Goal: Information Seeking & Learning: Learn about a topic

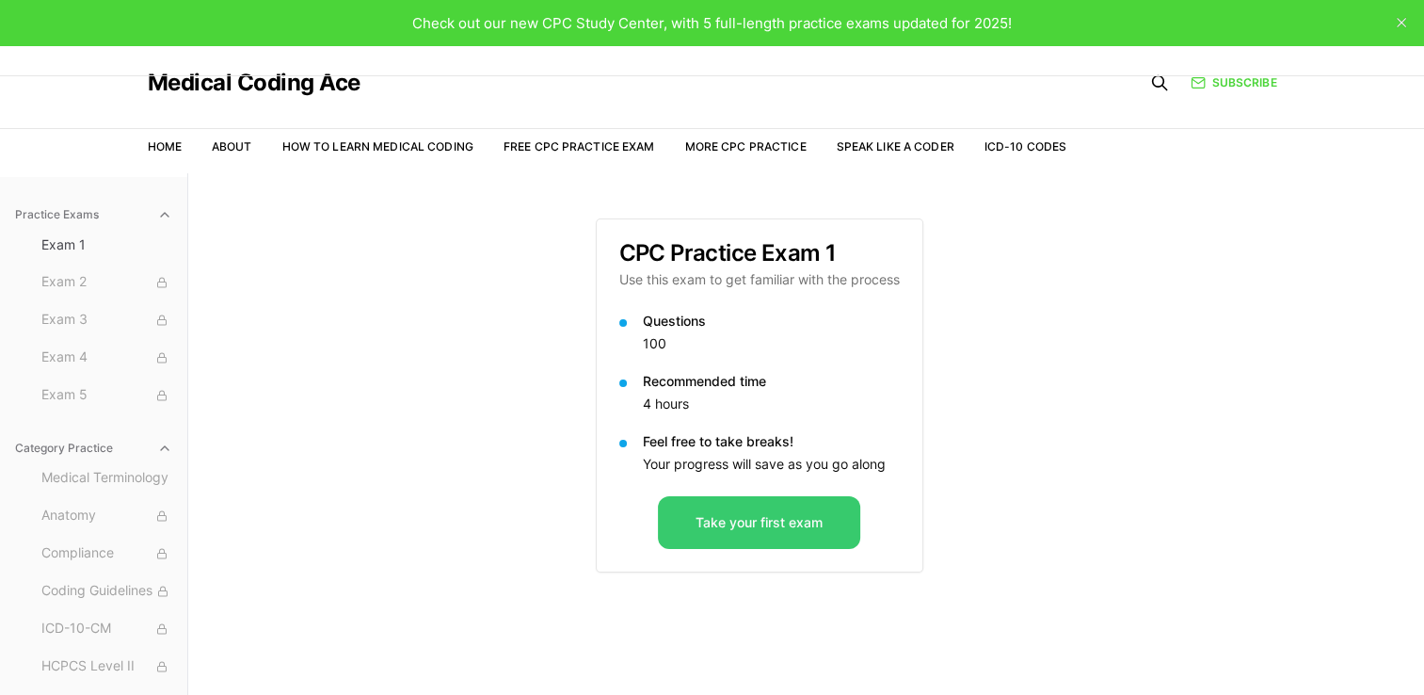
click at [786, 526] on button "Take your first exam" at bounding box center [759, 522] width 202 height 53
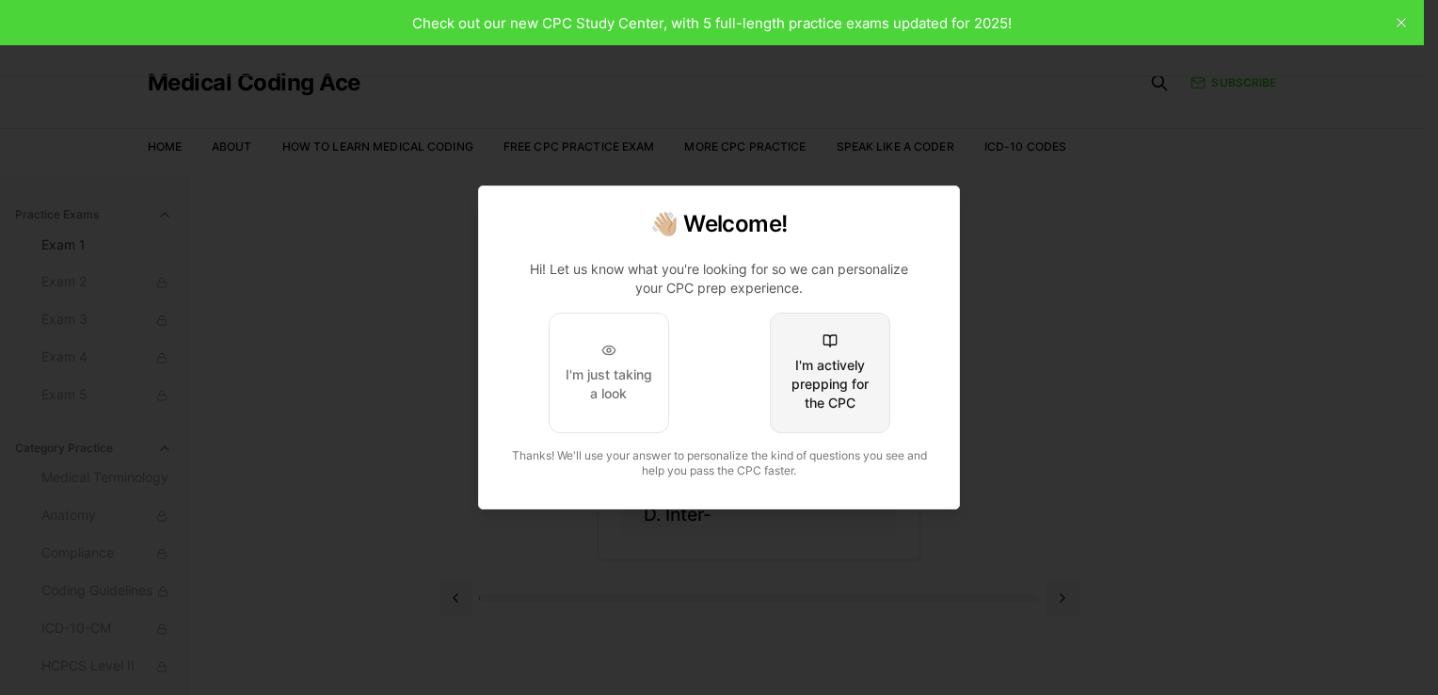
click at [864, 341] on button "I'm actively prepping for the CPC" at bounding box center [830, 372] width 120 height 120
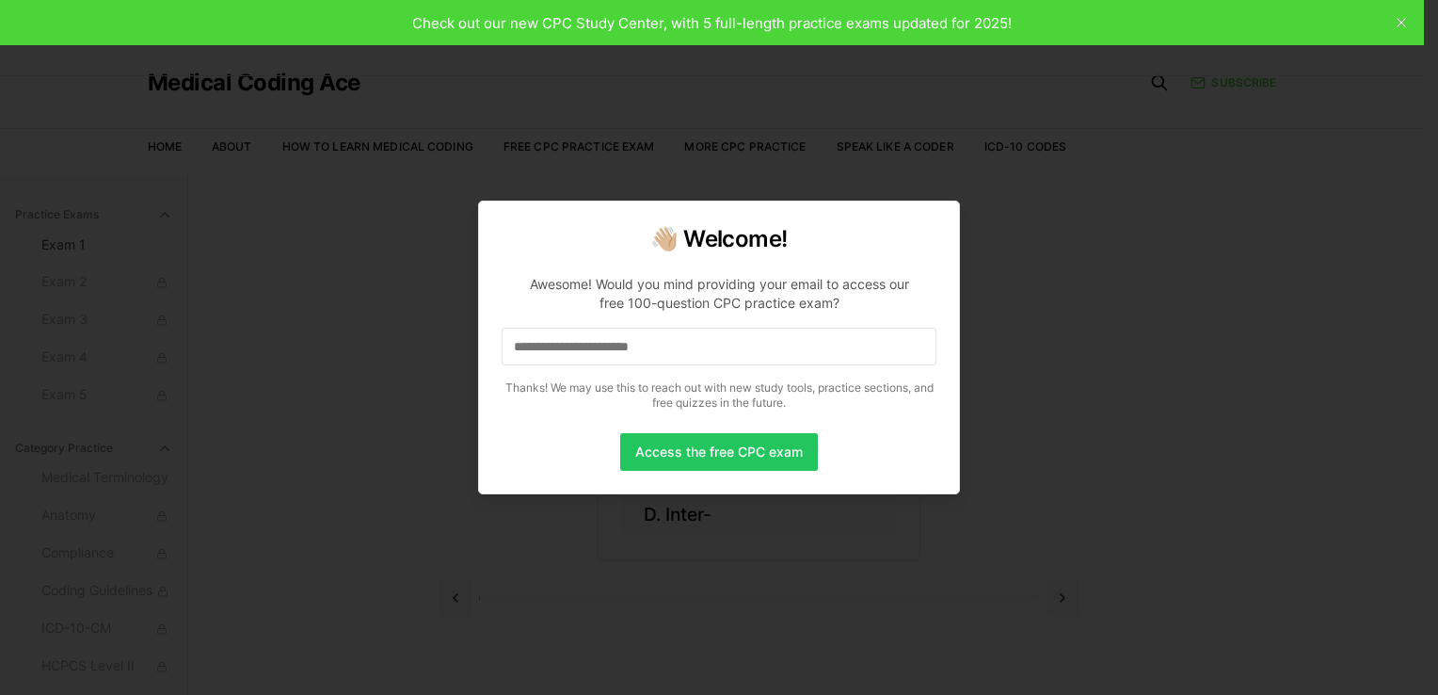
click at [864, 341] on input at bounding box center [719, 346] width 435 height 38
click at [736, 455] on button "Access the free CPC exam" at bounding box center [719, 452] width 198 height 38
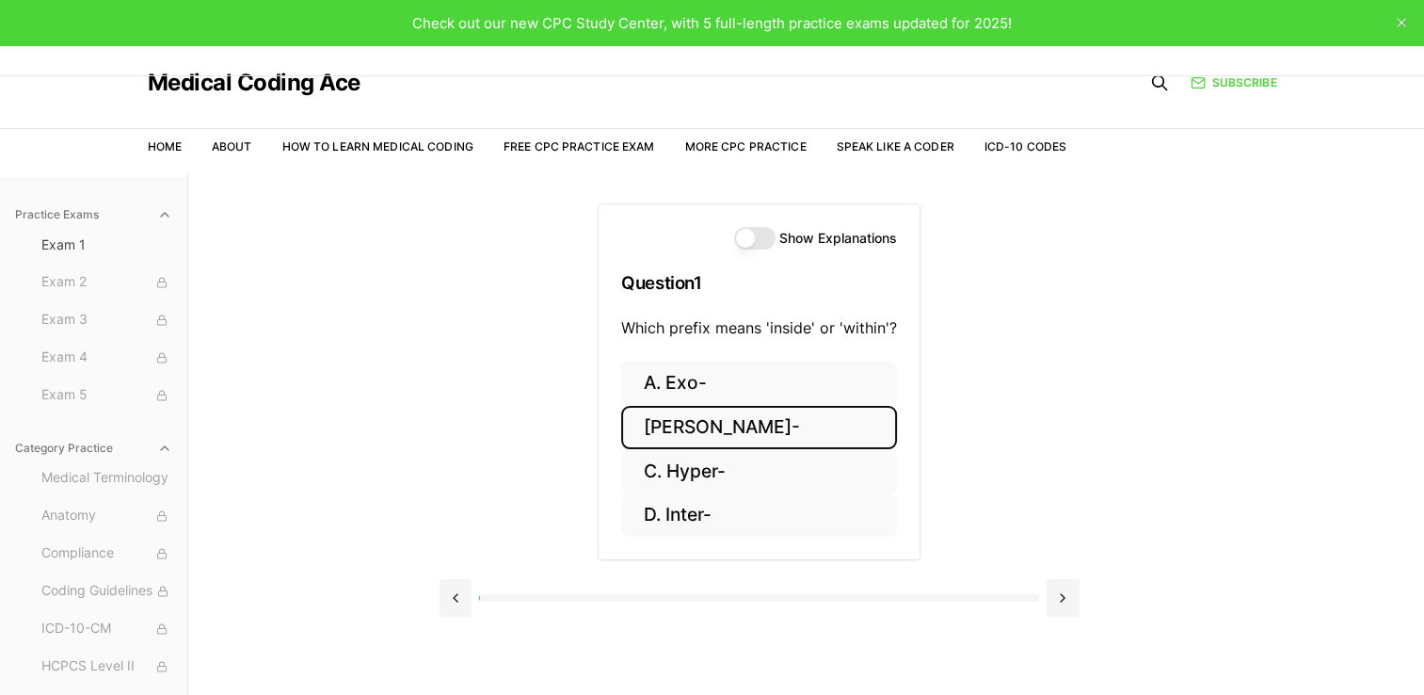
click at [731, 424] on button "[PERSON_NAME]-" at bounding box center [759, 428] width 276 height 44
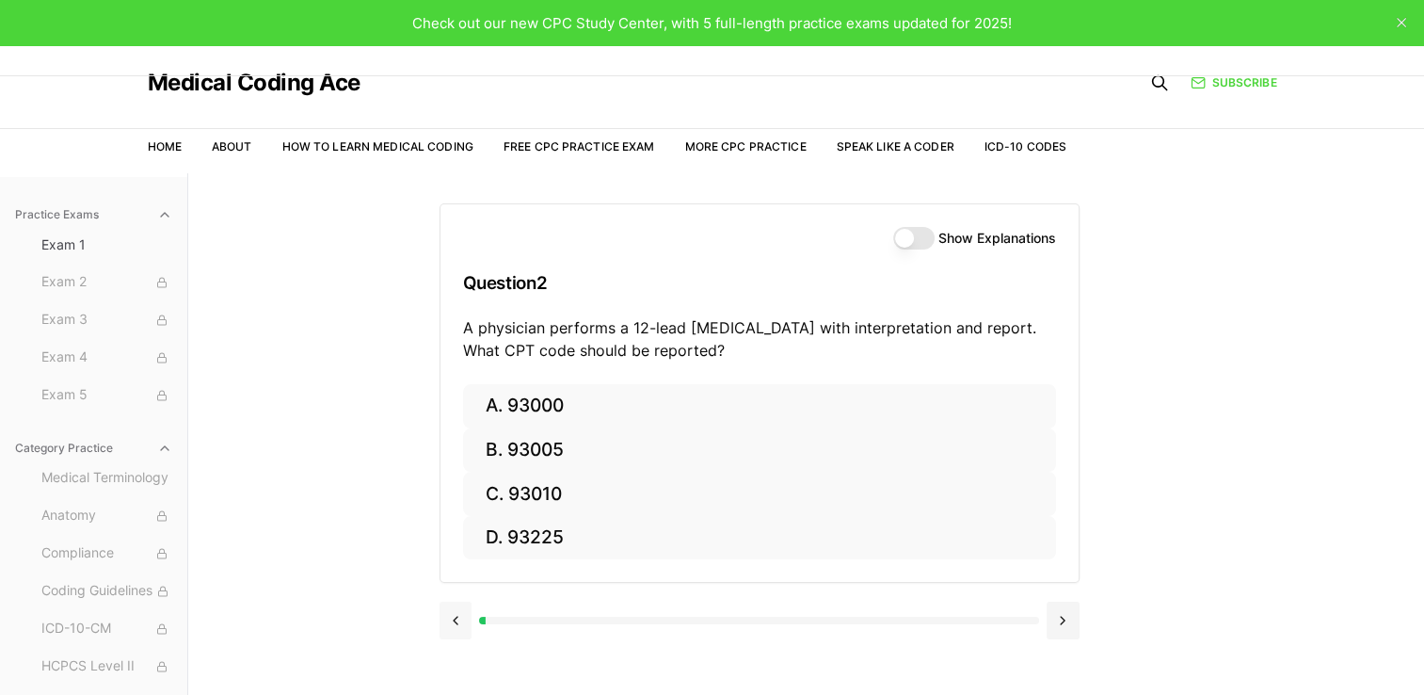
click at [458, 637] on button at bounding box center [455, 620] width 33 height 38
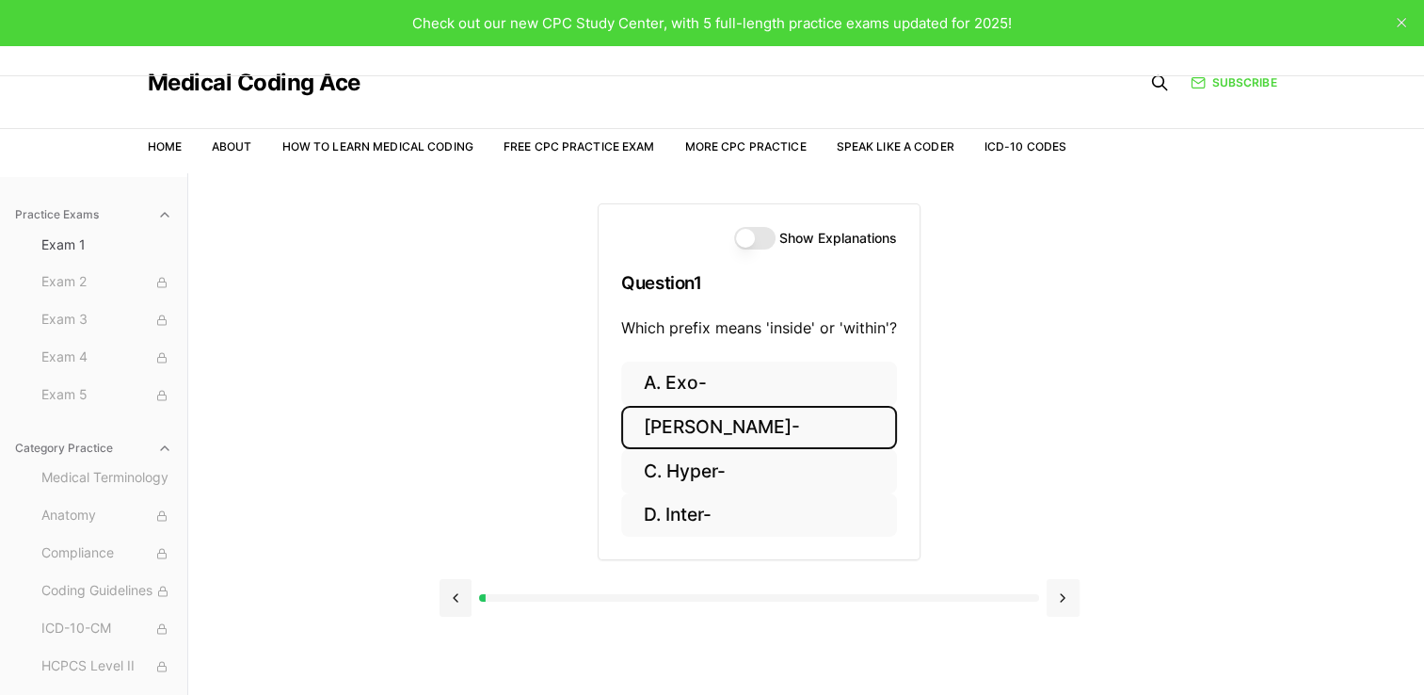
click at [1069, 602] on button at bounding box center [1062, 598] width 33 height 38
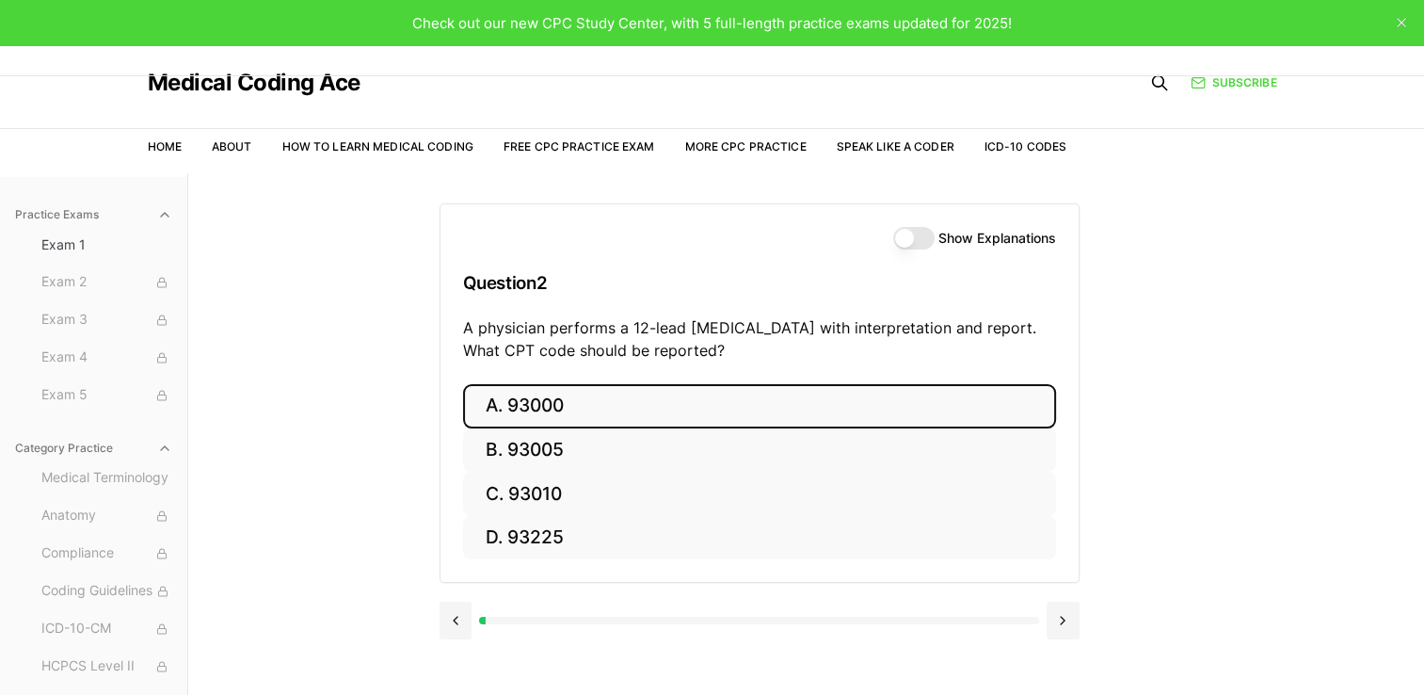
click at [507, 423] on button "A. 93000" at bounding box center [759, 406] width 593 height 44
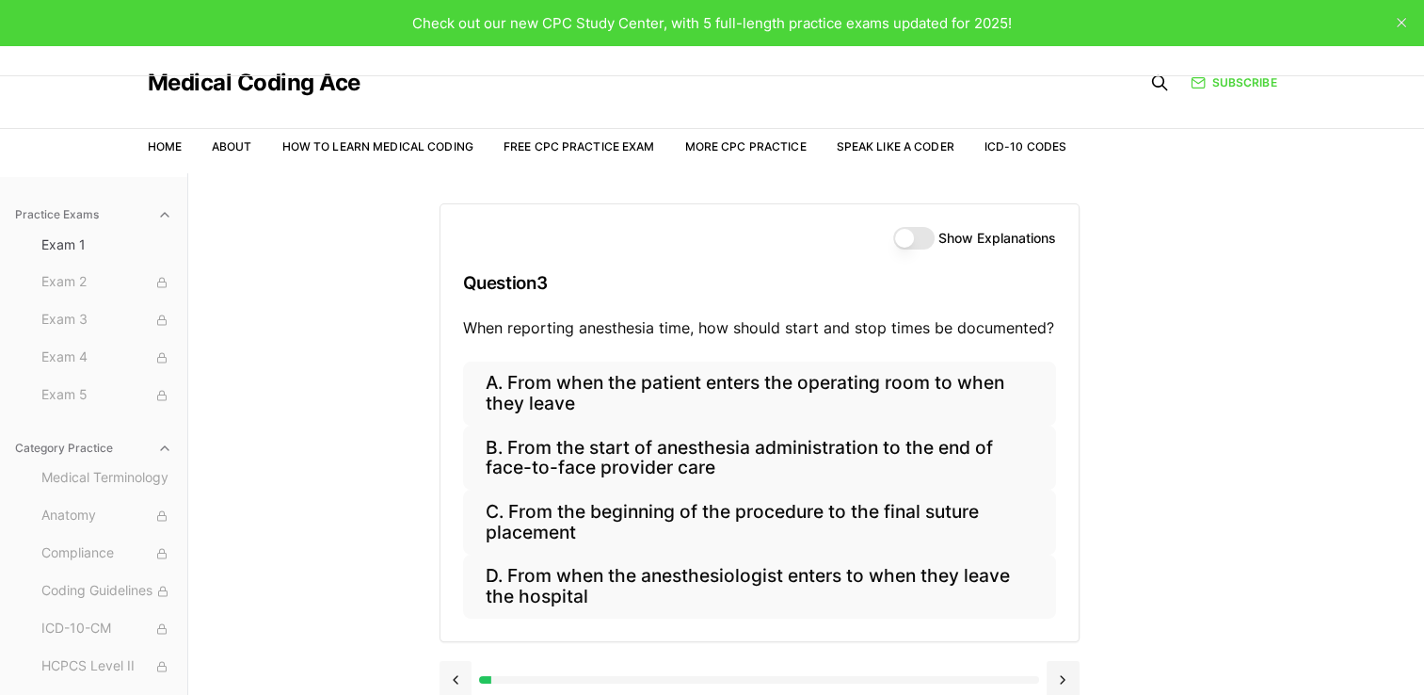
click at [461, 683] on button at bounding box center [455, 680] width 33 height 38
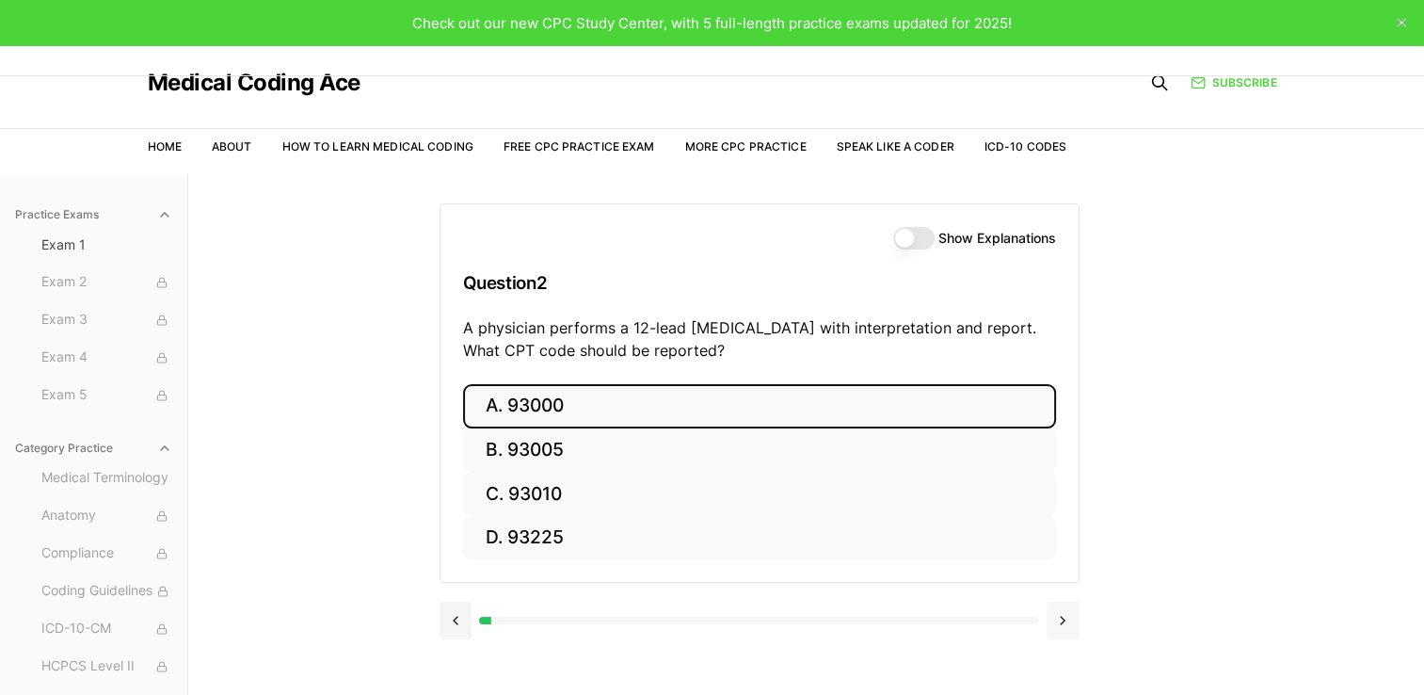
click at [1069, 616] on button at bounding box center [1062, 620] width 33 height 38
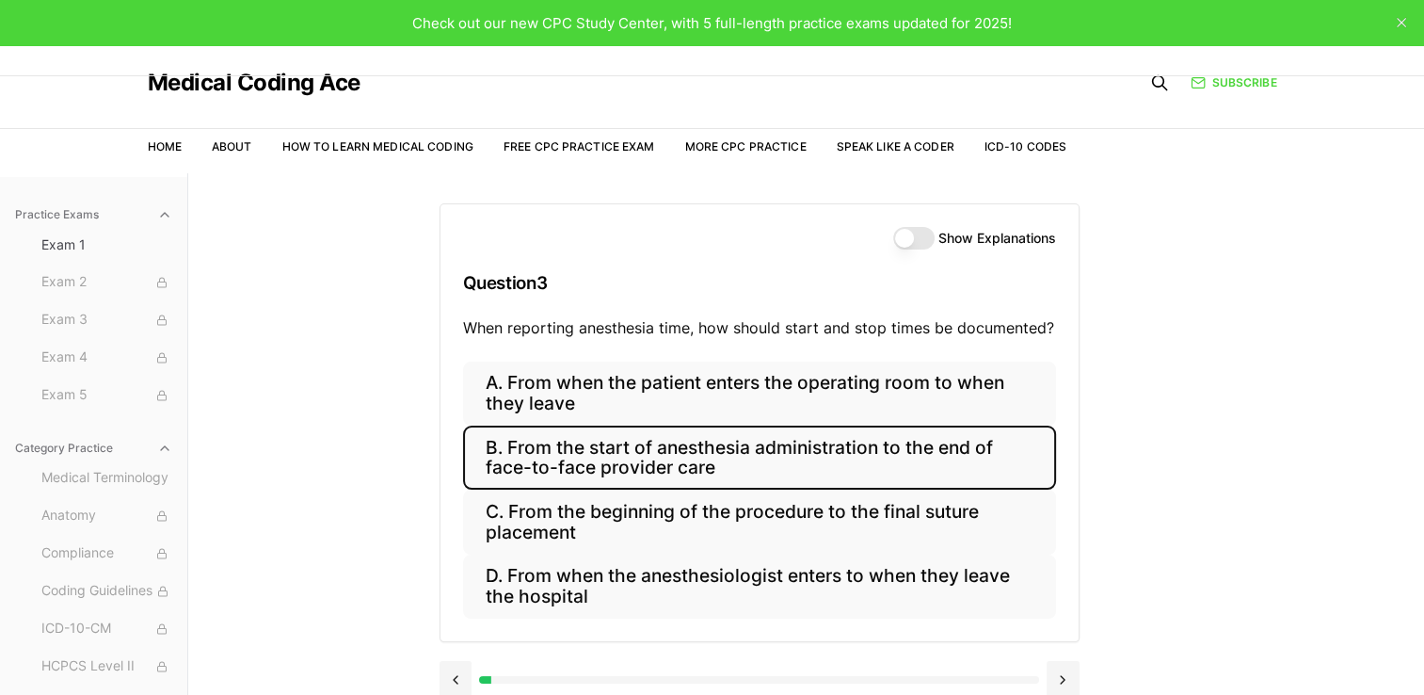
click at [655, 460] on button "B. From the start of anesthesia administration to the end of face-to-face provi…" at bounding box center [759, 457] width 593 height 64
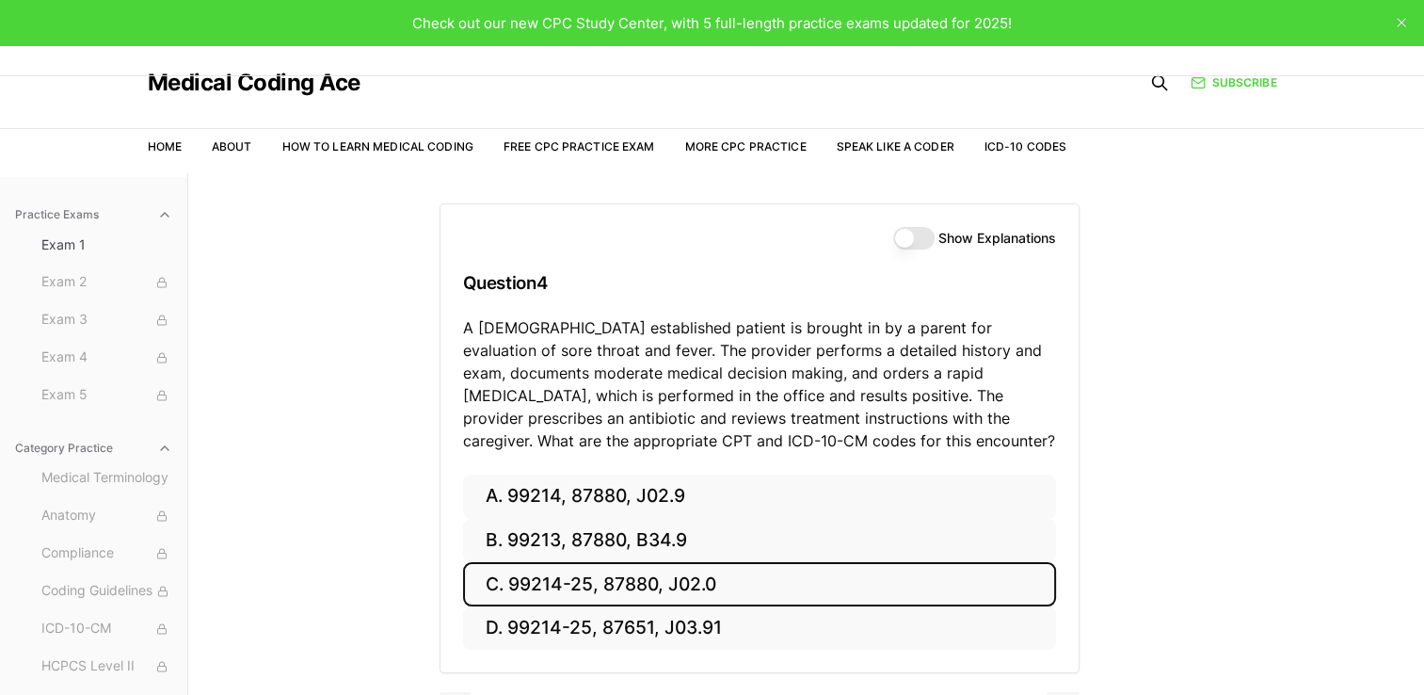
click at [621, 578] on button "C. 99214-25, 87880, J02.0" at bounding box center [759, 584] width 593 height 44
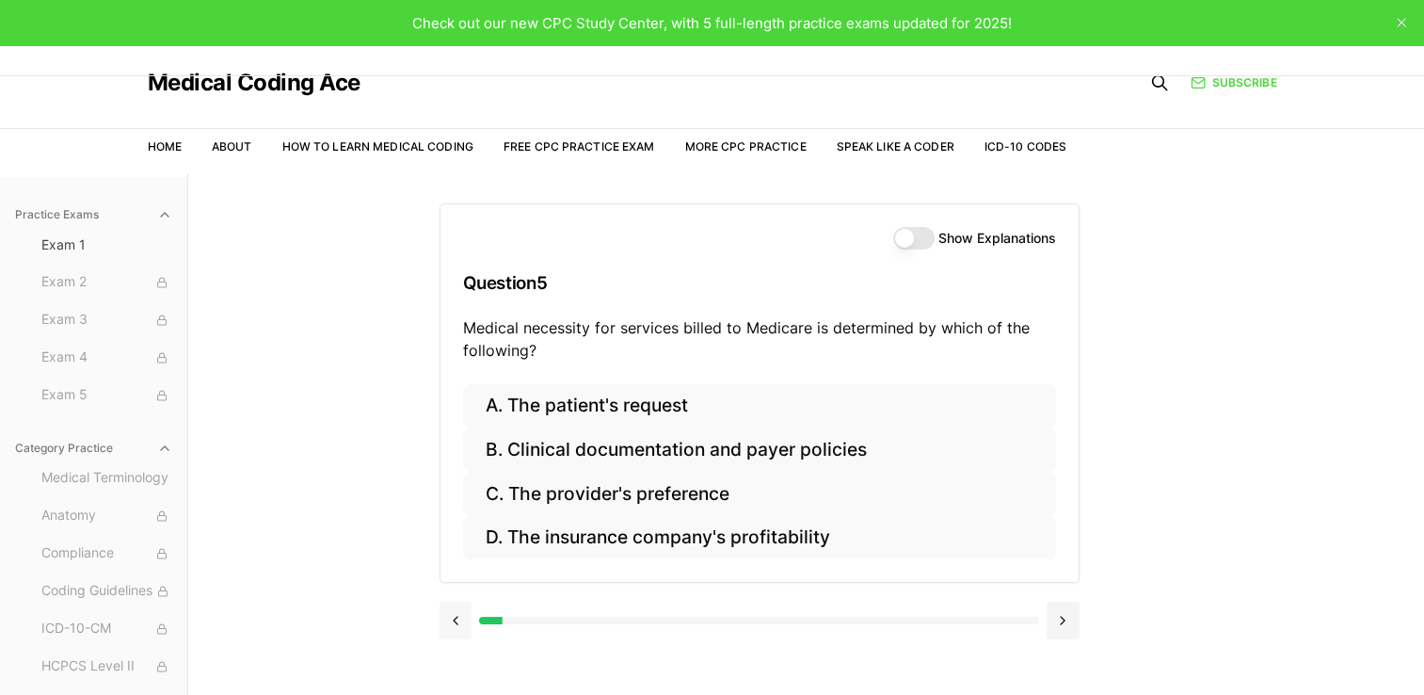
click at [457, 615] on button at bounding box center [455, 620] width 33 height 38
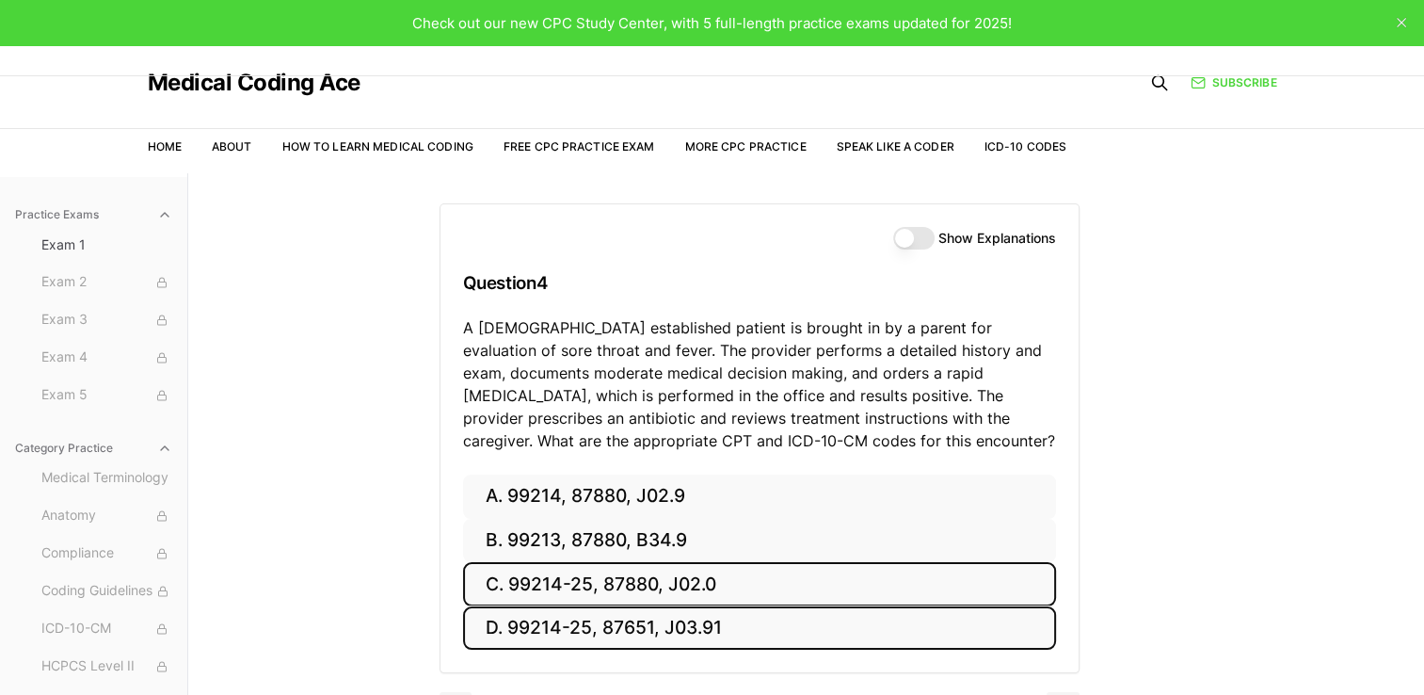
click at [621, 633] on button "D. 99214-25, 87651, J03.91" at bounding box center [759, 628] width 593 height 44
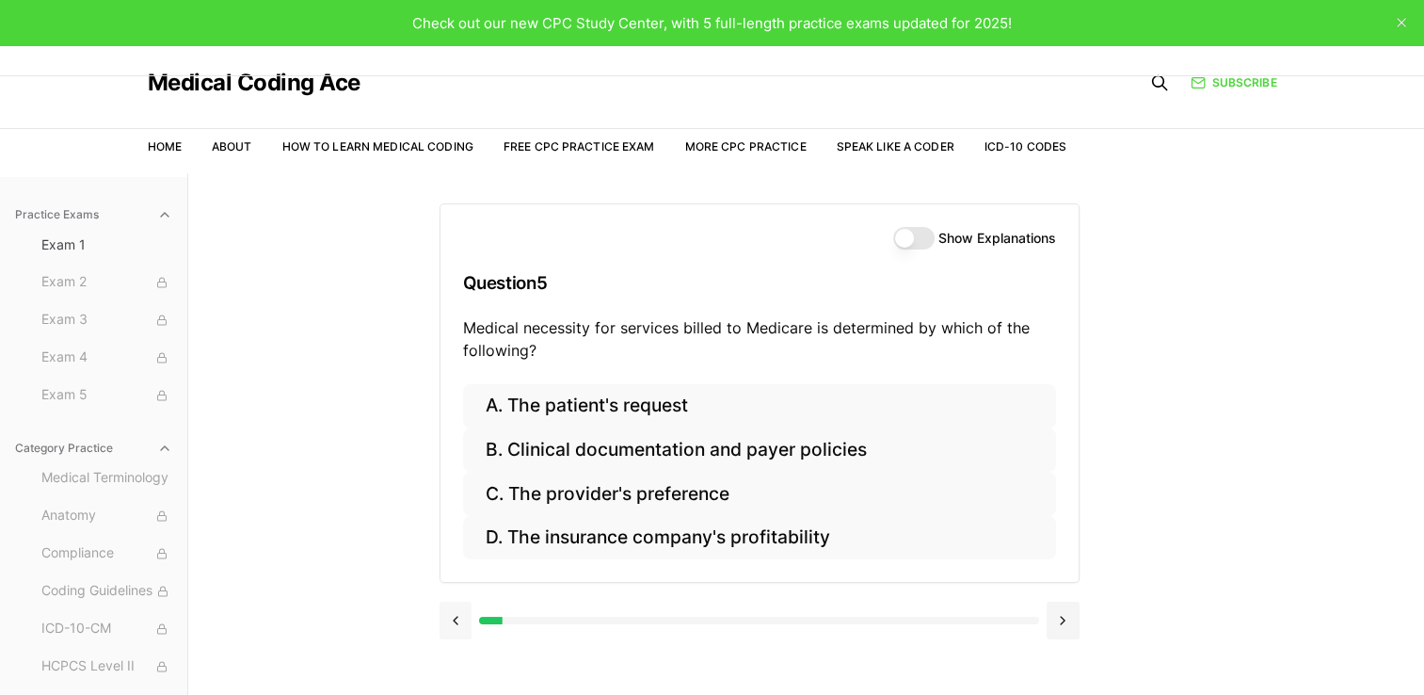
click at [469, 621] on button at bounding box center [455, 620] width 33 height 38
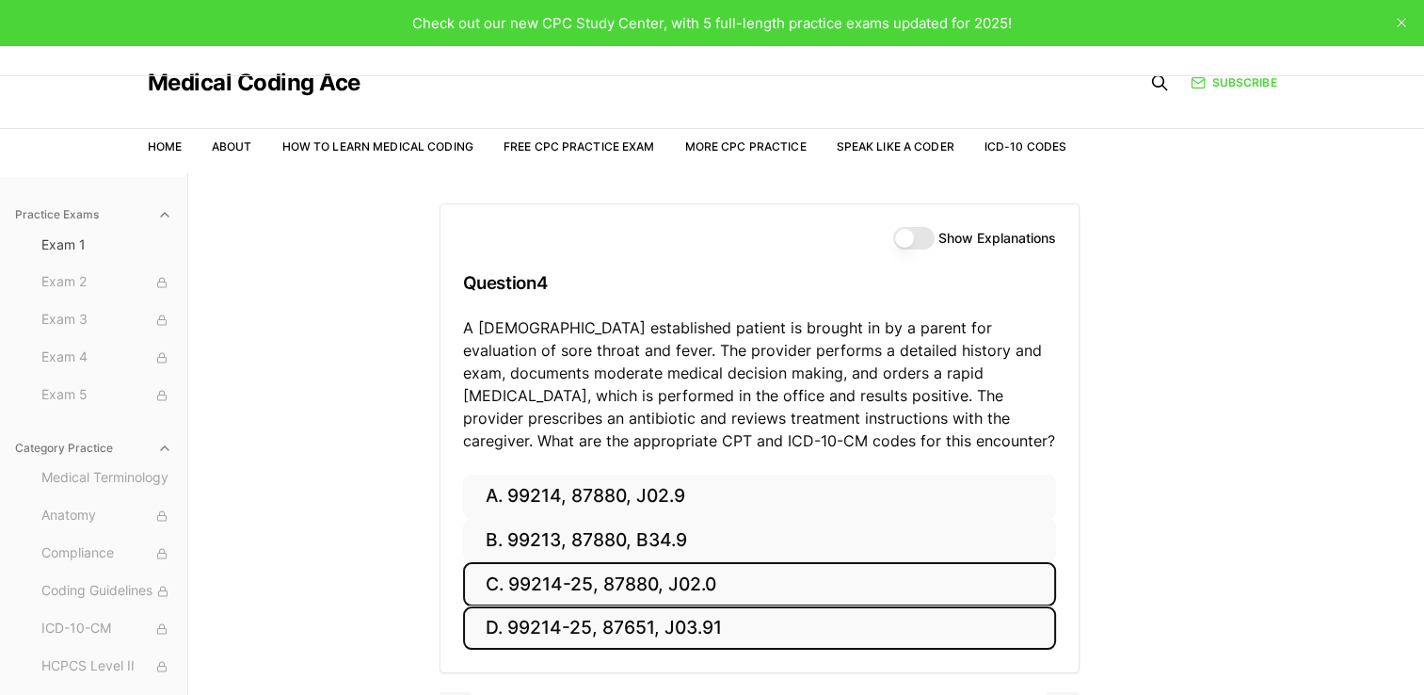
click at [639, 583] on button "C. 99214-25, 87880, J02.0" at bounding box center [759, 584] width 593 height 44
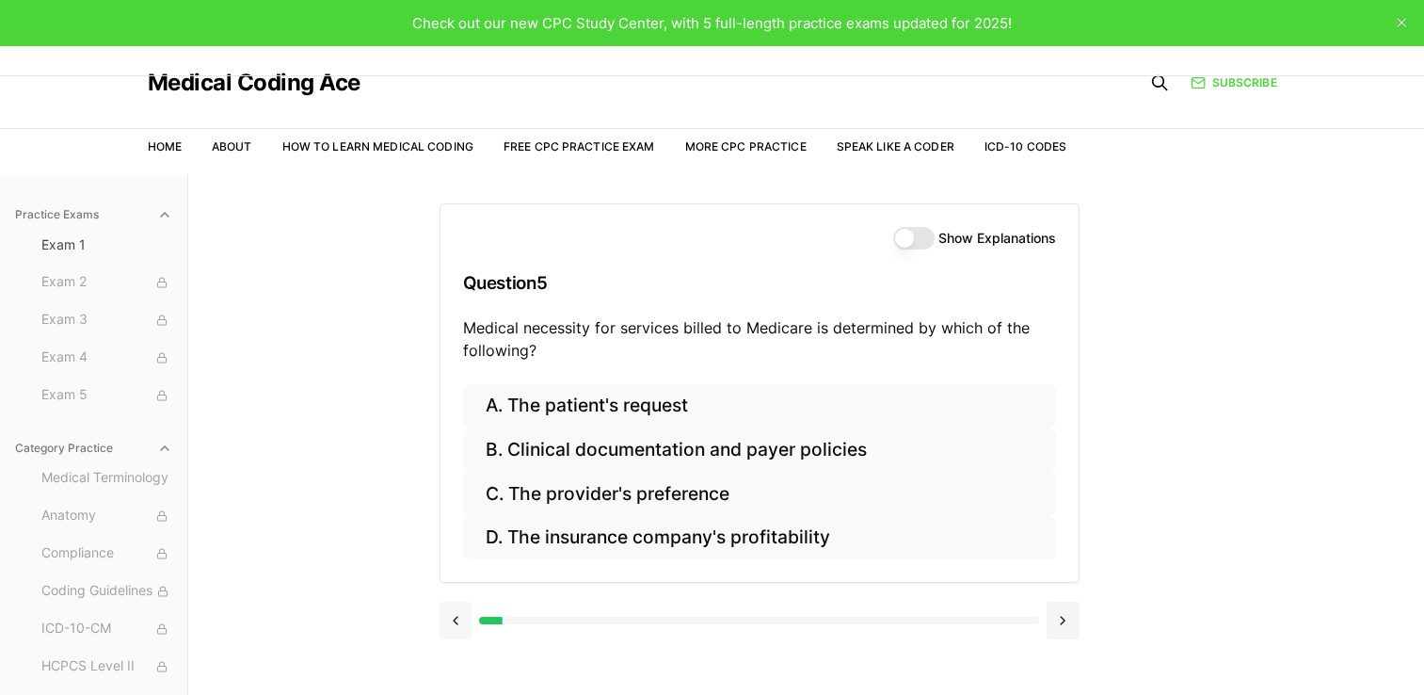
click at [439, 625] on button at bounding box center [455, 620] width 33 height 38
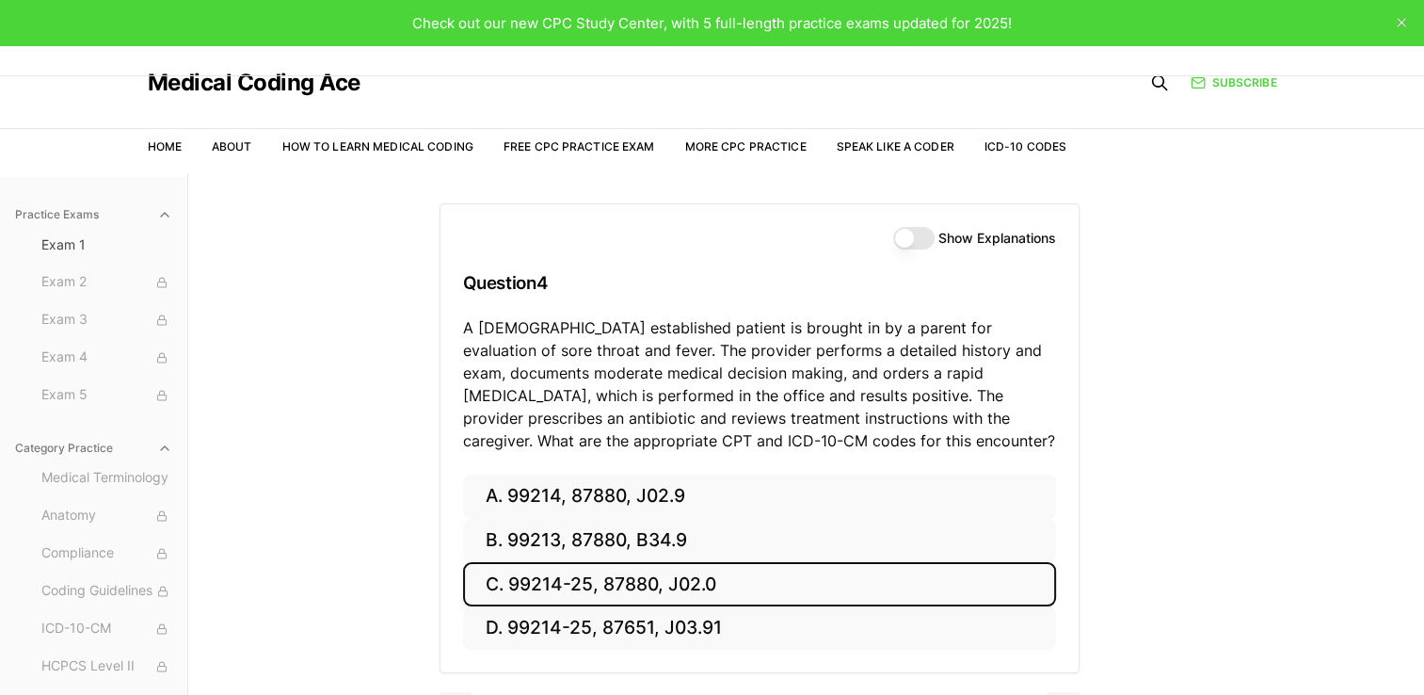
click at [737, 598] on button "C. 99214-25, 87880, J02.0" at bounding box center [759, 584] width 593 height 44
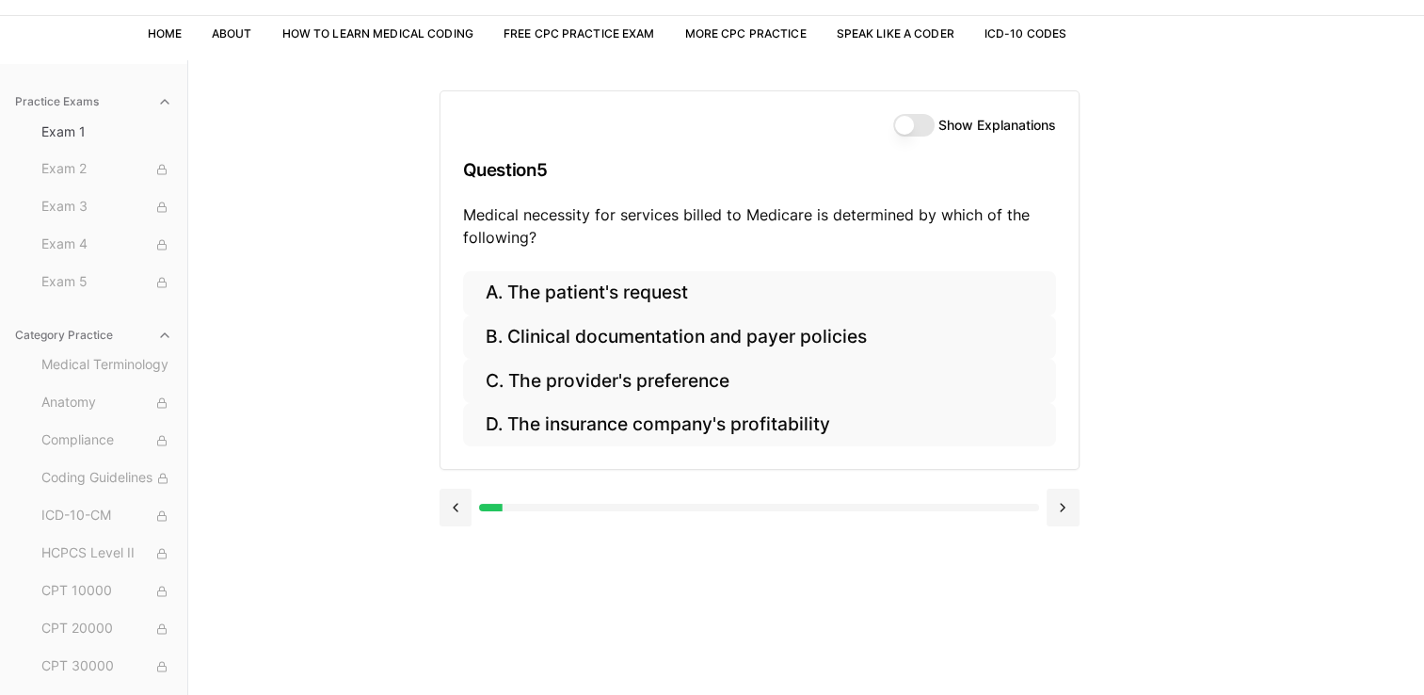
scroll to position [113, 0]
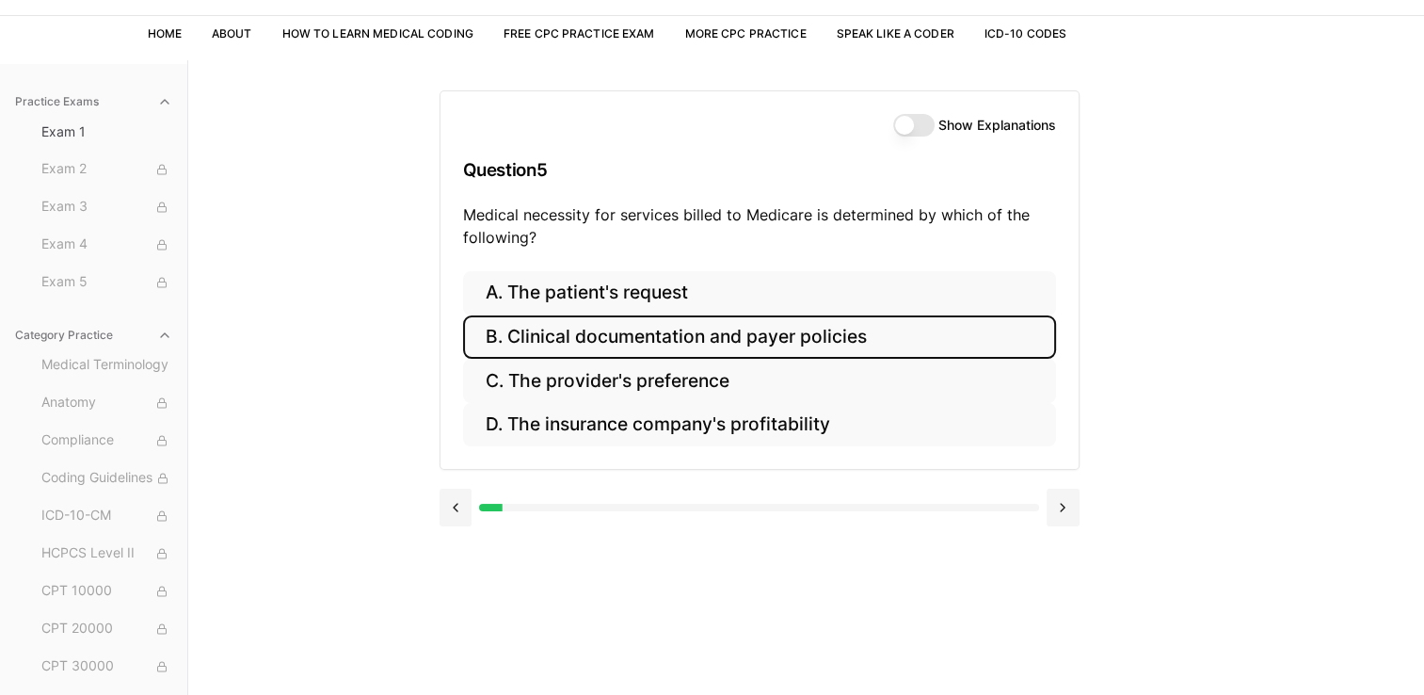
click at [851, 346] on button "B. Clinical documentation and payer policies" at bounding box center [759, 337] width 593 height 44
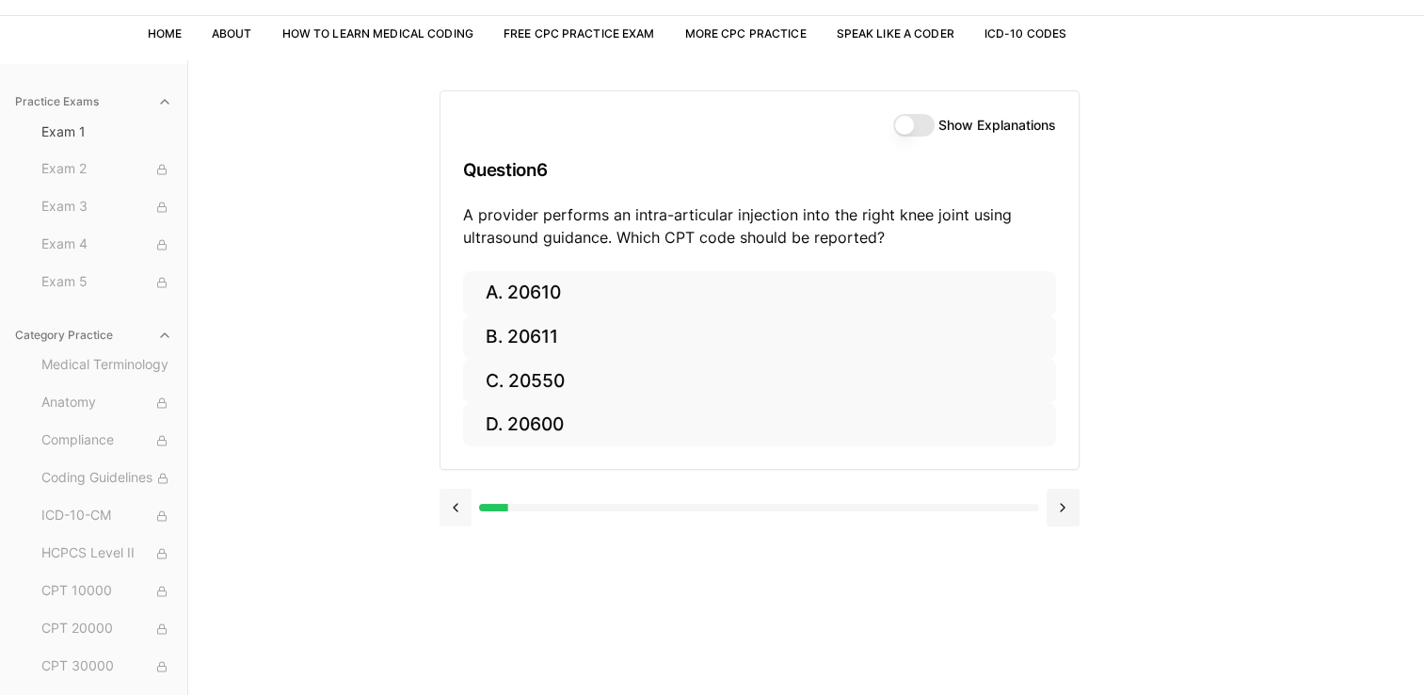
click at [454, 499] on button at bounding box center [455, 507] width 33 height 38
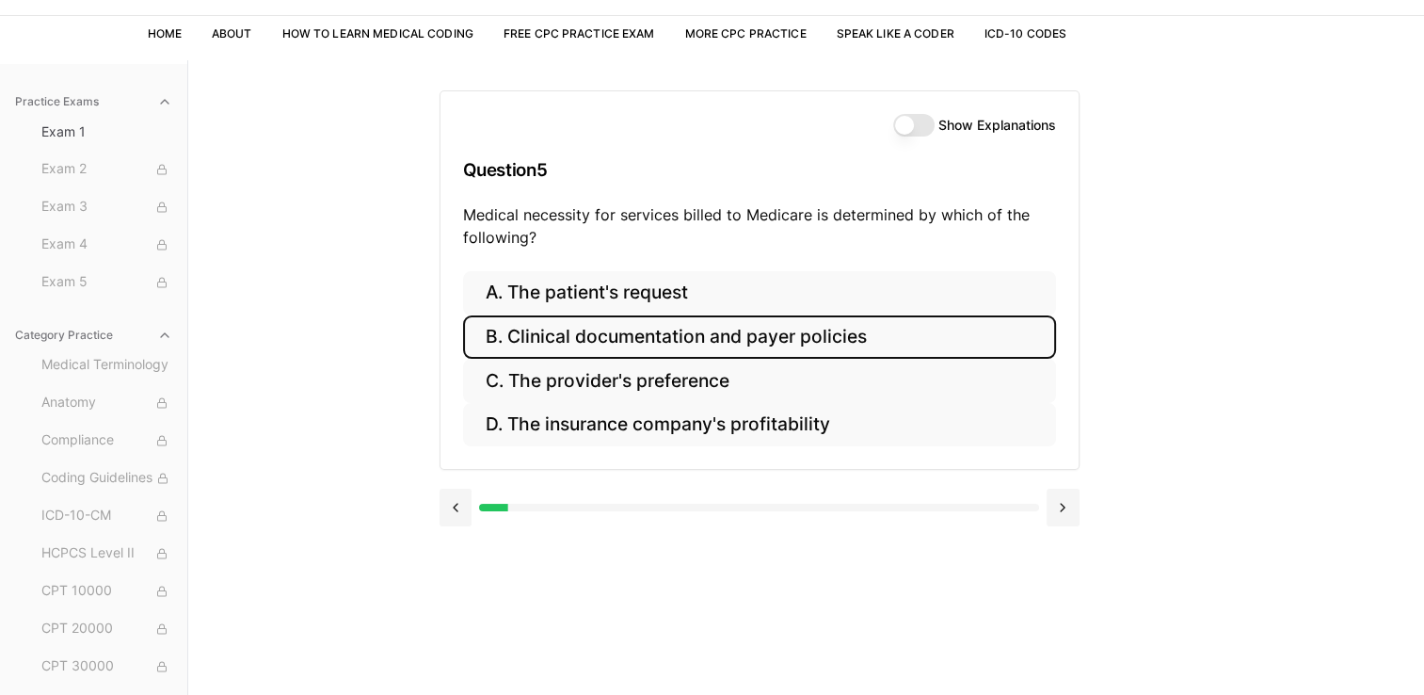
click at [919, 132] on button "Show Explanations" at bounding box center [913, 125] width 41 height 23
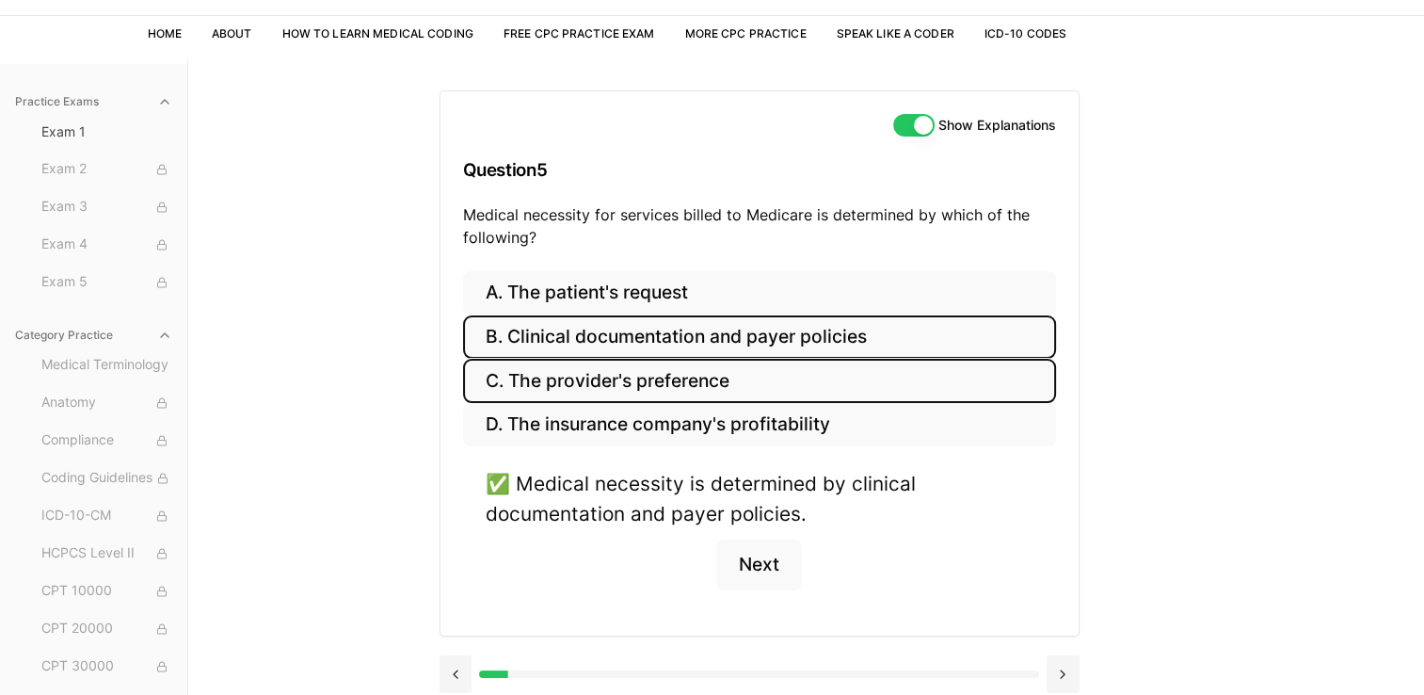
click at [768, 373] on button "C. The provider's preference" at bounding box center [759, 381] width 593 height 44
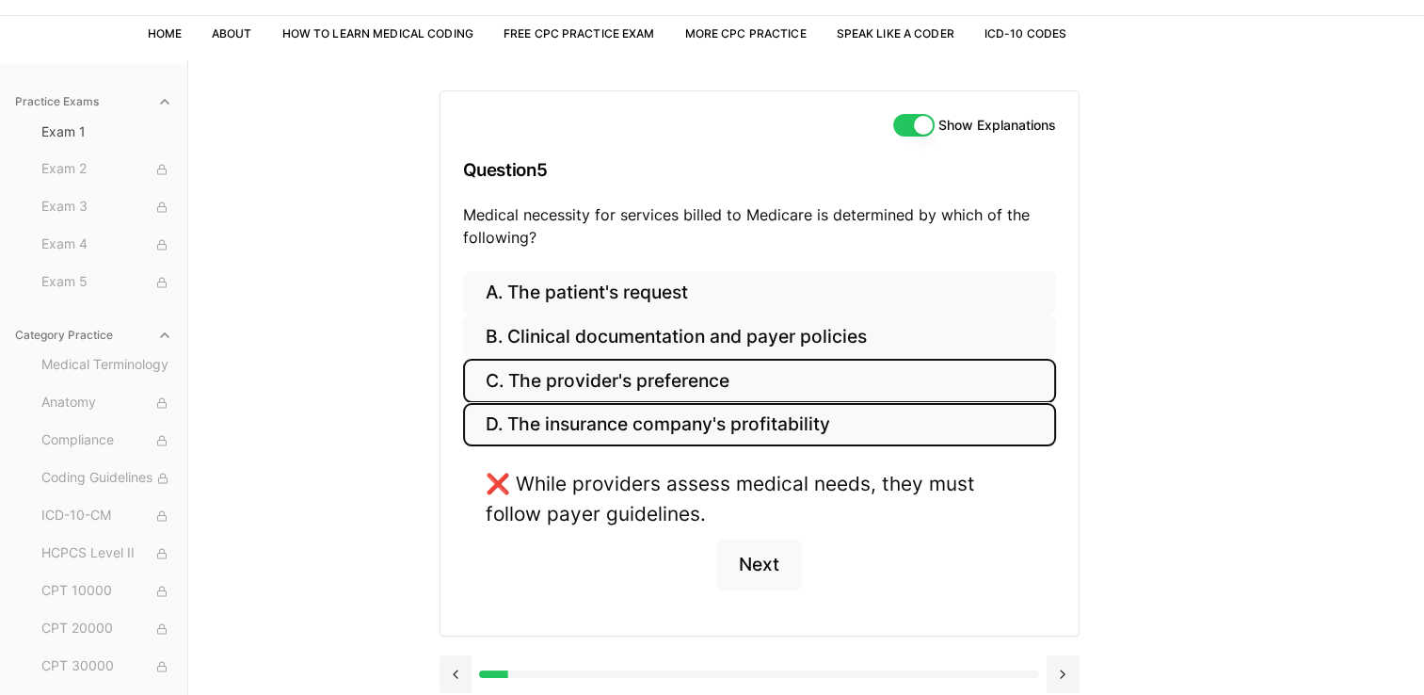
click at [742, 417] on button "D. The insurance company's profitability" at bounding box center [759, 425] width 593 height 44
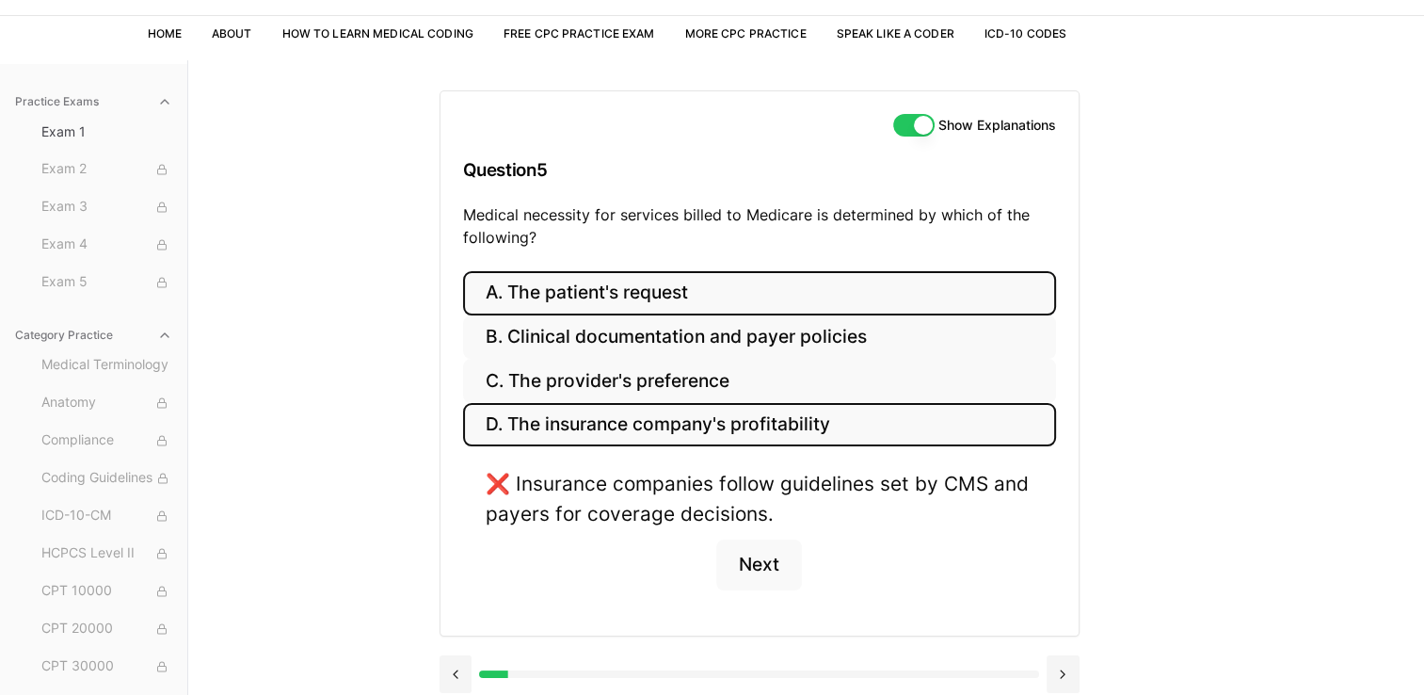
click at [717, 285] on button "A. The patient's request" at bounding box center [759, 293] width 593 height 44
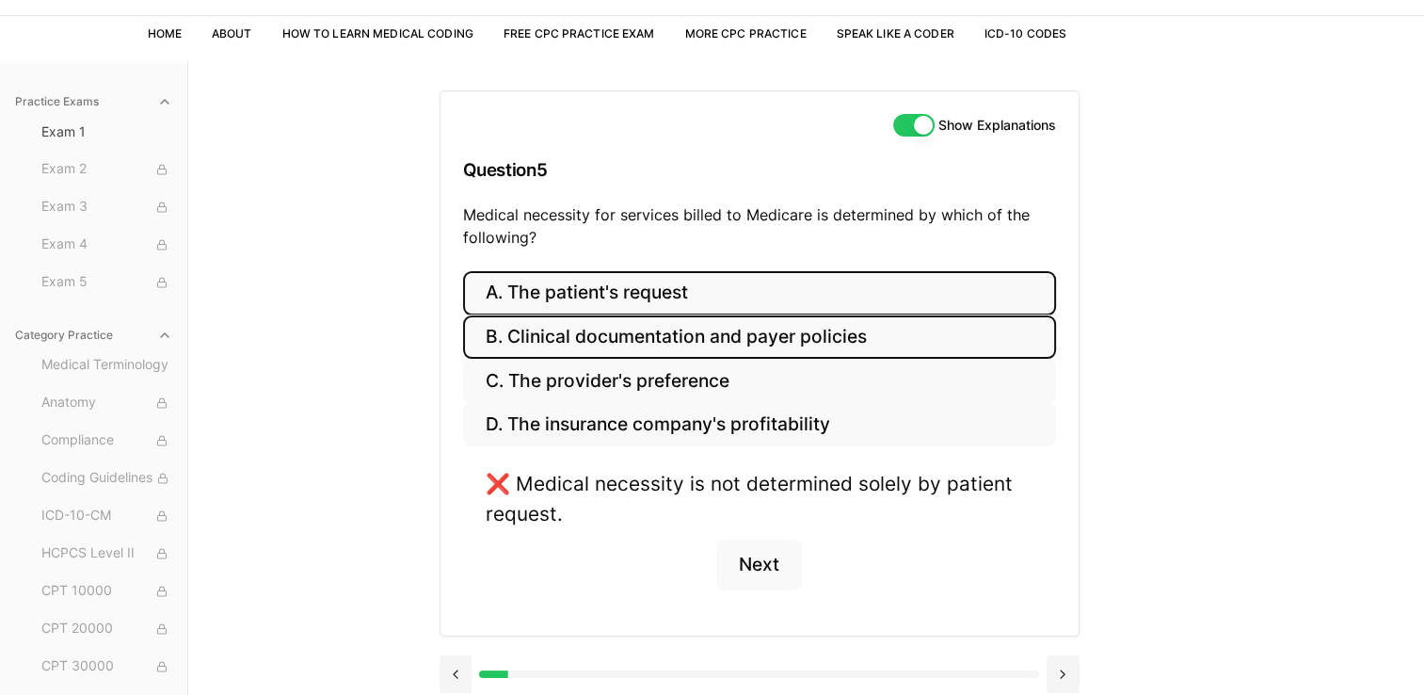
click at [705, 328] on button "B. Clinical documentation and payer policies" at bounding box center [759, 337] width 593 height 44
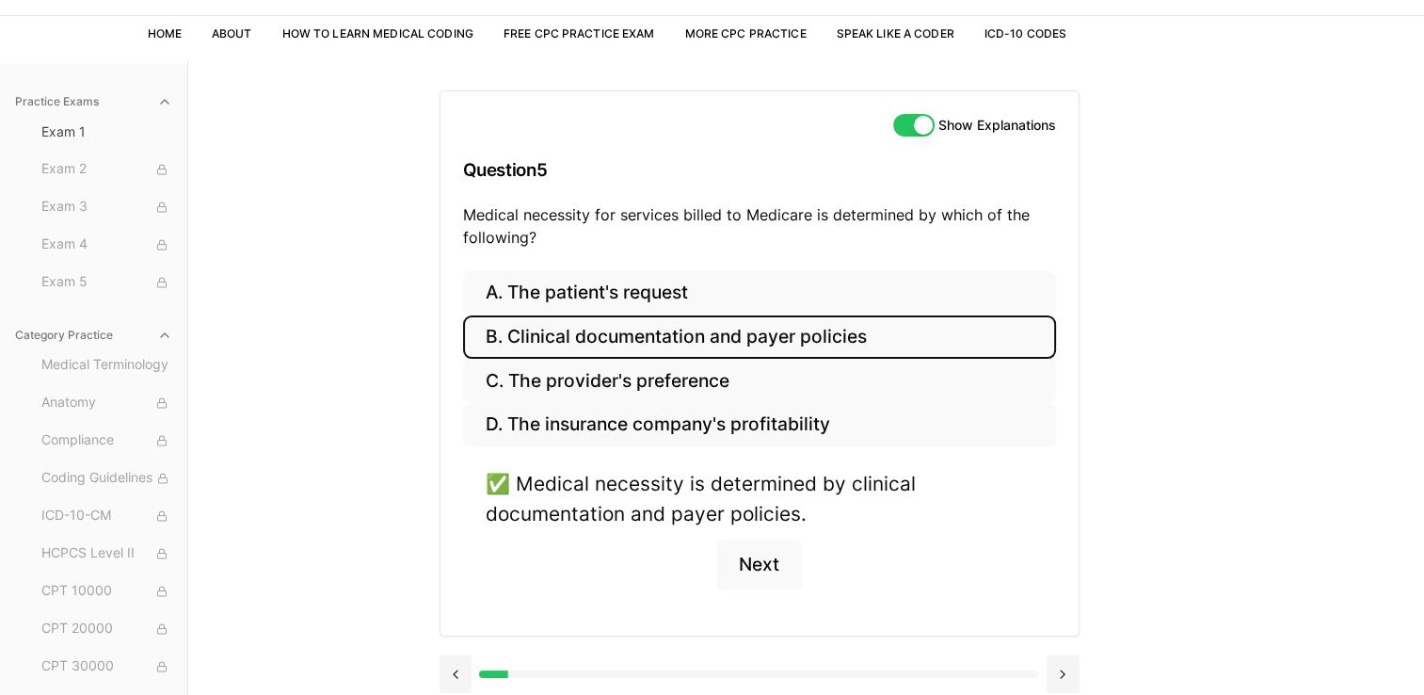
click at [913, 120] on button "Show Explanations" at bounding box center [913, 125] width 41 height 23
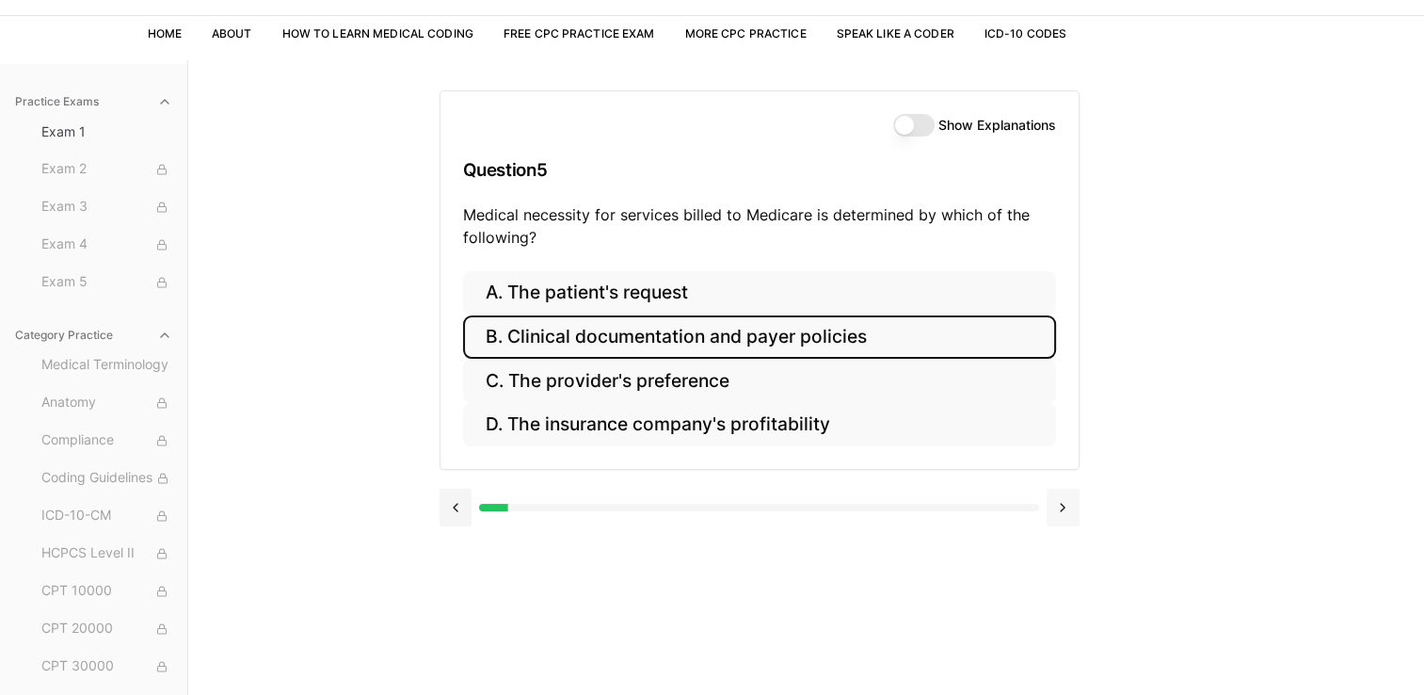
click at [1055, 515] on button at bounding box center [1062, 507] width 33 height 38
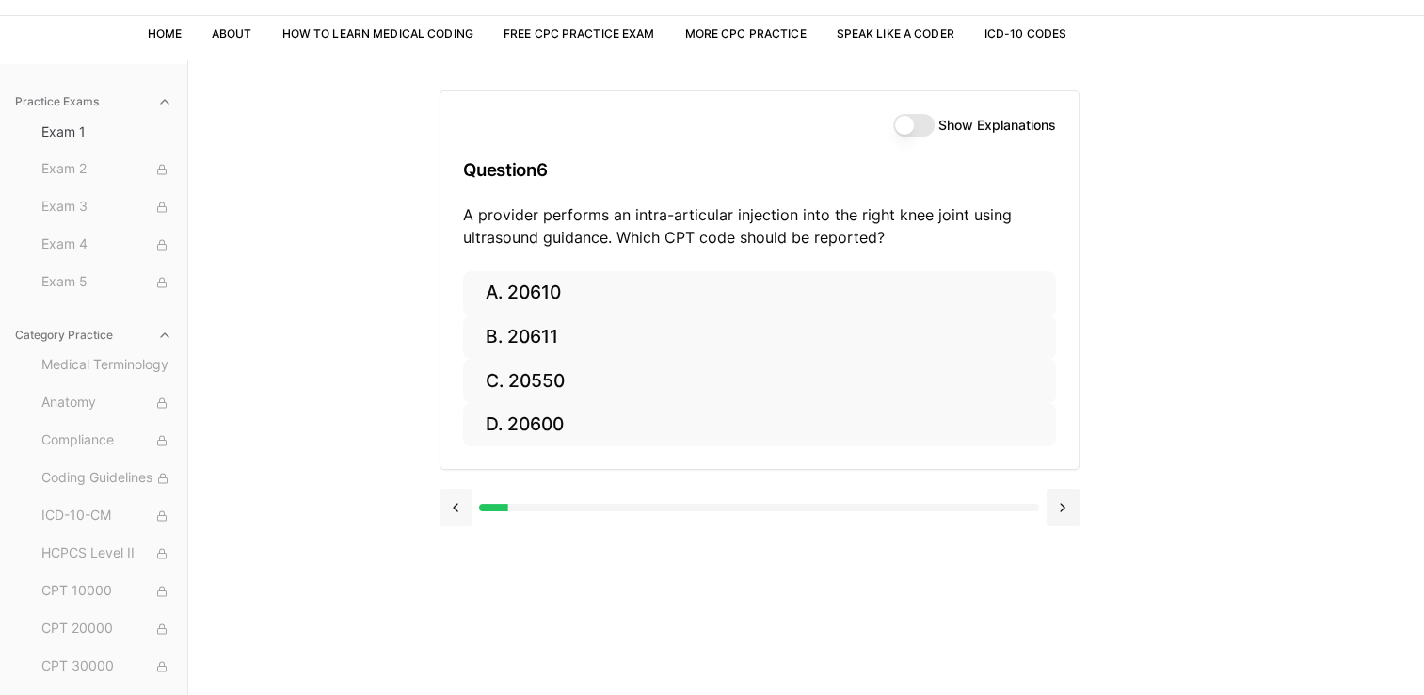
click at [462, 506] on button at bounding box center [455, 507] width 33 height 38
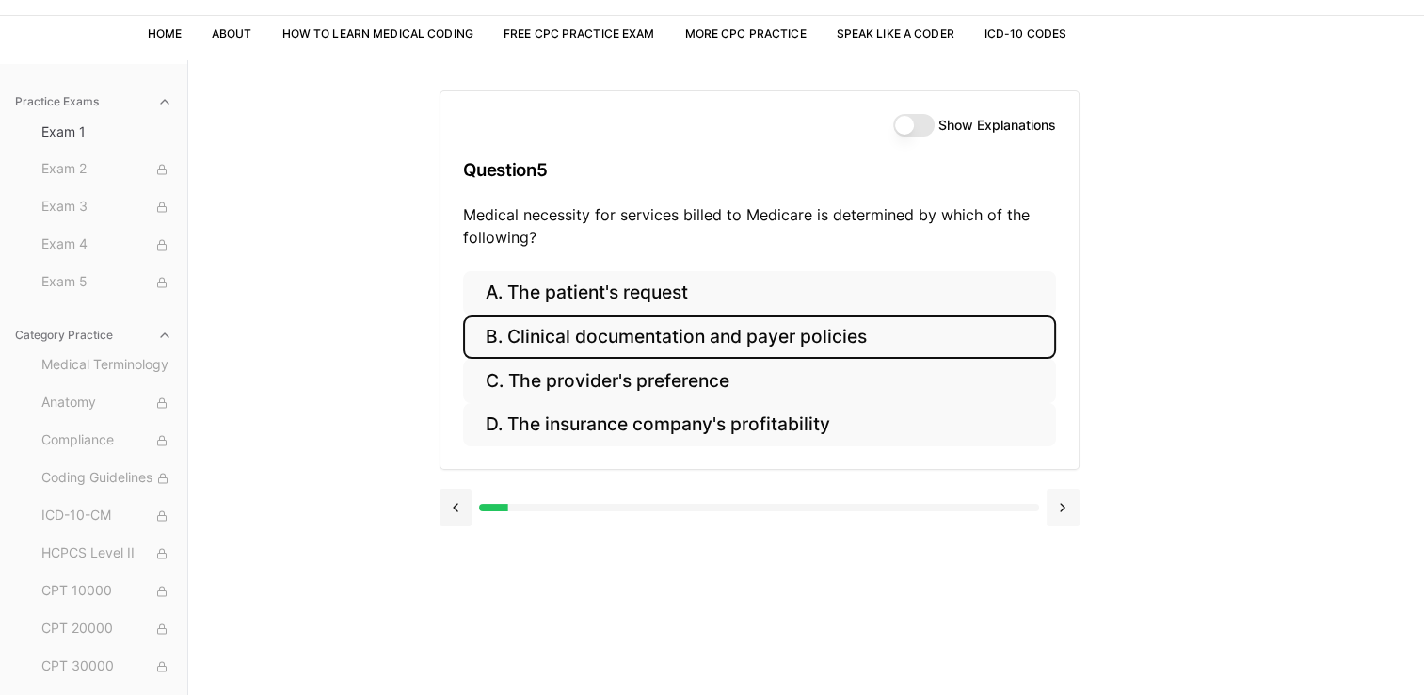
click at [1054, 510] on button at bounding box center [1062, 507] width 33 height 38
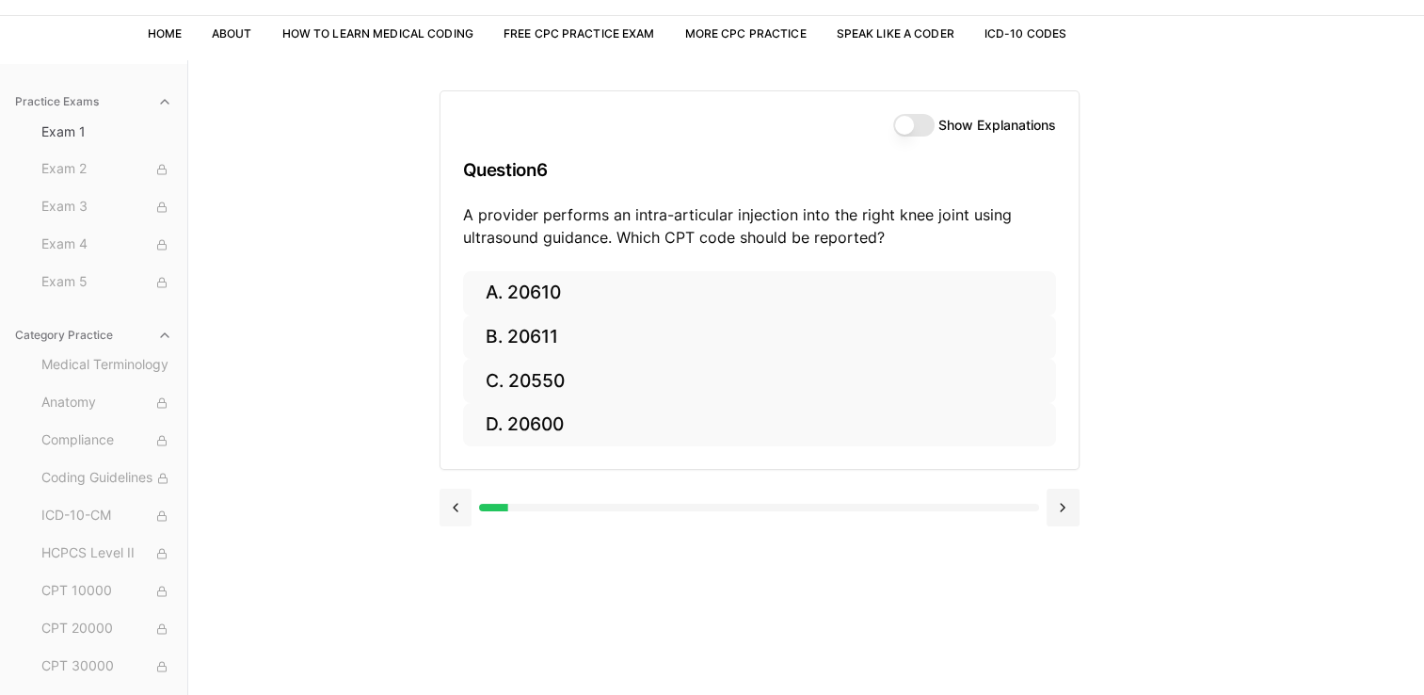
click at [444, 495] on button at bounding box center [455, 507] width 33 height 38
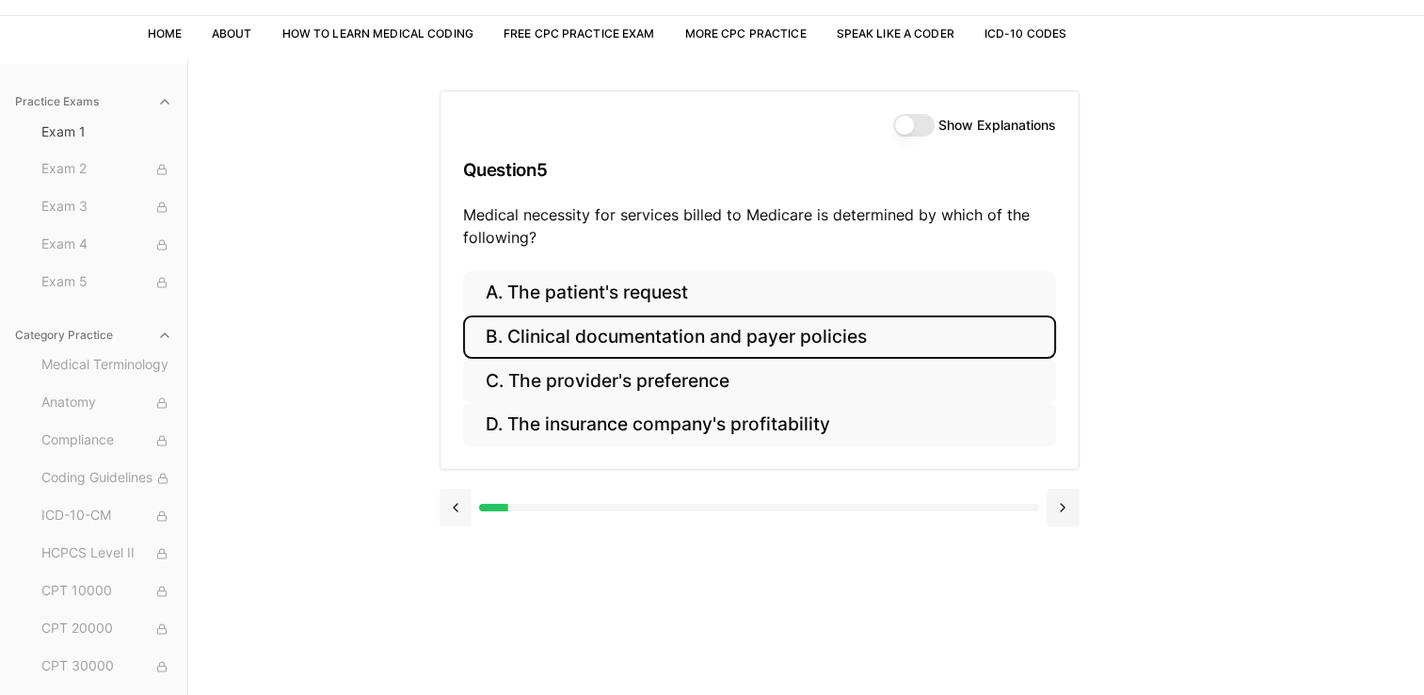
click at [444, 495] on button at bounding box center [455, 507] width 33 height 38
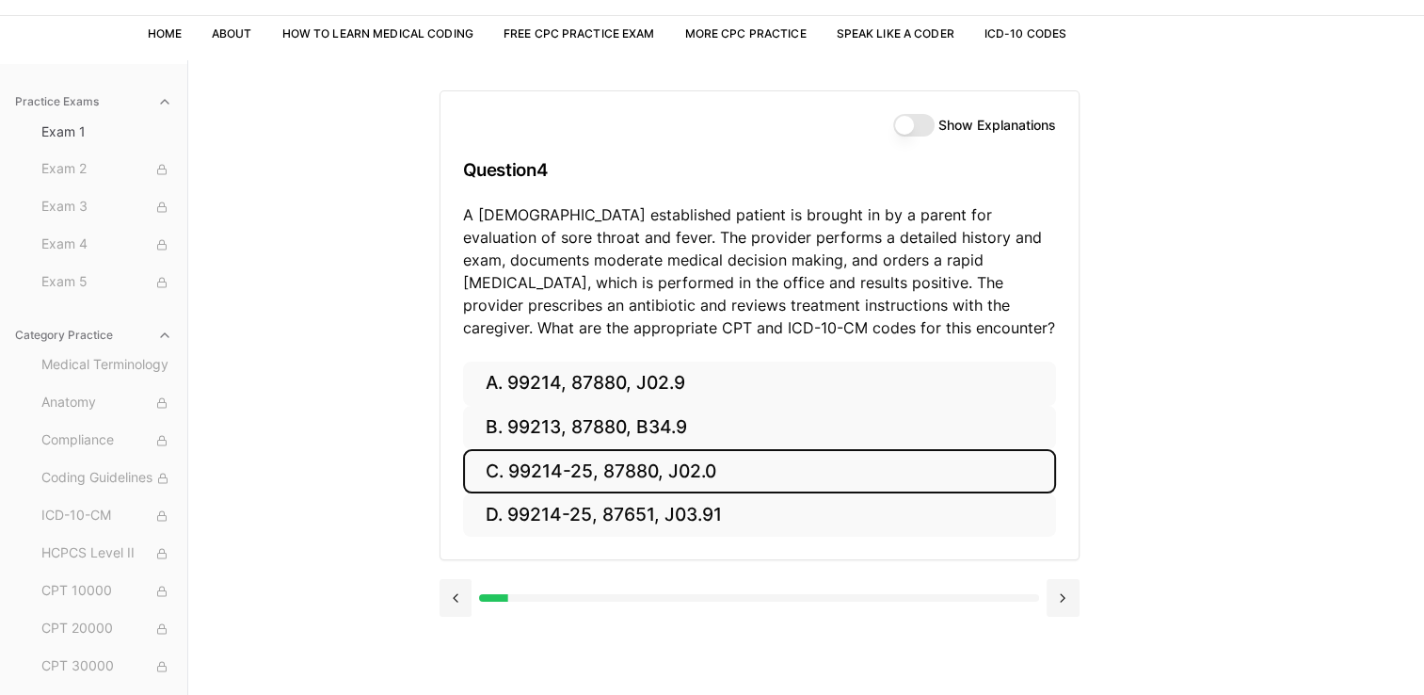
click at [902, 115] on button "Show Explanations" at bounding box center [913, 125] width 41 height 23
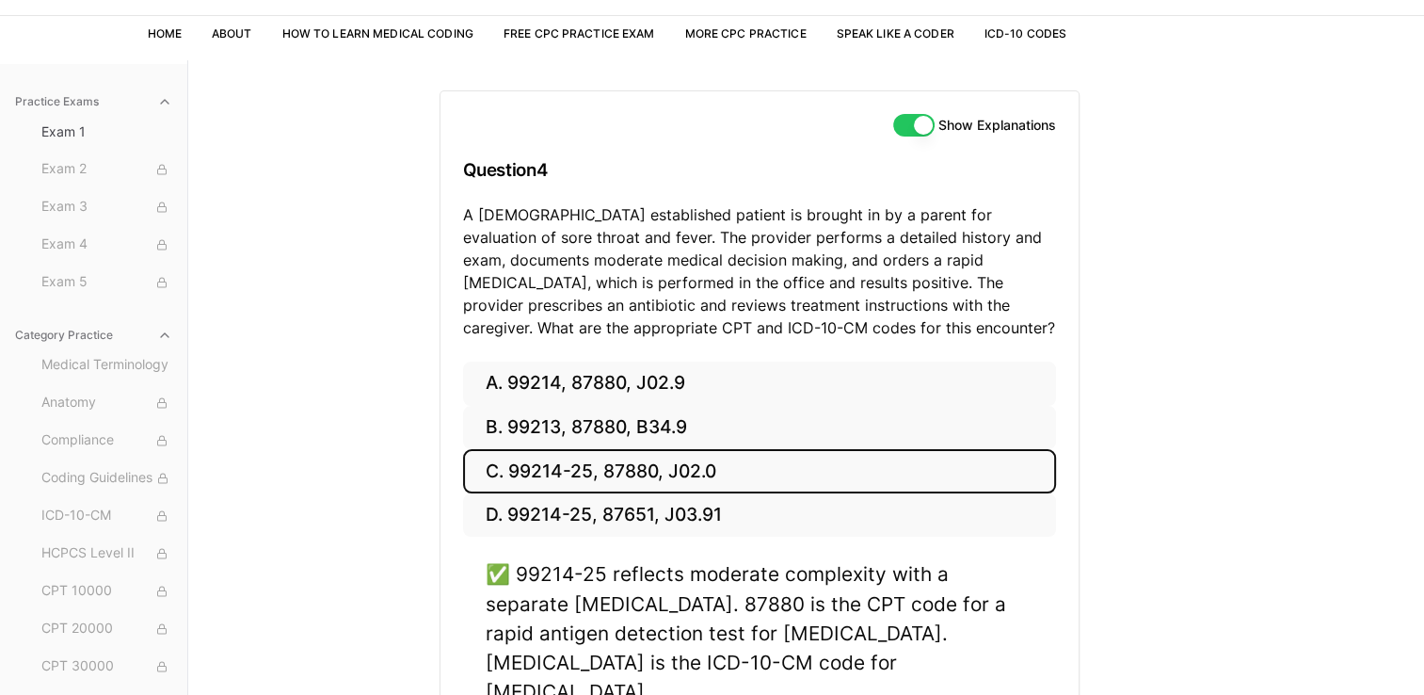
click at [903, 120] on button "Show Explanations" at bounding box center [913, 125] width 41 height 23
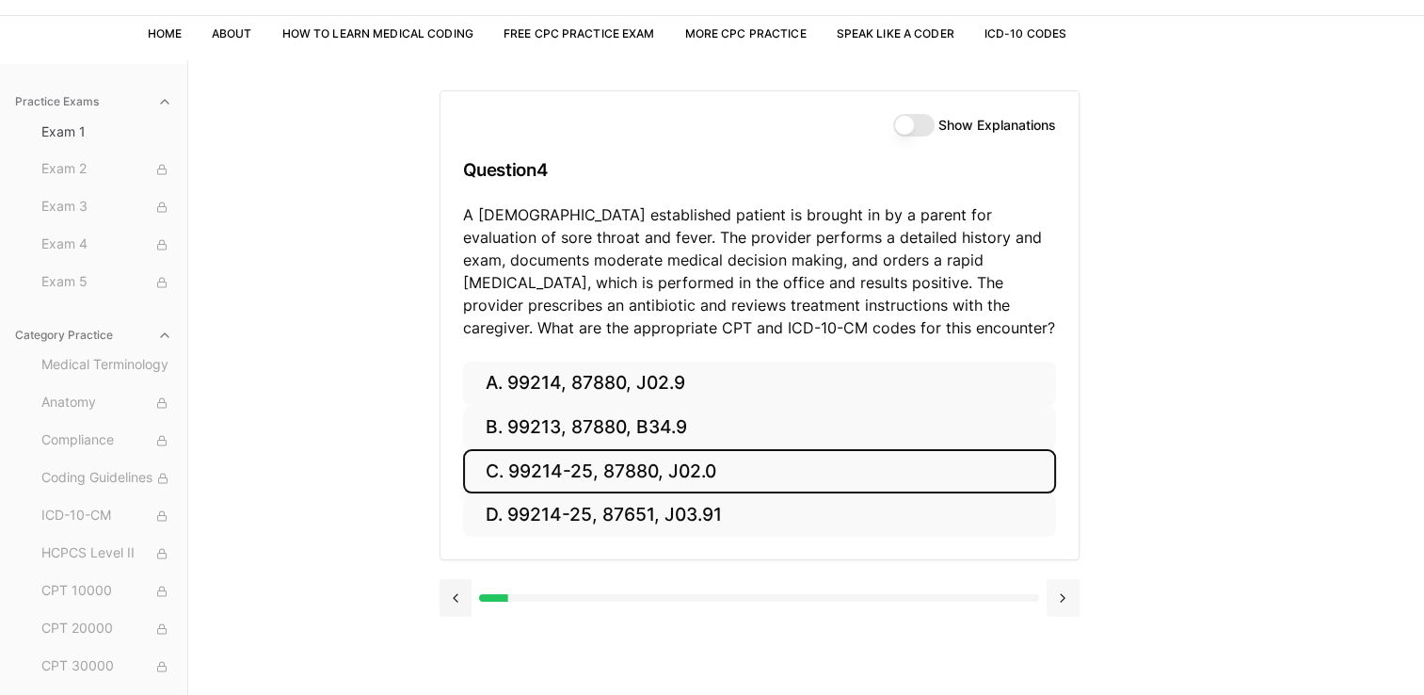
click at [1063, 612] on button at bounding box center [1062, 598] width 33 height 38
click at [1063, 612] on div "Show Explanations Question 4 A [DEMOGRAPHIC_DATA] established patient is brough…" at bounding box center [806, 407] width 734 height 695
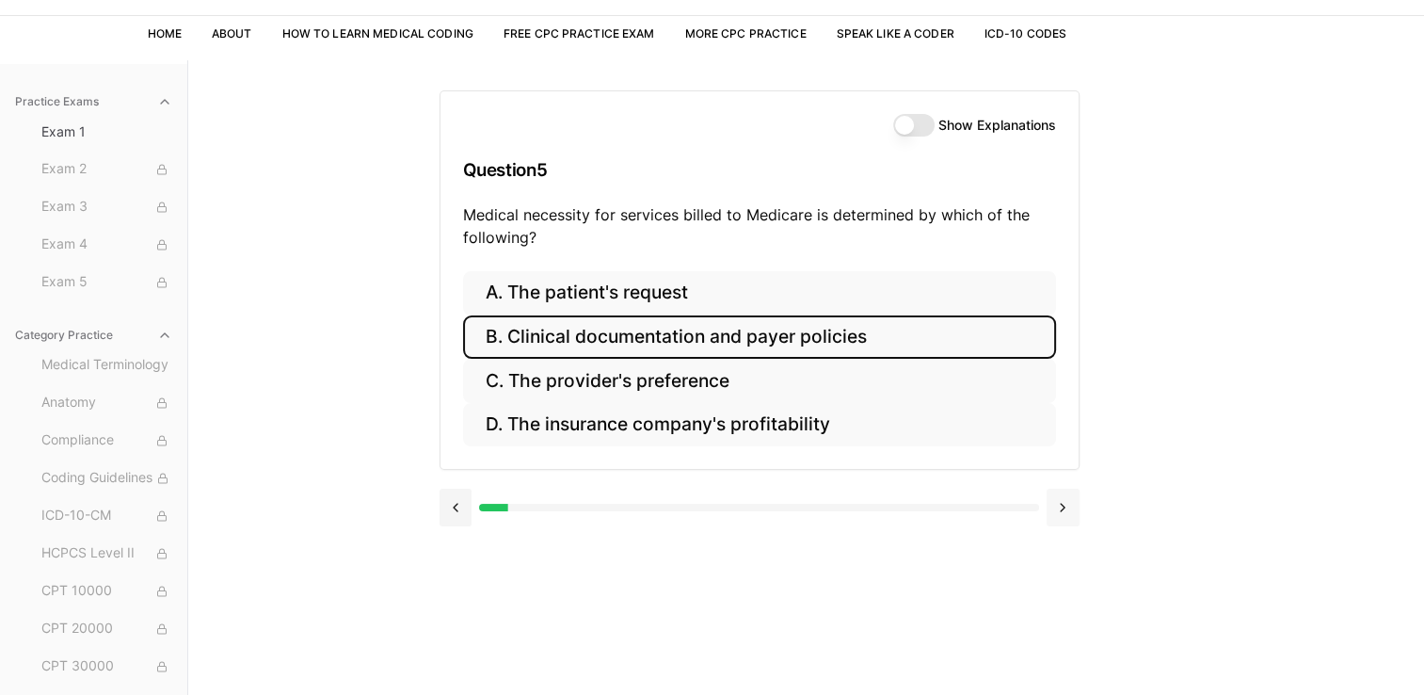
click at [1063, 612] on div "Show Explanations Question 5 Medical necessity for services billed to Medicare …" at bounding box center [806, 407] width 734 height 695
click at [1058, 502] on button at bounding box center [1062, 507] width 33 height 38
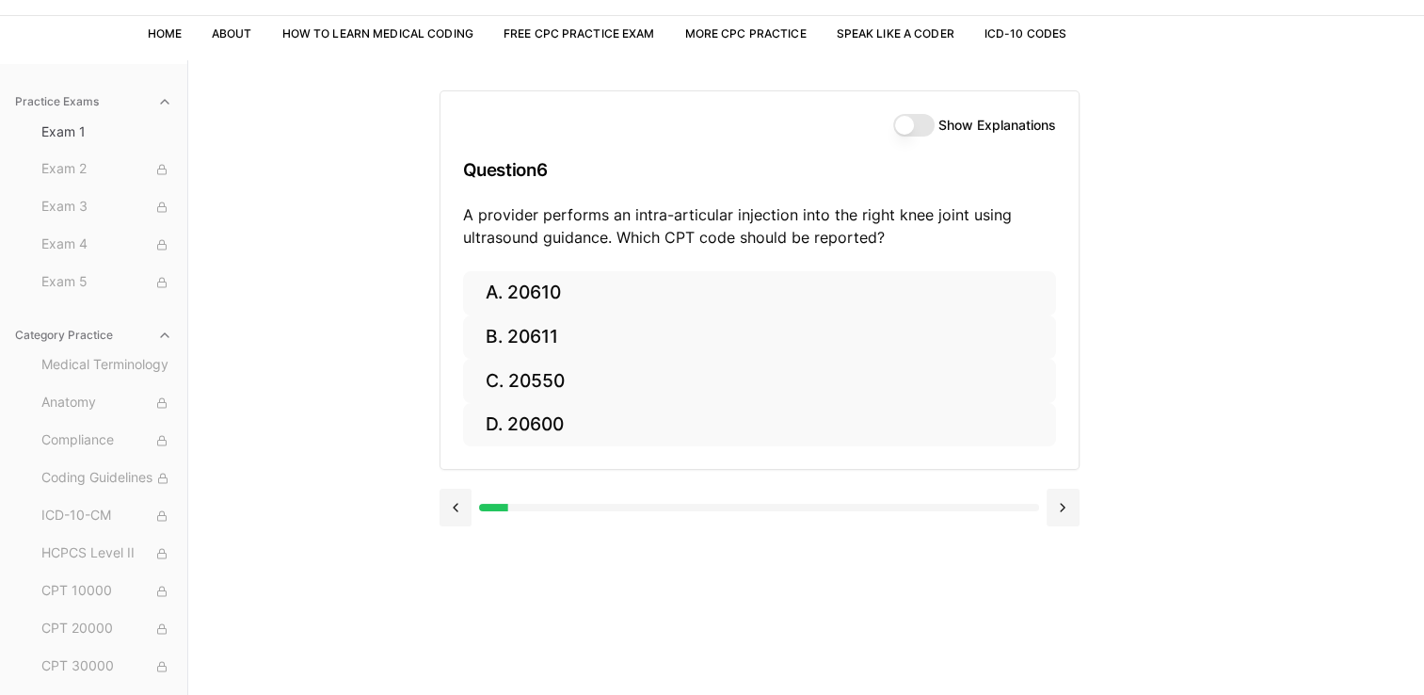
click at [930, 120] on button "Show Explanations" at bounding box center [913, 125] width 41 height 23
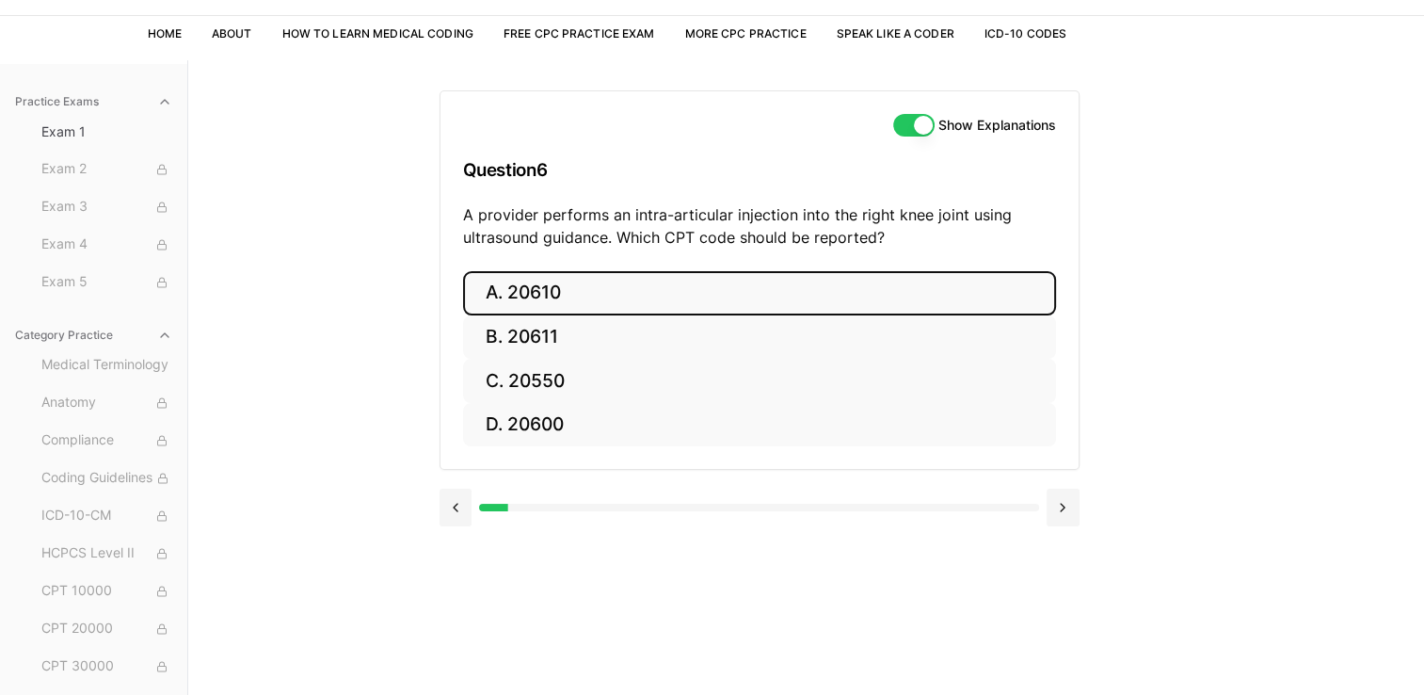
click at [823, 303] on button "A. 20610" at bounding box center [759, 293] width 593 height 44
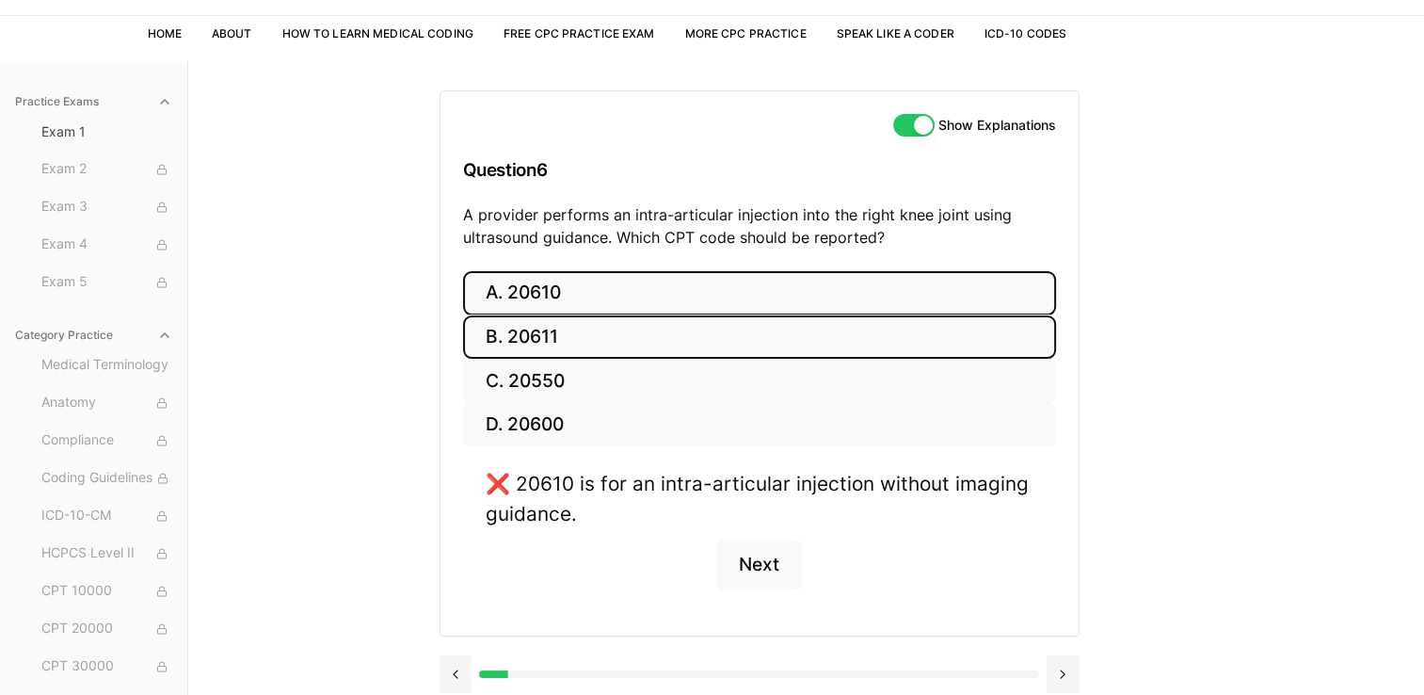
click at [814, 331] on button "B. 20611" at bounding box center [759, 337] width 593 height 44
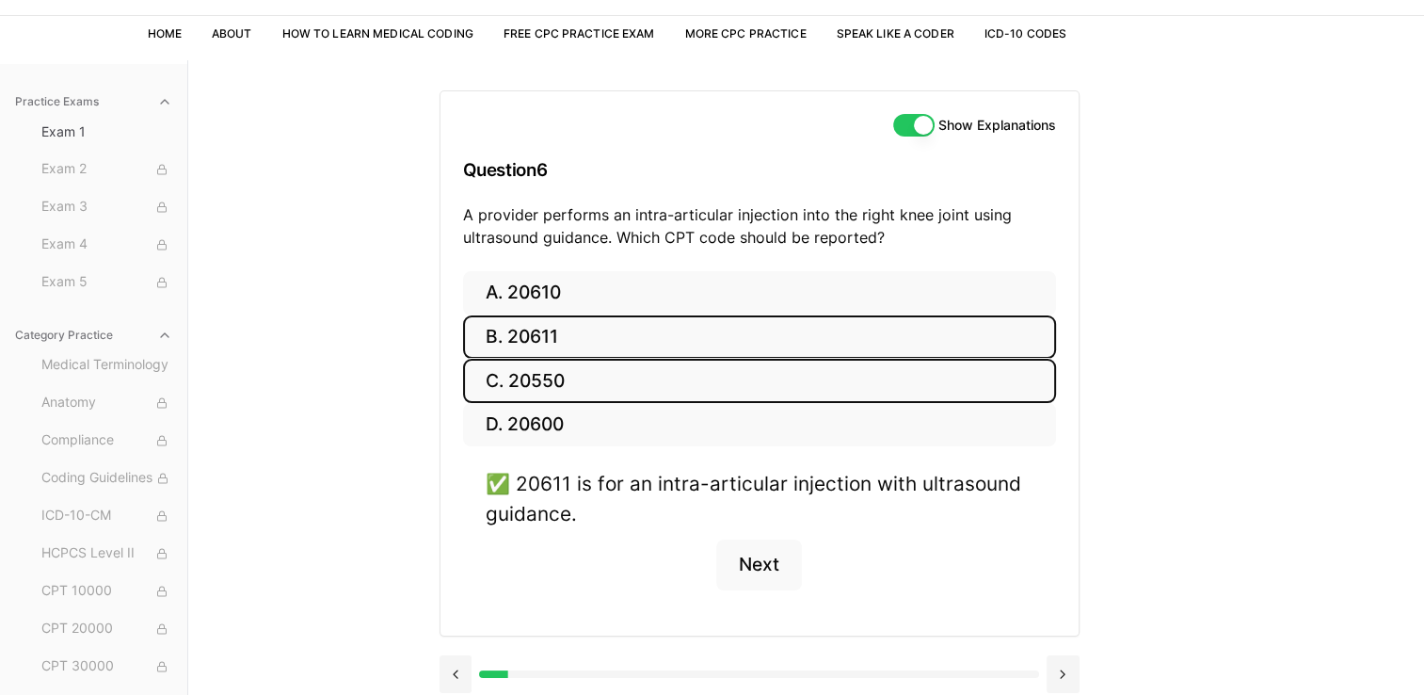
click at [802, 360] on button "C. 20550" at bounding box center [759, 381] width 593 height 44
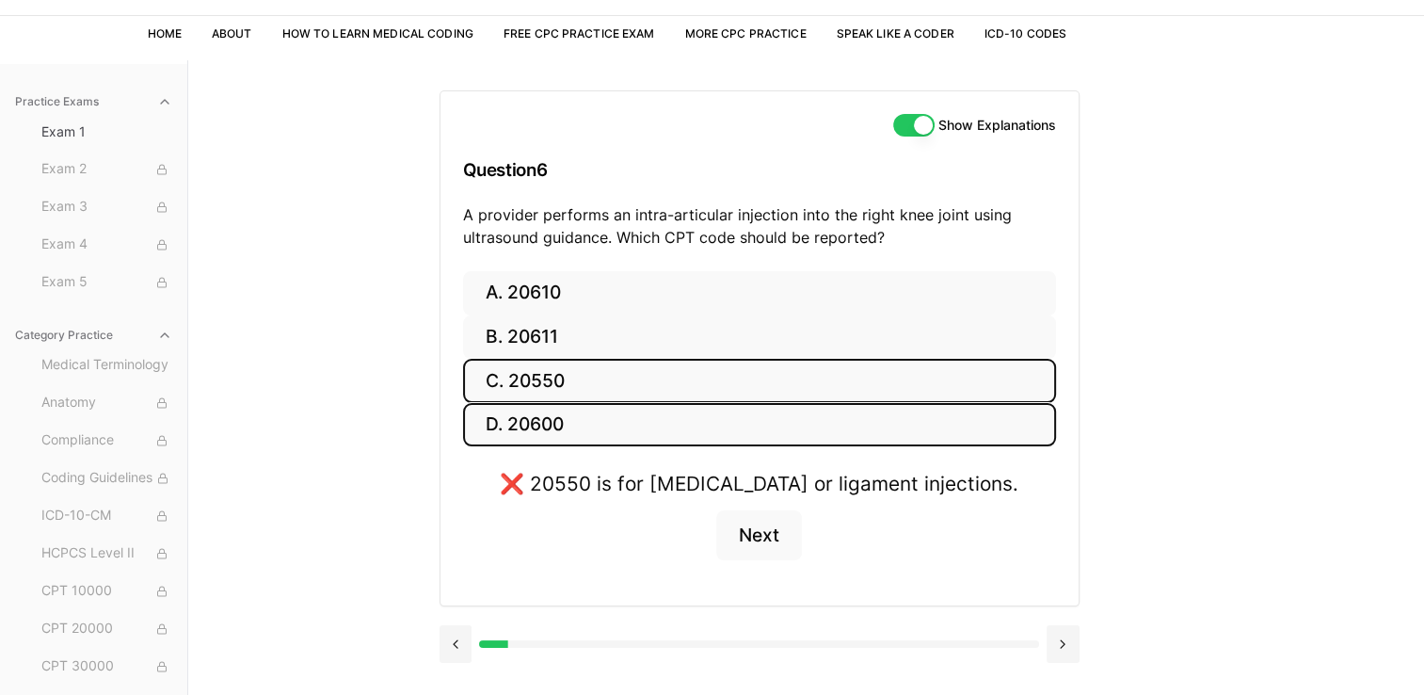
click at [790, 420] on button "D. 20600" at bounding box center [759, 425] width 593 height 44
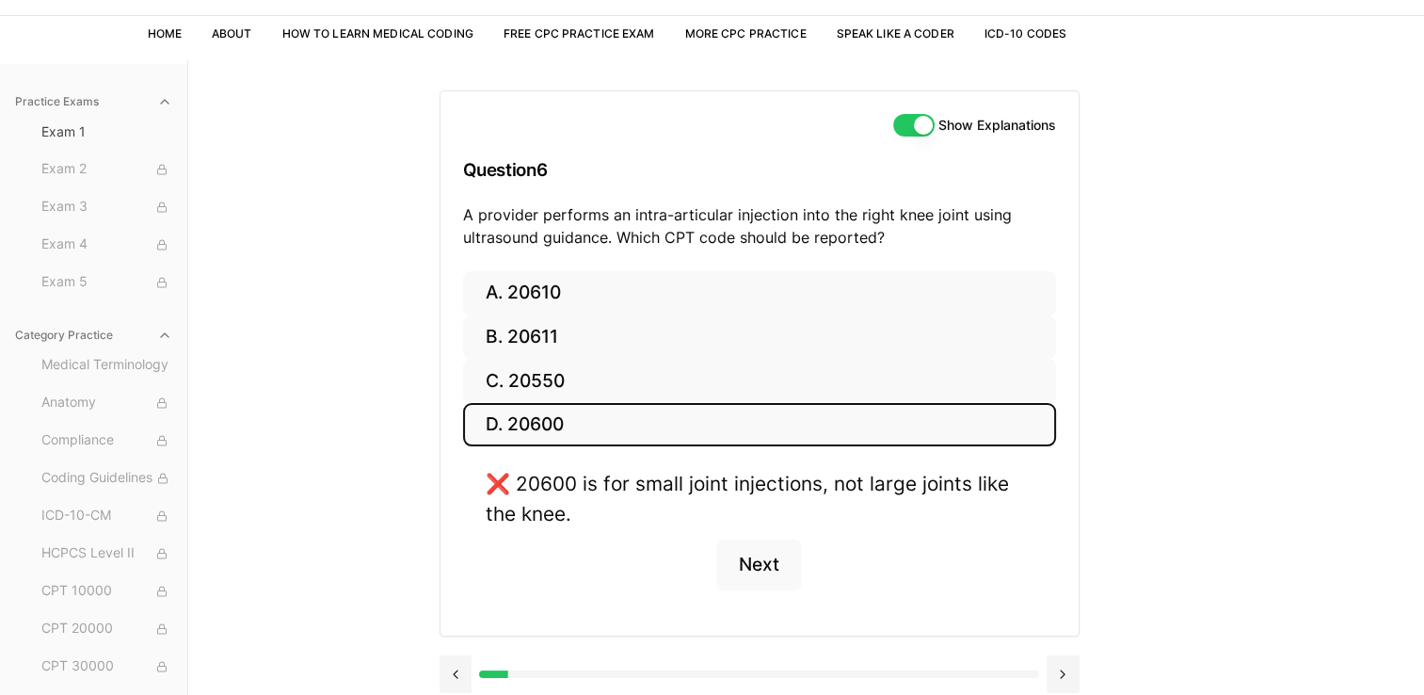
click at [918, 122] on button "Show Explanations" at bounding box center [913, 125] width 41 height 23
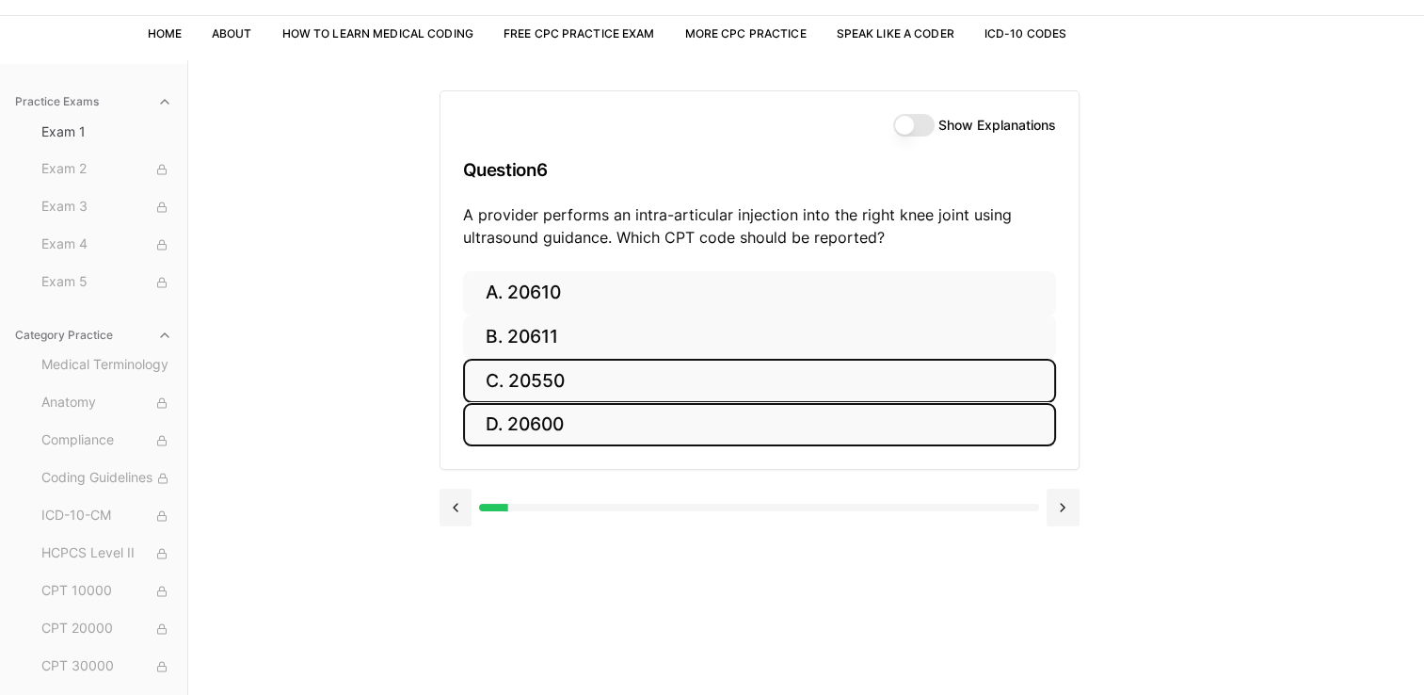
click at [660, 373] on button "C. 20550" at bounding box center [759, 381] width 593 height 44
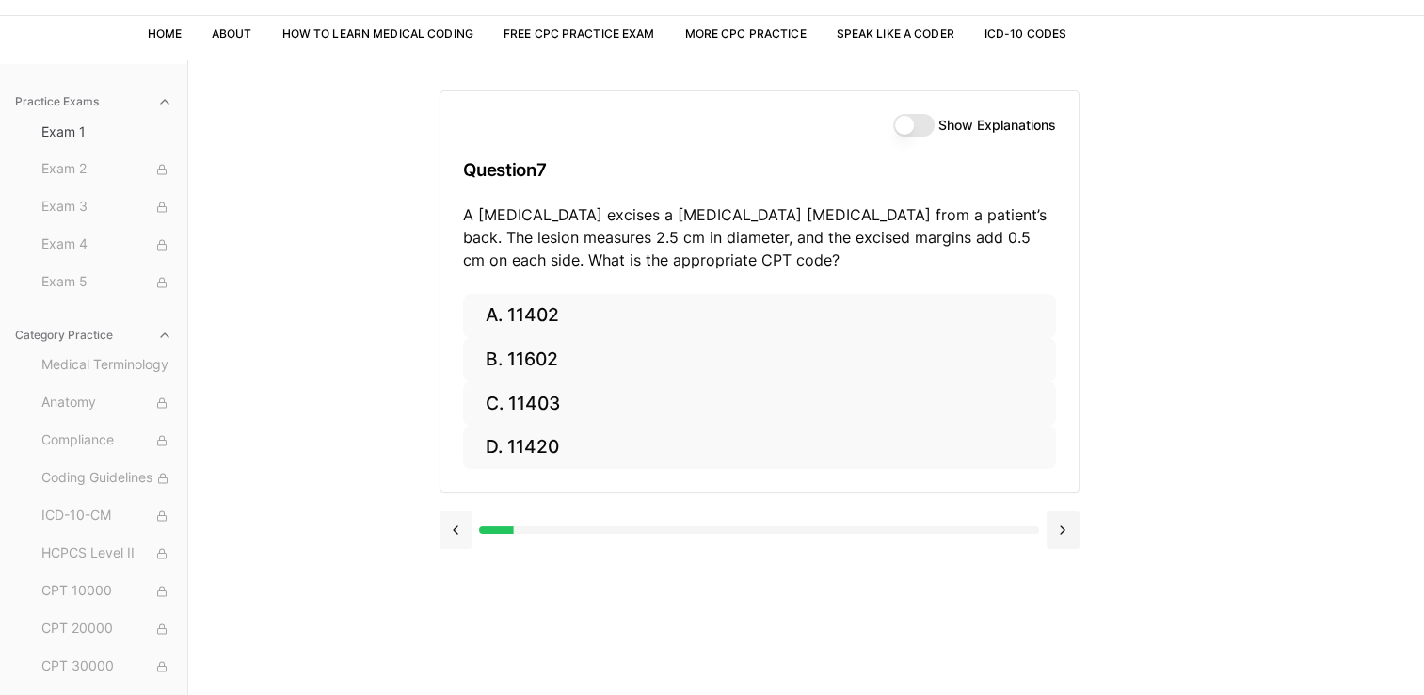
click at [456, 546] on button at bounding box center [455, 530] width 33 height 38
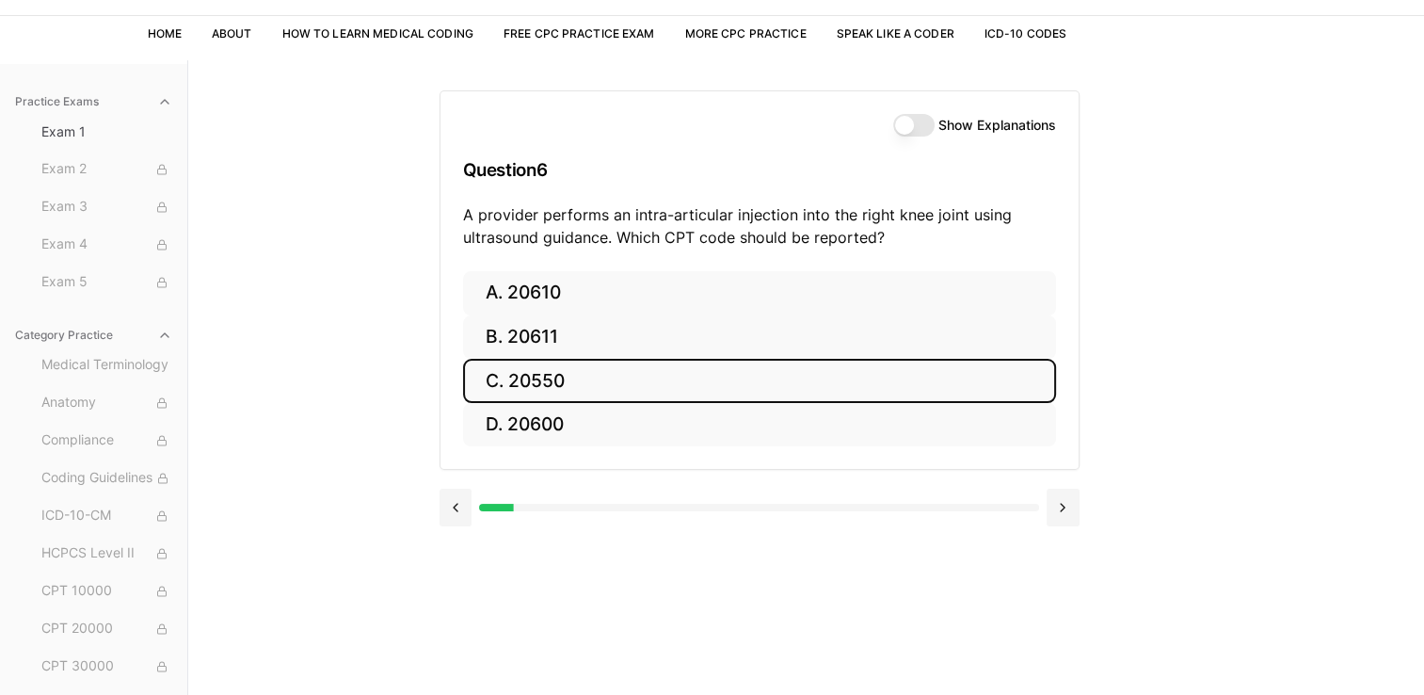
click at [916, 138] on div "Show Explanations Question 6 A provider performs an intra-articular injection i…" at bounding box center [759, 181] width 638 height 180
click at [908, 119] on button "Show Explanations" at bounding box center [913, 125] width 41 height 23
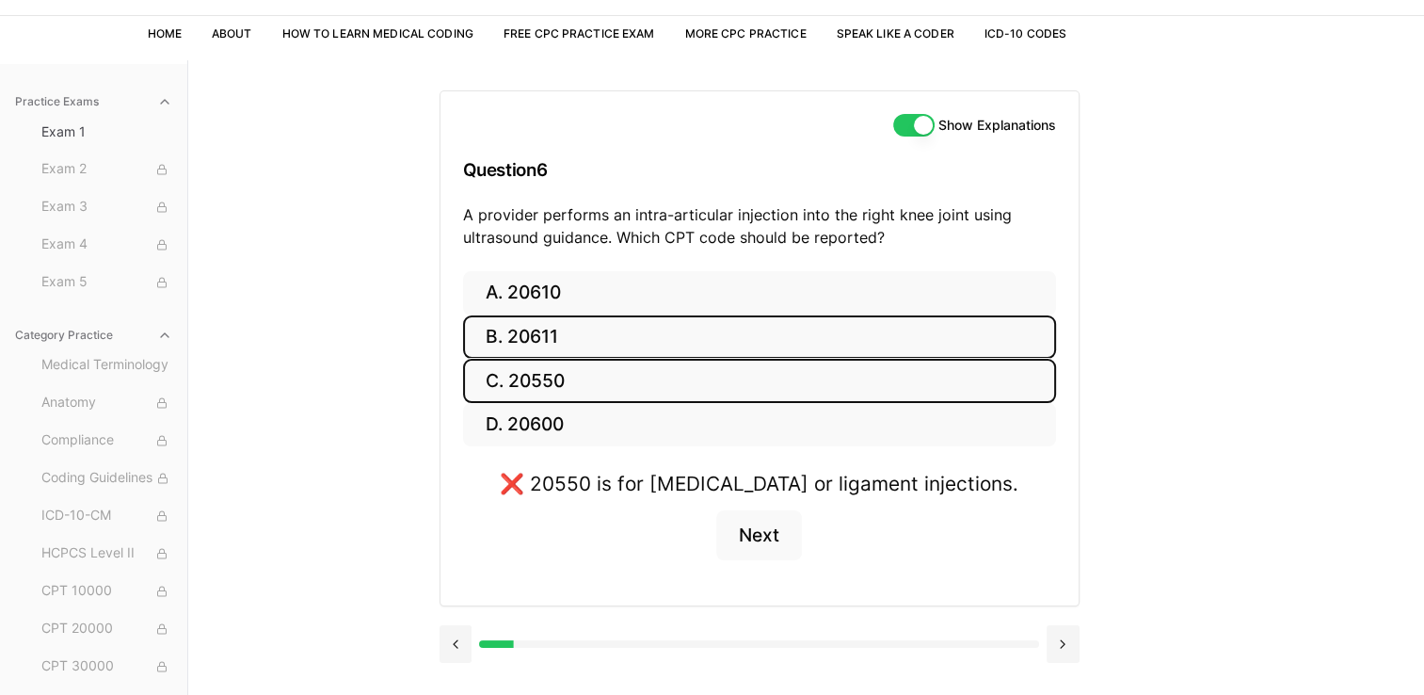
click at [700, 341] on button "B. 20611" at bounding box center [759, 337] width 593 height 44
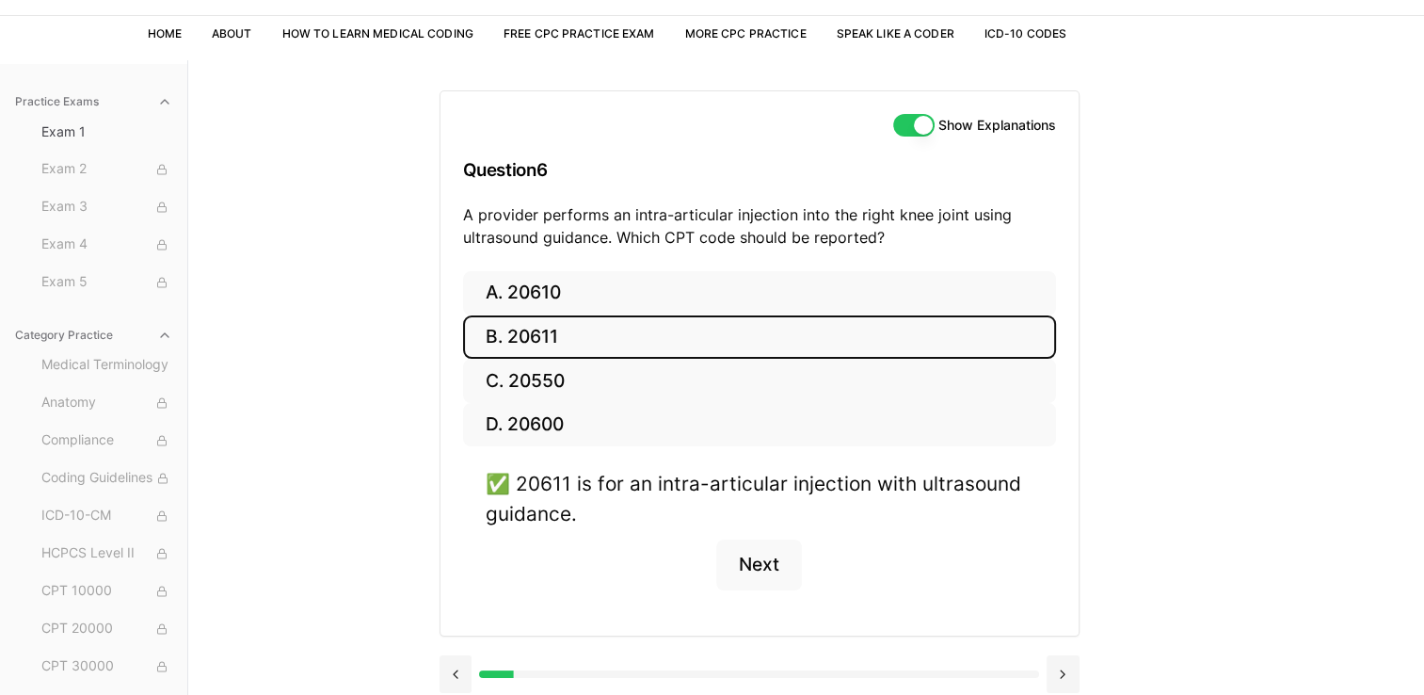
click at [913, 136] on div "Show Explanations Question 6 A provider performs an intra-articular injection i…" at bounding box center [759, 181] width 638 height 180
click at [913, 132] on div "Show Explanations Question 6 A provider performs an intra-articular injection i…" at bounding box center [759, 181] width 638 height 180
click at [913, 132] on button "Show Explanations" at bounding box center [913, 125] width 41 height 23
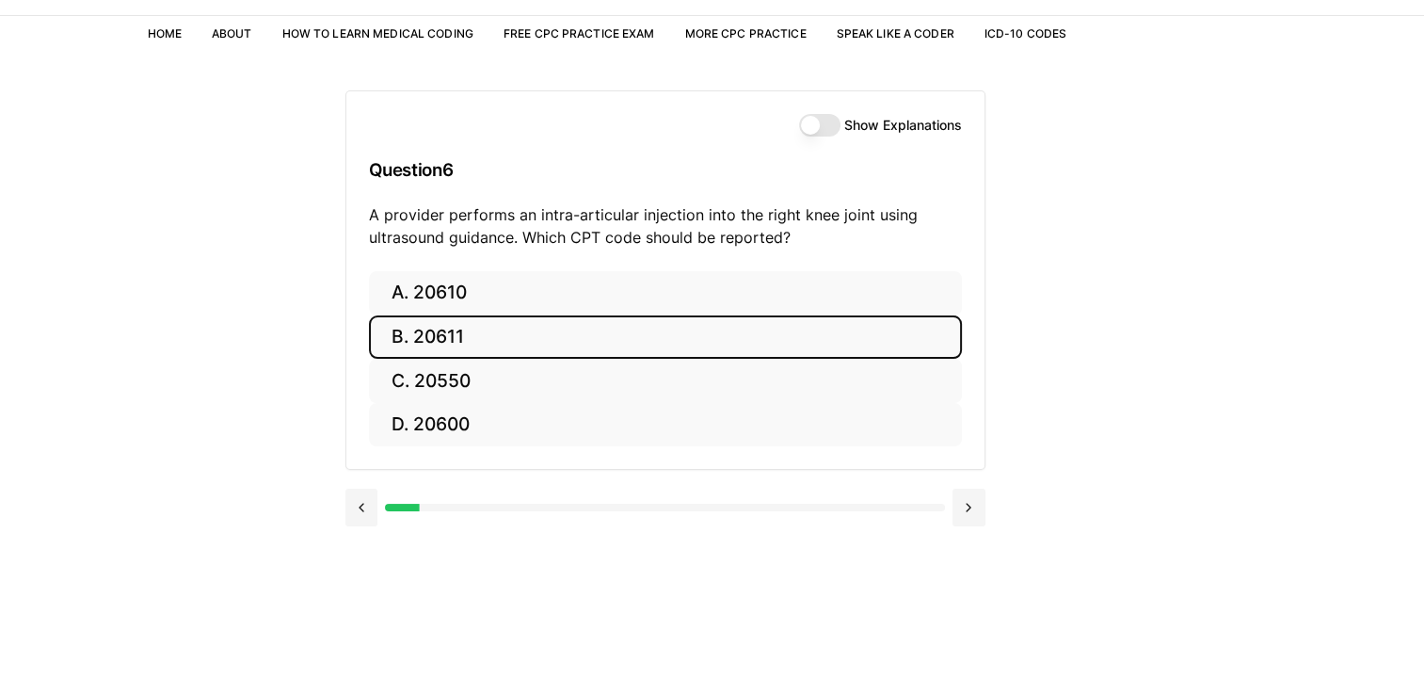
scroll to position [92, 0]
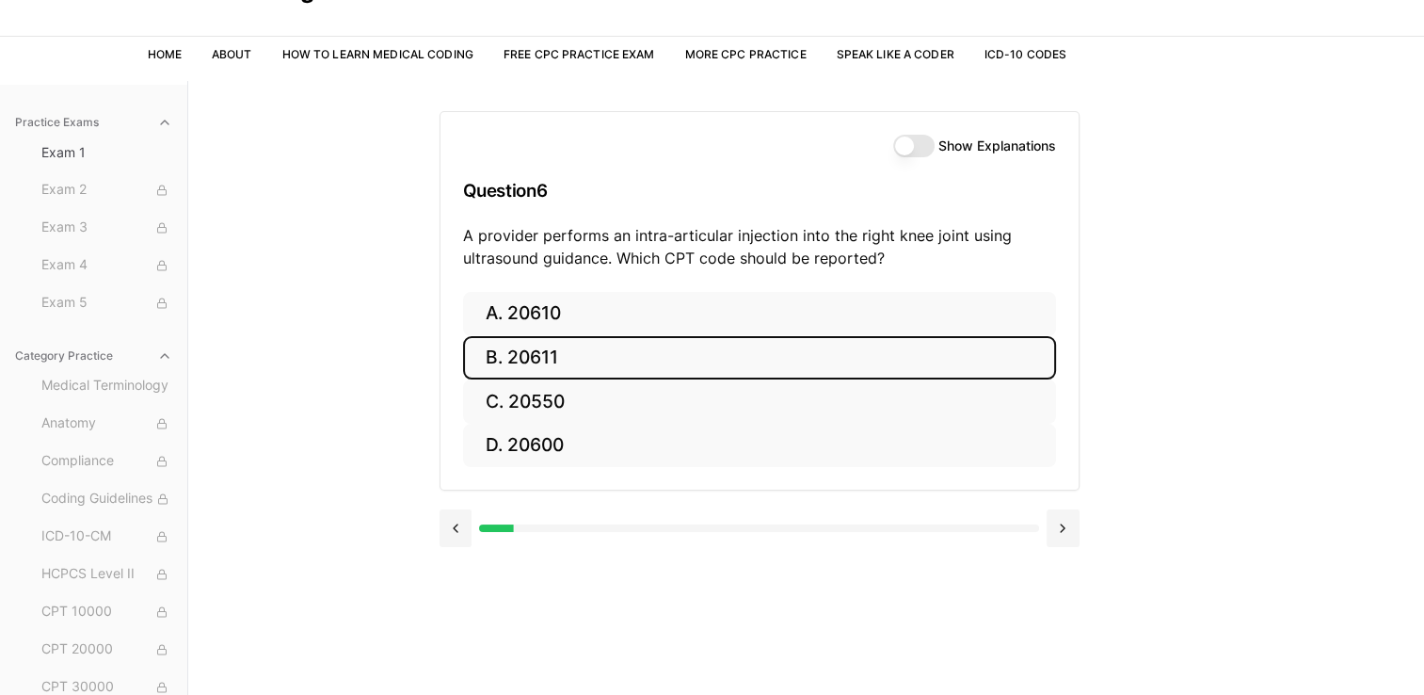
type button "on"
click at [1064, 531] on button at bounding box center [1062, 528] width 33 height 38
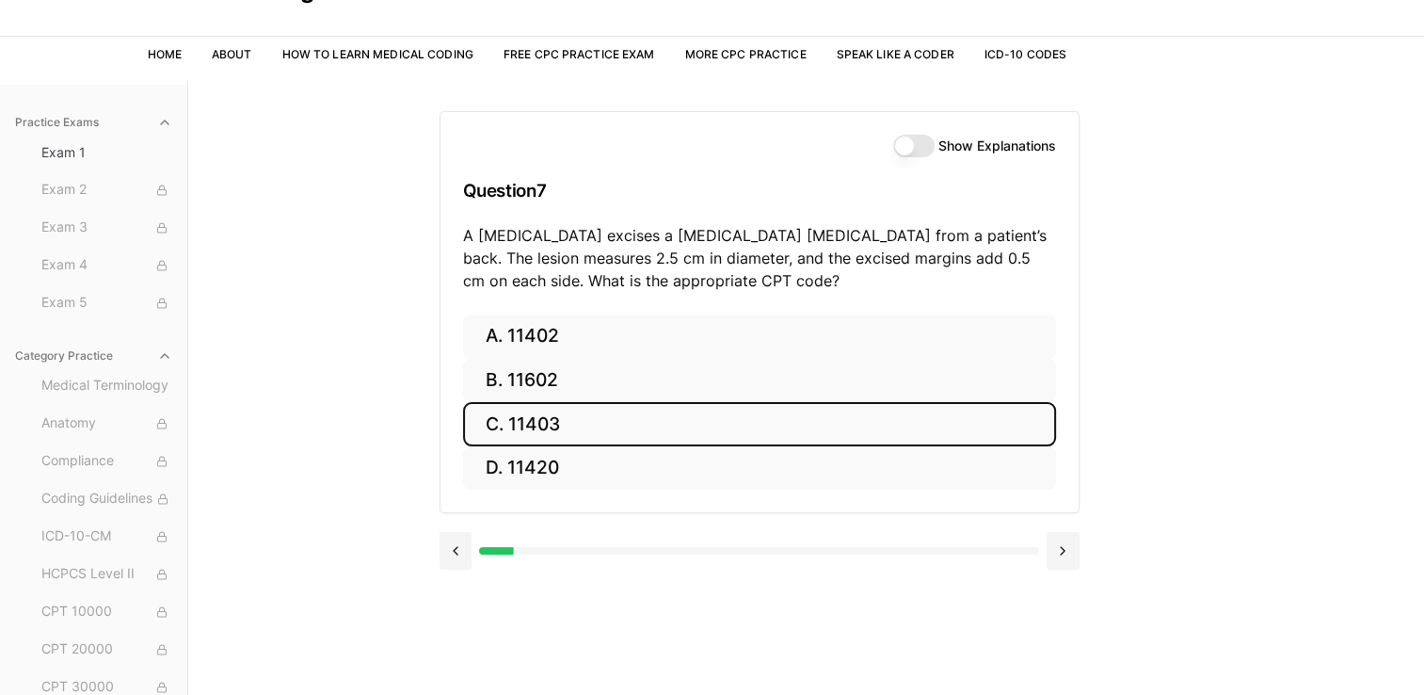
click at [778, 427] on button "C. 11403" at bounding box center [759, 424] width 593 height 44
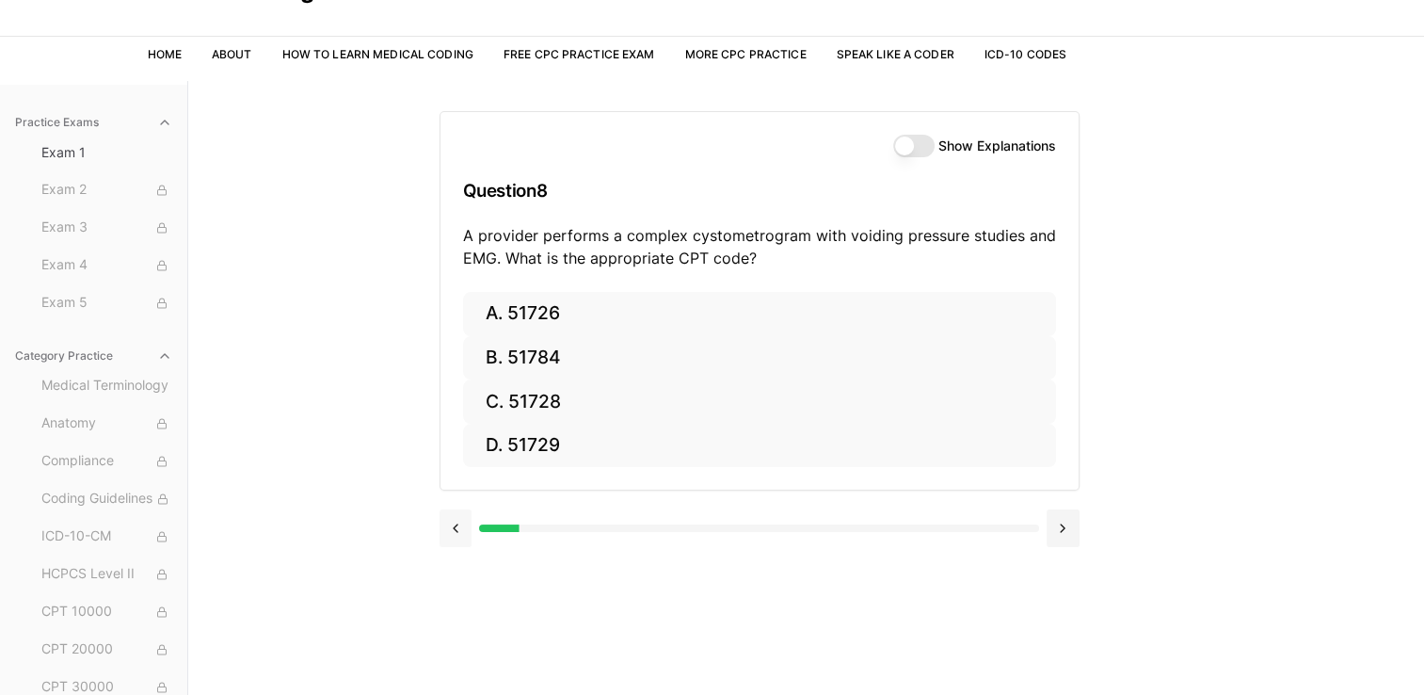
click at [469, 533] on button at bounding box center [455, 528] width 33 height 38
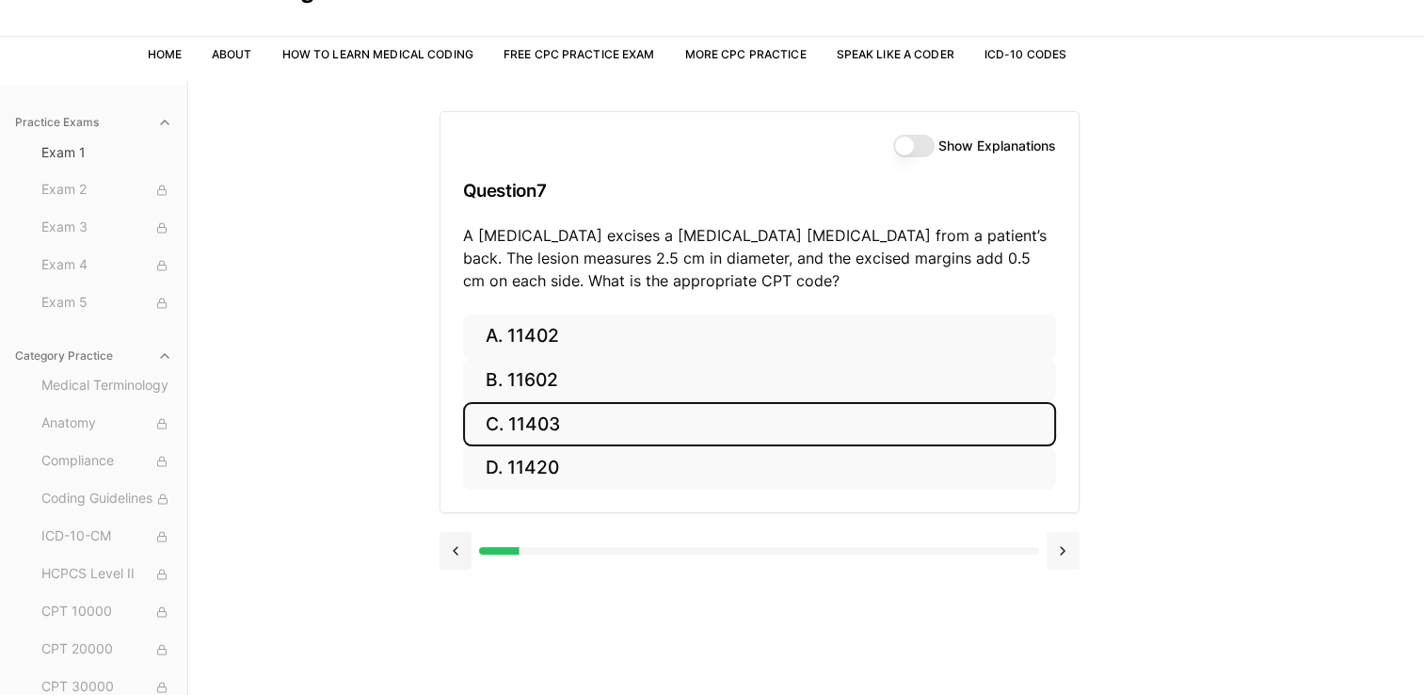
click at [1062, 545] on button at bounding box center [1062, 551] width 33 height 38
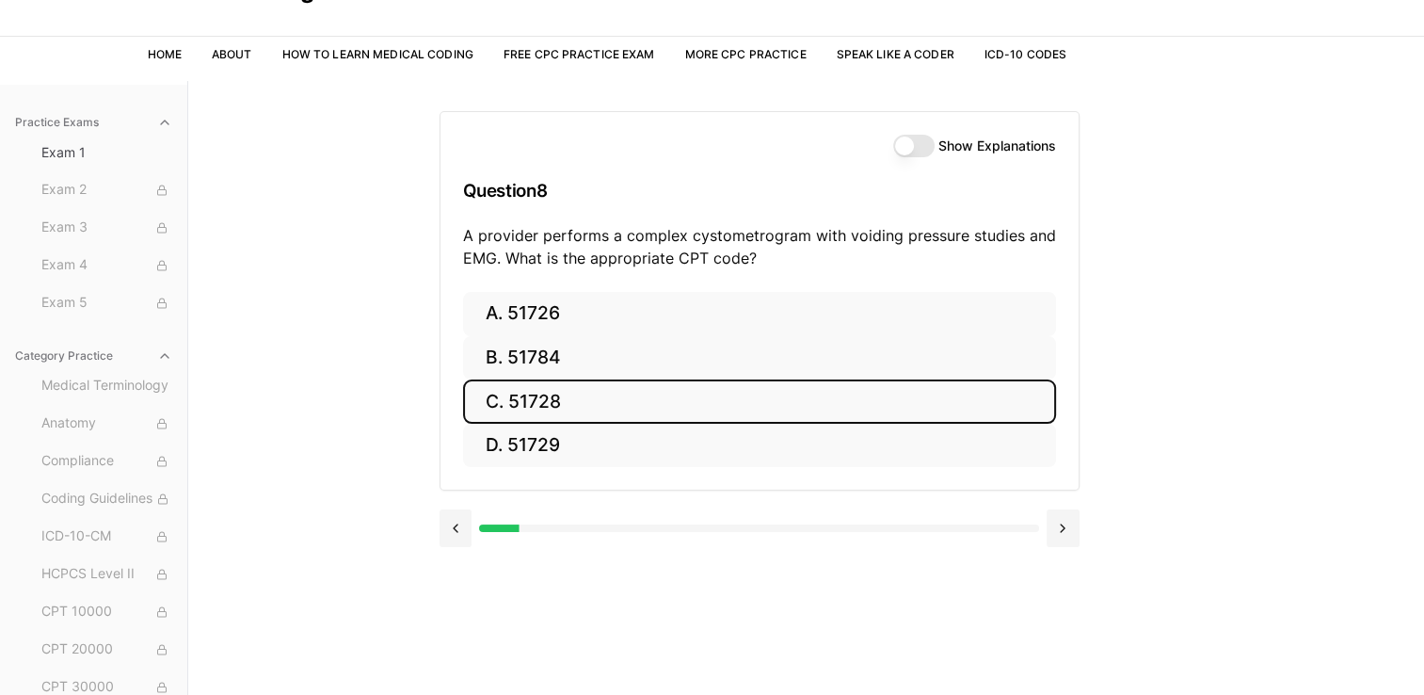
click at [592, 400] on button "C. 51728" at bounding box center [759, 401] width 593 height 44
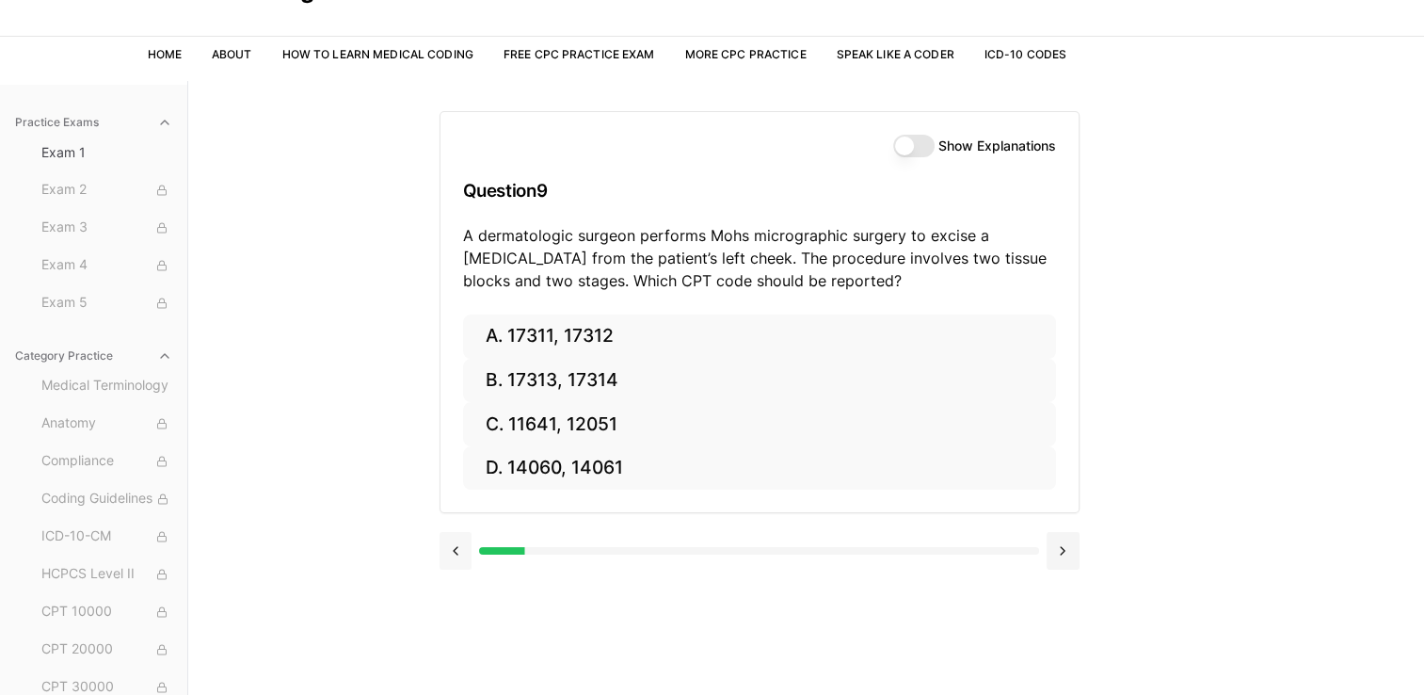
click at [443, 548] on button at bounding box center [455, 551] width 33 height 38
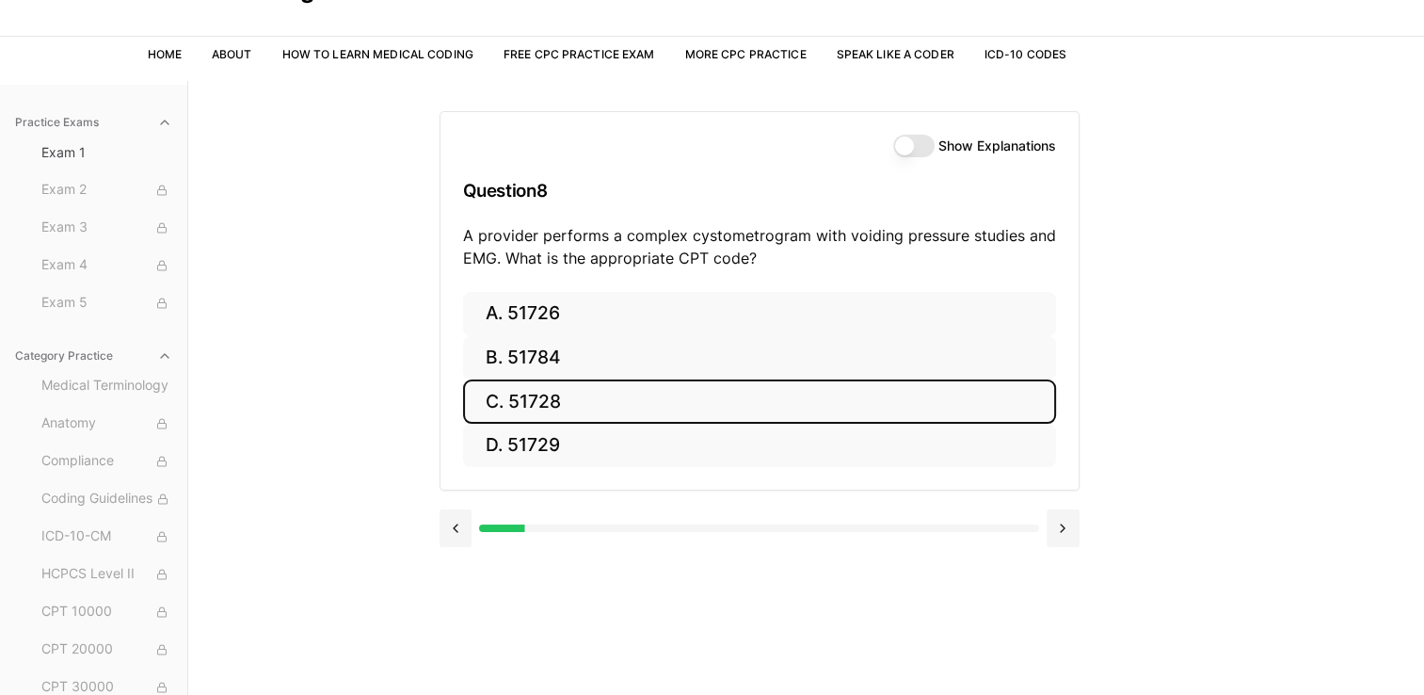
click at [924, 149] on button "Show Explanations" at bounding box center [913, 146] width 41 height 23
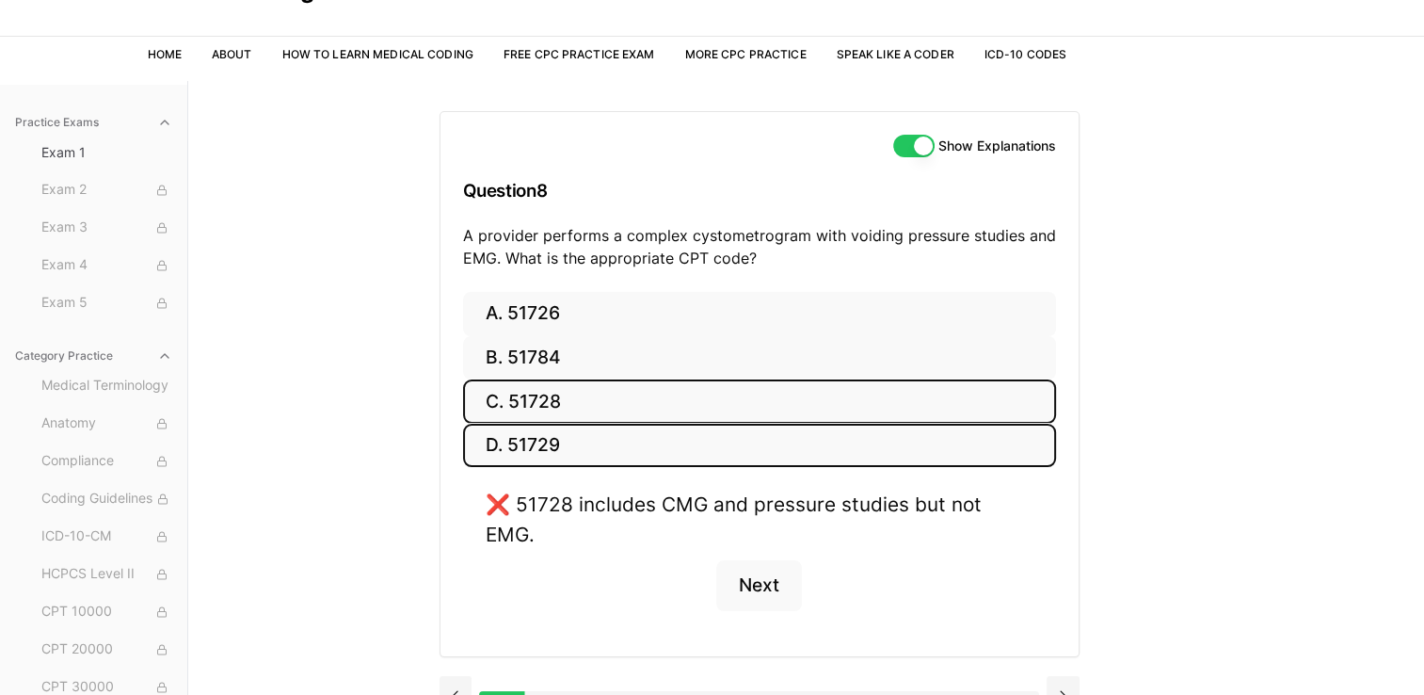
click at [604, 446] on button "D. 51729" at bounding box center [759, 445] width 593 height 44
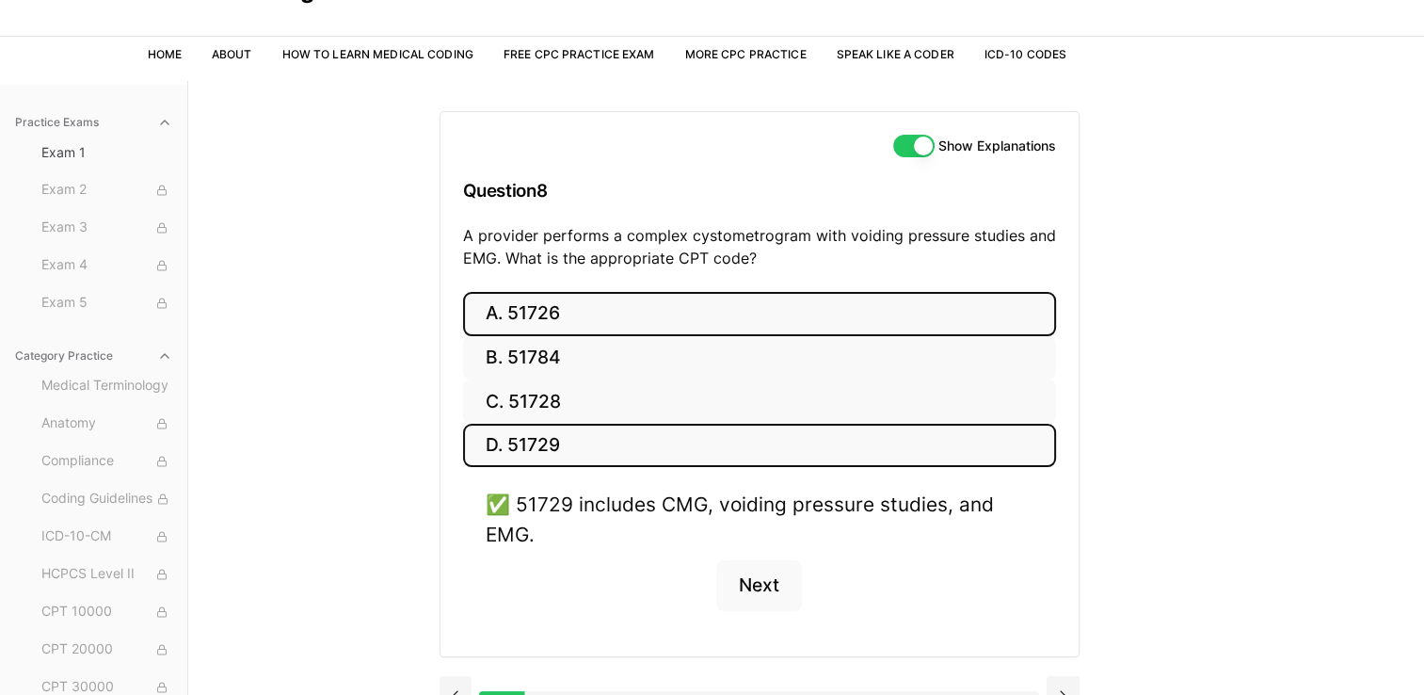
click at [861, 309] on button "A. 51726" at bounding box center [759, 314] width 593 height 44
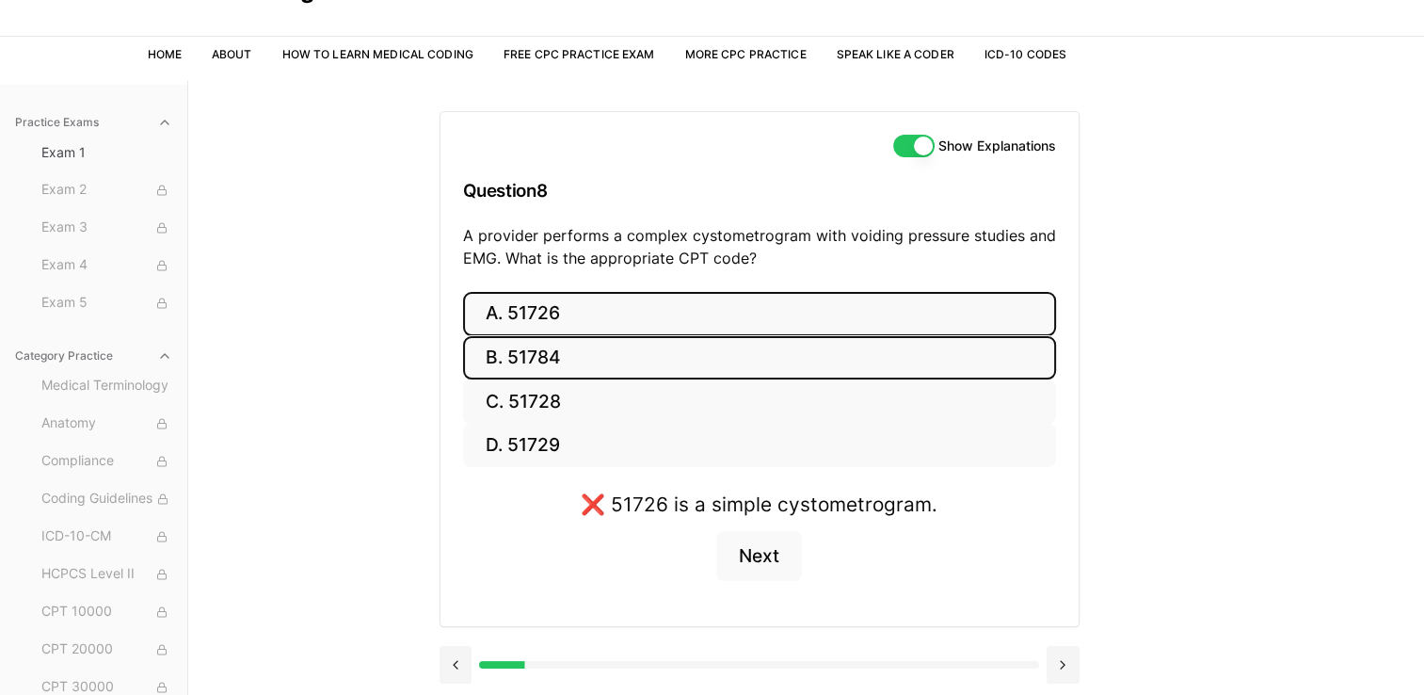
click at [846, 345] on button "B. 51784" at bounding box center [759, 358] width 593 height 44
click at [799, 330] on button "A. 51726" at bounding box center [759, 314] width 593 height 44
click at [690, 352] on button "B. 51784" at bounding box center [759, 358] width 593 height 44
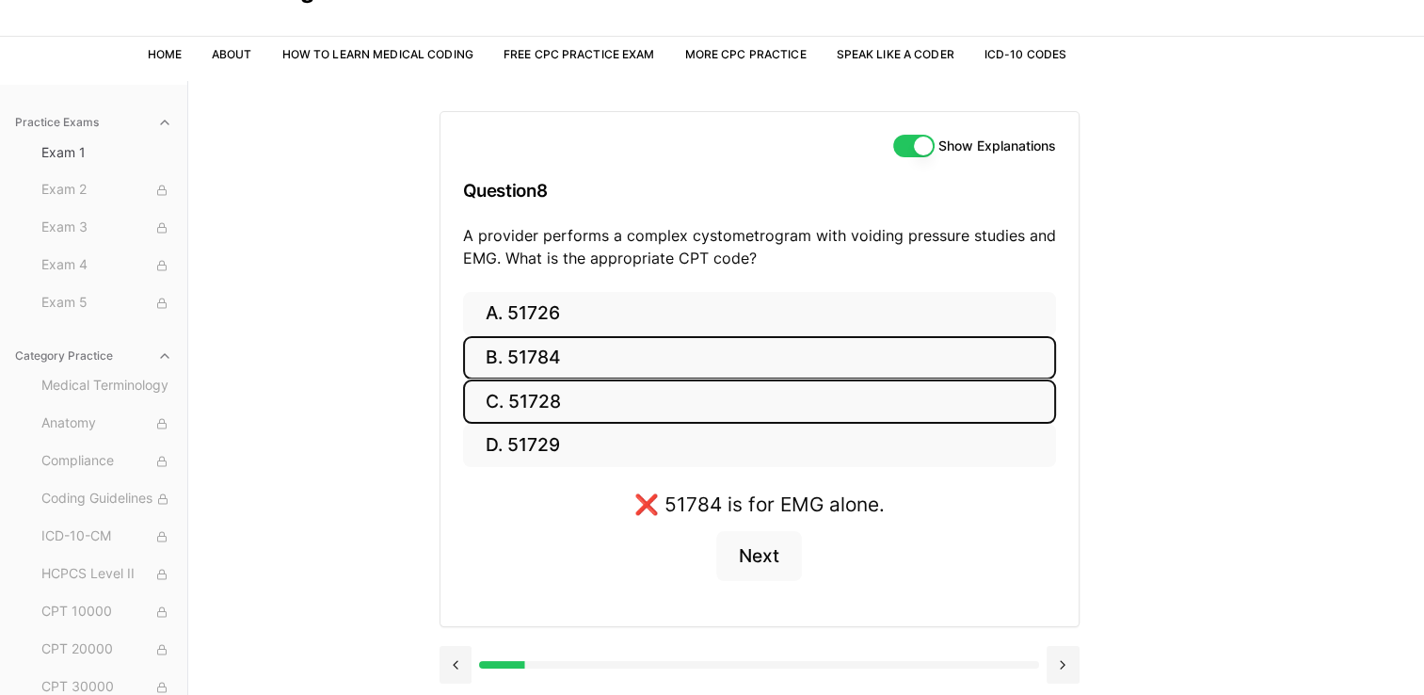
click at [677, 384] on button "C. 51728" at bounding box center [759, 401] width 593 height 44
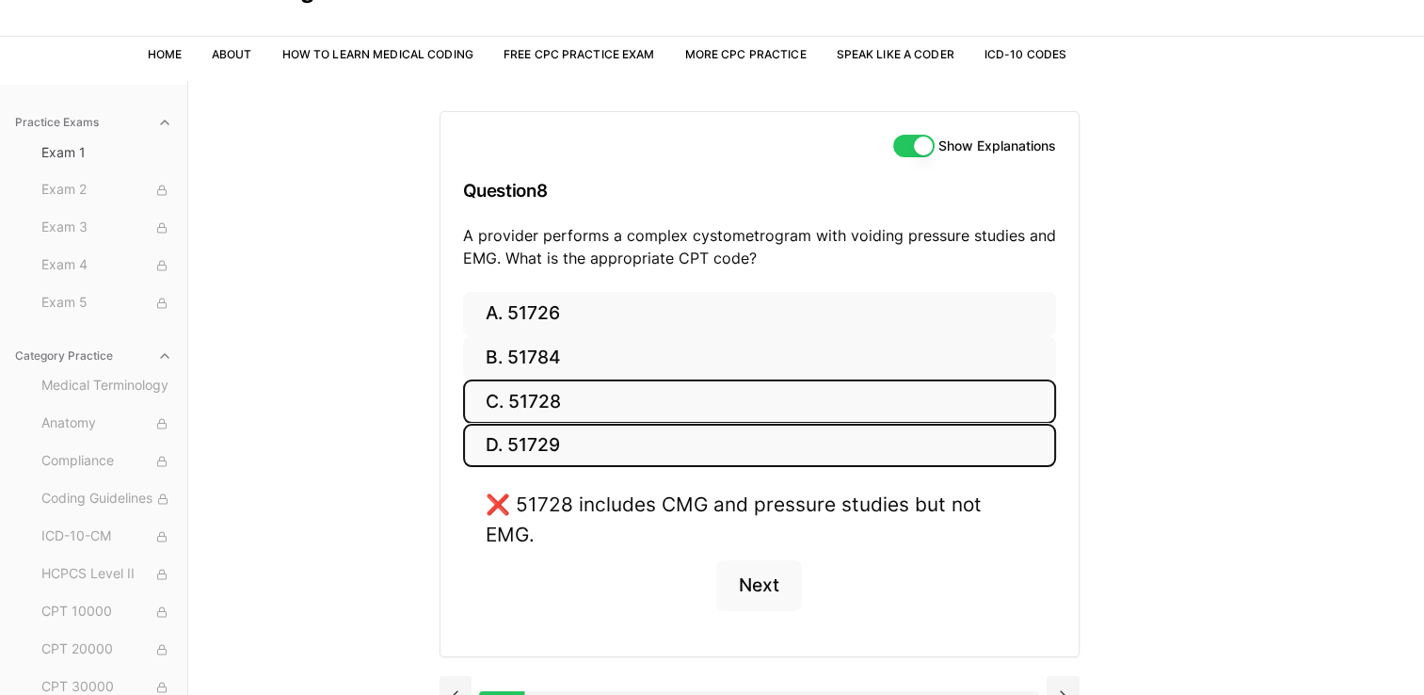
click at [674, 459] on button "D. 51729" at bounding box center [759, 445] width 593 height 44
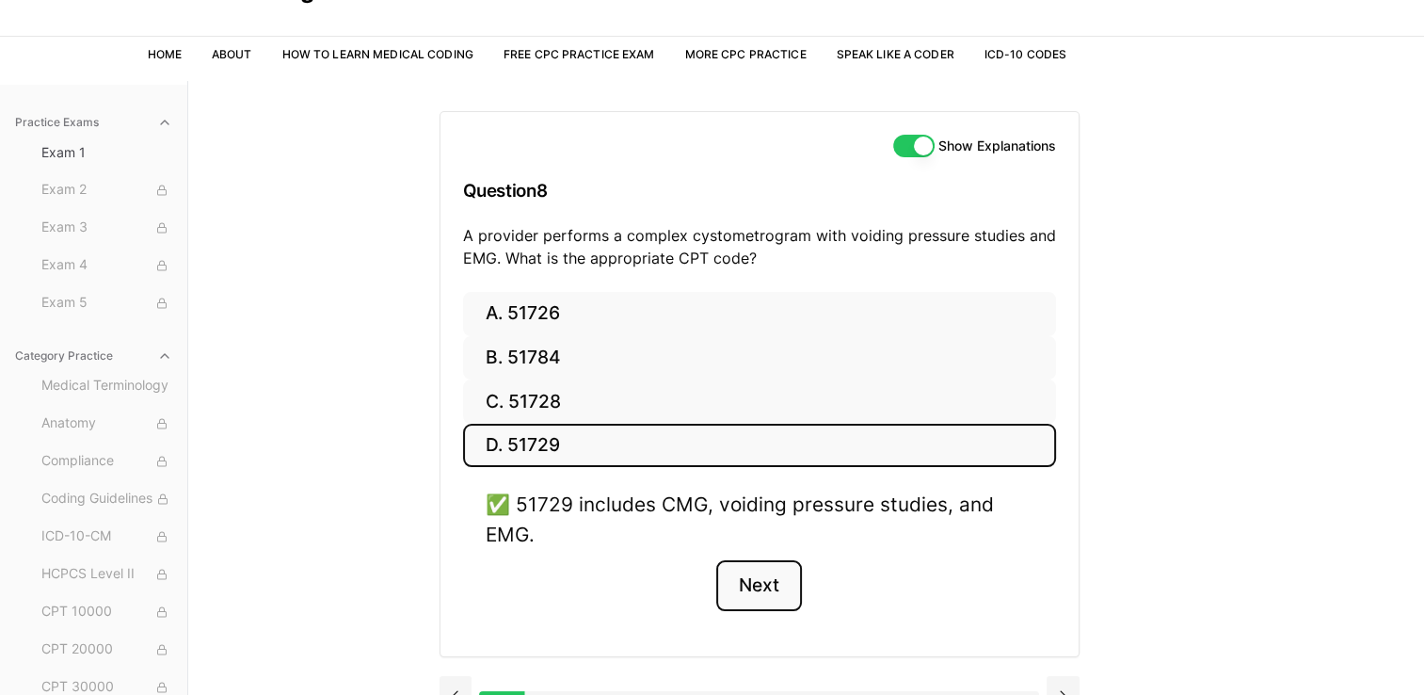
click at [775, 583] on button "Next" at bounding box center [759, 585] width 86 height 51
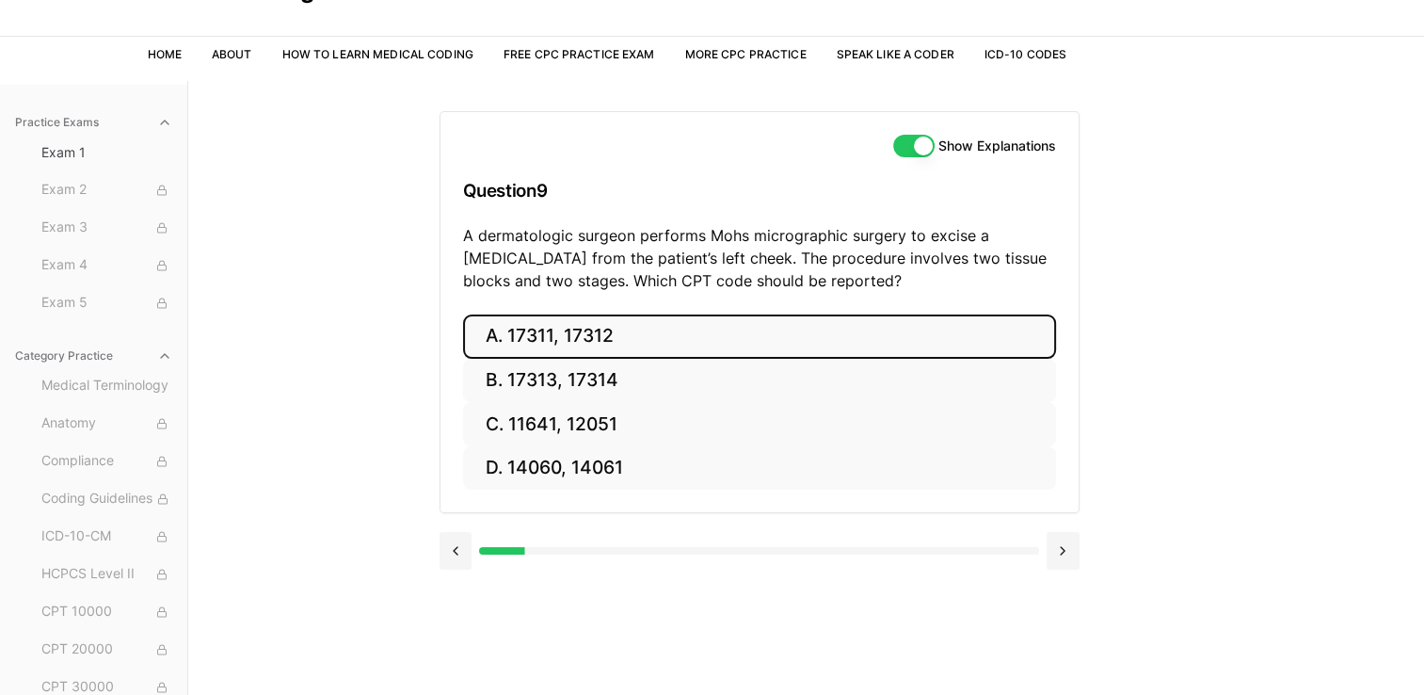
click at [643, 339] on button "A. 17311, 17312" at bounding box center [759, 336] width 593 height 44
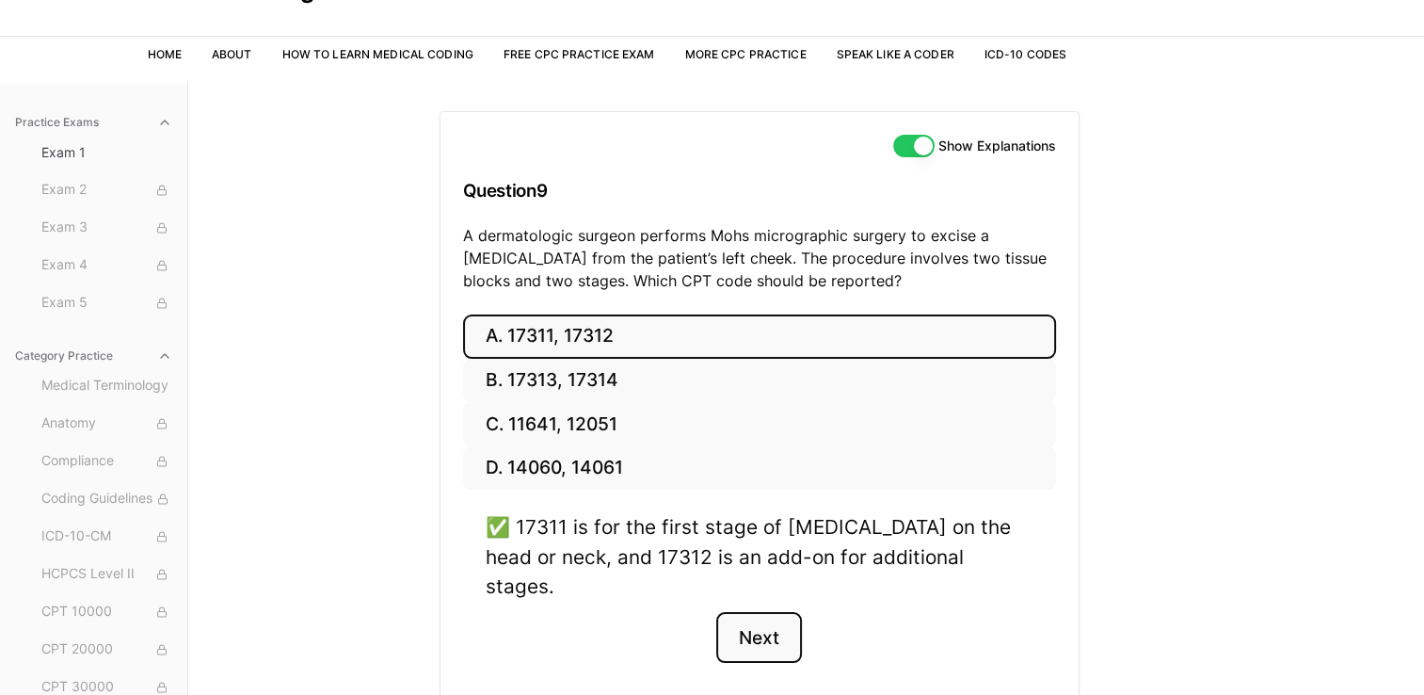
click at [762, 618] on button "Next" at bounding box center [759, 637] width 86 height 51
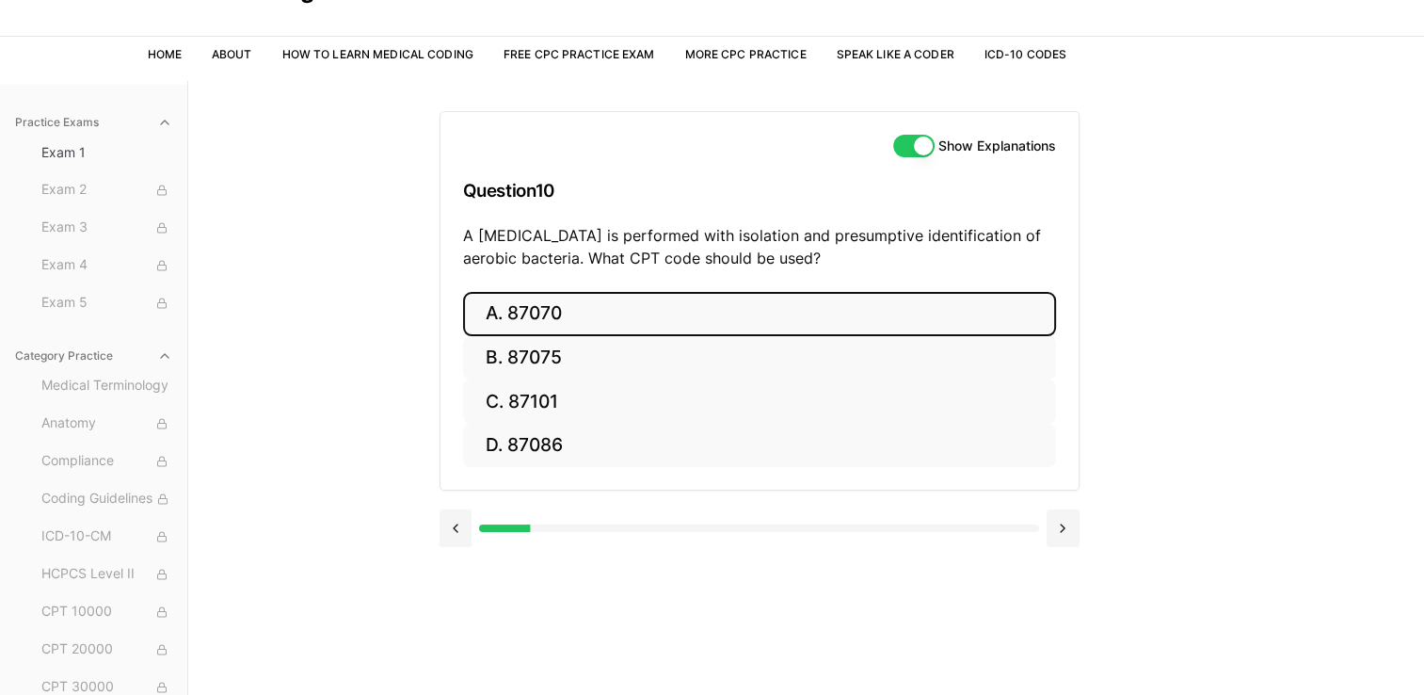
click at [584, 318] on button "A. 87070" at bounding box center [759, 314] width 593 height 44
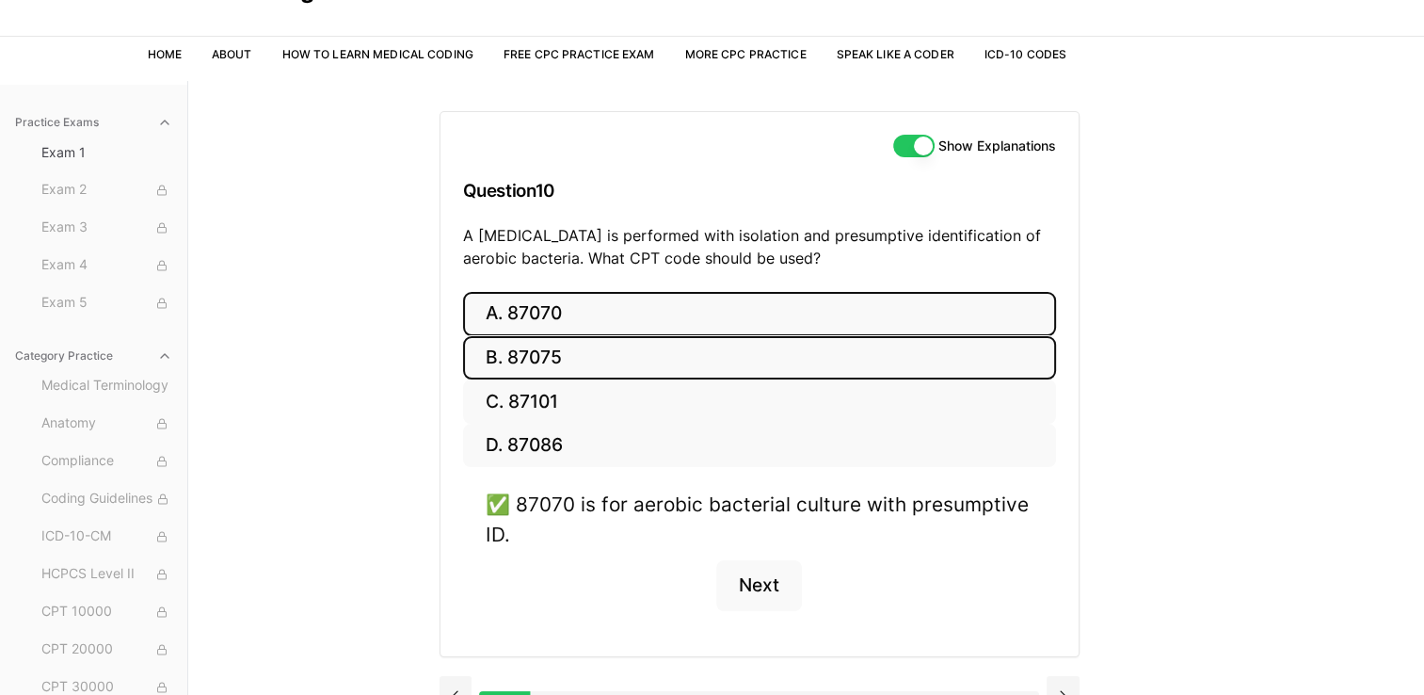
click at [586, 364] on button "B. 87075" at bounding box center [759, 358] width 593 height 44
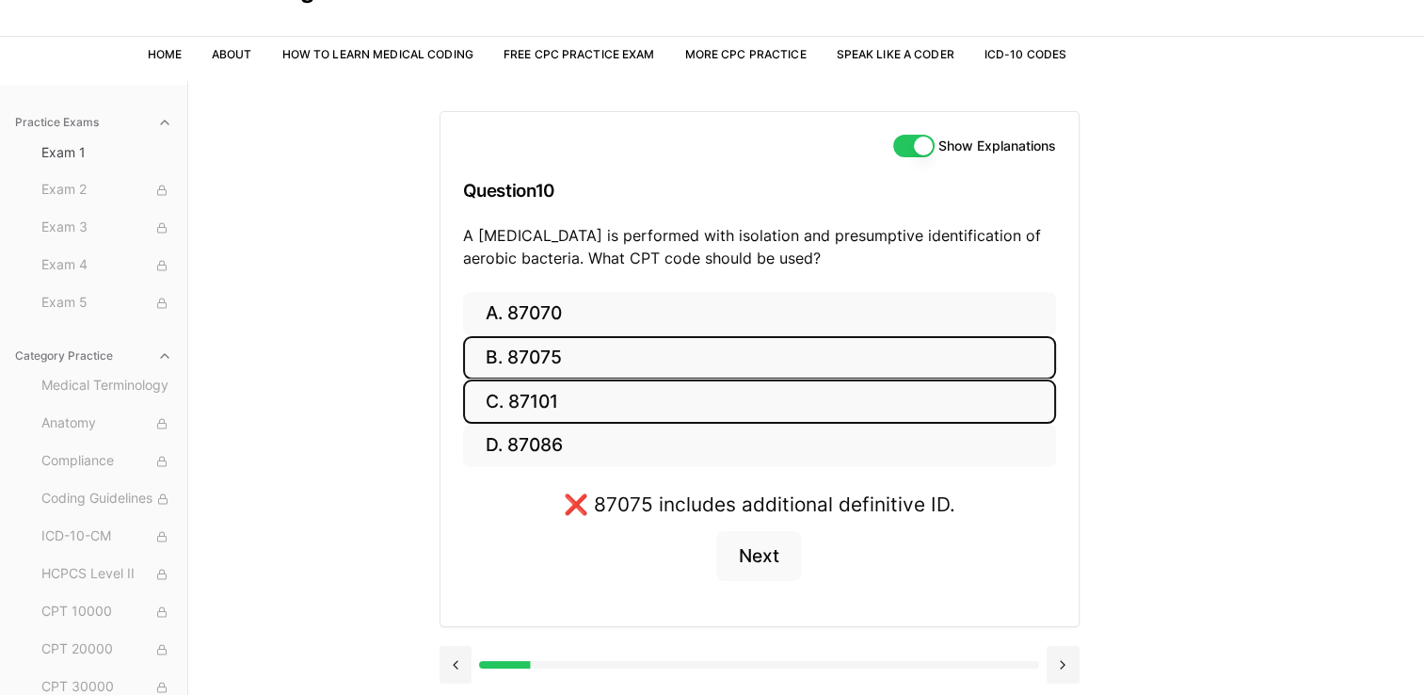
click at [601, 379] on button "C. 87101" at bounding box center [759, 401] width 593 height 44
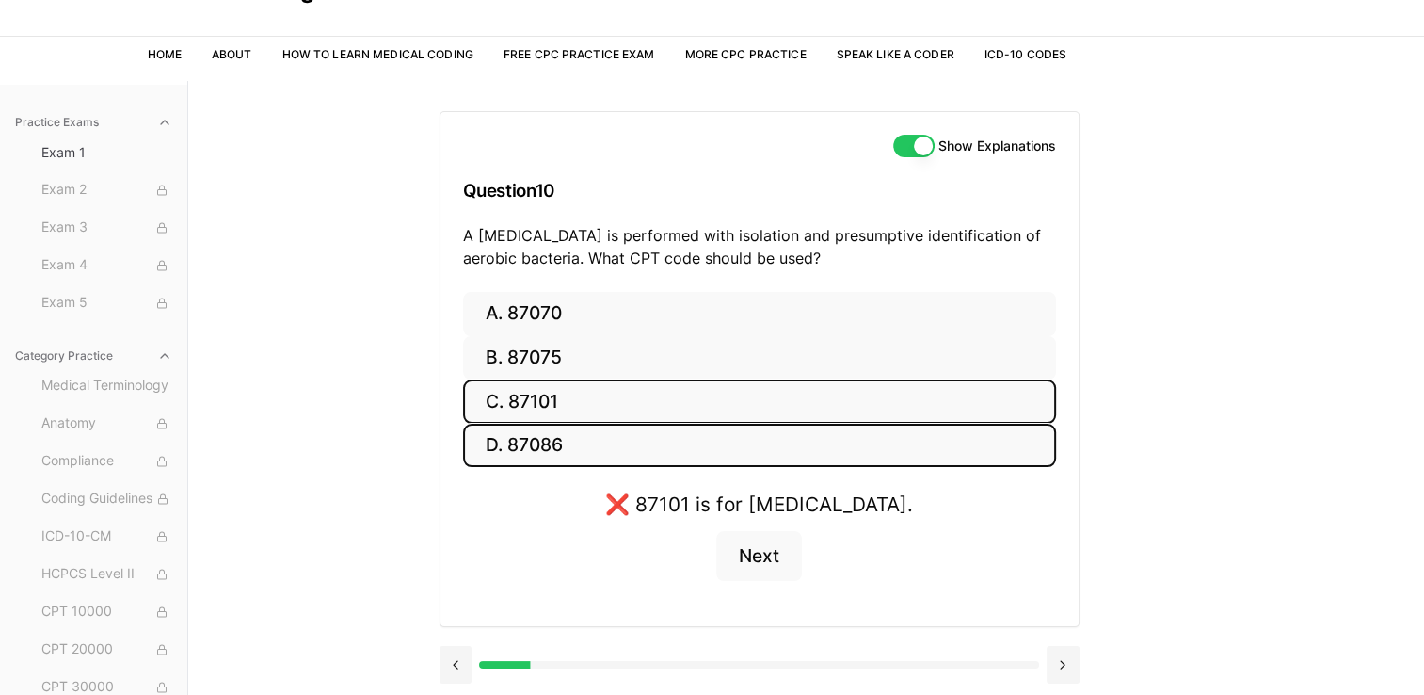
click at [588, 439] on button "D. 87086" at bounding box center [759, 445] width 593 height 44
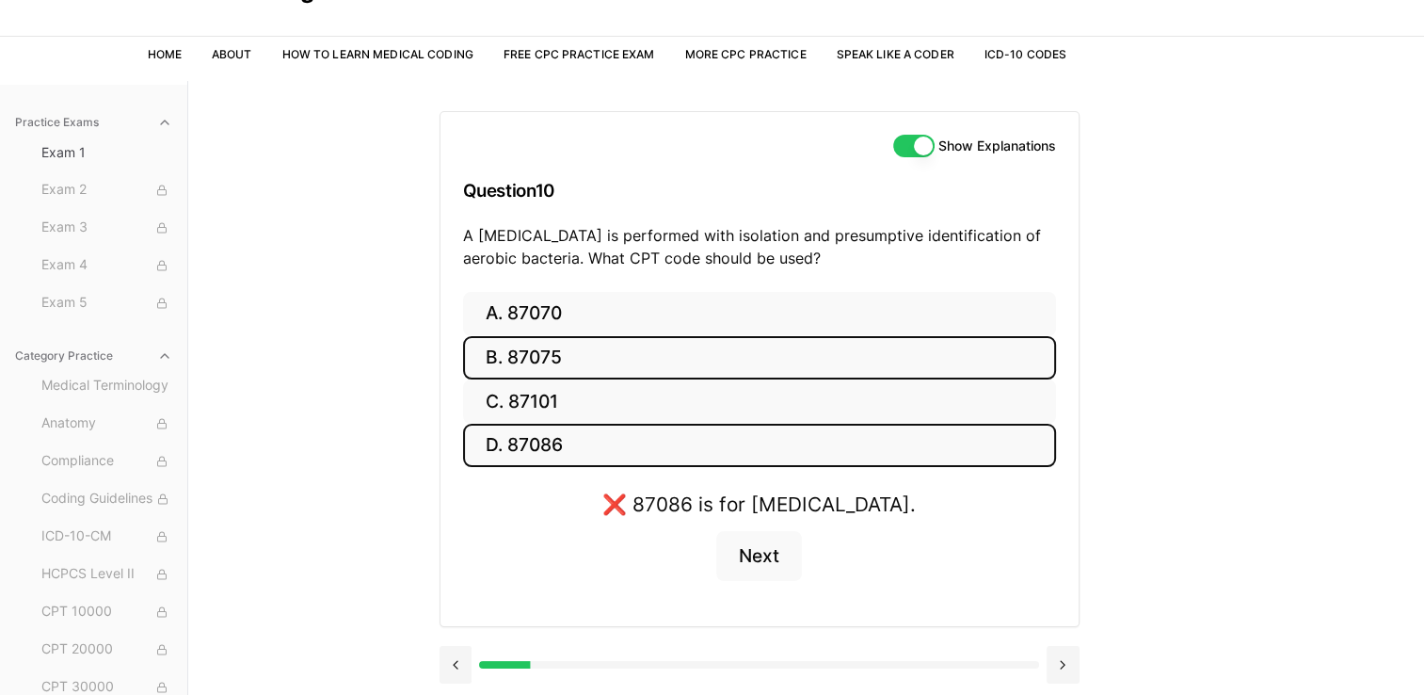
click at [549, 344] on button "B. 87075" at bounding box center [759, 358] width 593 height 44
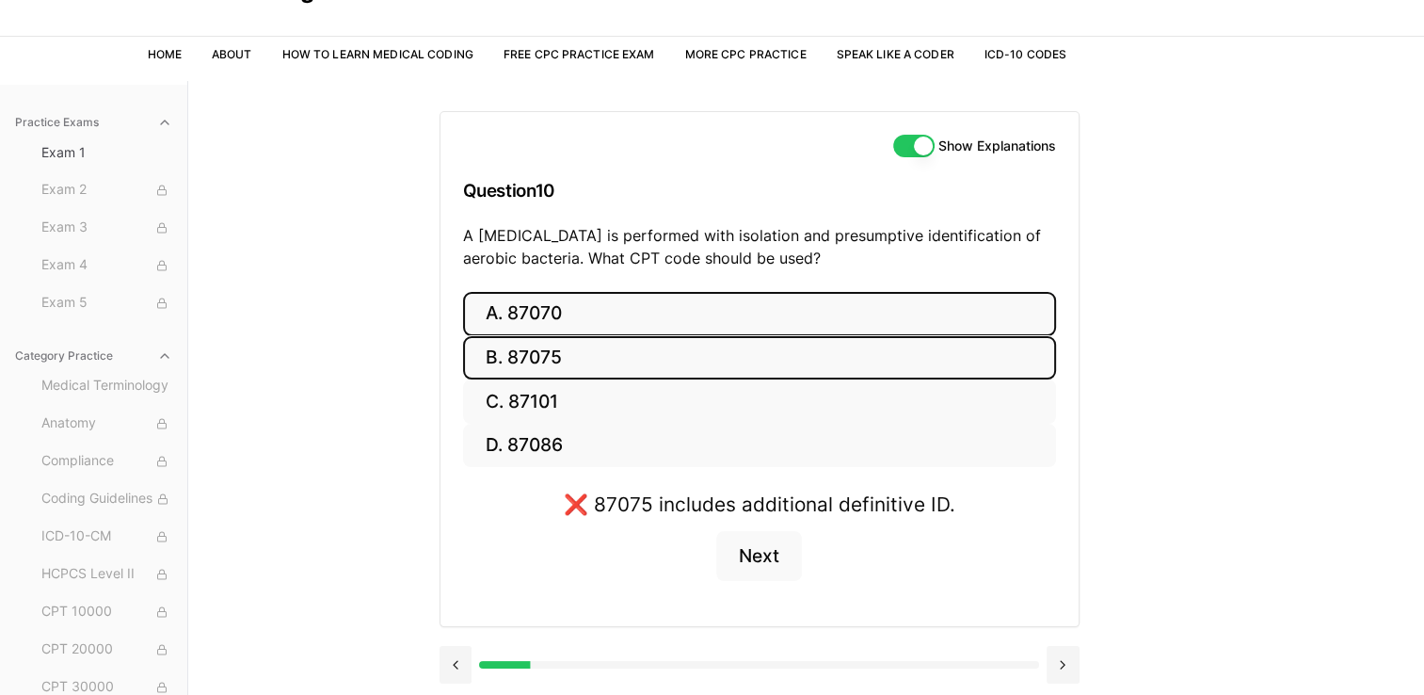
click at [627, 329] on button "A. 87070" at bounding box center [759, 314] width 593 height 44
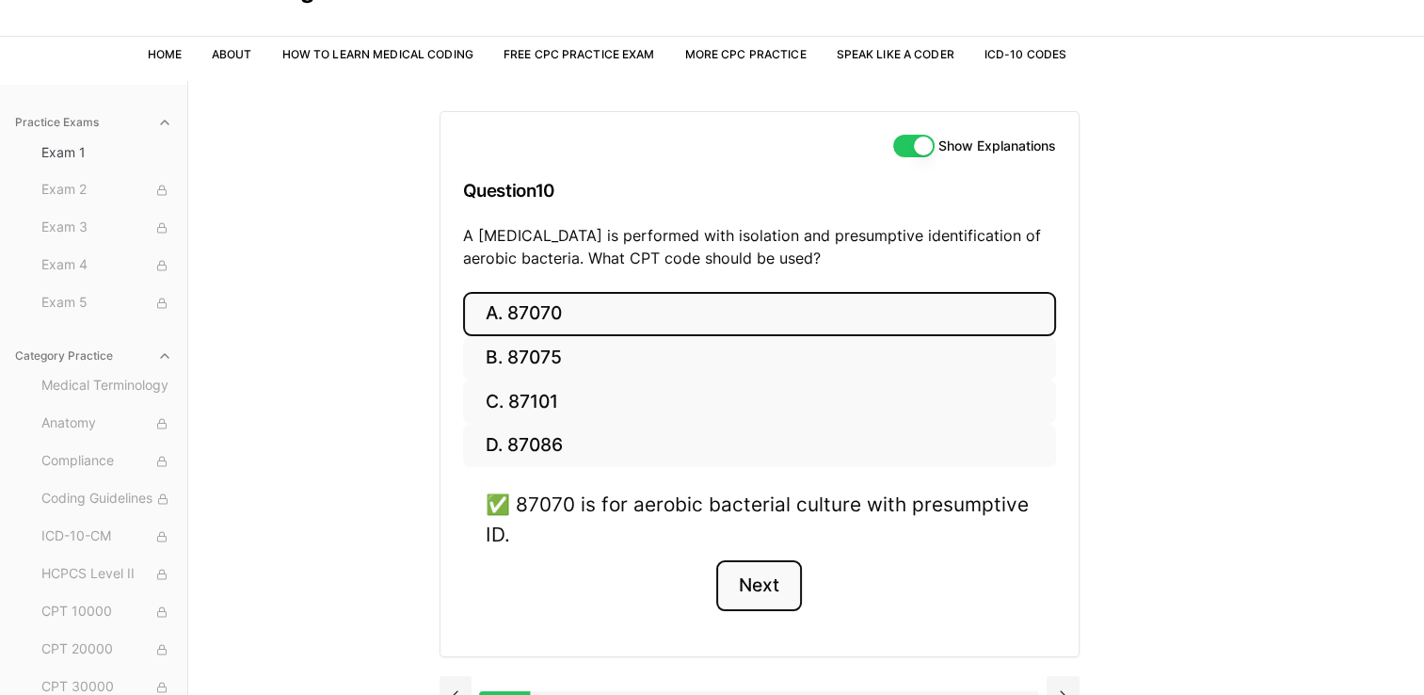
click at [776, 601] on button "Next" at bounding box center [759, 585] width 86 height 51
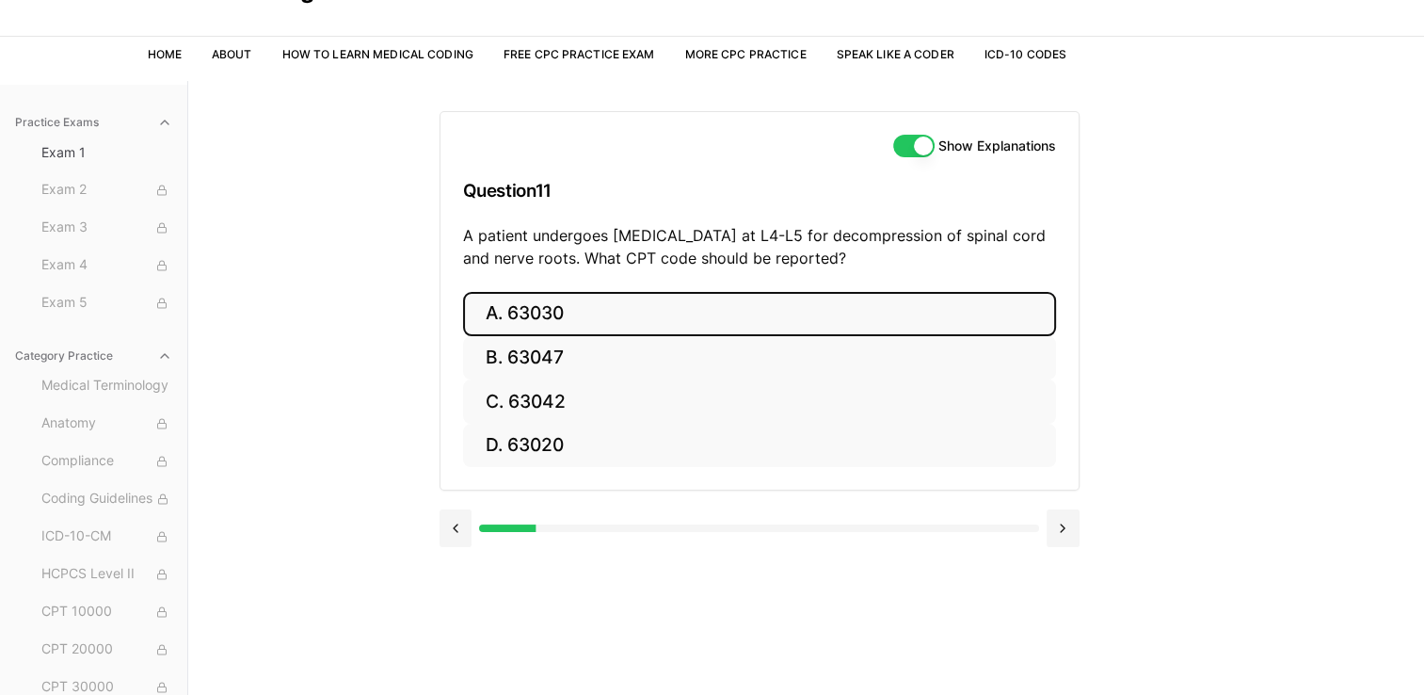
click at [546, 300] on button "A. 63030" at bounding box center [759, 314] width 593 height 44
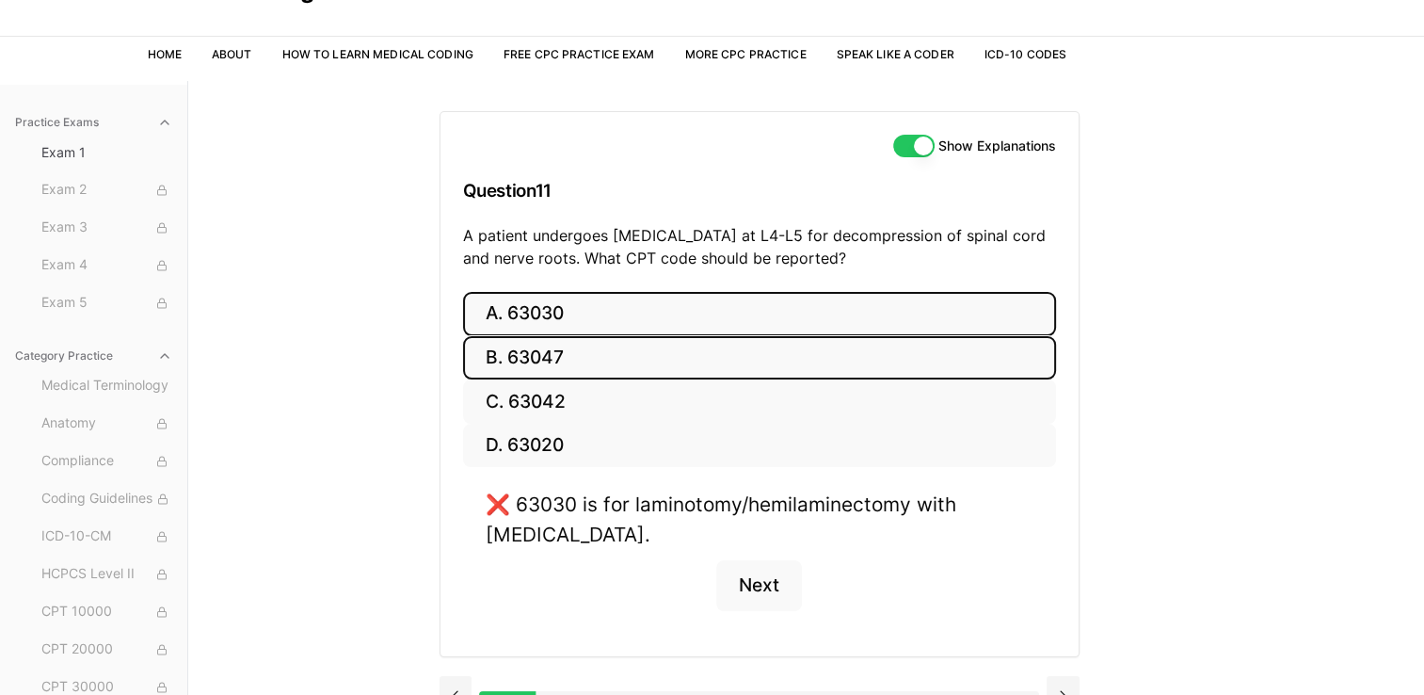
click at [567, 338] on button "B. 63047" at bounding box center [759, 358] width 593 height 44
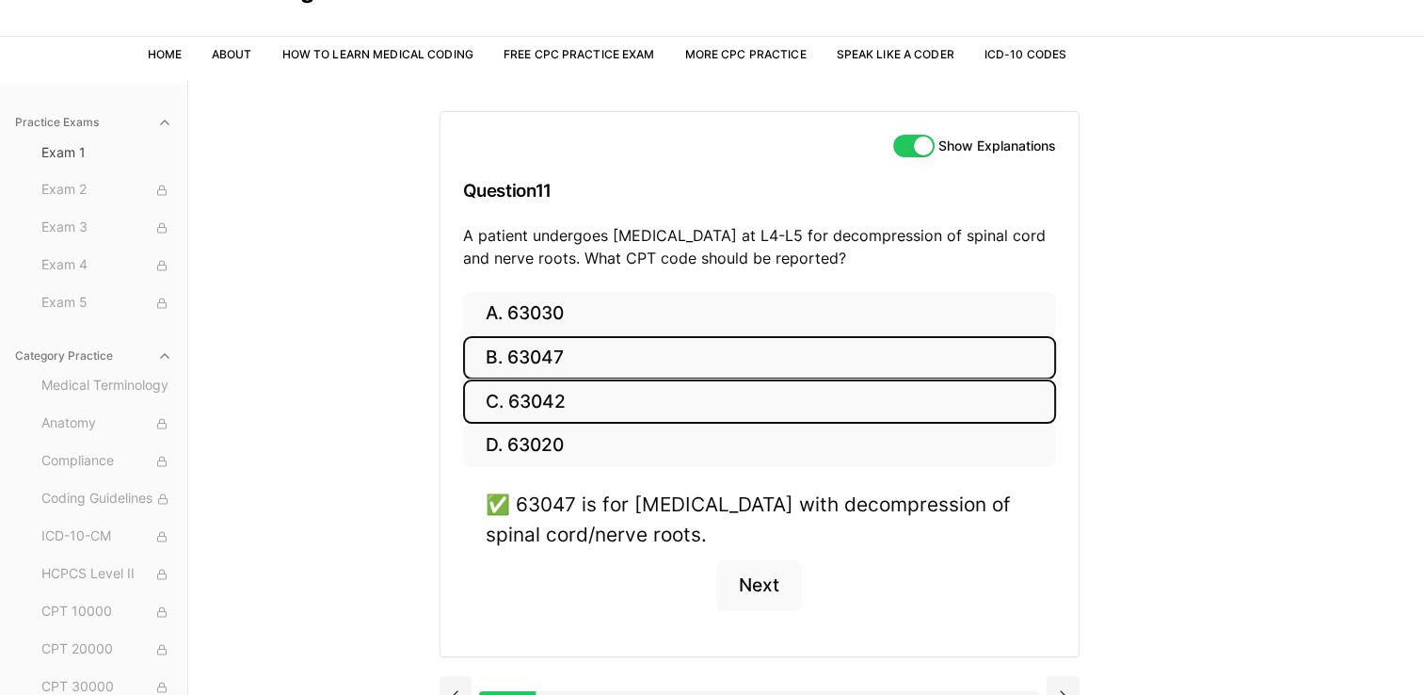
click at [585, 393] on button "C. 63042" at bounding box center [759, 401] width 593 height 44
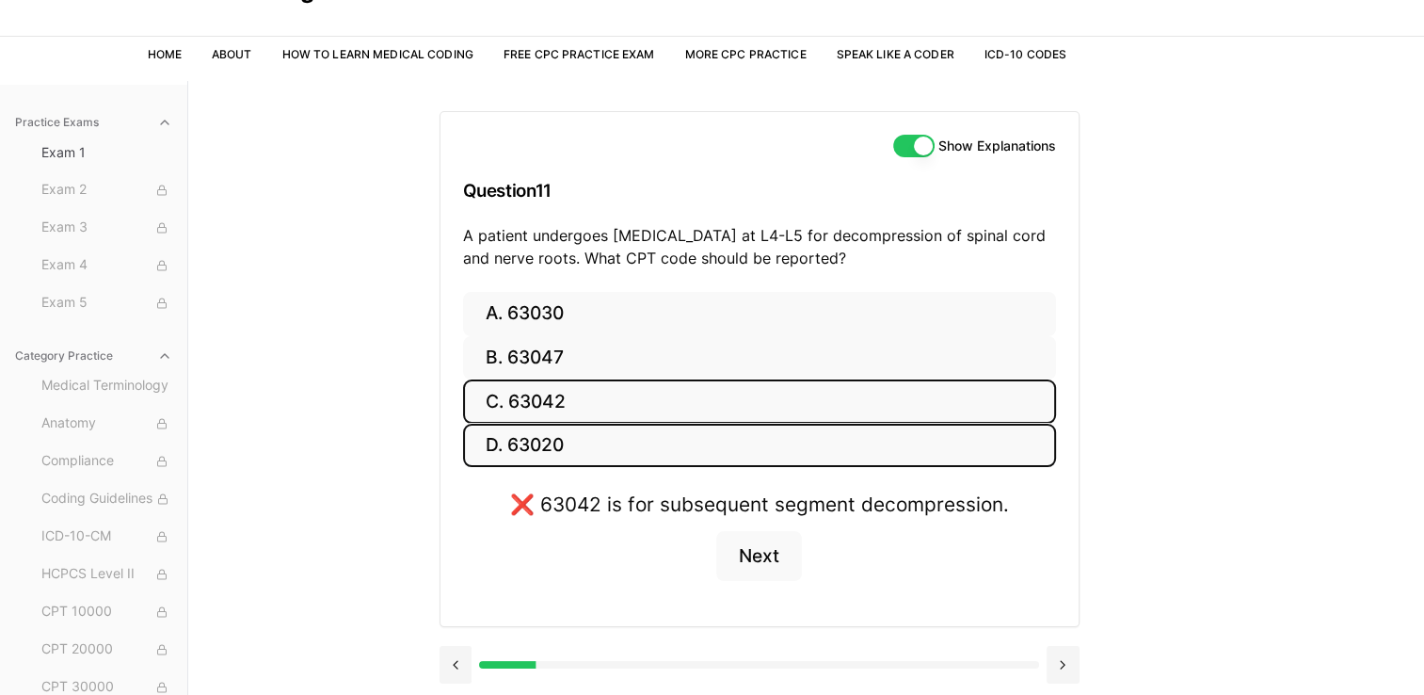
click at [586, 444] on button "D. 63020" at bounding box center [759, 445] width 593 height 44
click at [566, 399] on button "C. 63042" at bounding box center [759, 401] width 593 height 44
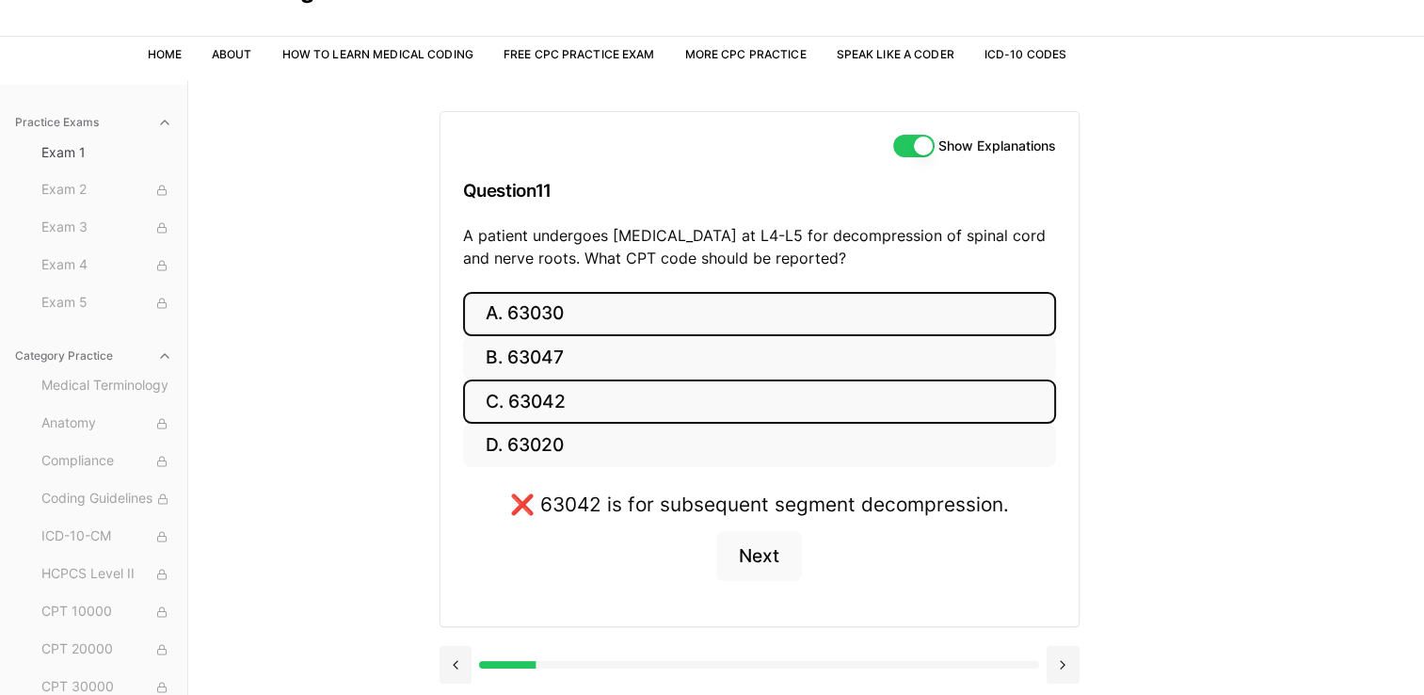
click at [555, 315] on button "A. 63030" at bounding box center [759, 314] width 593 height 44
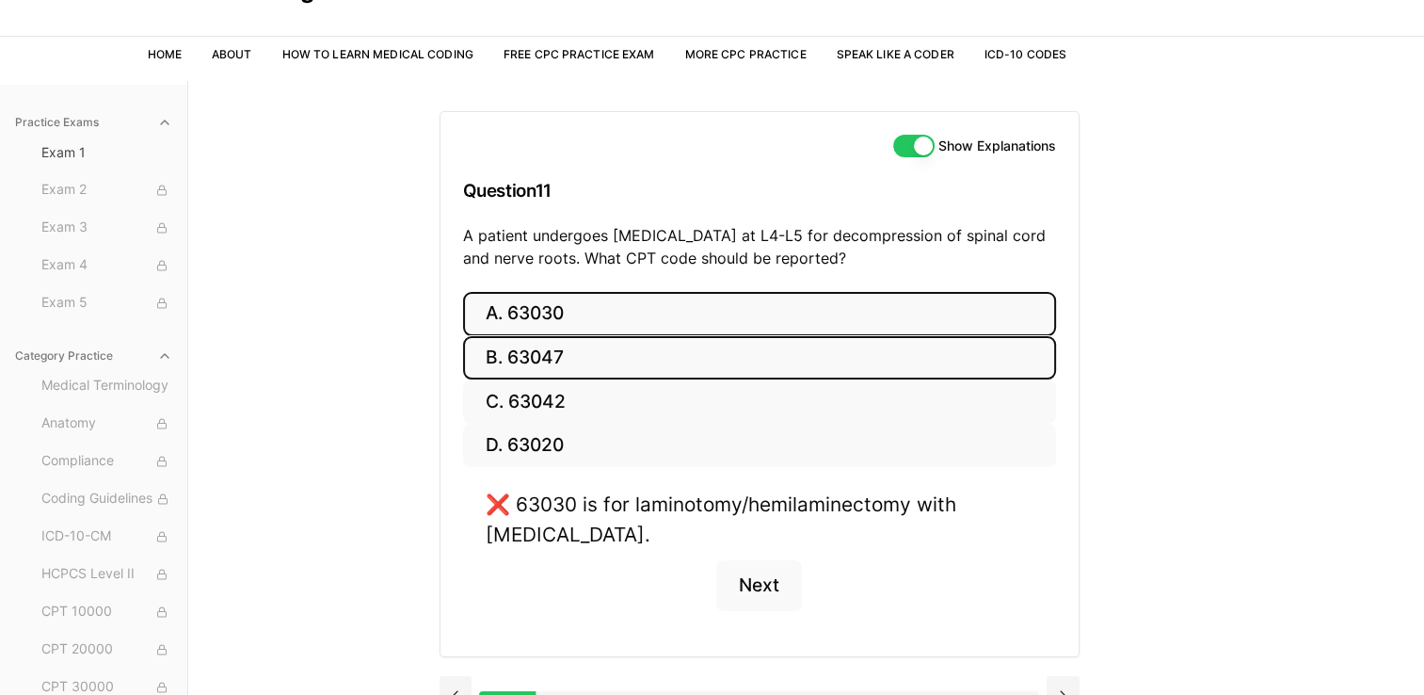
click at [553, 352] on button "B. 63047" at bounding box center [759, 358] width 593 height 44
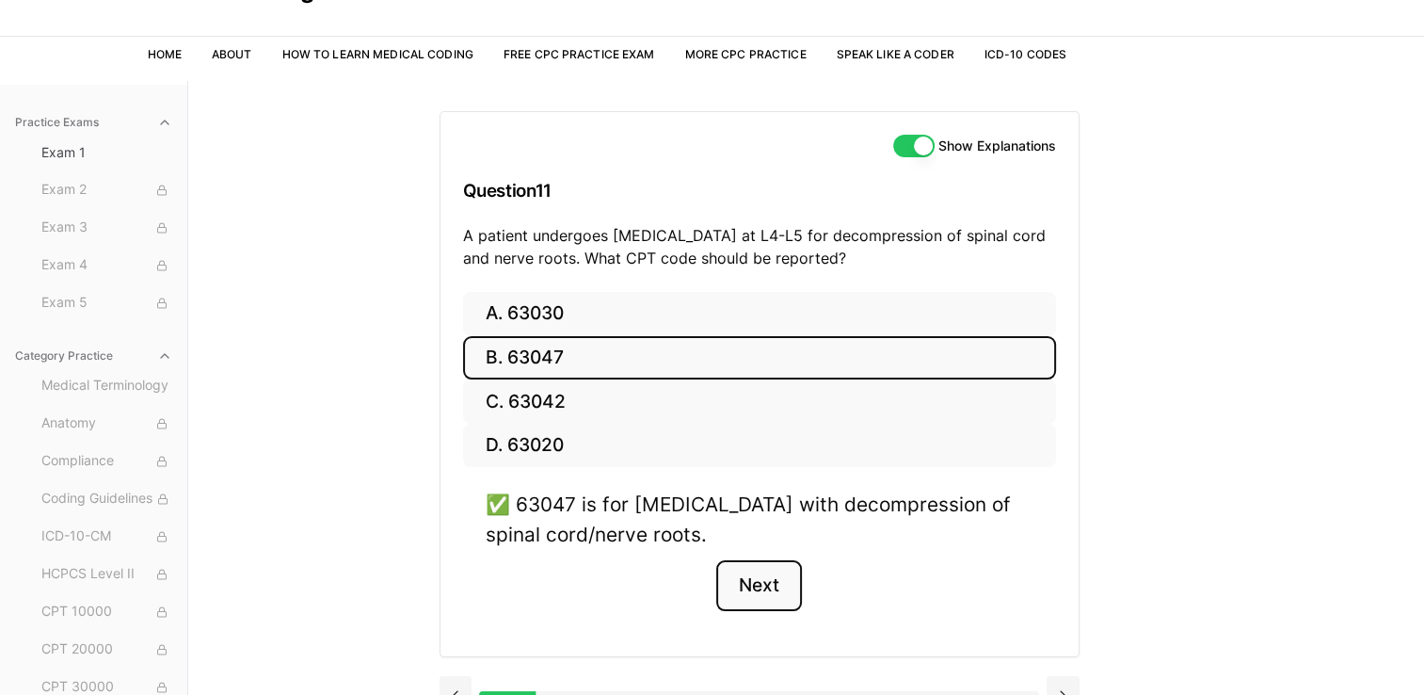
click at [770, 587] on button "Next" at bounding box center [759, 585] width 86 height 51
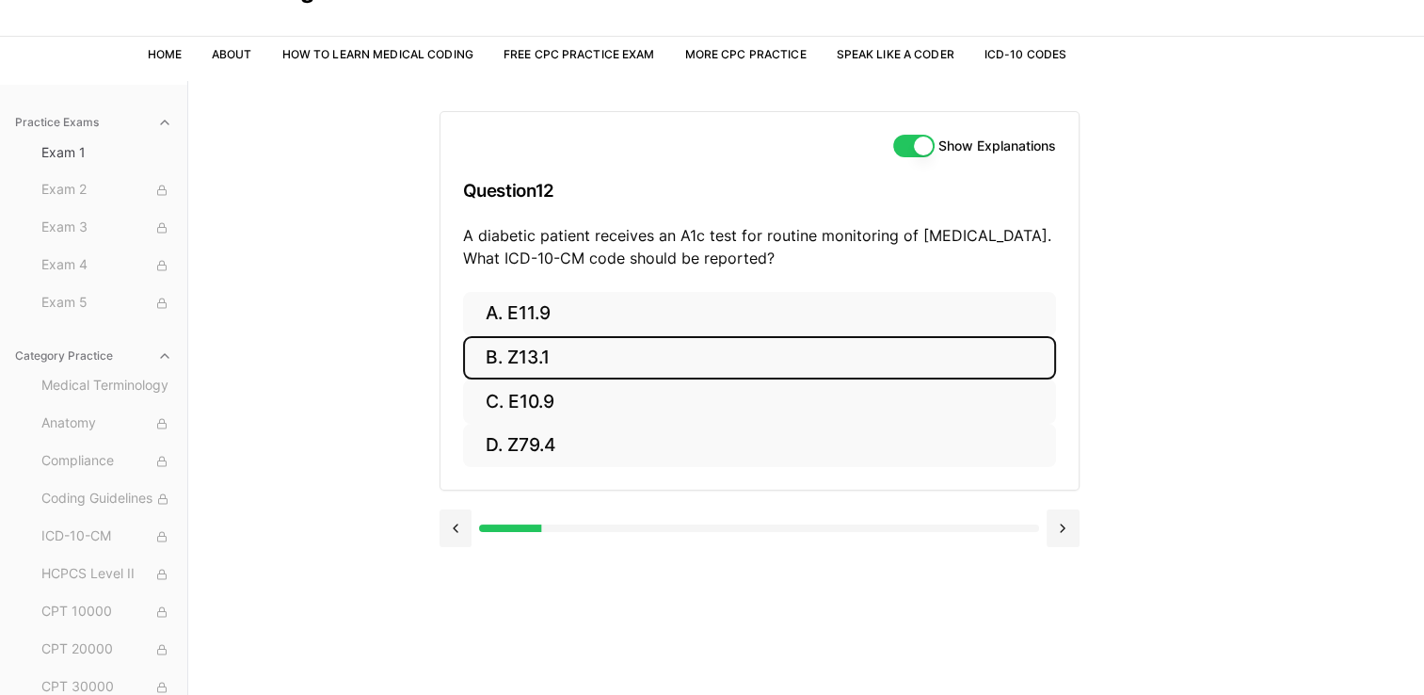
click at [561, 375] on button "B. Z13.1" at bounding box center [759, 358] width 593 height 44
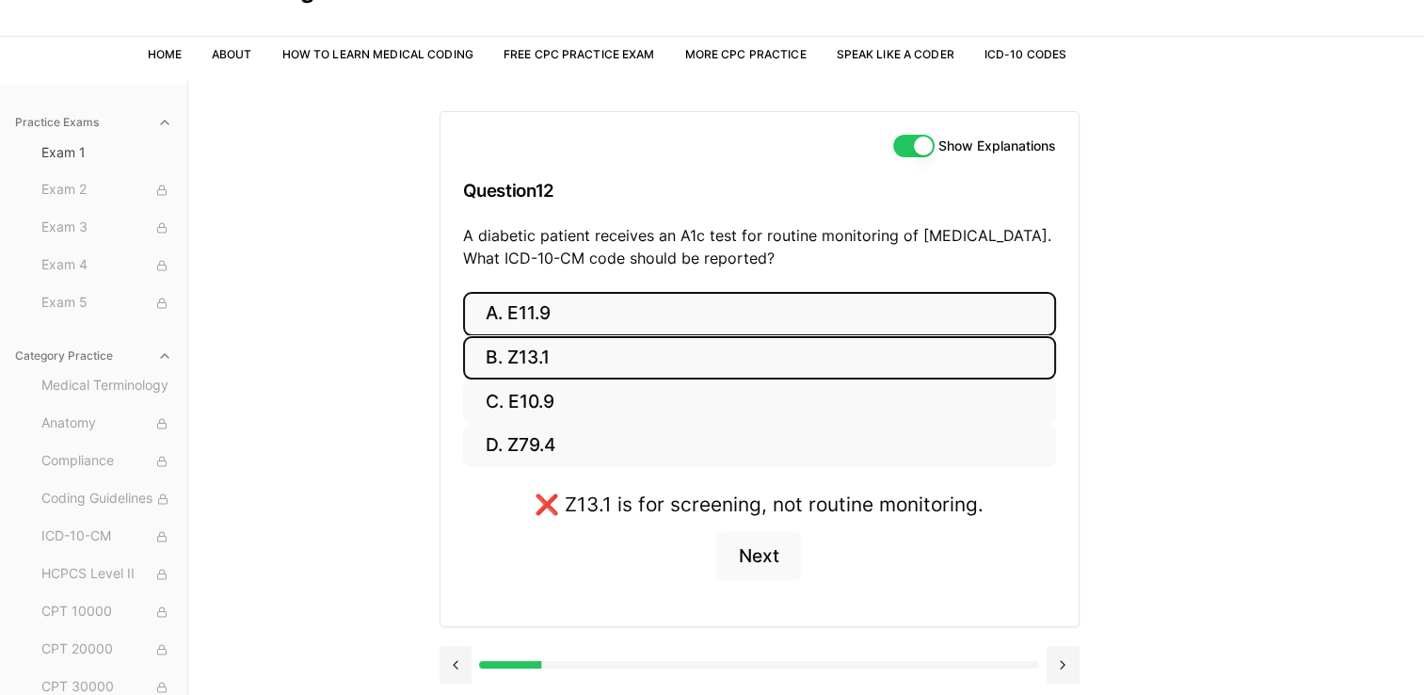
click at [559, 323] on button "A. E11.9" at bounding box center [759, 314] width 593 height 44
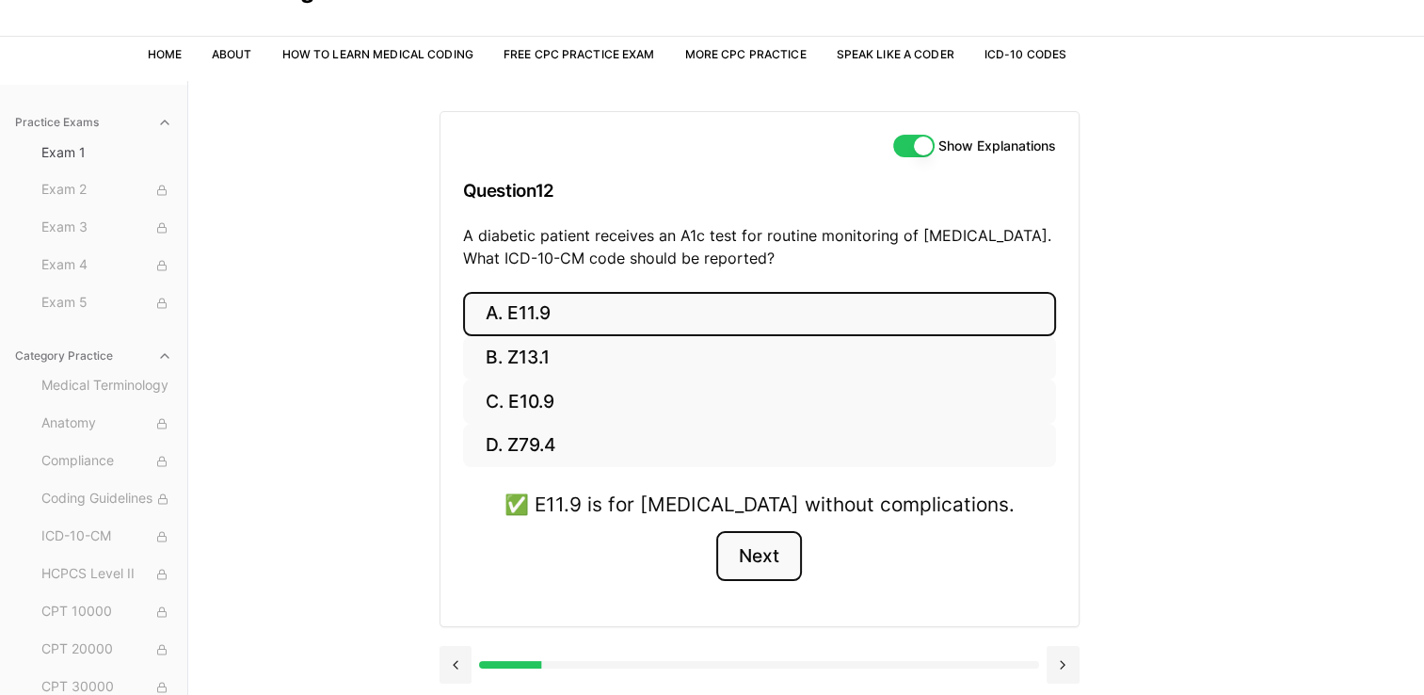
click at [776, 553] on button "Next" at bounding box center [759, 556] width 86 height 51
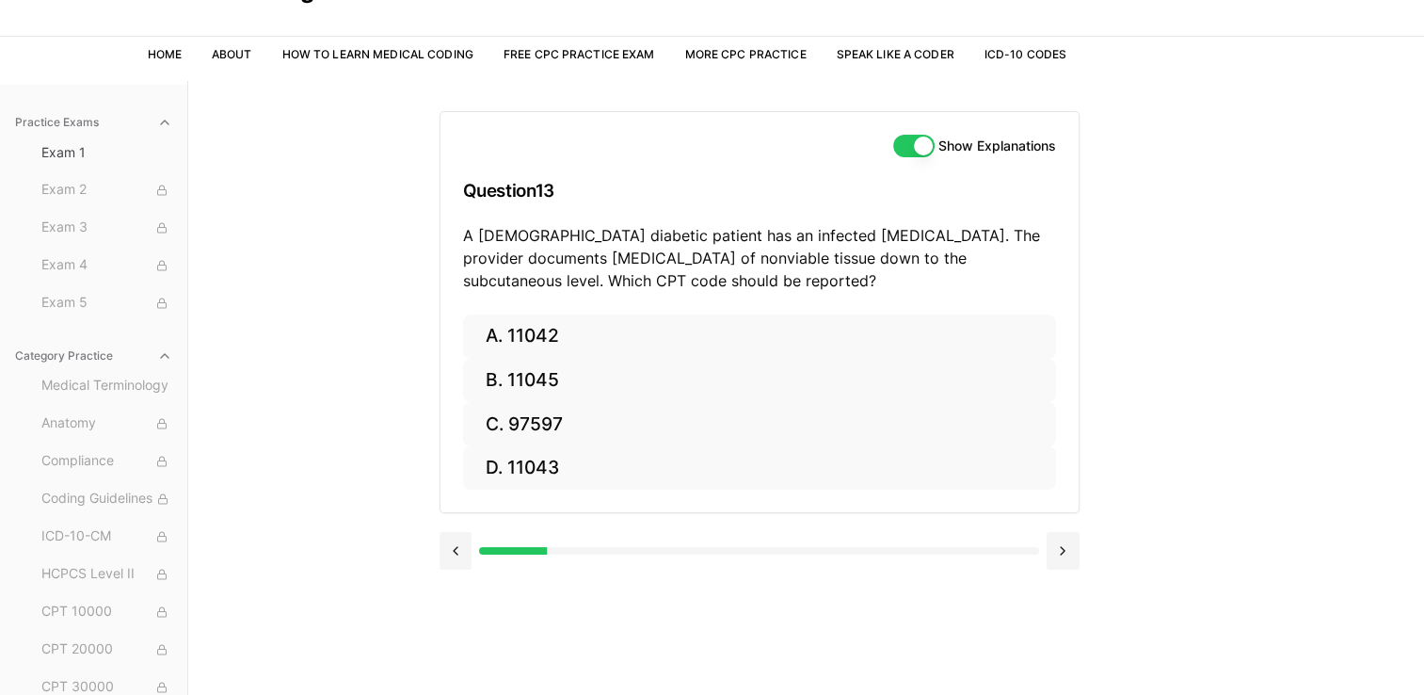
click at [753, 251] on p "A [DEMOGRAPHIC_DATA] diabetic patient has an infected [MEDICAL_DATA]. The provi…" at bounding box center [759, 258] width 593 height 68
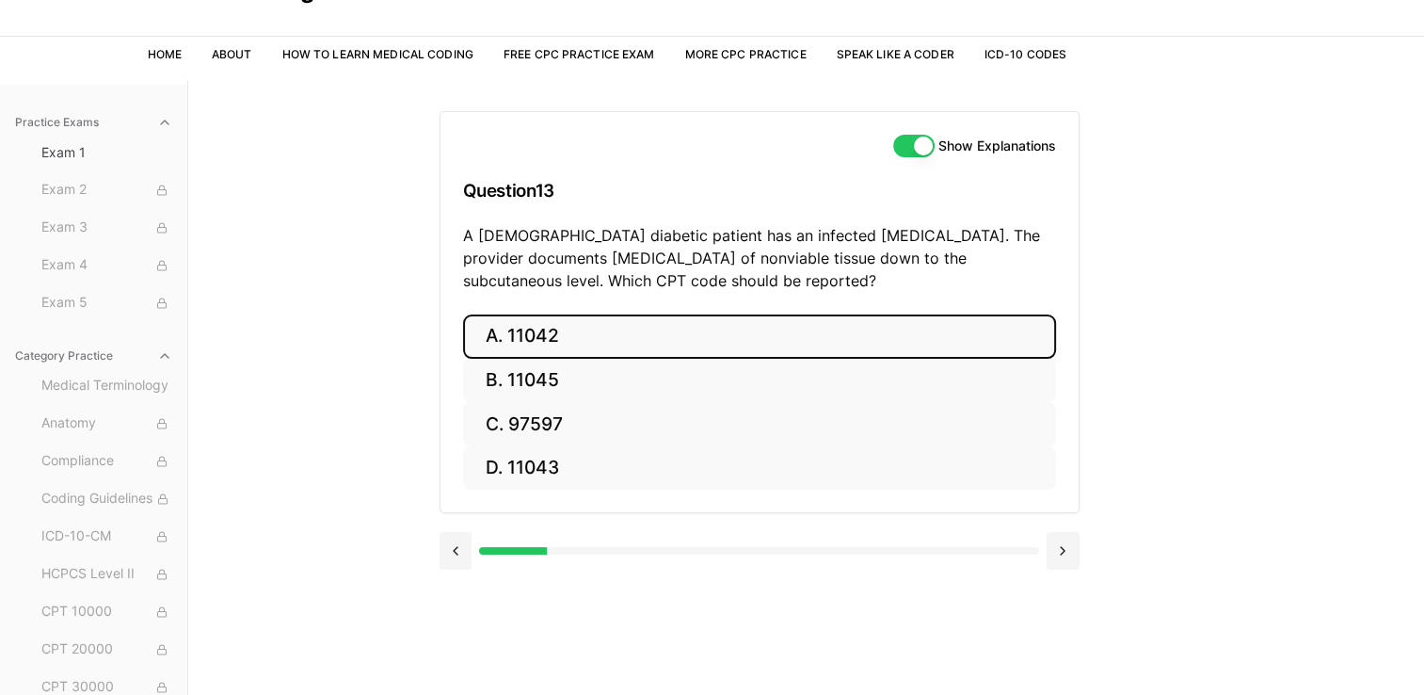
click at [628, 322] on button "A. 11042" at bounding box center [759, 336] width 593 height 44
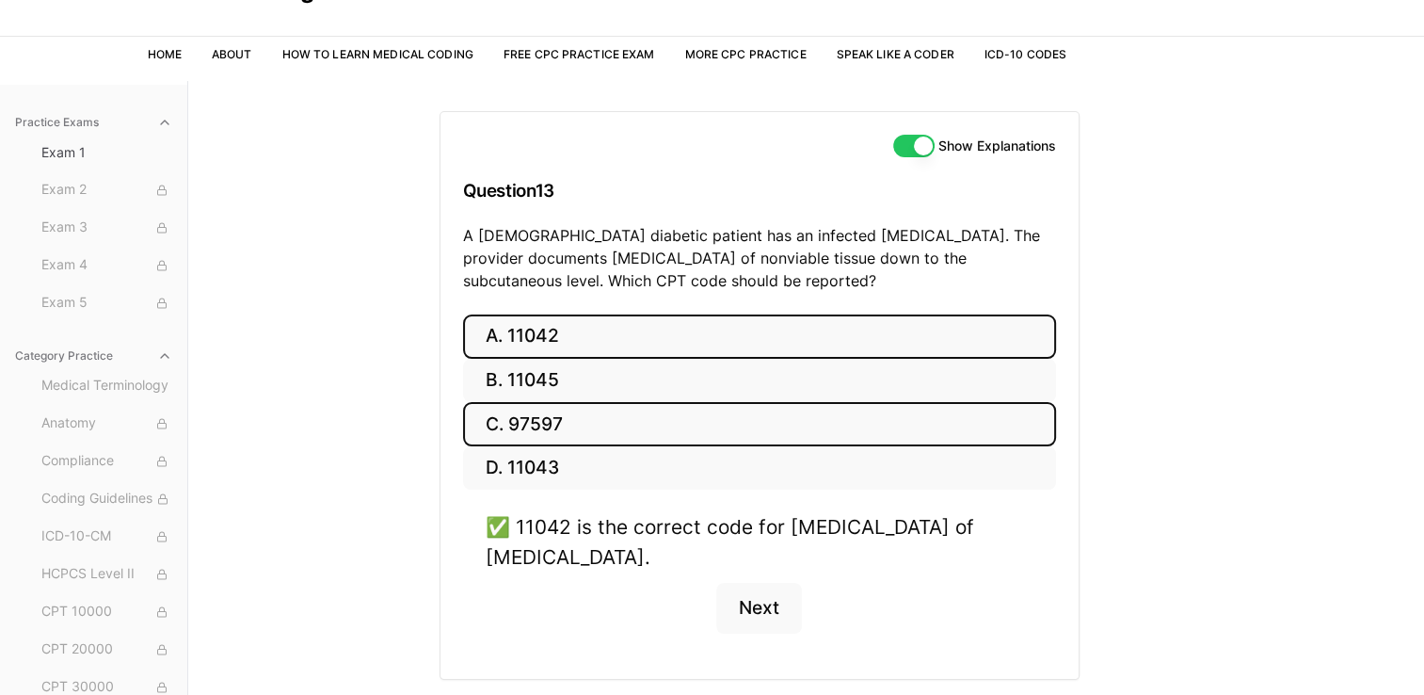
click at [606, 411] on button "C. 97597" at bounding box center [759, 424] width 593 height 44
click at [620, 333] on button "A. 11042" at bounding box center [759, 336] width 593 height 44
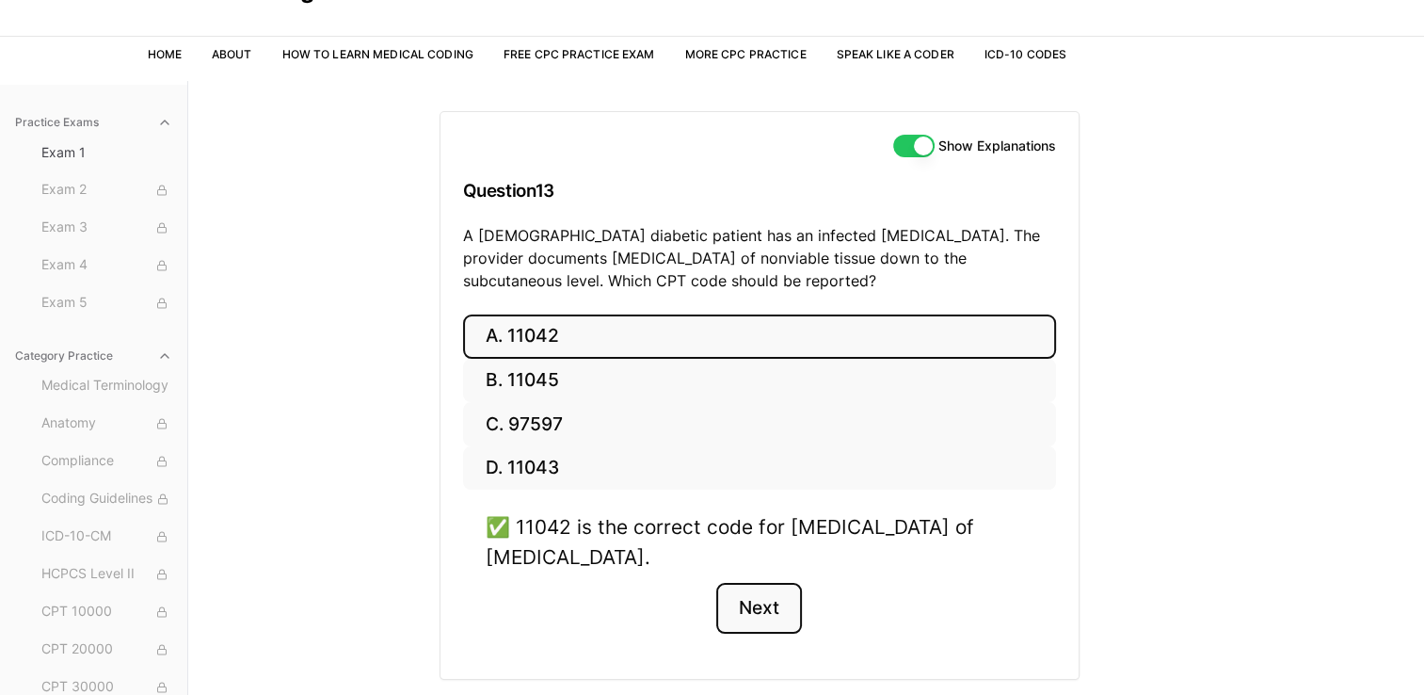
click at [773, 615] on button "Next" at bounding box center [759, 608] width 86 height 51
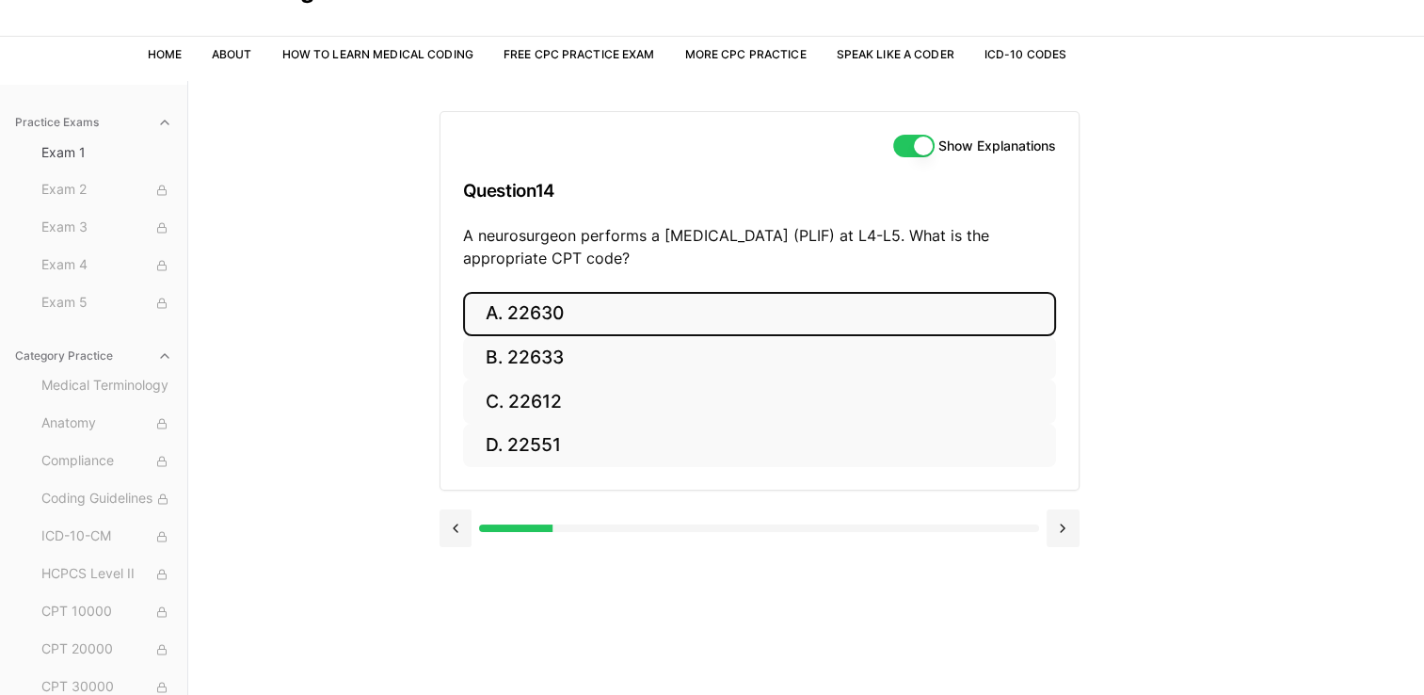
click at [595, 329] on button "A. 22630" at bounding box center [759, 314] width 593 height 44
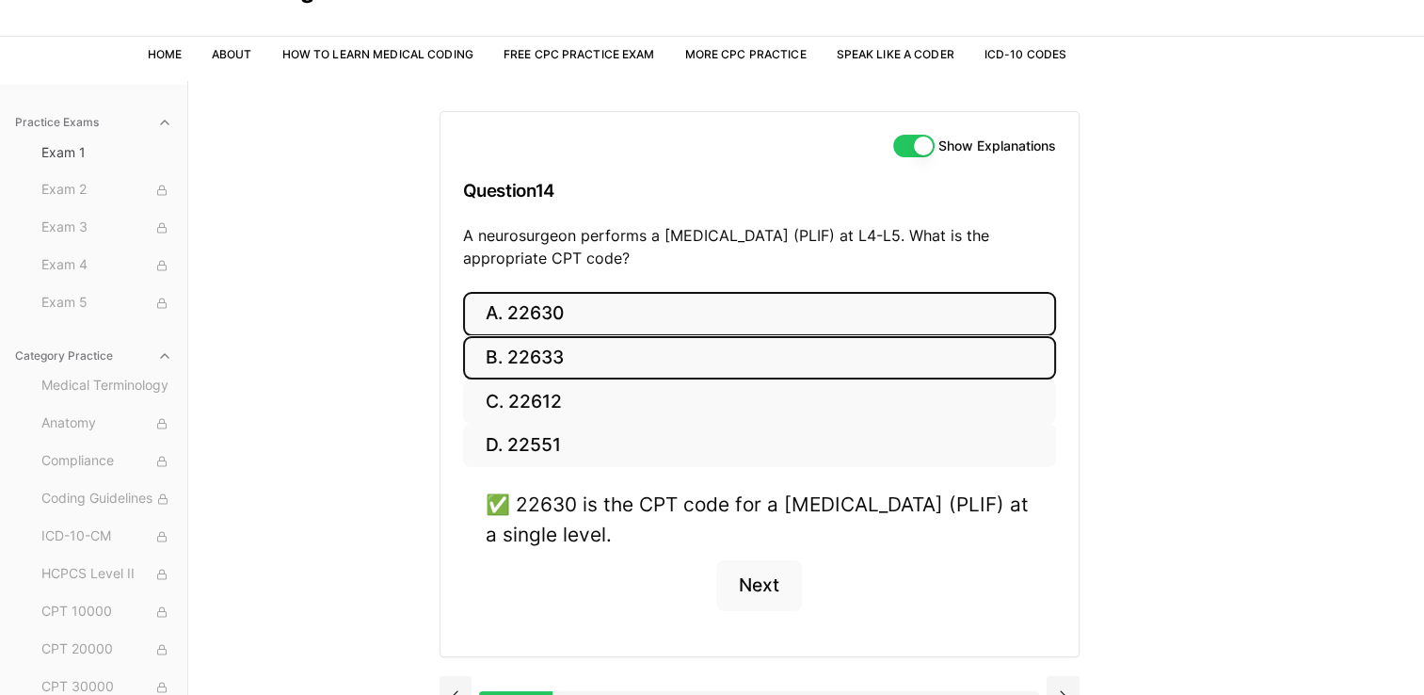
click at [541, 367] on button "B. 22633" at bounding box center [759, 358] width 593 height 44
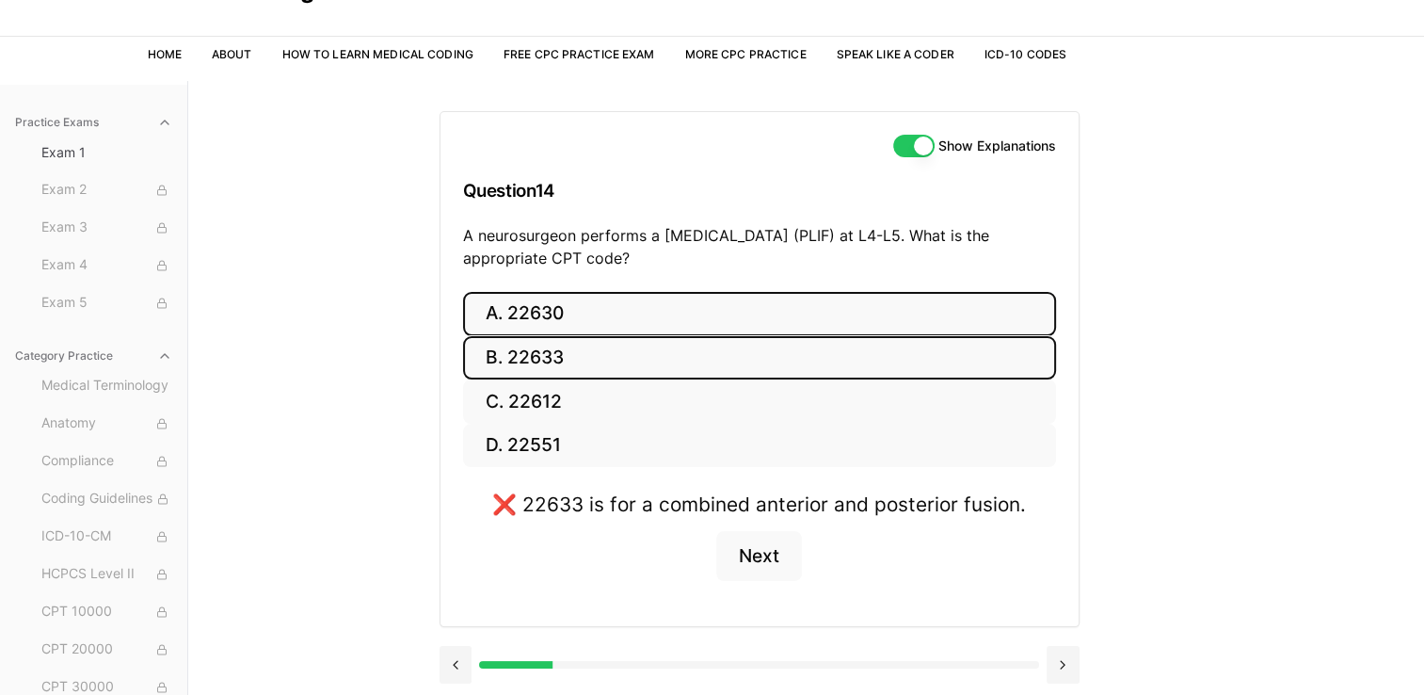
click at [616, 311] on button "A. 22630" at bounding box center [759, 314] width 593 height 44
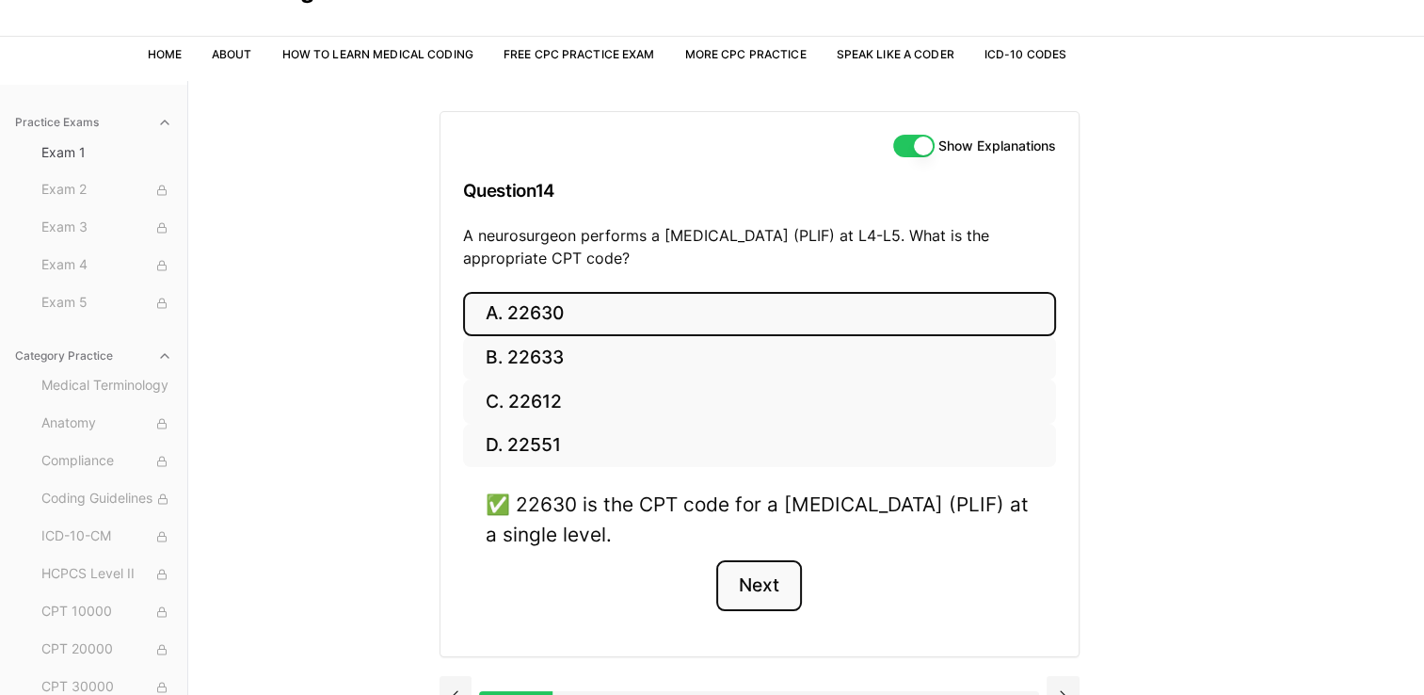
click at [731, 581] on button "Next" at bounding box center [759, 585] width 86 height 51
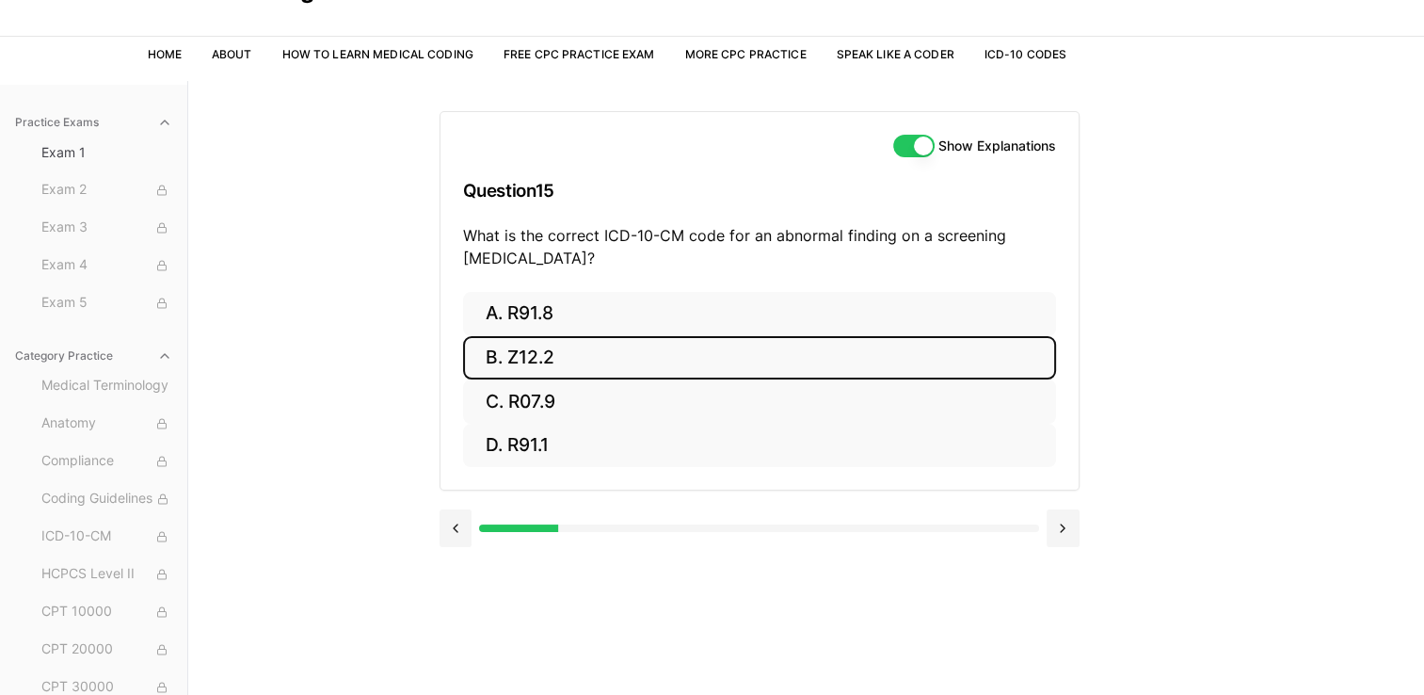
click at [538, 353] on button "B. Z12.2" at bounding box center [759, 358] width 593 height 44
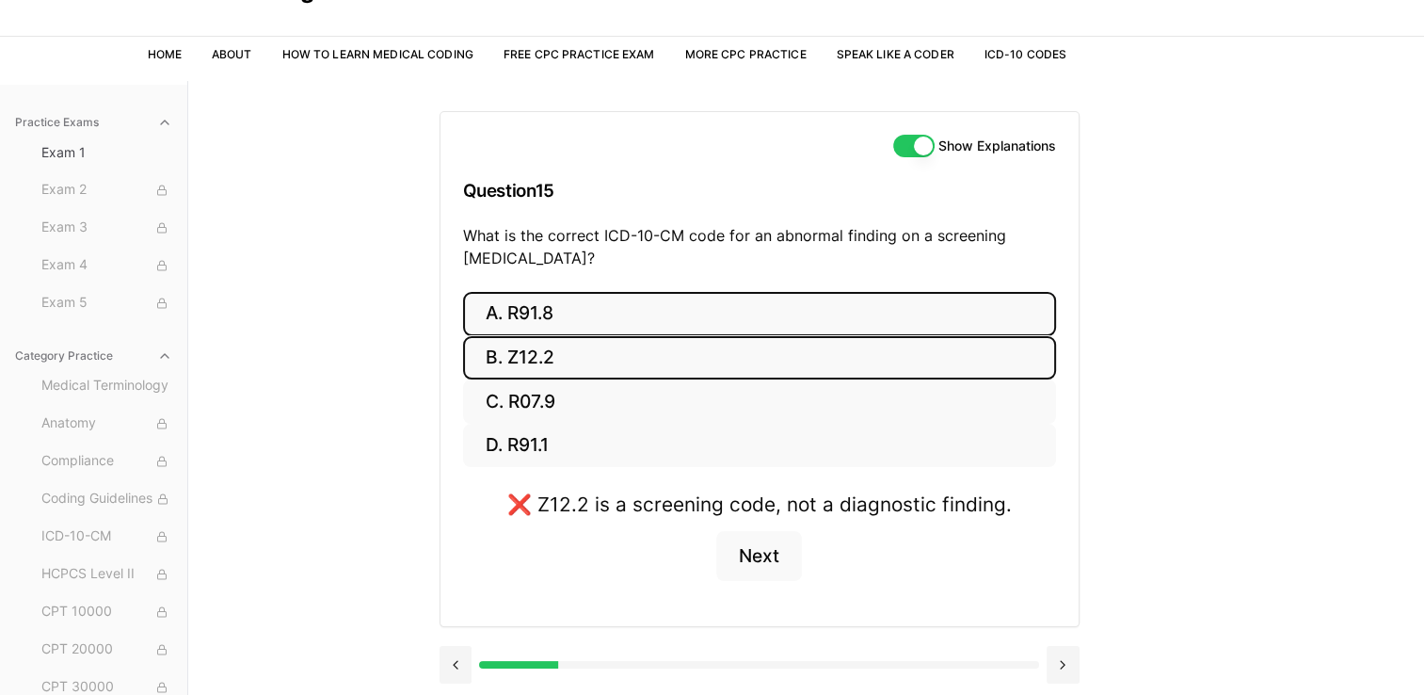
click at [557, 317] on button "A. R91.8" at bounding box center [759, 314] width 593 height 44
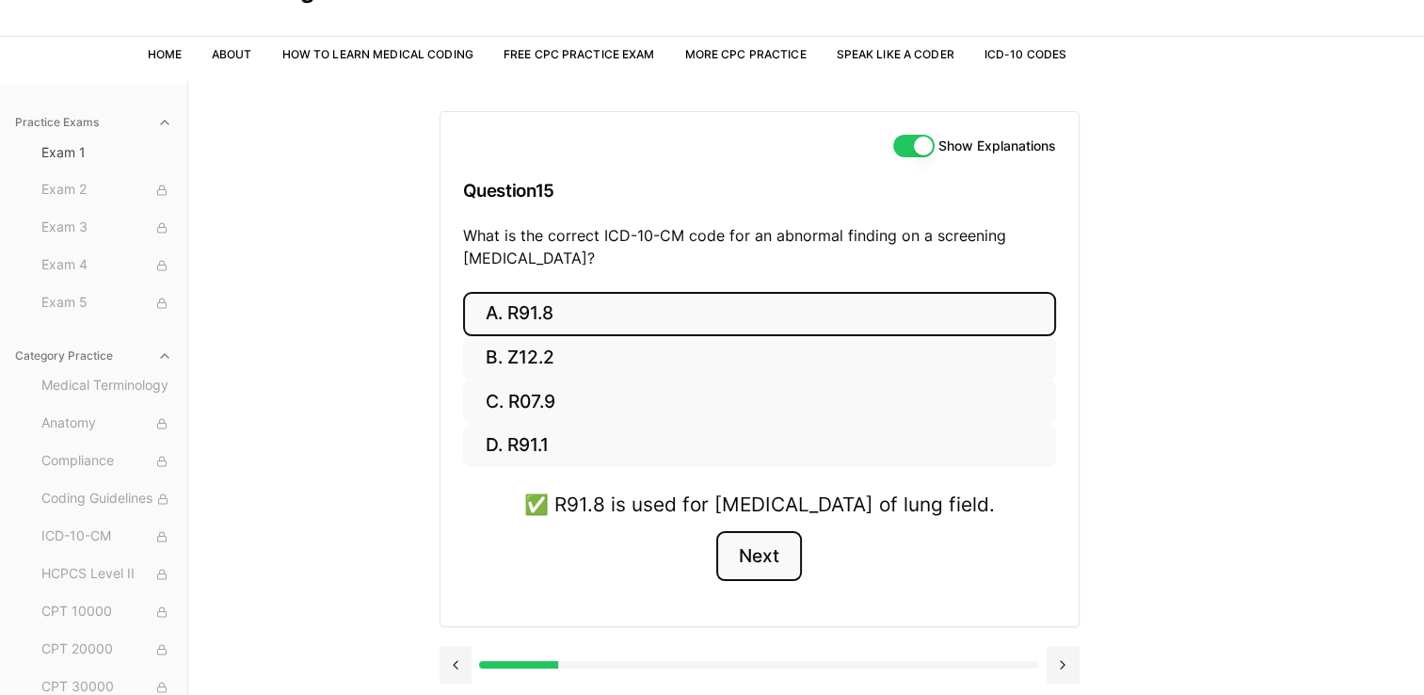
click at [785, 582] on button "Next" at bounding box center [759, 556] width 86 height 51
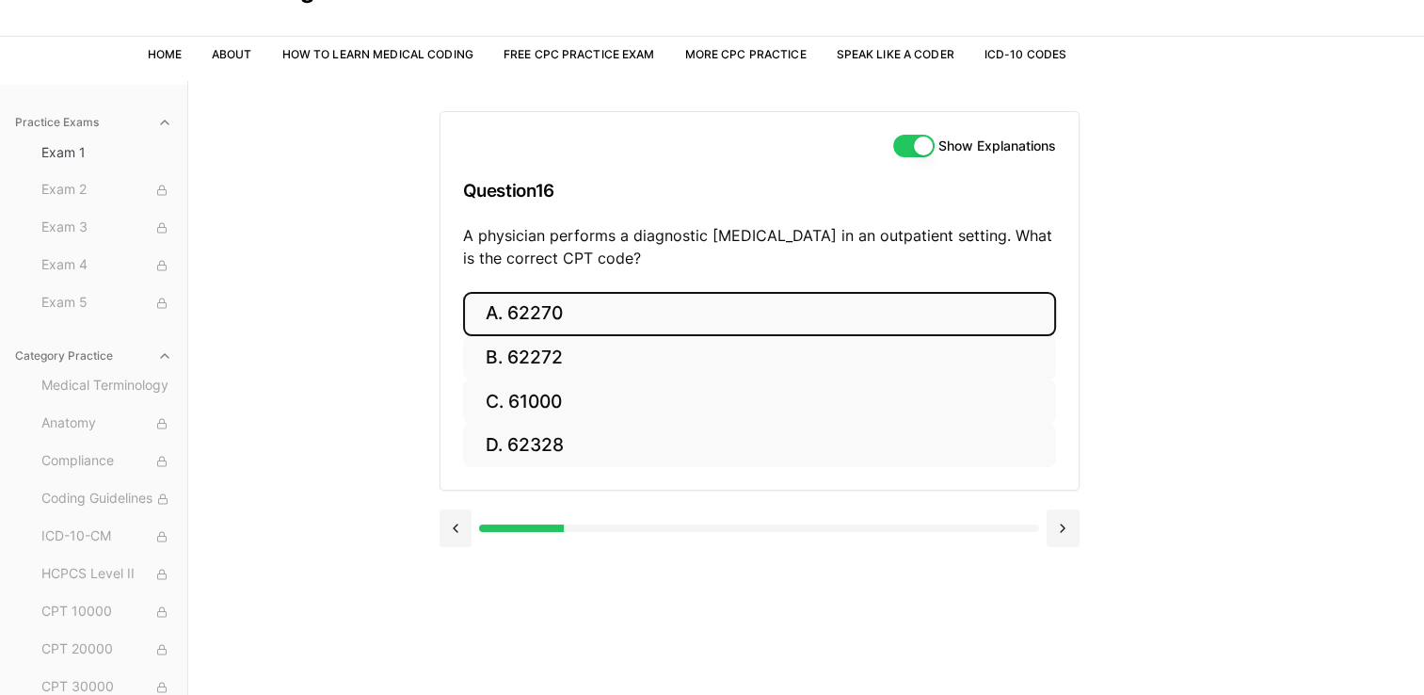
click at [603, 300] on button "A. 62270" at bounding box center [759, 314] width 593 height 44
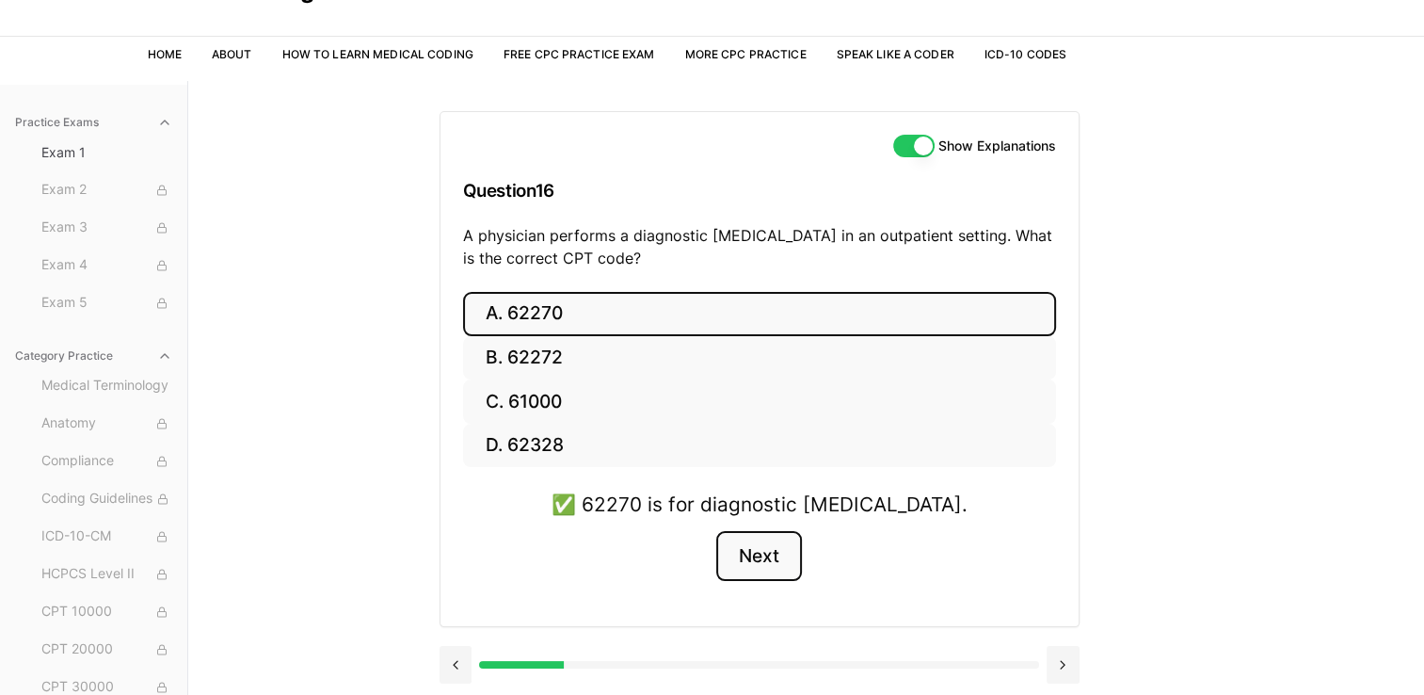
click at [765, 558] on button "Next" at bounding box center [759, 556] width 86 height 51
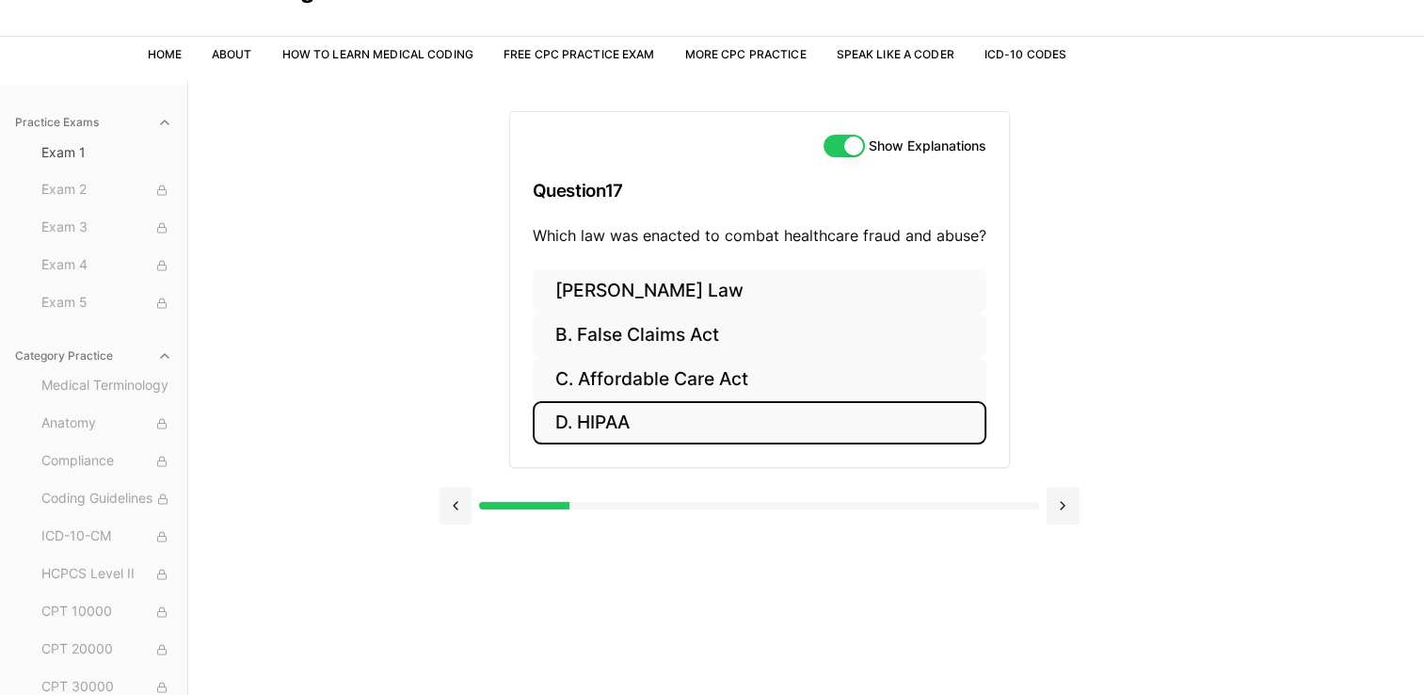
click at [617, 420] on button "D. HIPAA" at bounding box center [760, 423] width 454 height 44
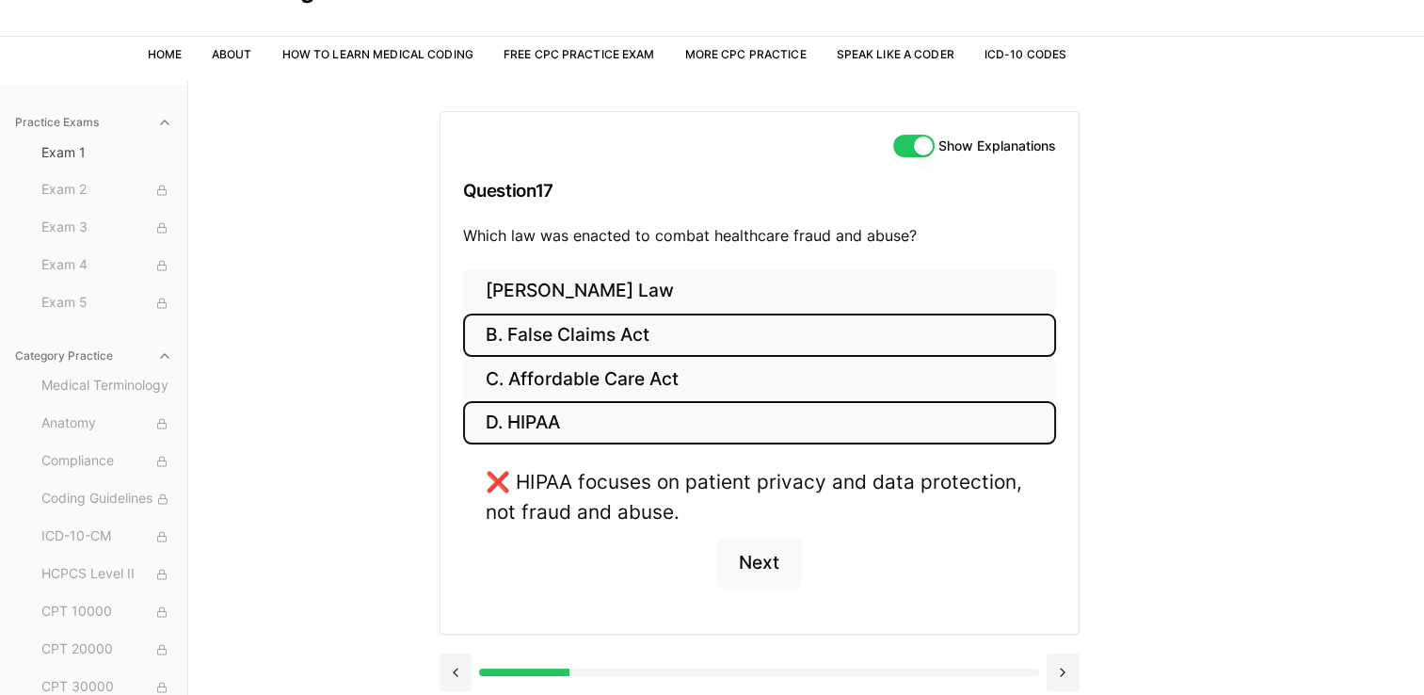
click at [599, 345] on button "B. False Claims Act" at bounding box center [759, 335] width 593 height 44
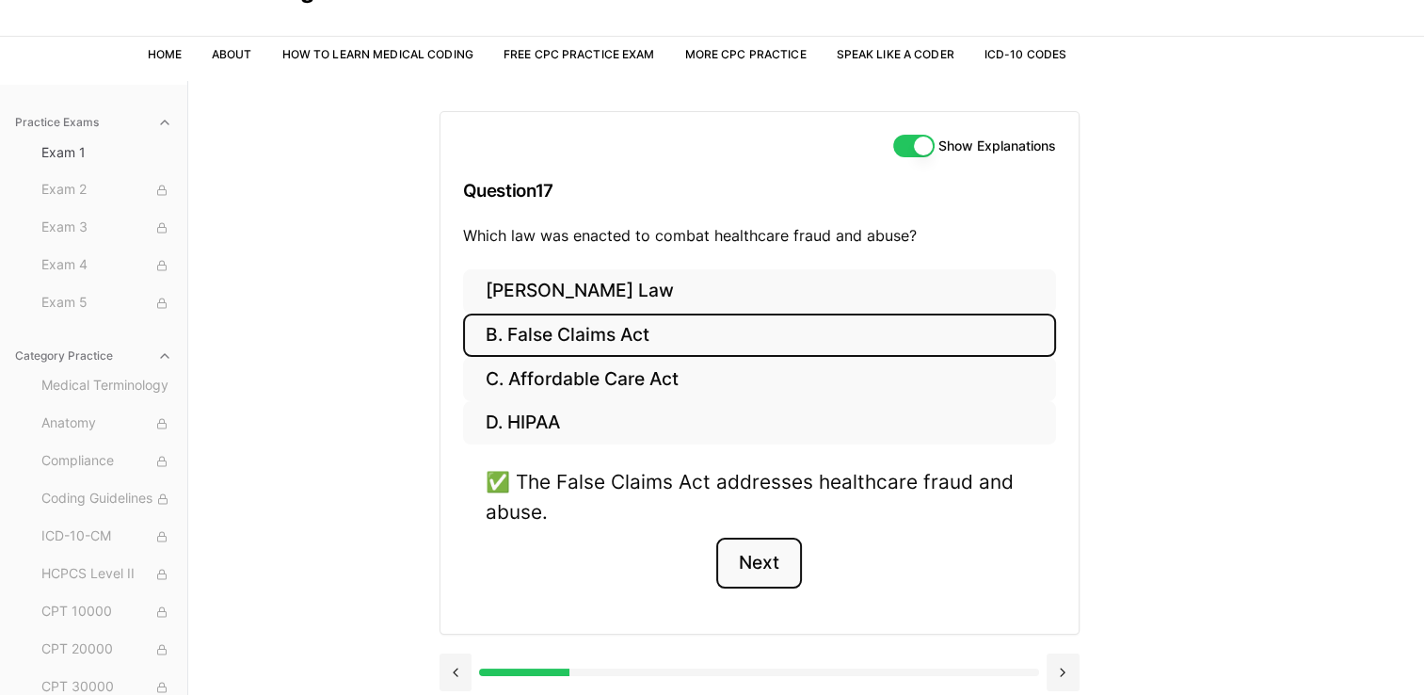
click at [787, 581] on button "Next" at bounding box center [759, 562] width 86 height 51
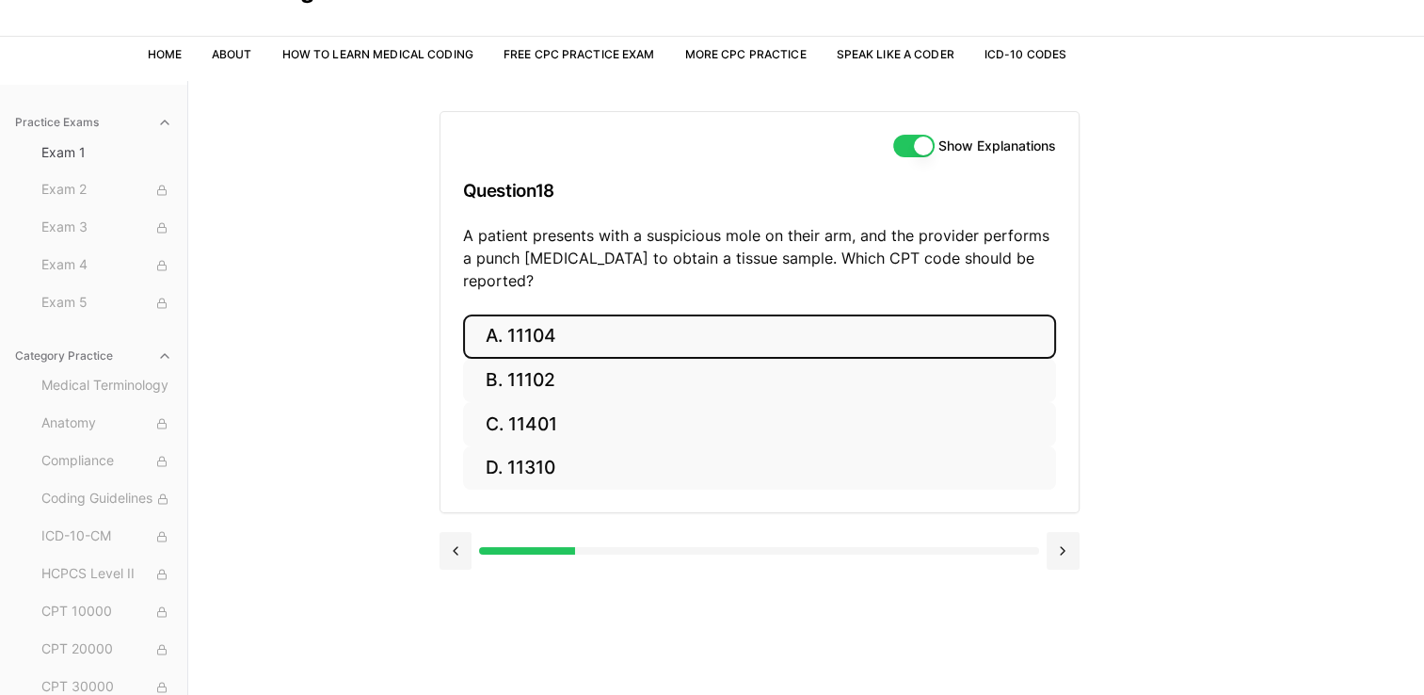
click at [609, 333] on button "A. 11104" at bounding box center [759, 336] width 593 height 44
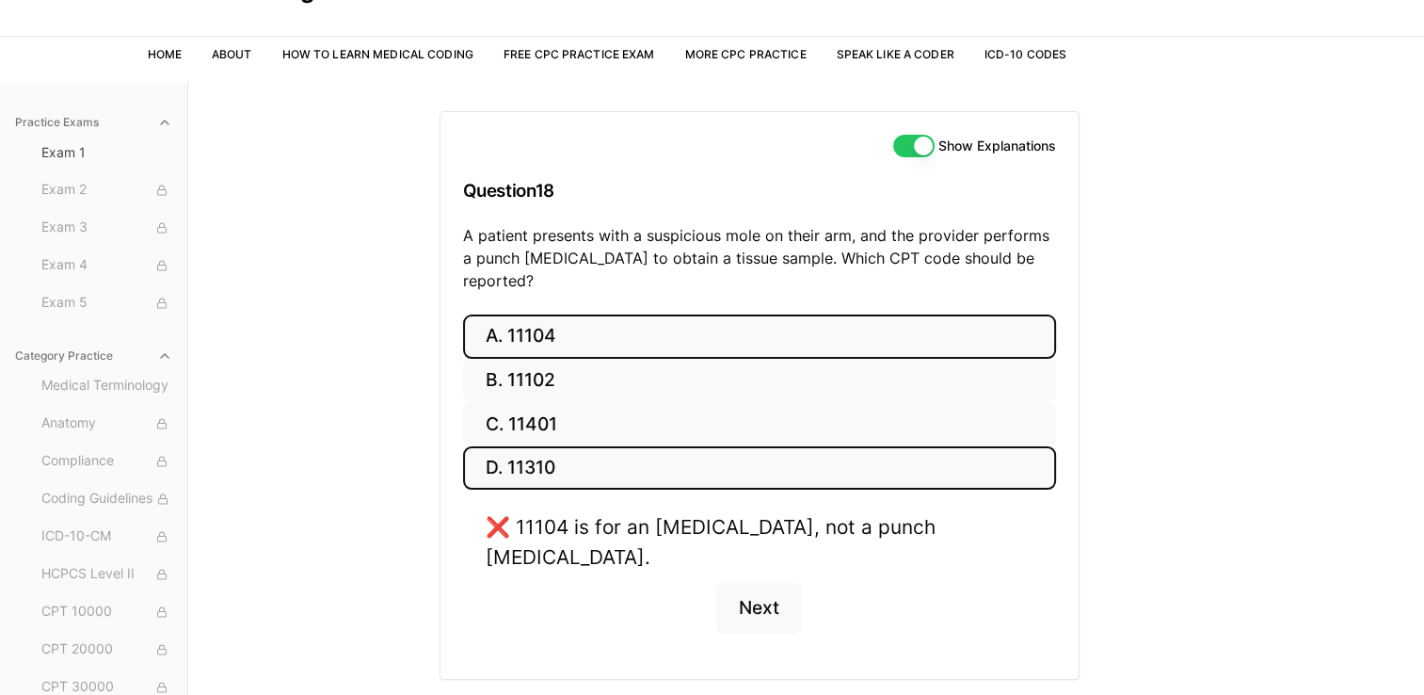
click at [647, 456] on button "D. 11310" at bounding box center [759, 468] width 593 height 44
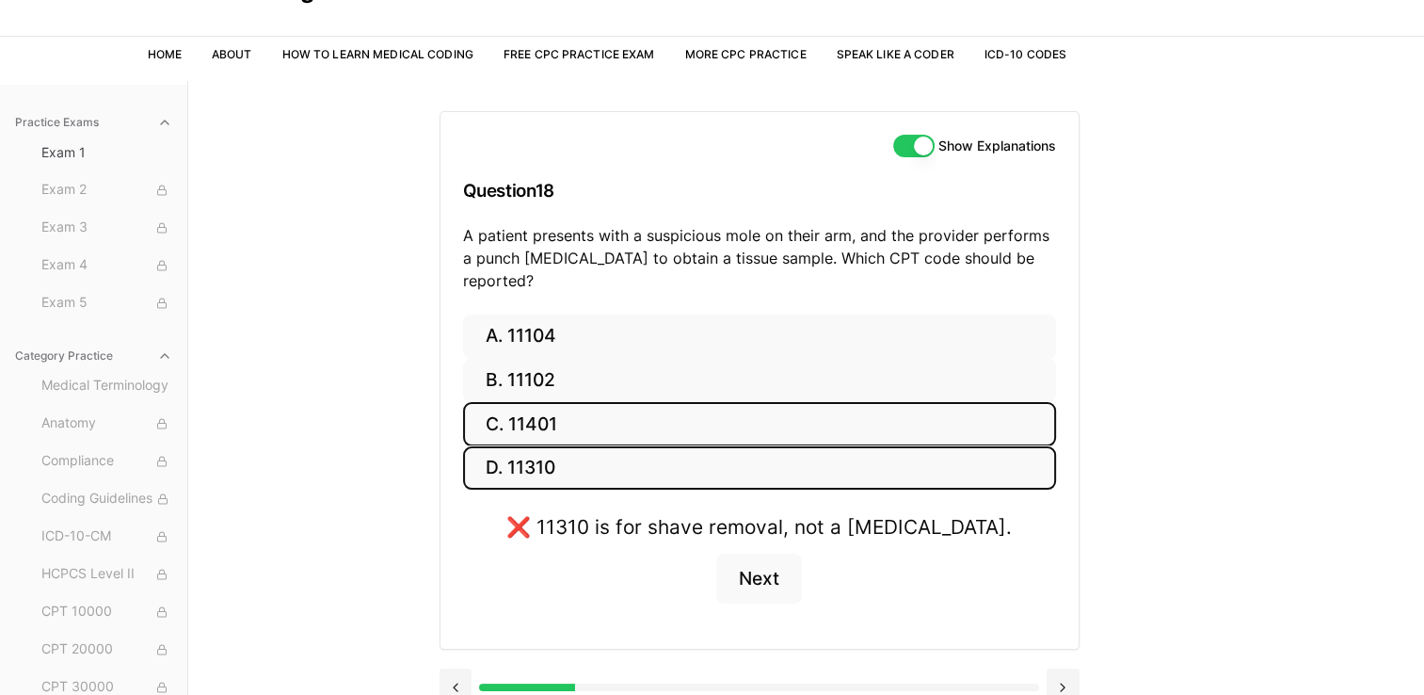
click at [629, 402] on button "C. 11401" at bounding box center [759, 424] width 593 height 44
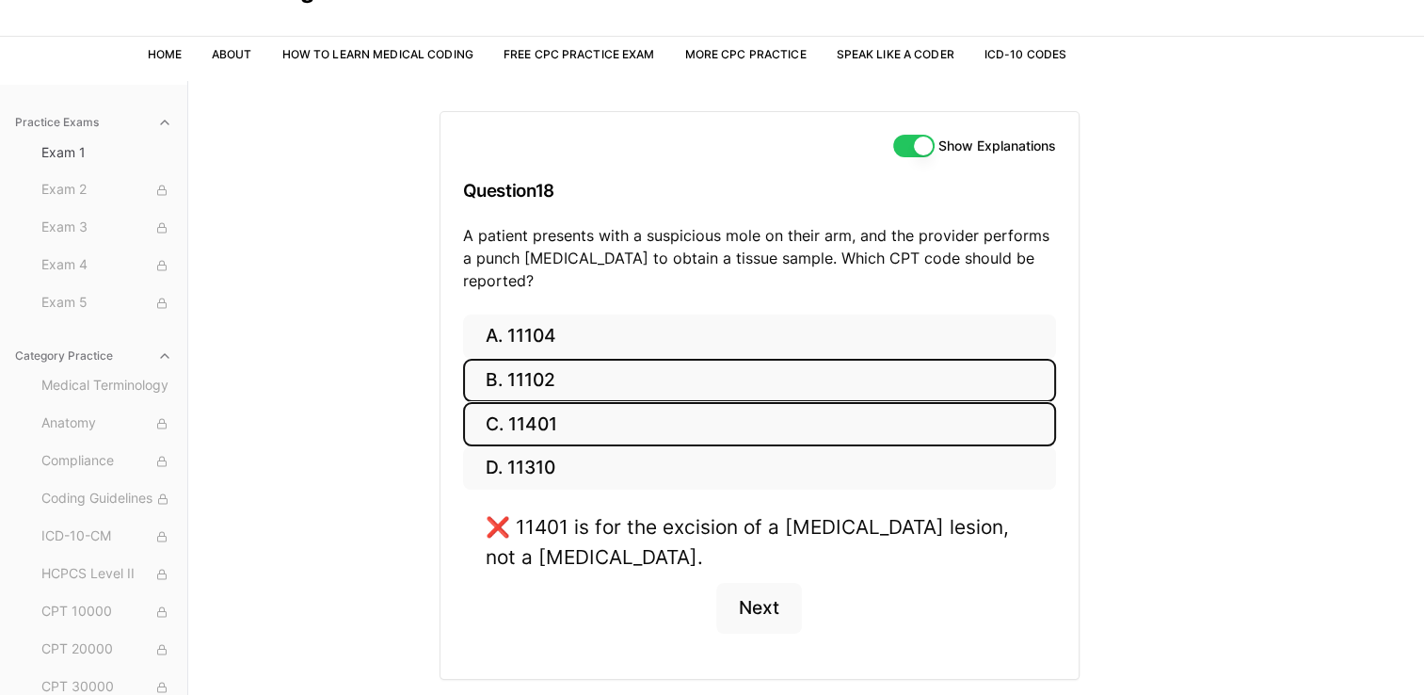
click at [612, 359] on button "B. 11102" at bounding box center [759, 381] width 593 height 44
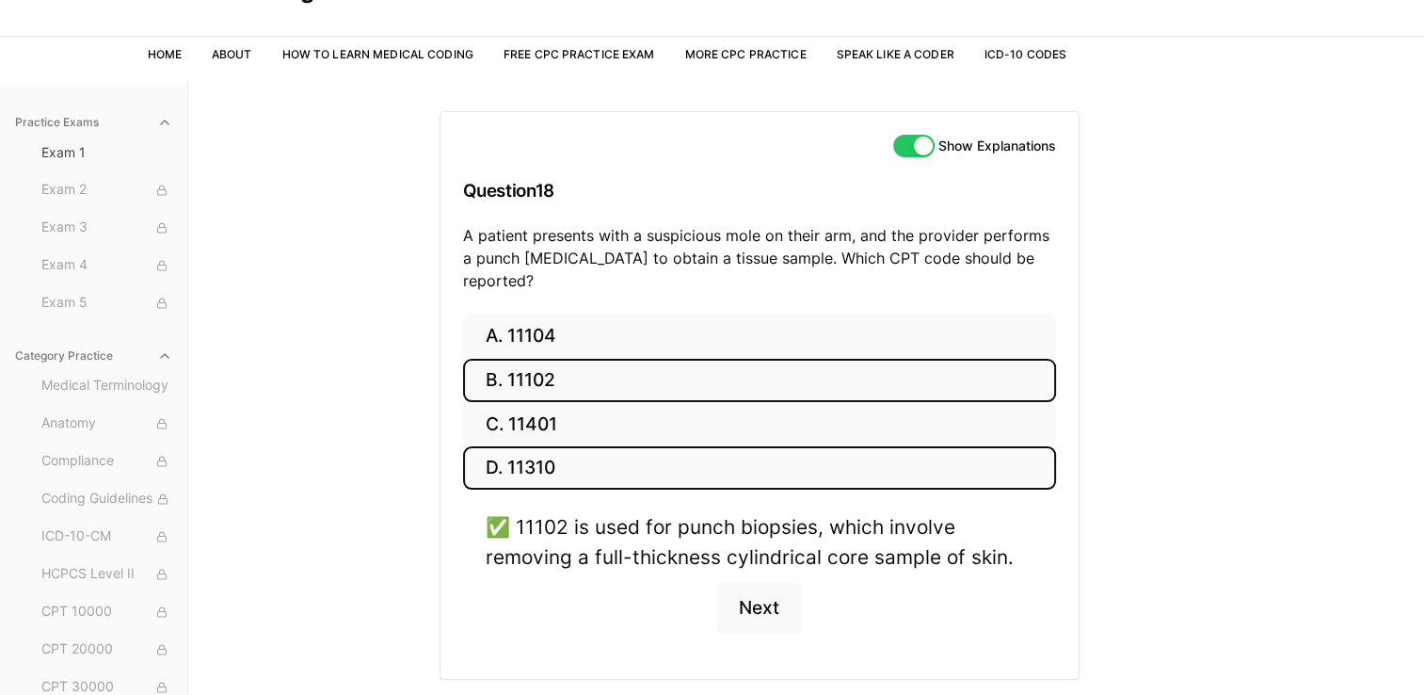
click at [620, 456] on button "D. 11310" at bounding box center [759, 468] width 593 height 44
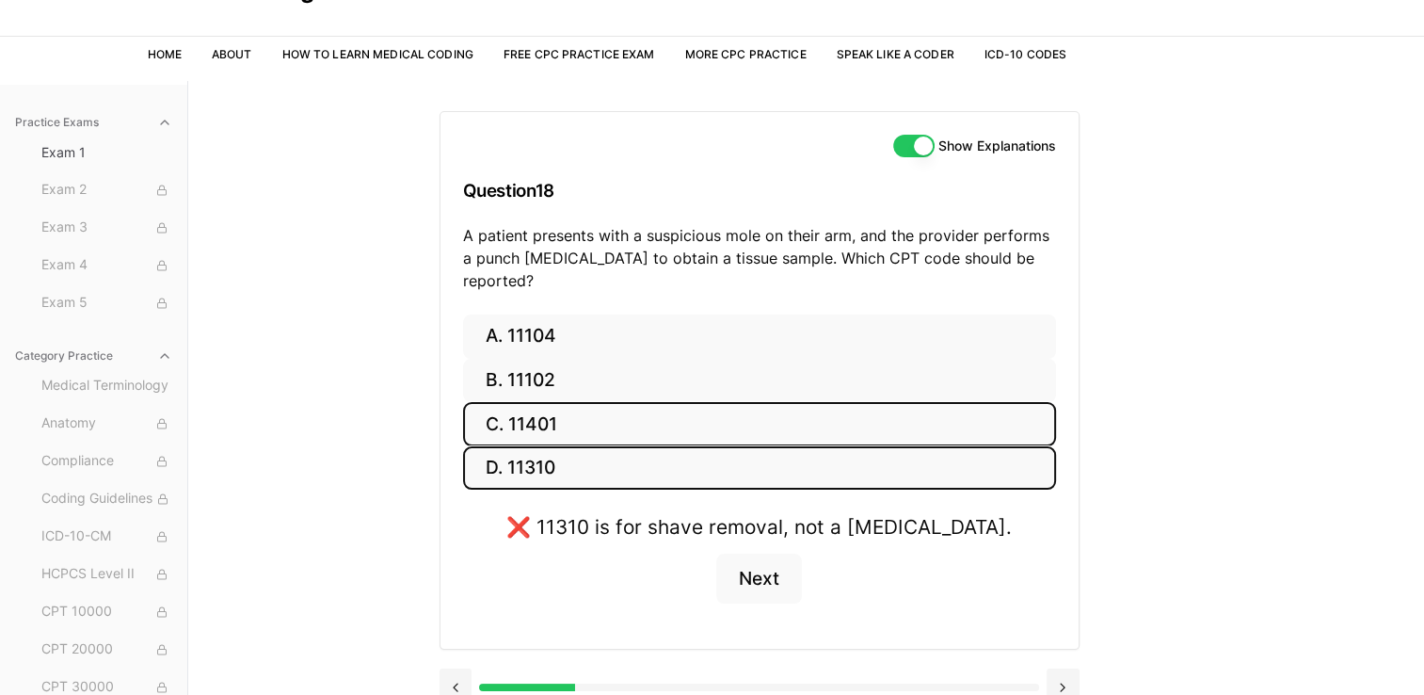
click at [700, 402] on button "C. 11401" at bounding box center [759, 424] width 593 height 44
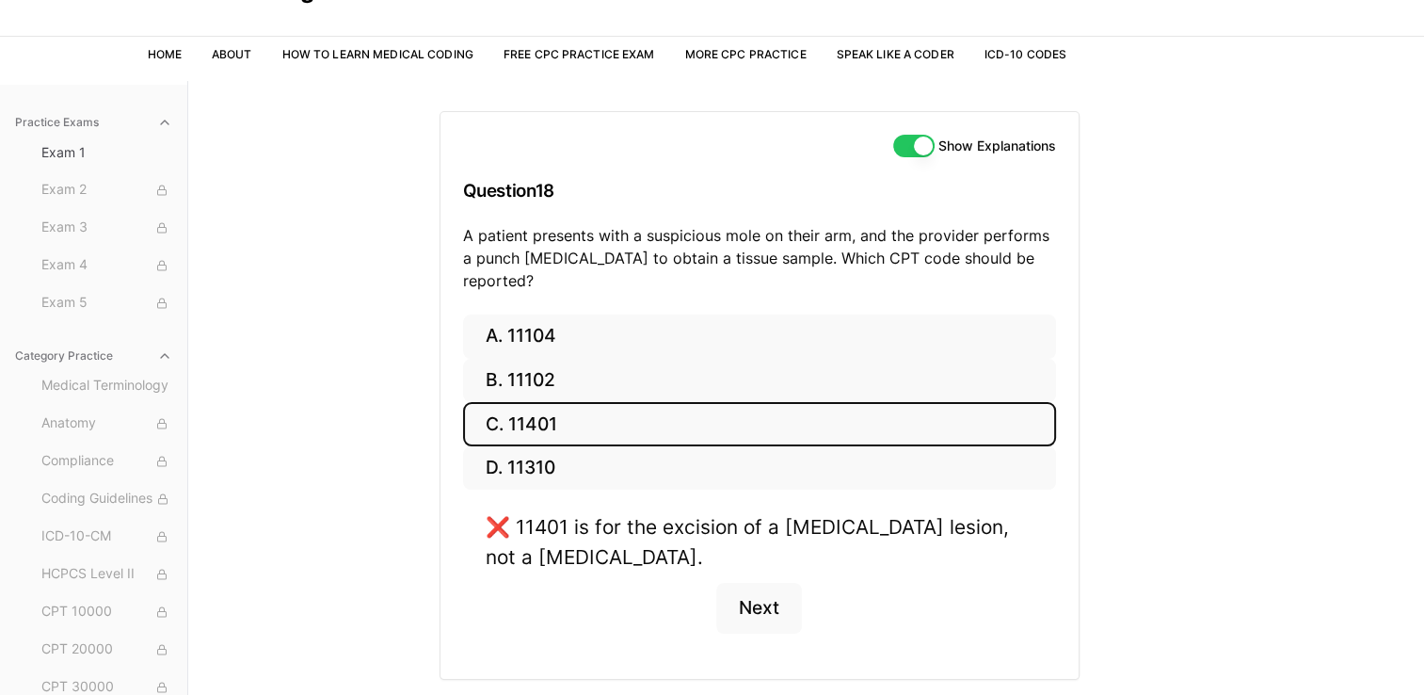
click at [426, 268] on div "Practice Exams Exam 1 Exam 2 Exam 3 Exam 4 Exam 5 Category Practice Medical Ter…" at bounding box center [712, 428] width 1424 height 695
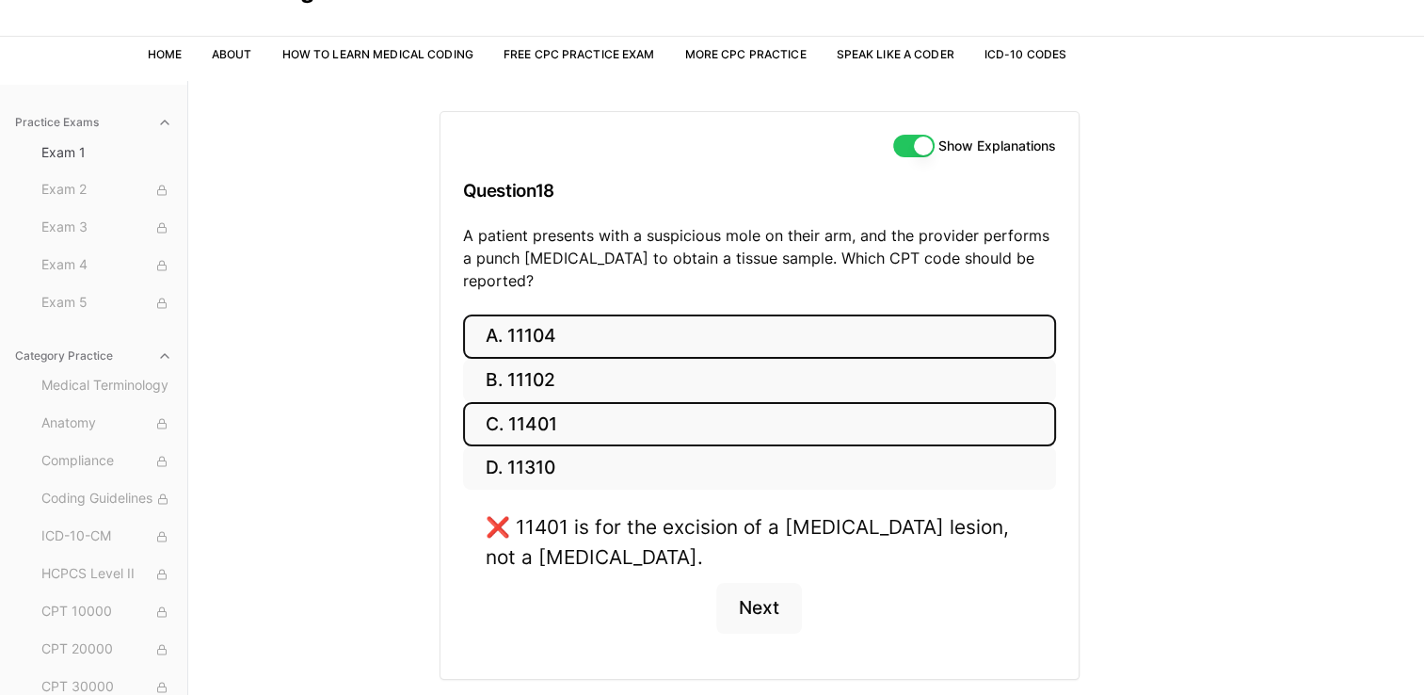
click at [578, 326] on button "A. 11104" at bounding box center [759, 336] width 593 height 44
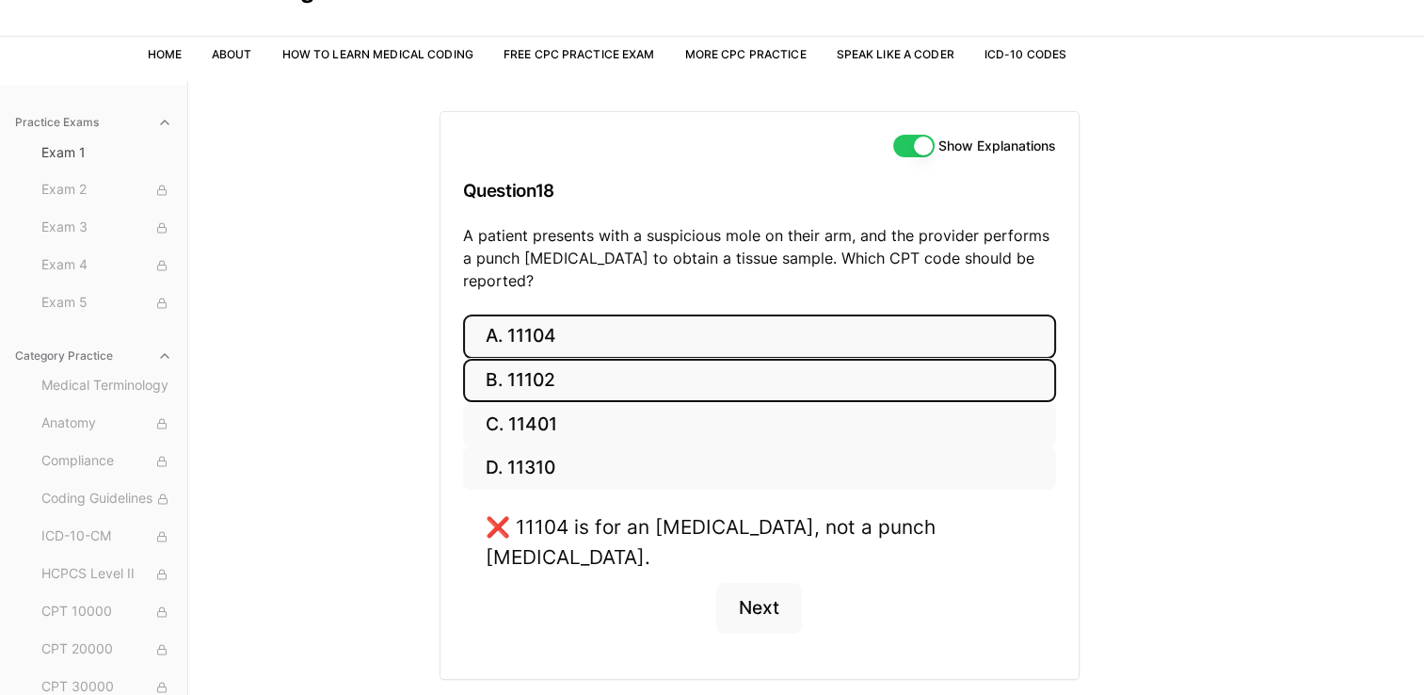
click at [608, 359] on button "B. 11102" at bounding box center [759, 381] width 593 height 44
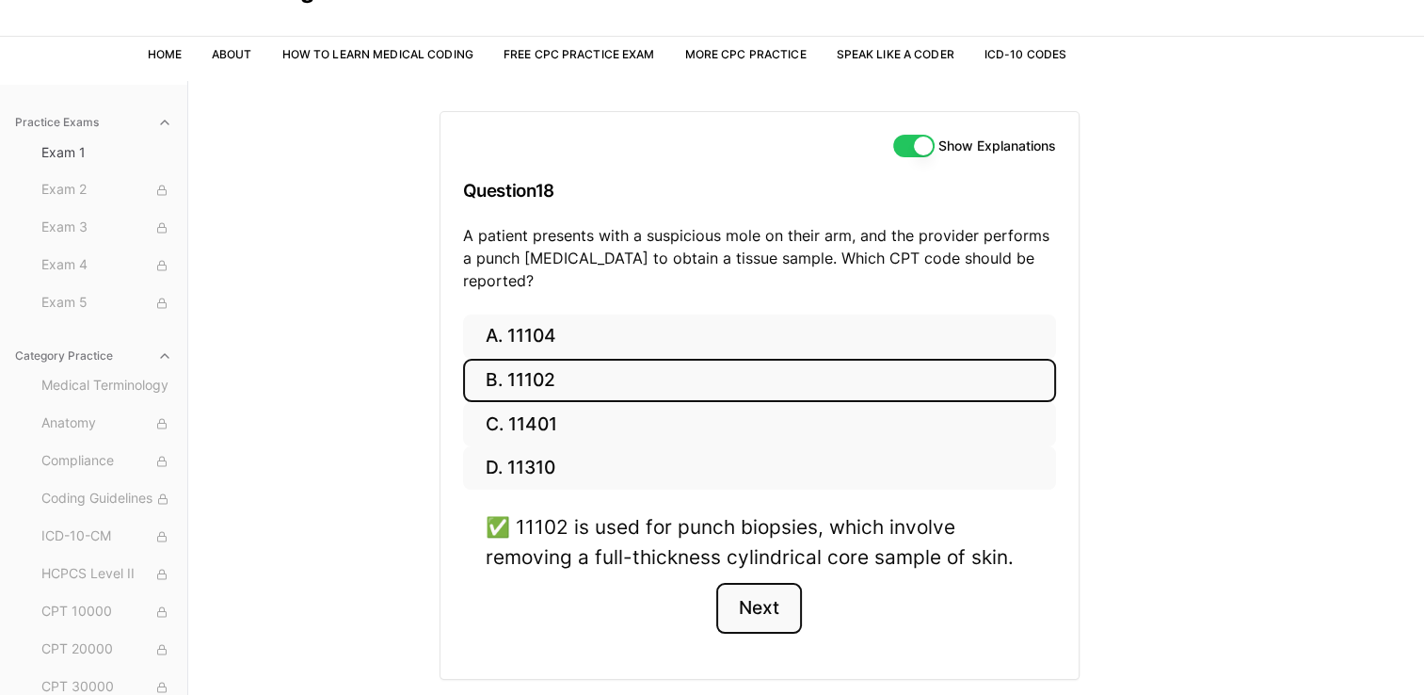
click at [769, 583] on button "Next" at bounding box center [759, 608] width 86 height 51
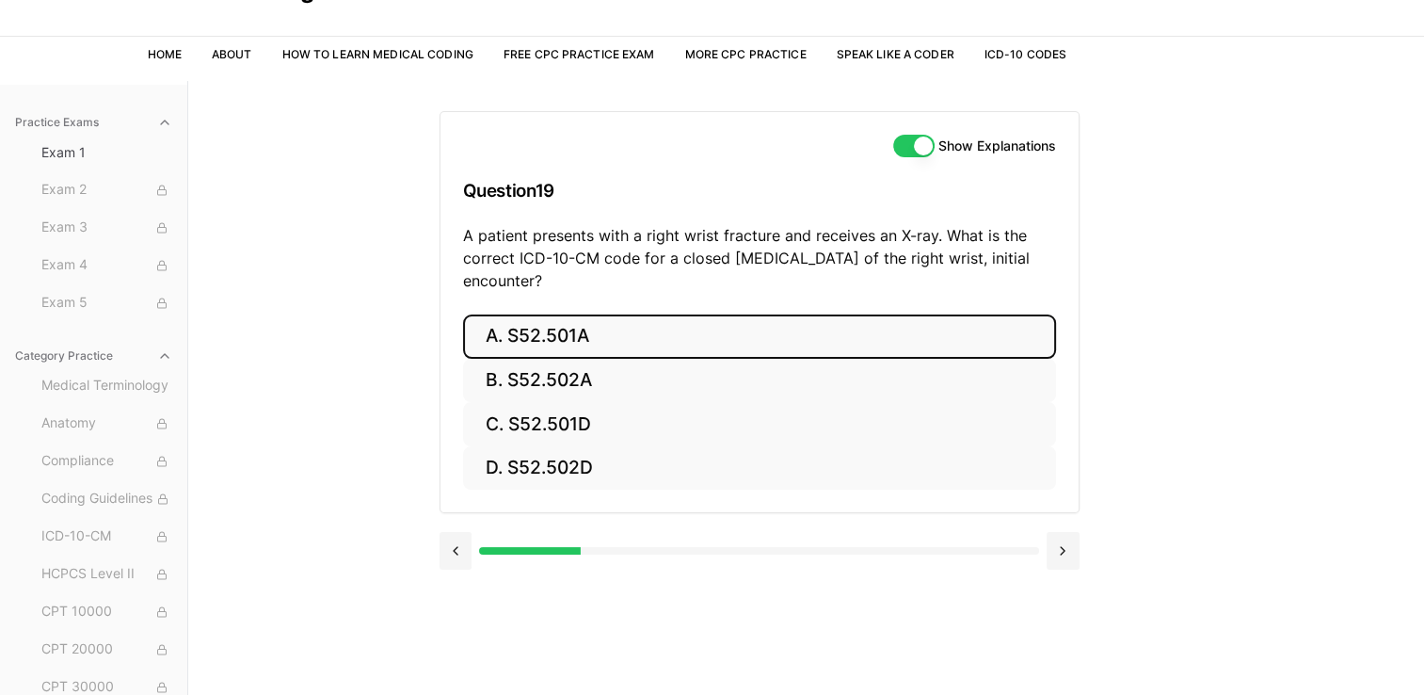
click at [655, 341] on button "A. S52.501A" at bounding box center [759, 336] width 593 height 44
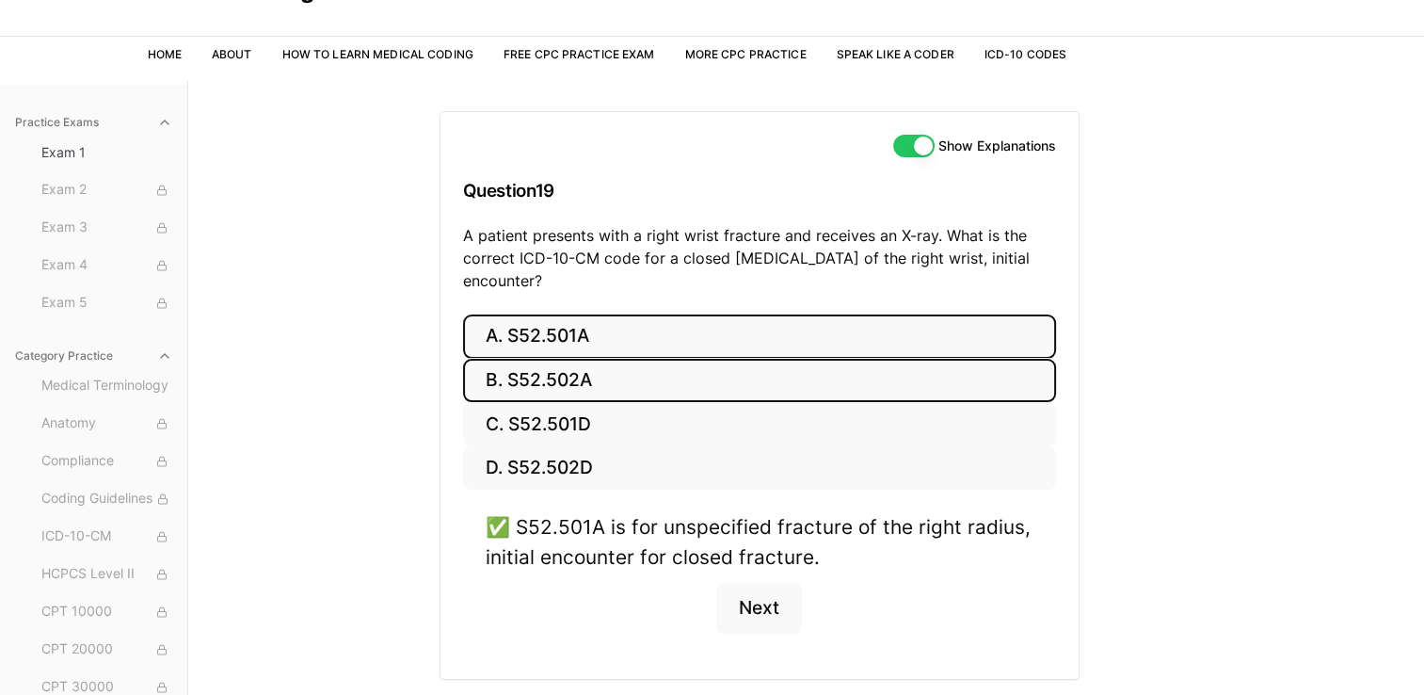
click at [699, 368] on button "B. S52.502A" at bounding box center [759, 381] width 593 height 44
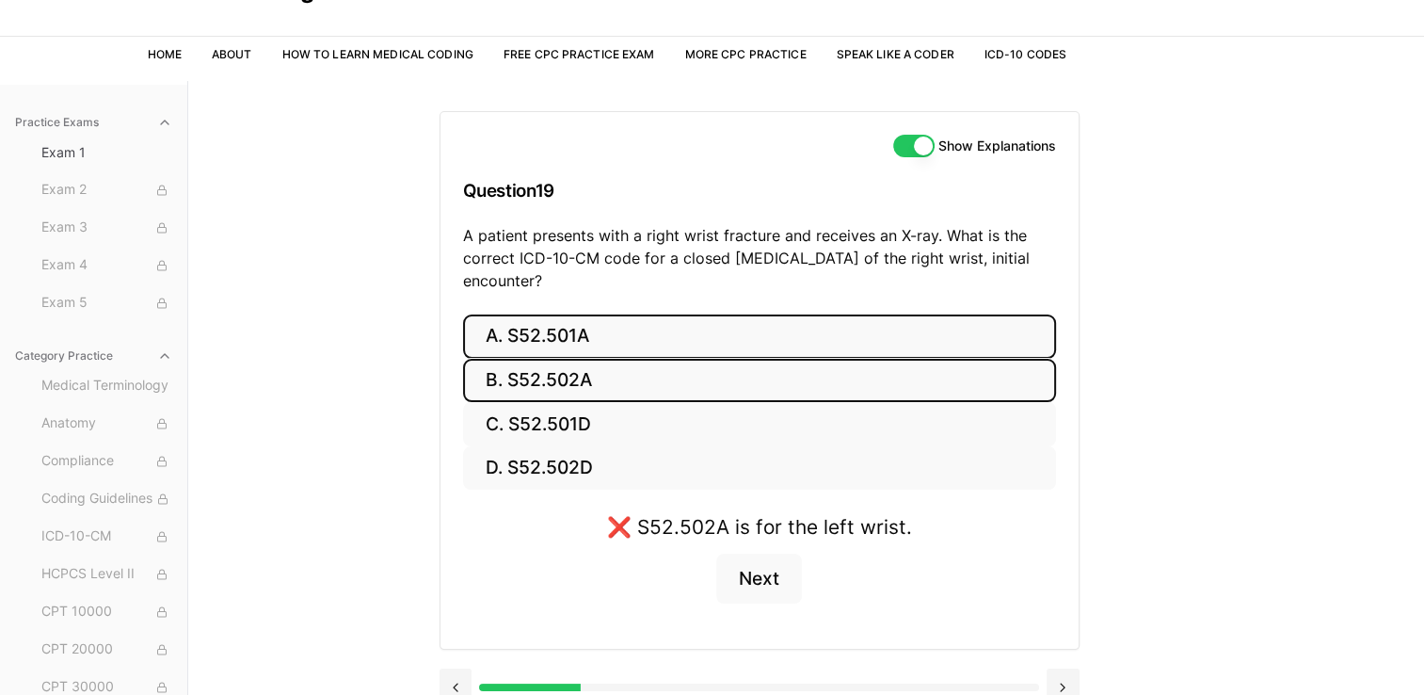
click at [615, 323] on button "A. S52.501A" at bounding box center [759, 336] width 593 height 44
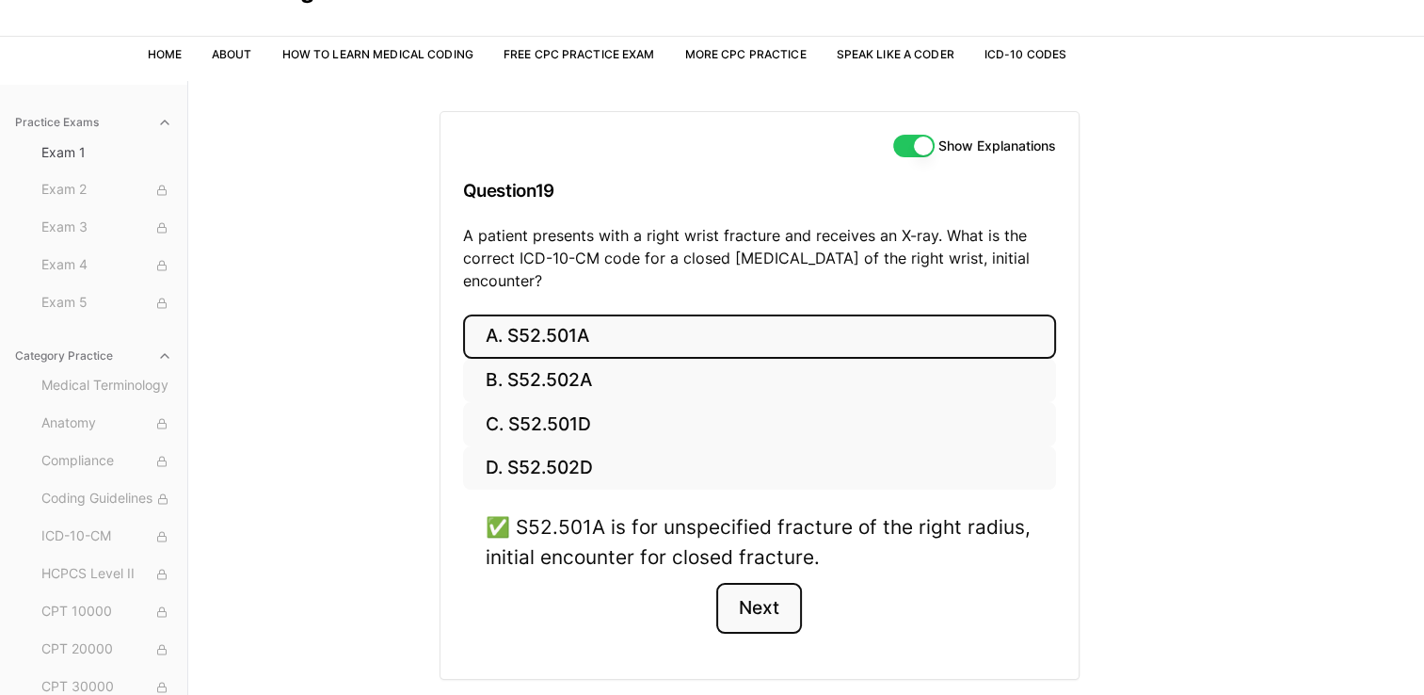
click at [772, 598] on button "Next" at bounding box center [759, 608] width 86 height 51
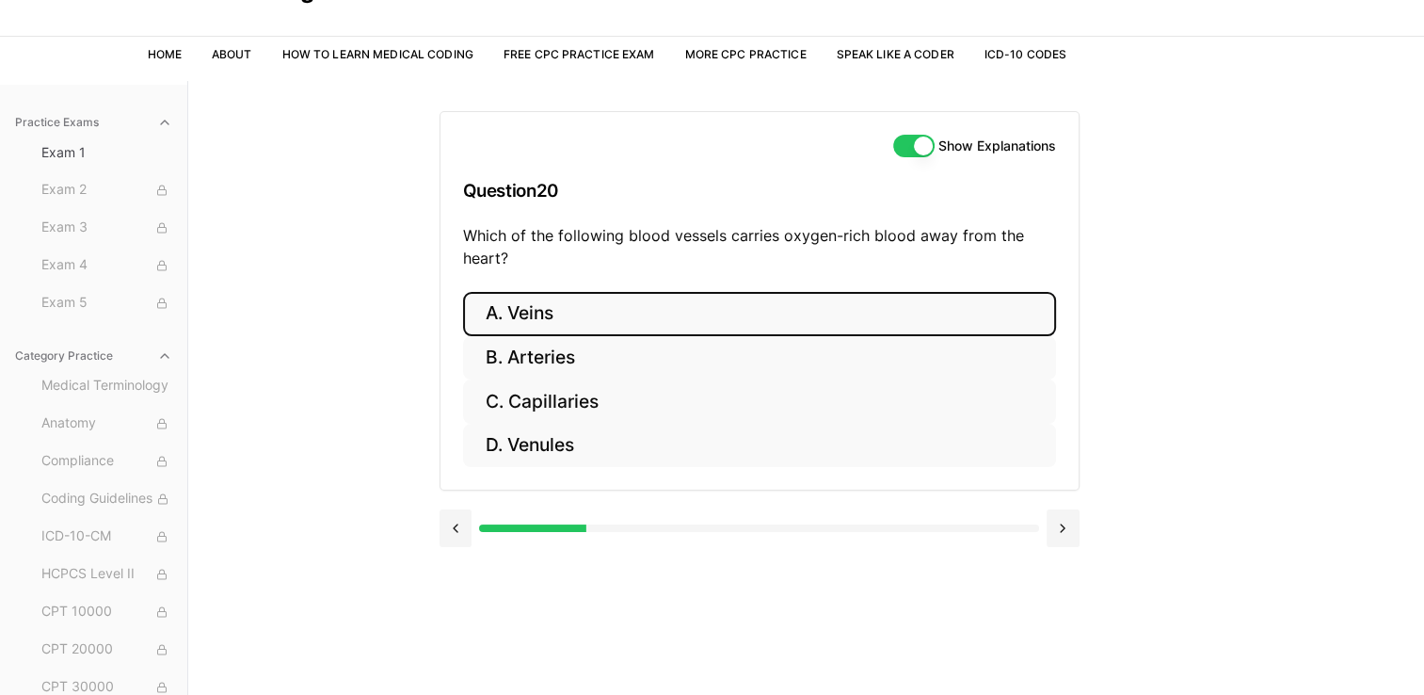
click at [583, 322] on button "A. Veins" at bounding box center [759, 314] width 593 height 44
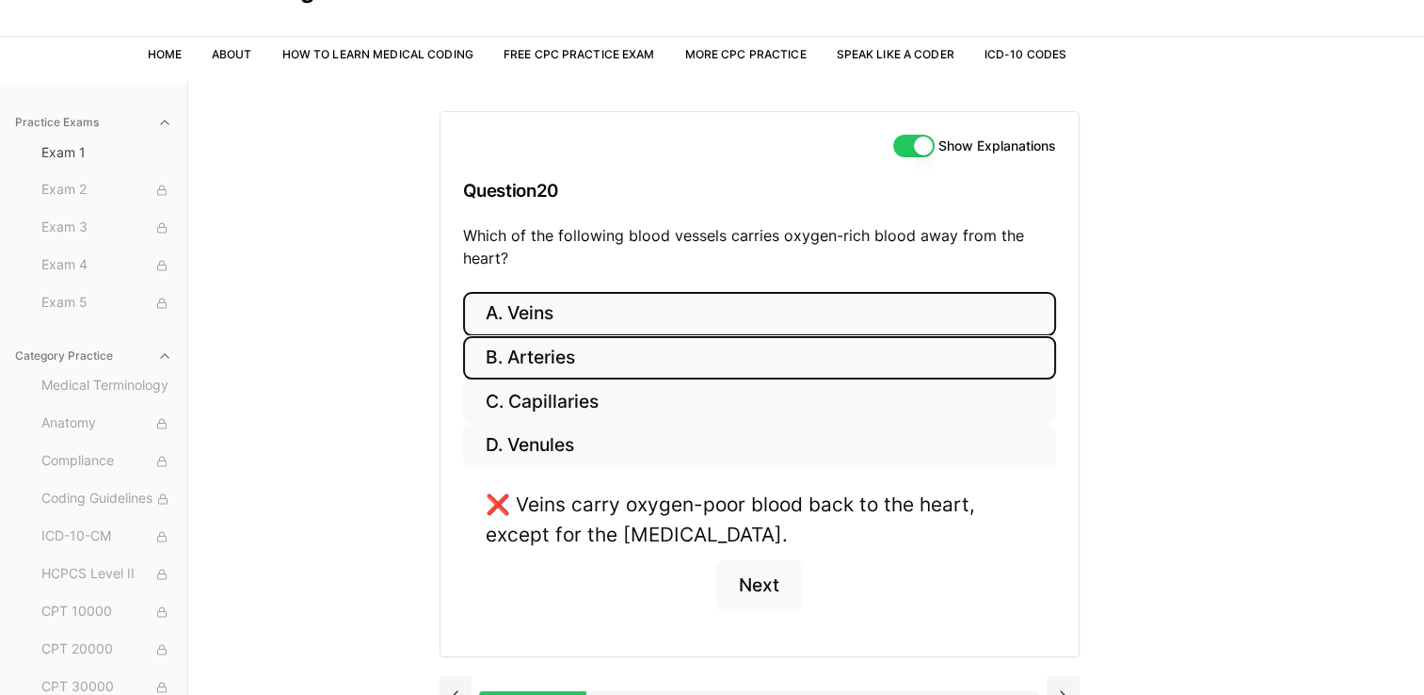
click at [642, 343] on button "B. Arteries" at bounding box center [759, 358] width 593 height 44
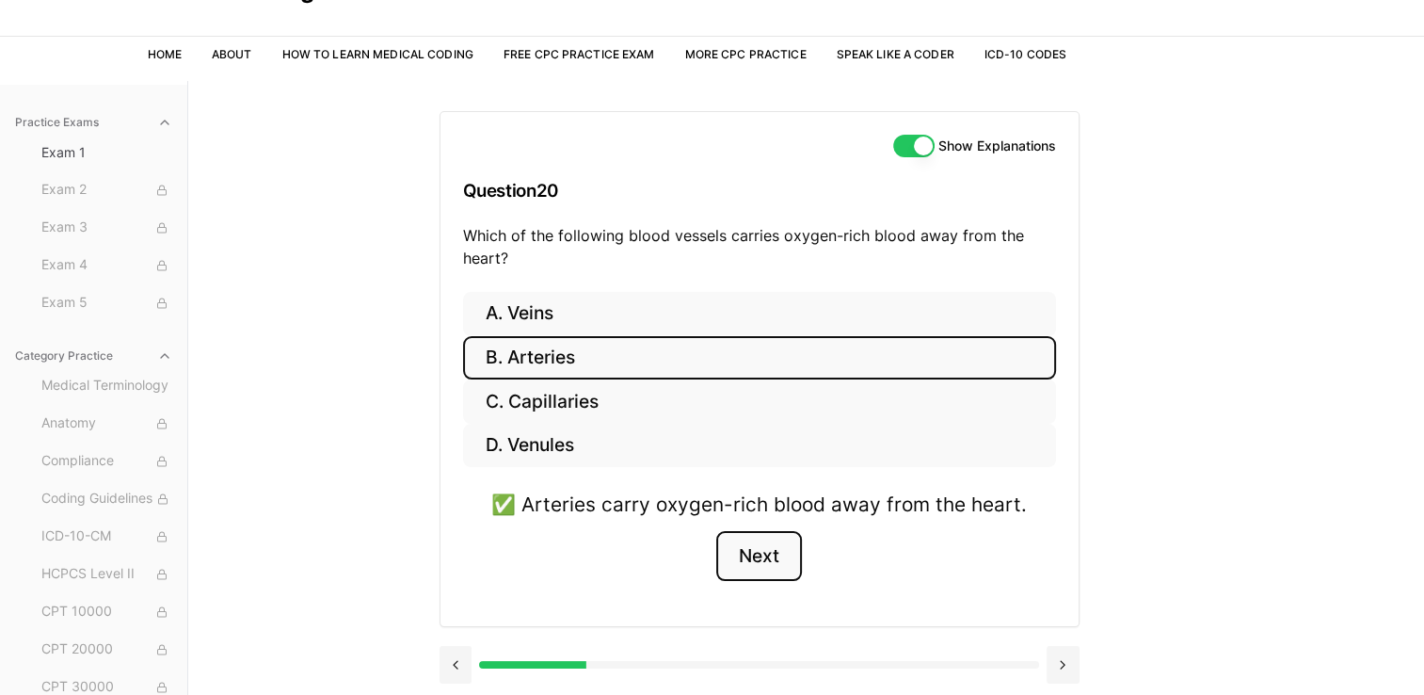
click at [755, 536] on button "Next" at bounding box center [759, 556] width 86 height 51
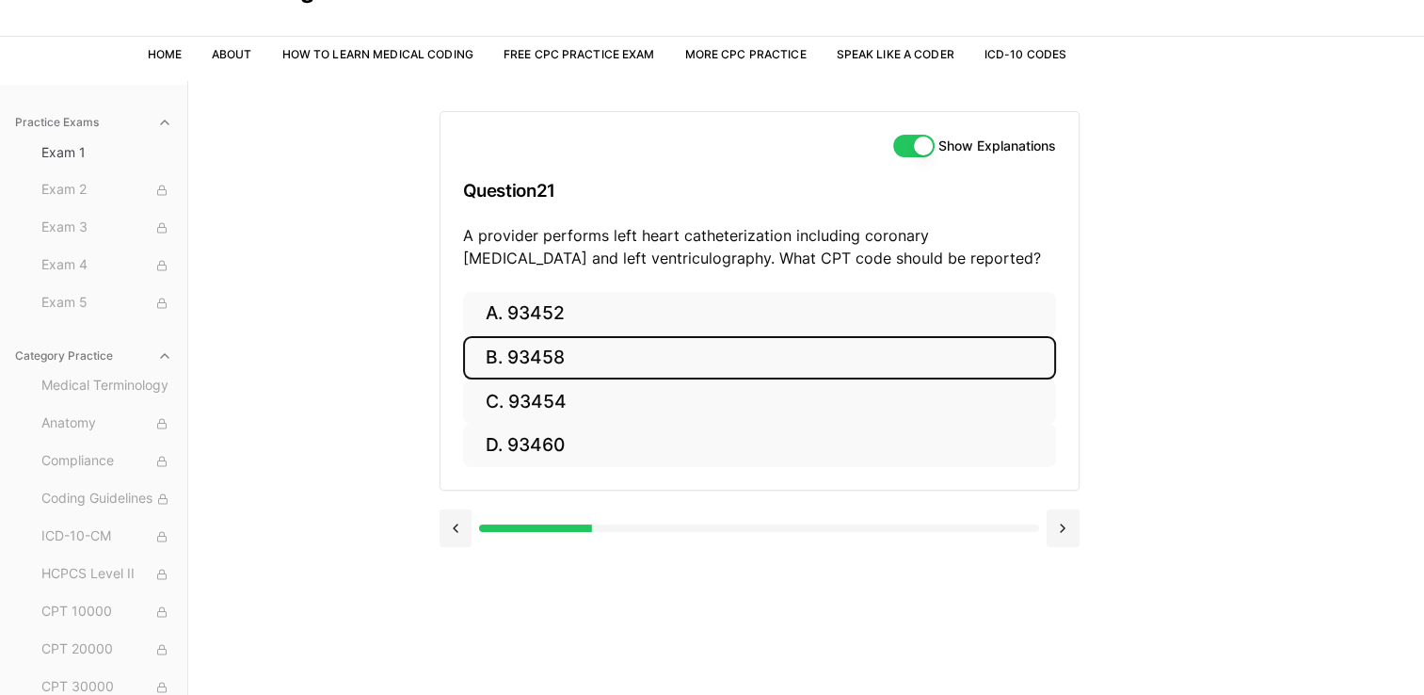
click at [552, 371] on button "B. 93458" at bounding box center [759, 358] width 593 height 44
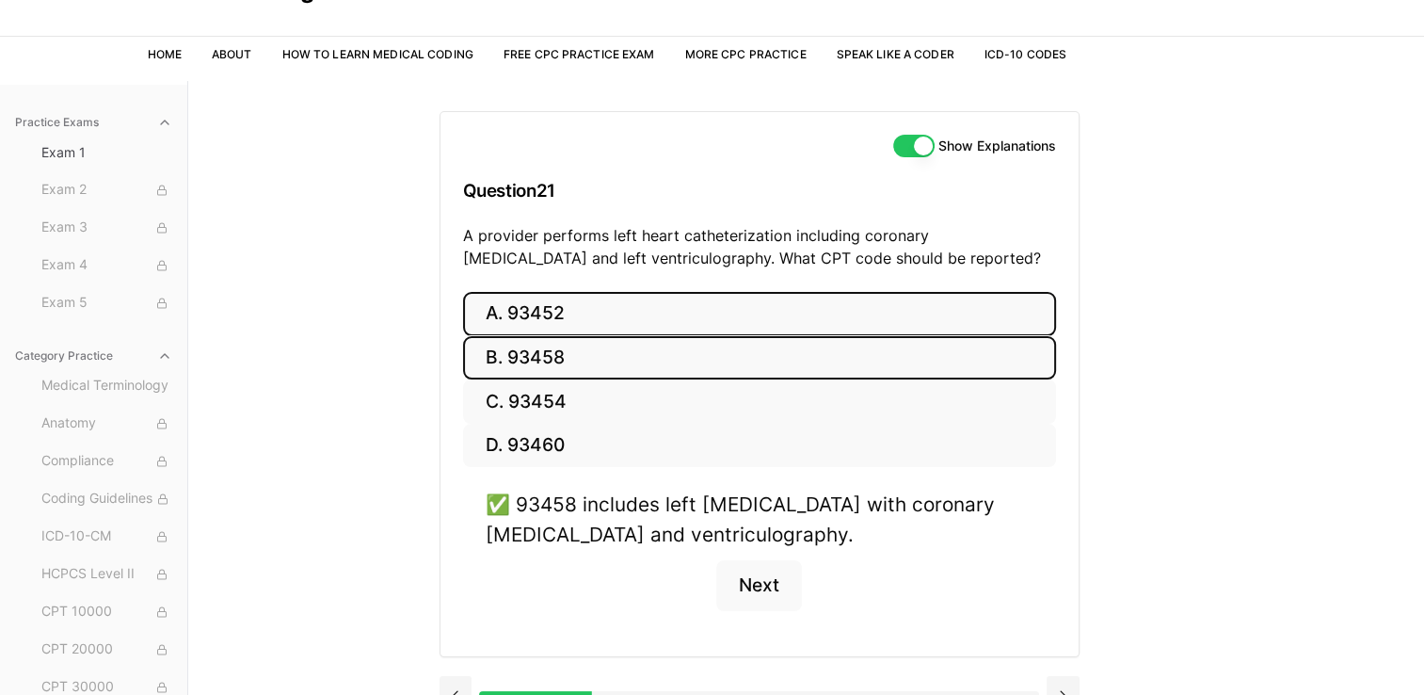
click at [669, 304] on button "A. 93452" at bounding box center [759, 314] width 593 height 44
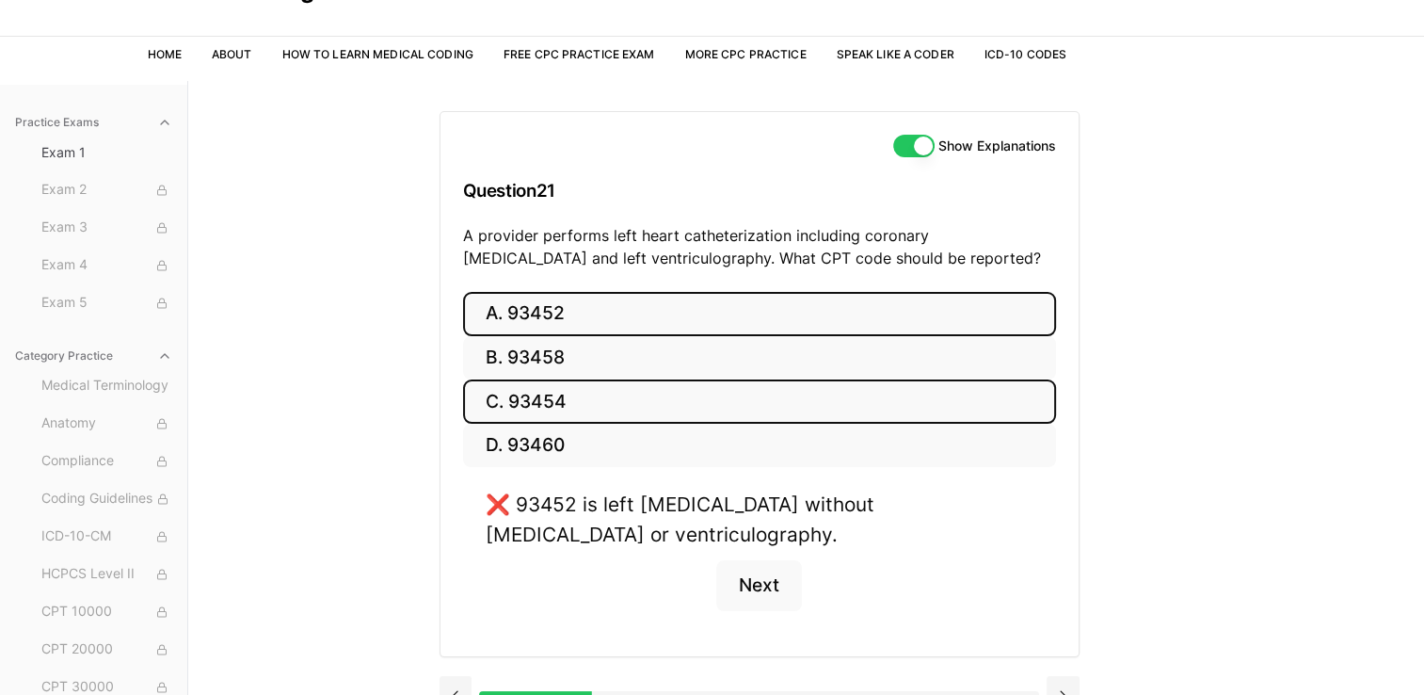
click at [585, 382] on button "C. 93454" at bounding box center [759, 401] width 593 height 44
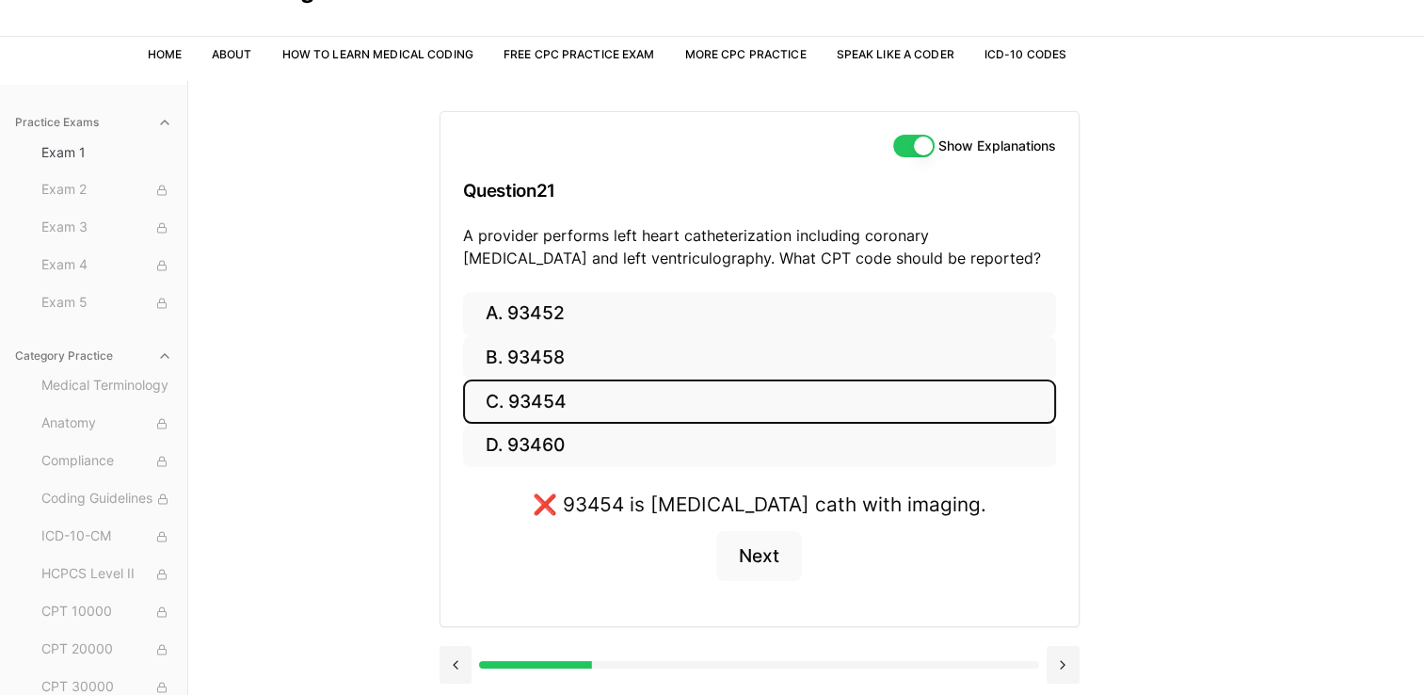
click at [631, 420] on button "C. 93454" at bounding box center [759, 401] width 593 height 44
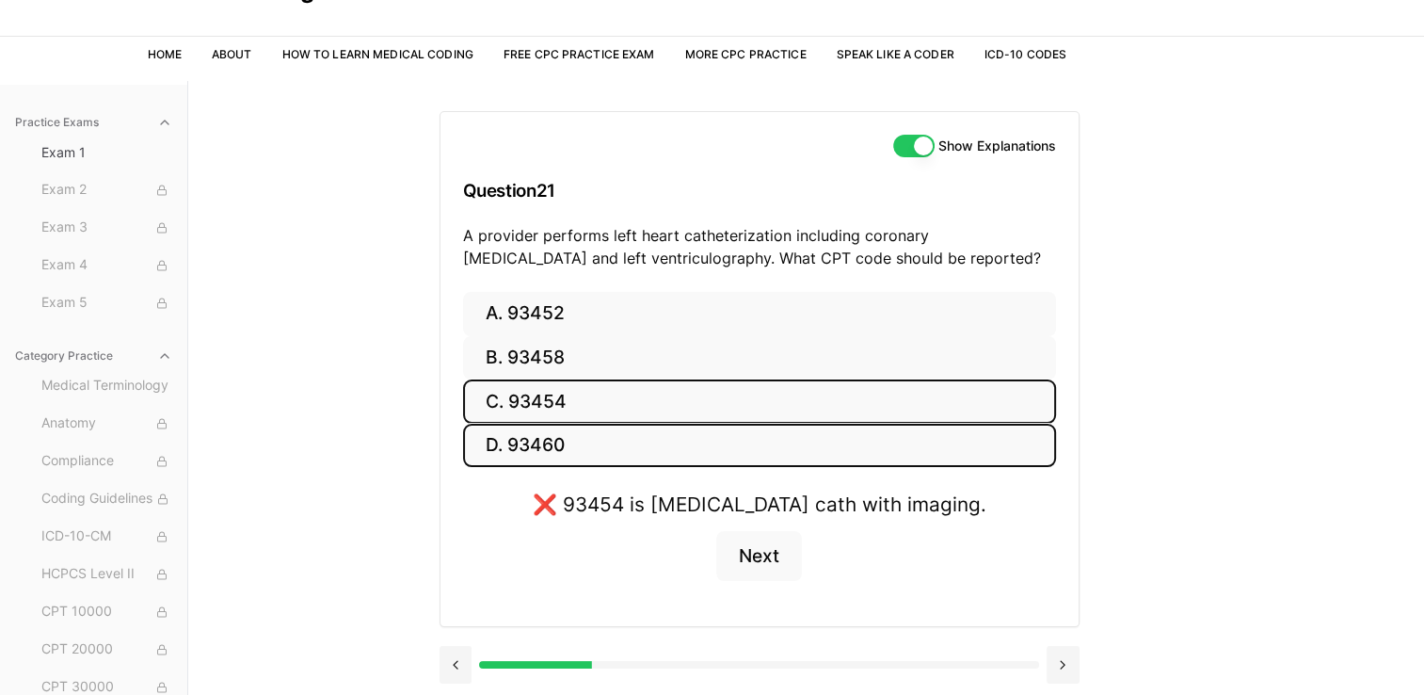
click at [630, 433] on button "D. 93460" at bounding box center [759, 445] width 593 height 44
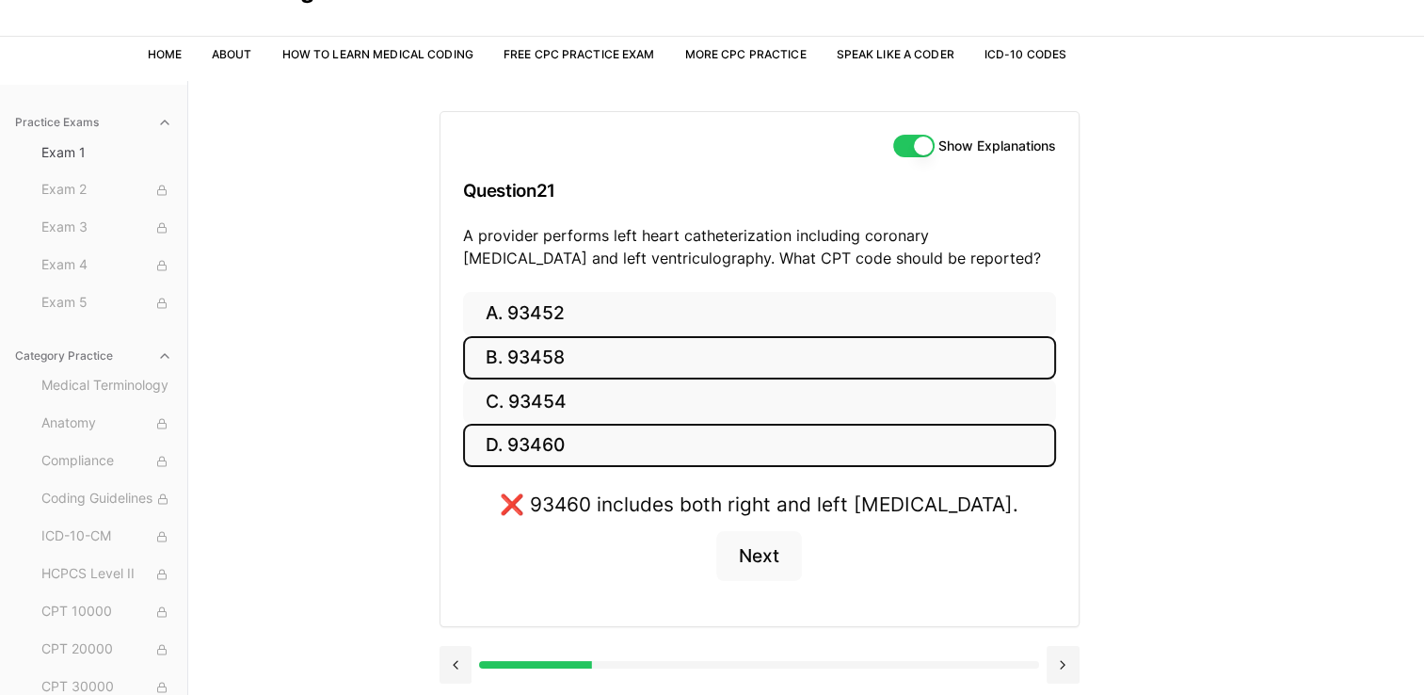
click at [614, 337] on button "B. 93458" at bounding box center [759, 358] width 593 height 44
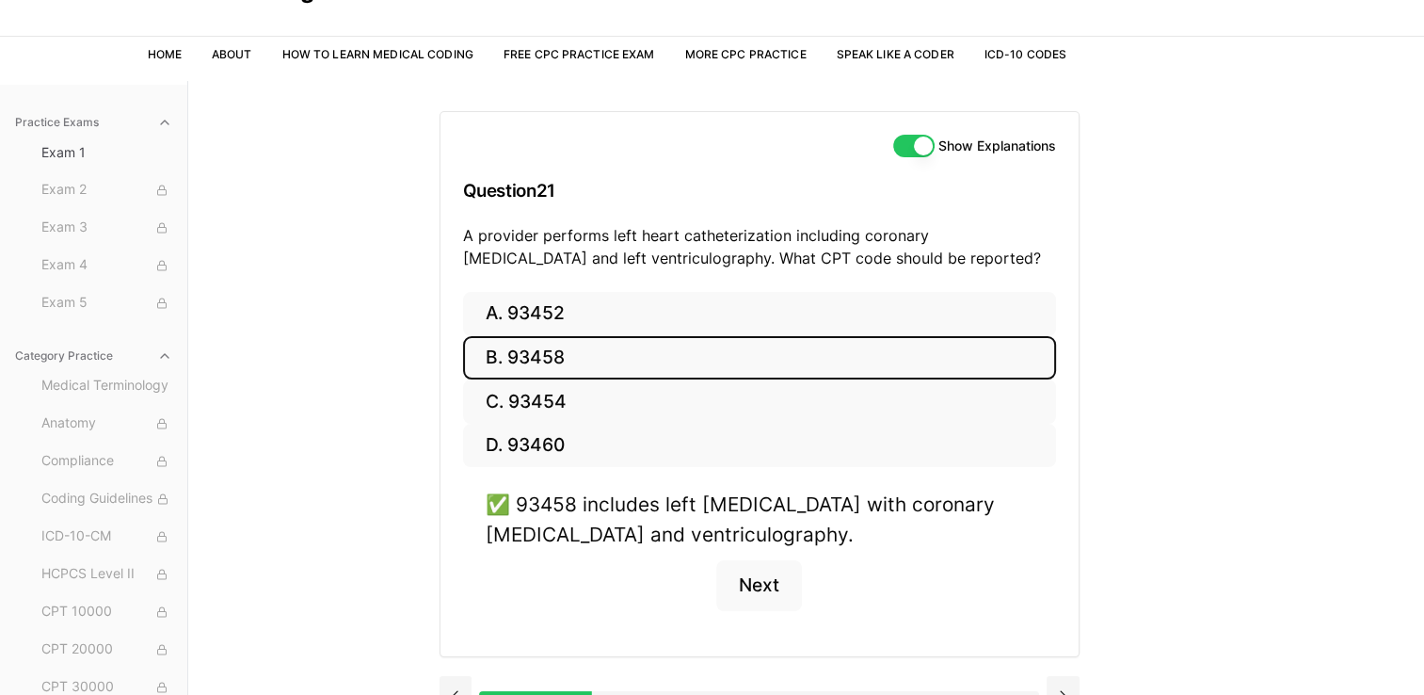
click at [614, 337] on button "B. 93458" at bounding box center [759, 358] width 593 height 44
click at [764, 590] on button "Next" at bounding box center [759, 585] width 86 height 51
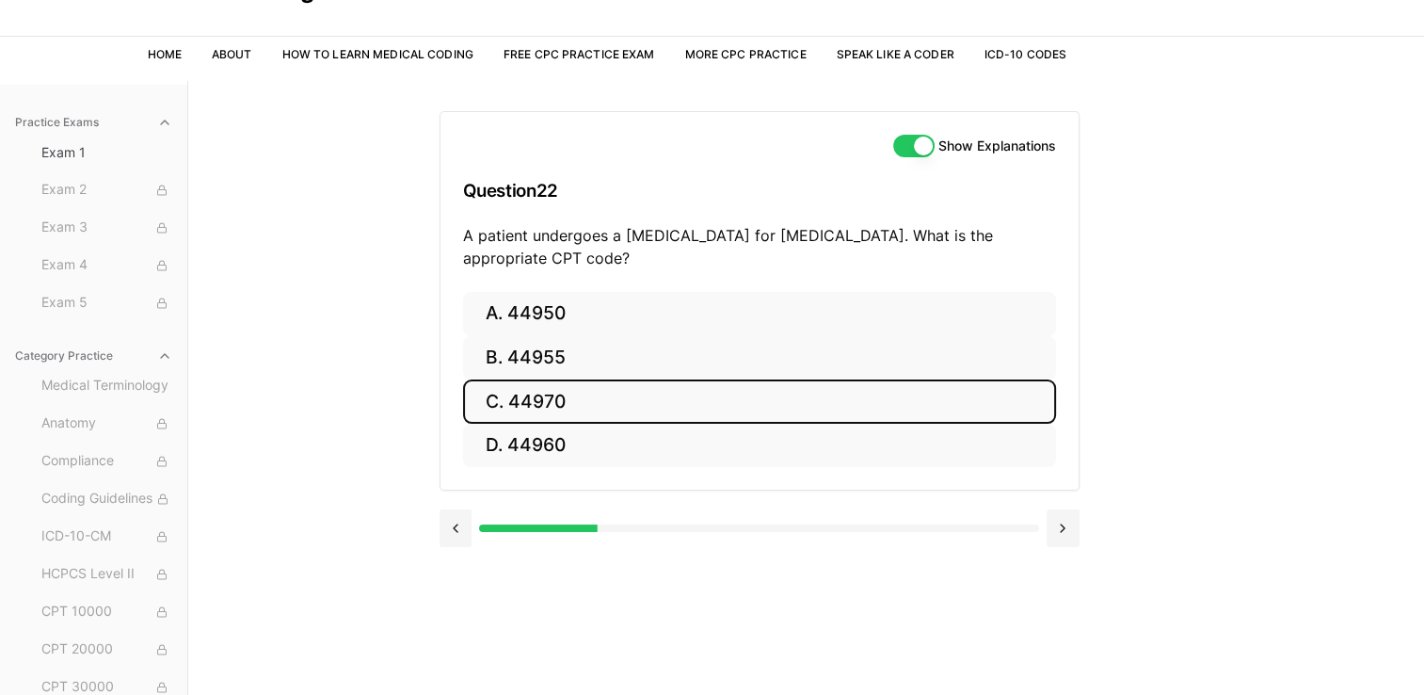
click at [615, 397] on button "C. 44970" at bounding box center [759, 401] width 593 height 44
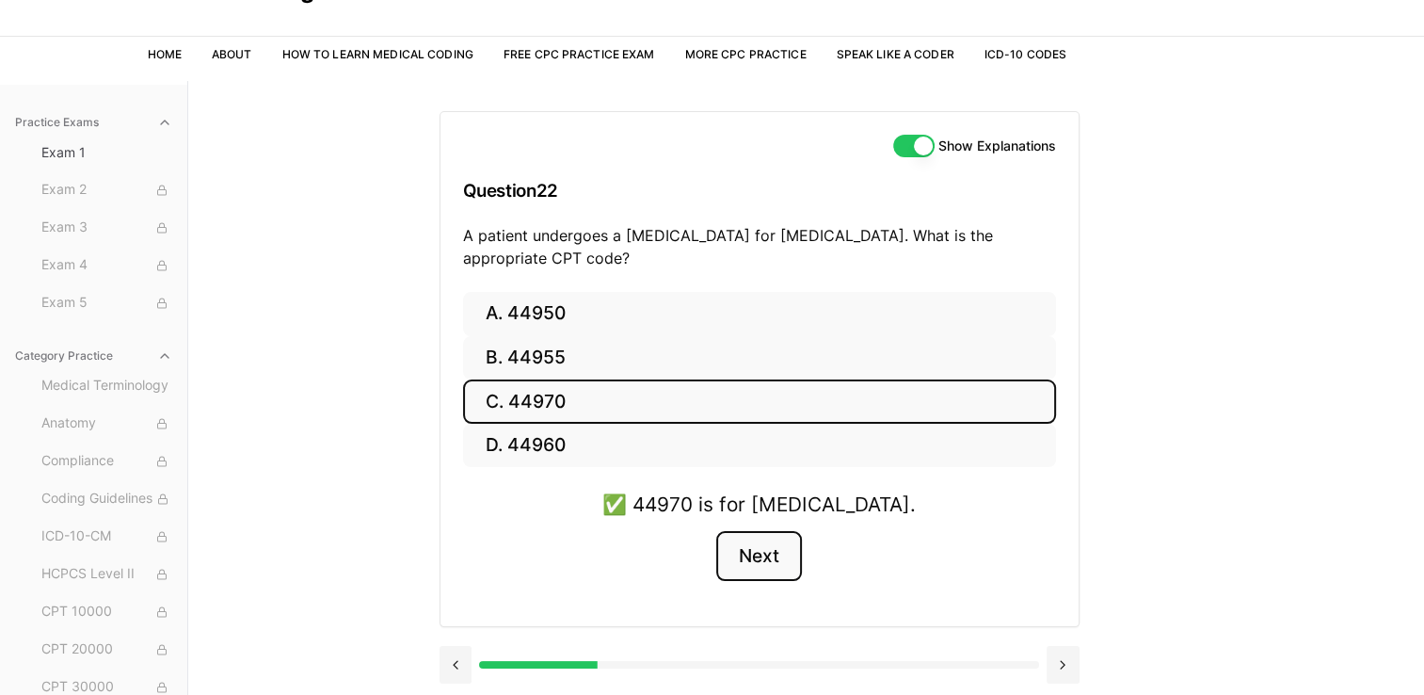
click at [782, 554] on button "Next" at bounding box center [759, 556] width 86 height 51
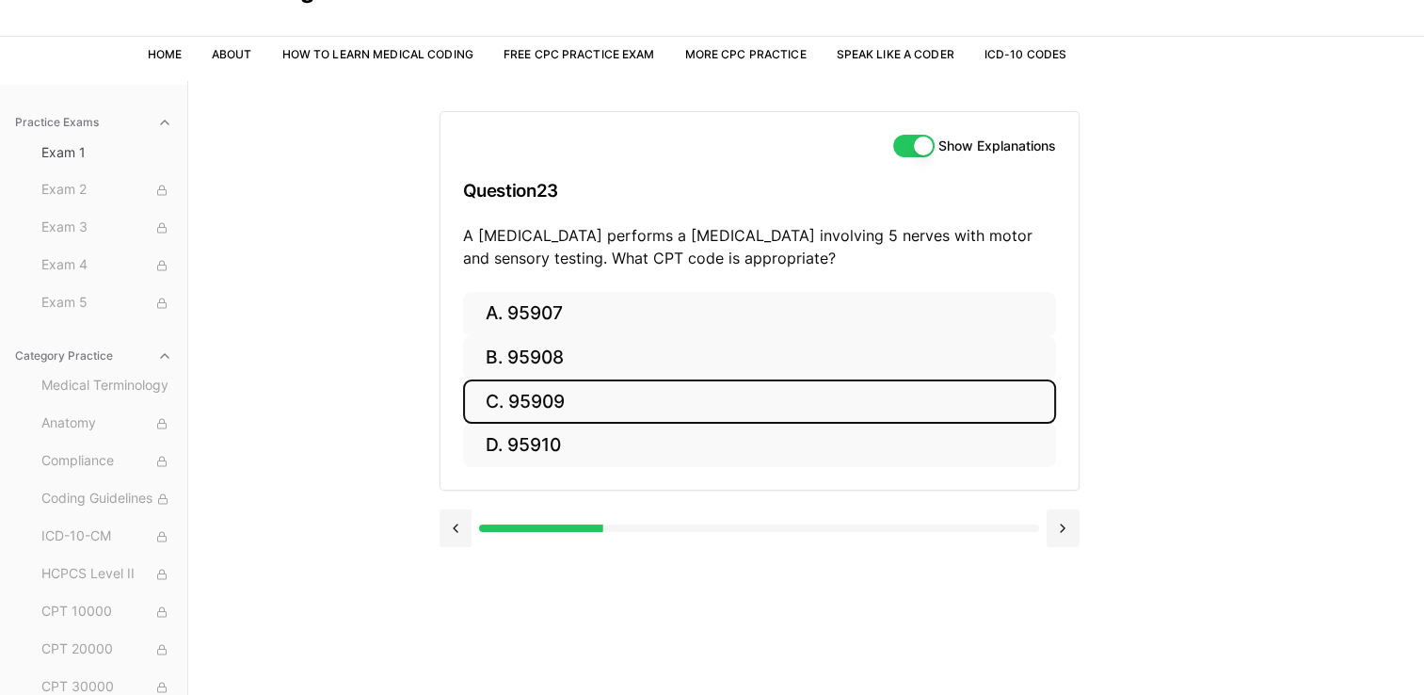
click at [588, 390] on button "C. 95909" at bounding box center [759, 401] width 593 height 44
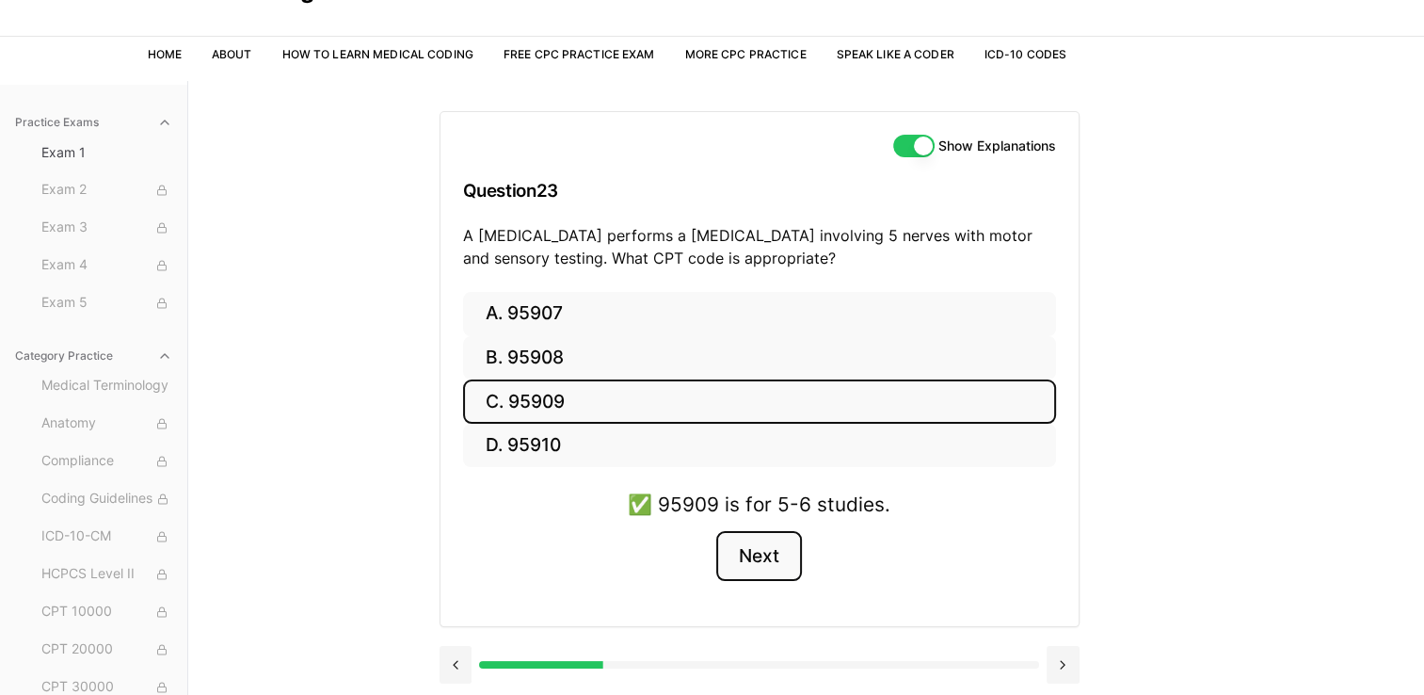
click at [783, 574] on button "Next" at bounding box center [759, 556] width 86 height 51
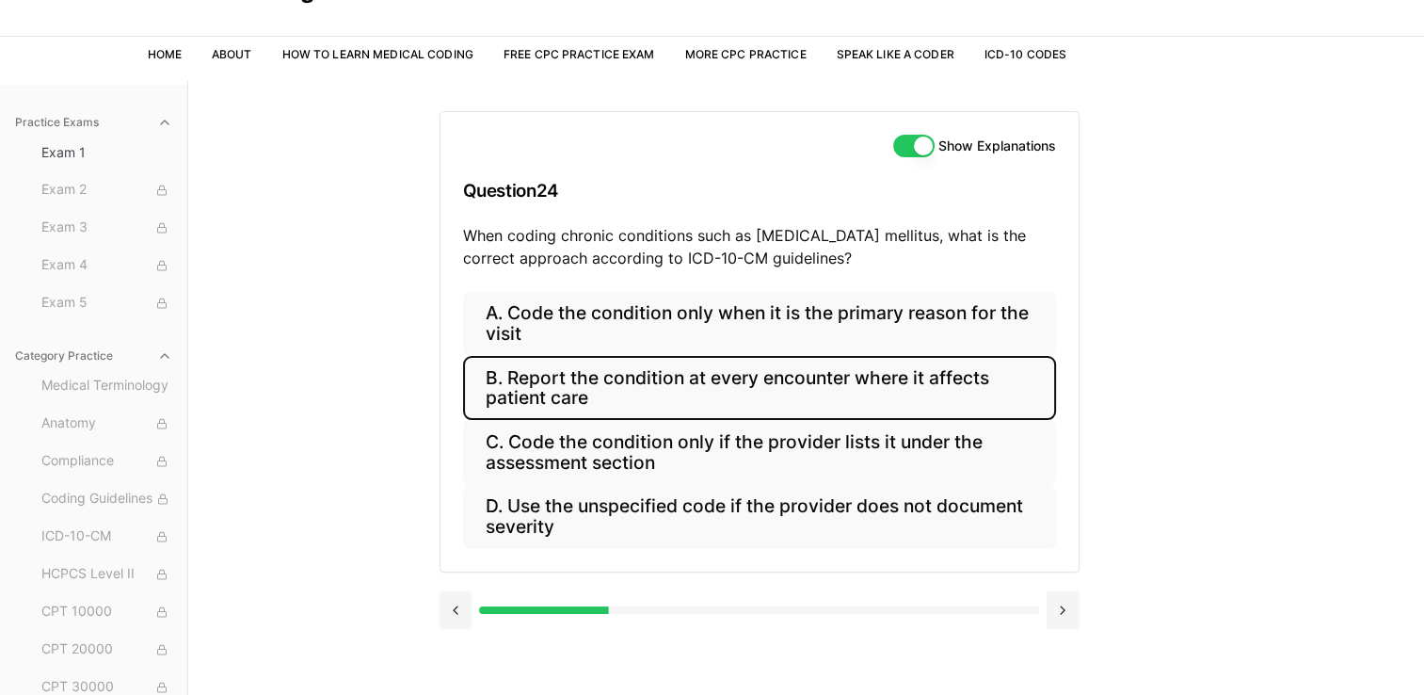
click at [786, 411] on button "B. Report the condition at every encounter where it affects patient care" at bounding box center [759, 388] width 593 height 64
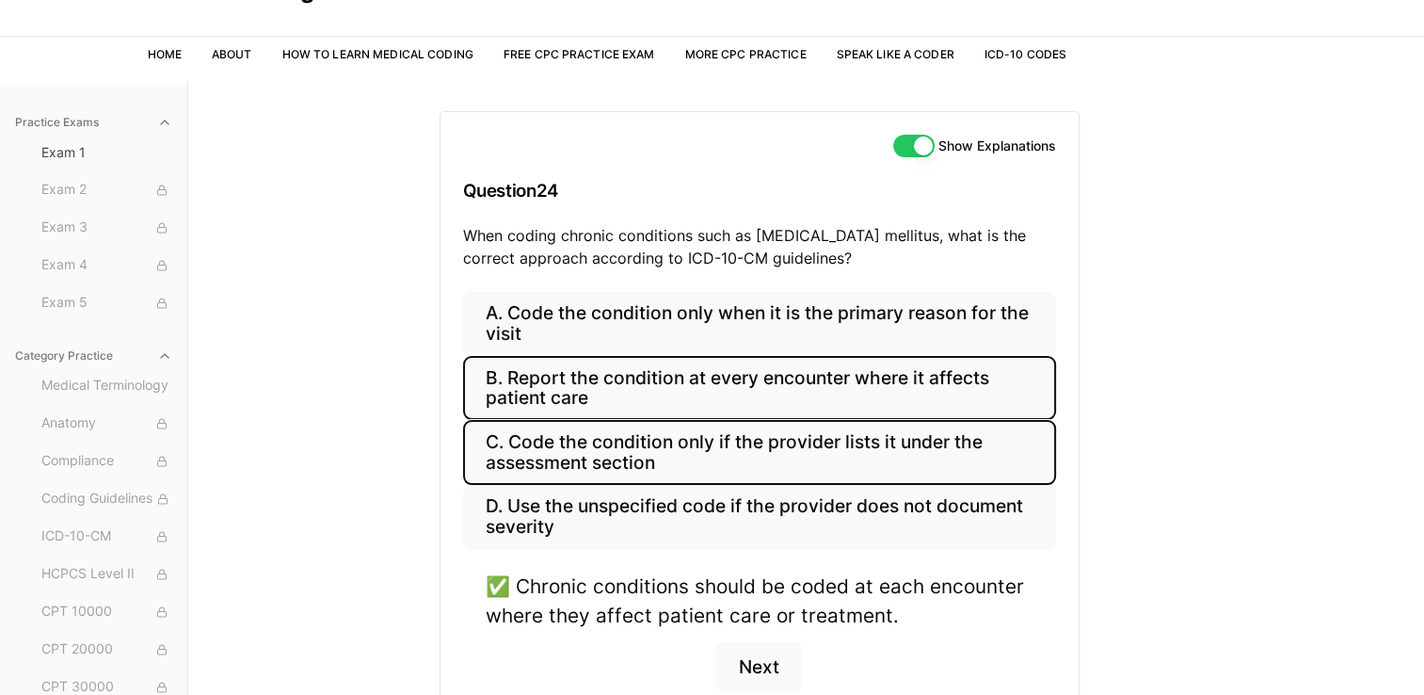
click at [852, 423] on button "C. Code the condition only if the provider lists it under the assessment section" at bounding box center [759, 452] width 593 height 64
click at [689, 405] on button "B. Report the condition at every encounter where it affects patient care" at bounding box center [759, 388] width 593 height 64
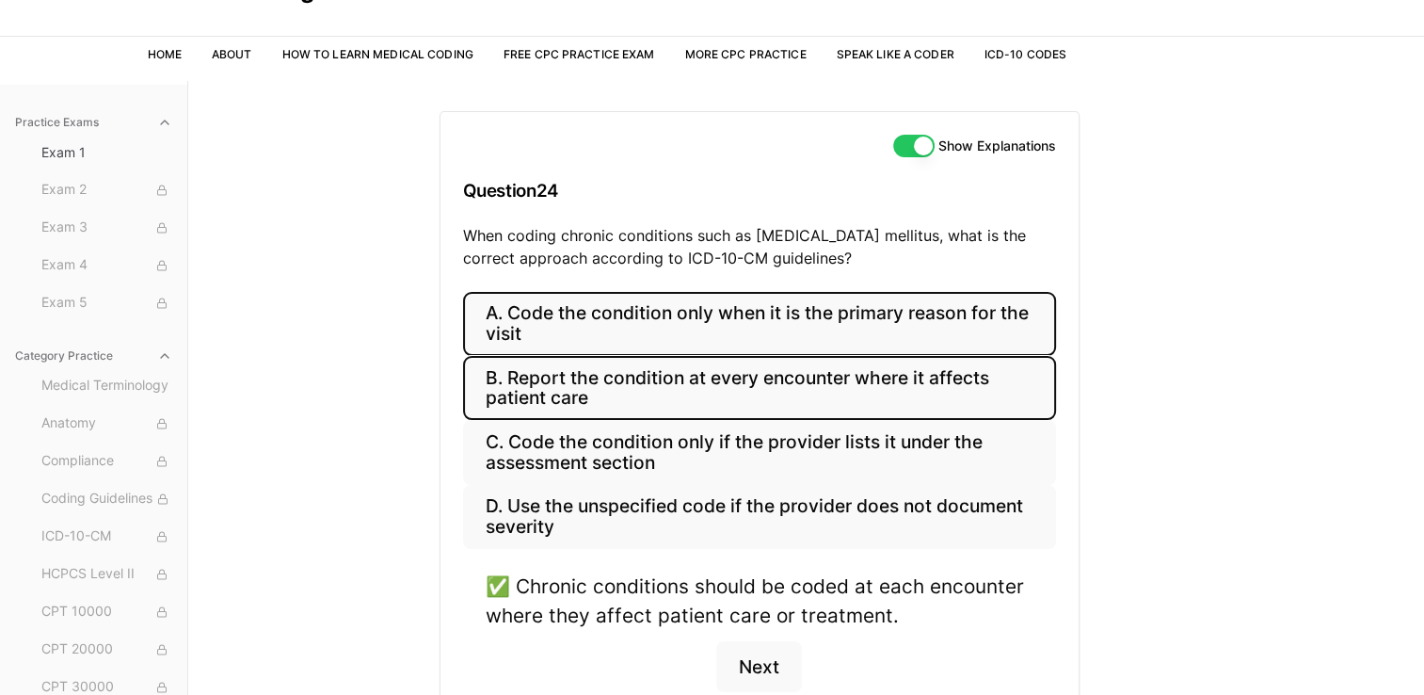
click at [683, 343] on button "A. Code the condition only when it is the primary reason for the visit" at bounding box center [759, 324] width 593 height 64
click at [672, 370] on button "B. Report the condition at every encounter where it affects patient care" at bounding box center [759, 388] width 593 height 64
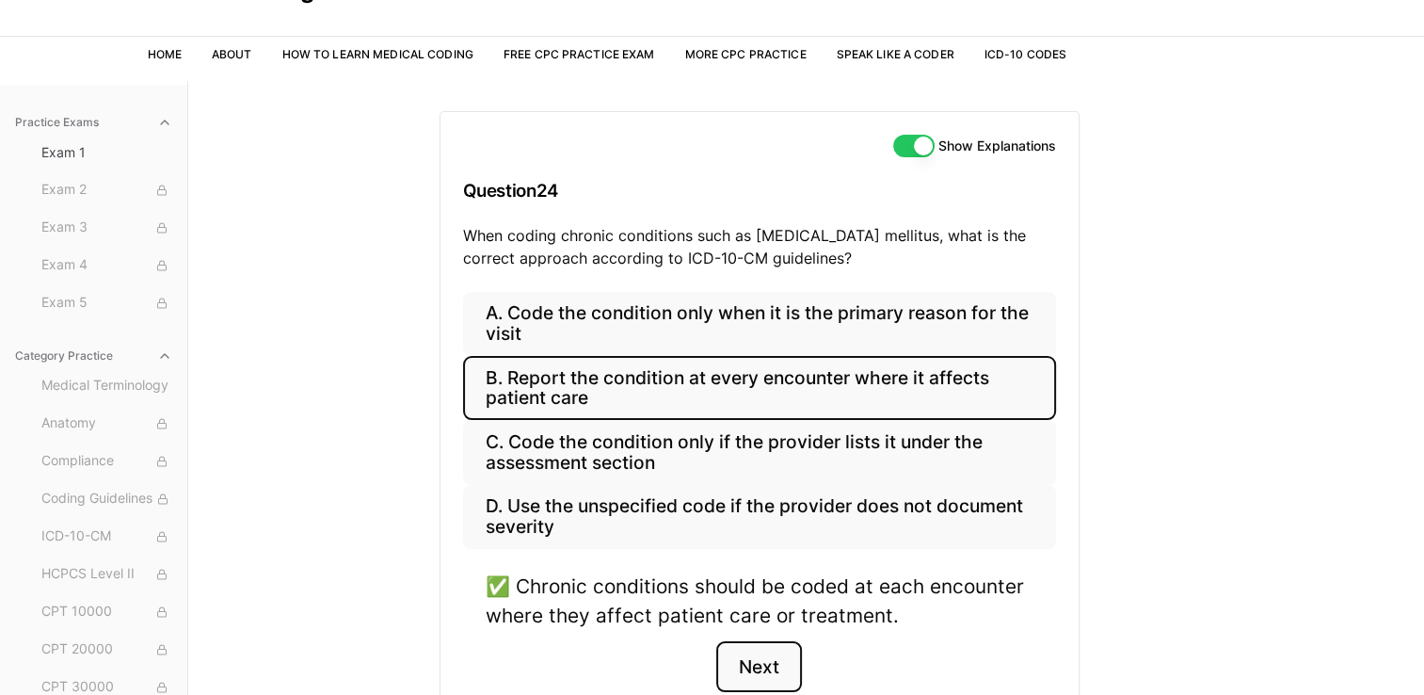
click at [767, 651] on button "Next" at bounding box center [759, 666] width 86 height 51
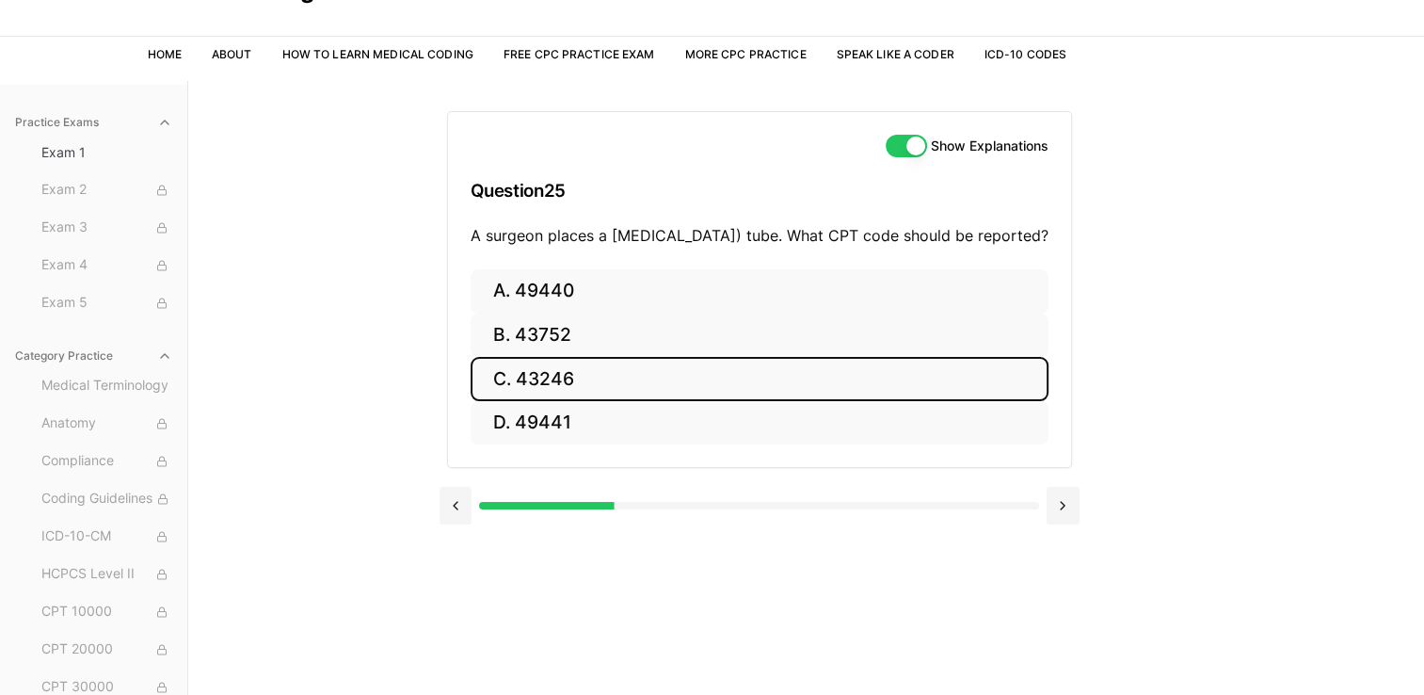
click at [641, 386] on button "C. 43246" at bounding box center [760, 379] width 578 height 44
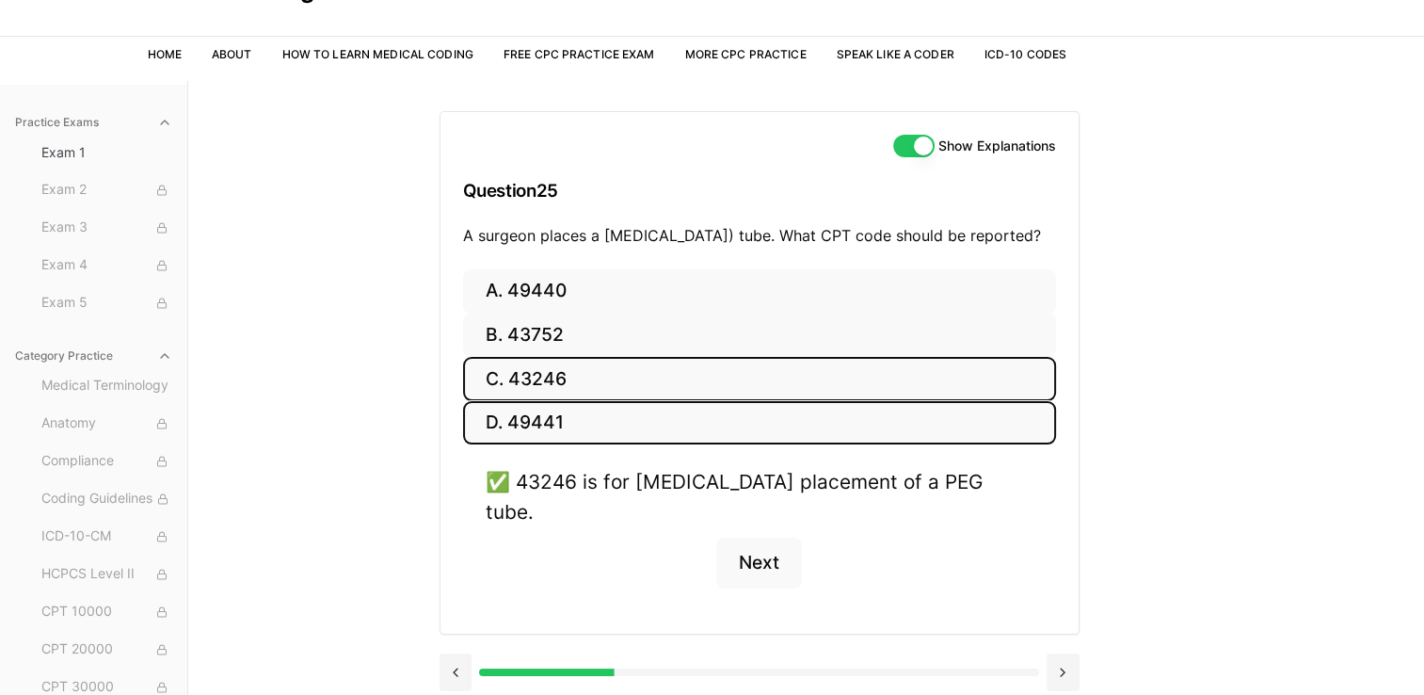
click at [558, 431] on button "D. 49441" at bounding box center [759, 423] width 593 height 44
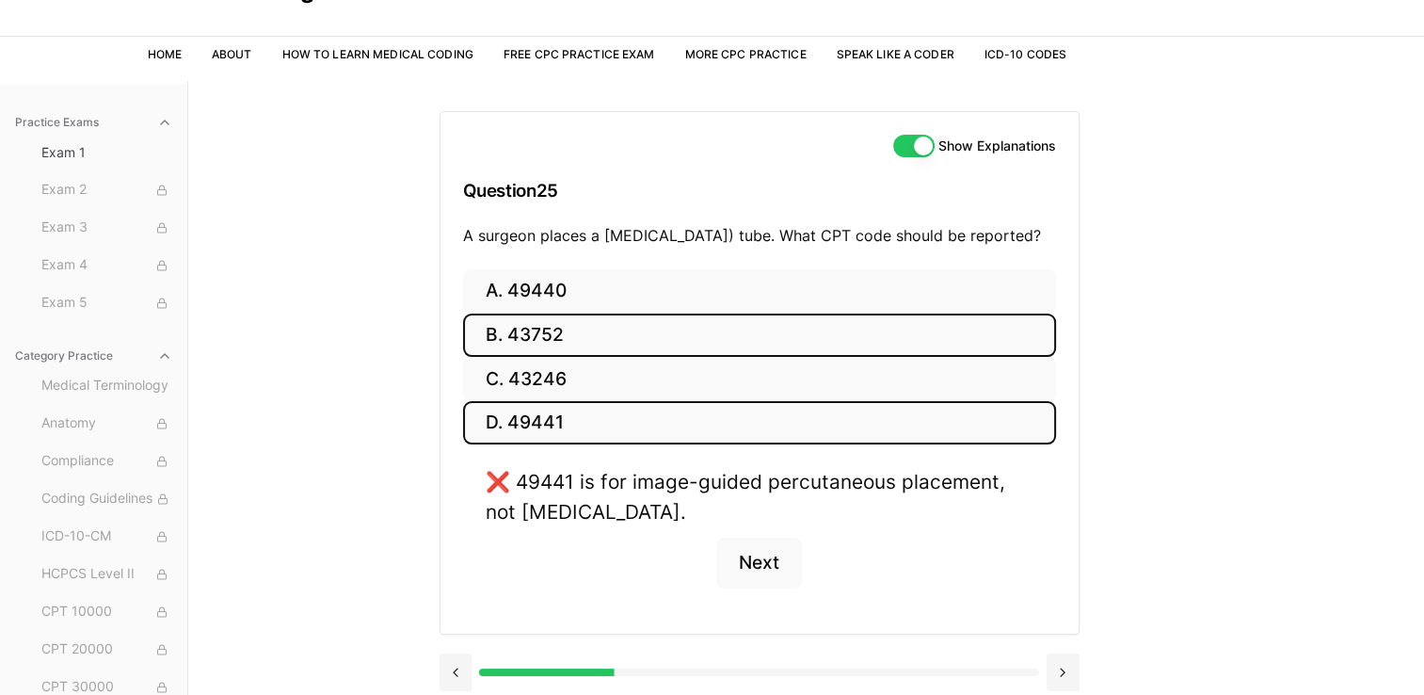
click at [563, 355] on button "B. 43752" at bounding box center [759, 335] width 593 height 44
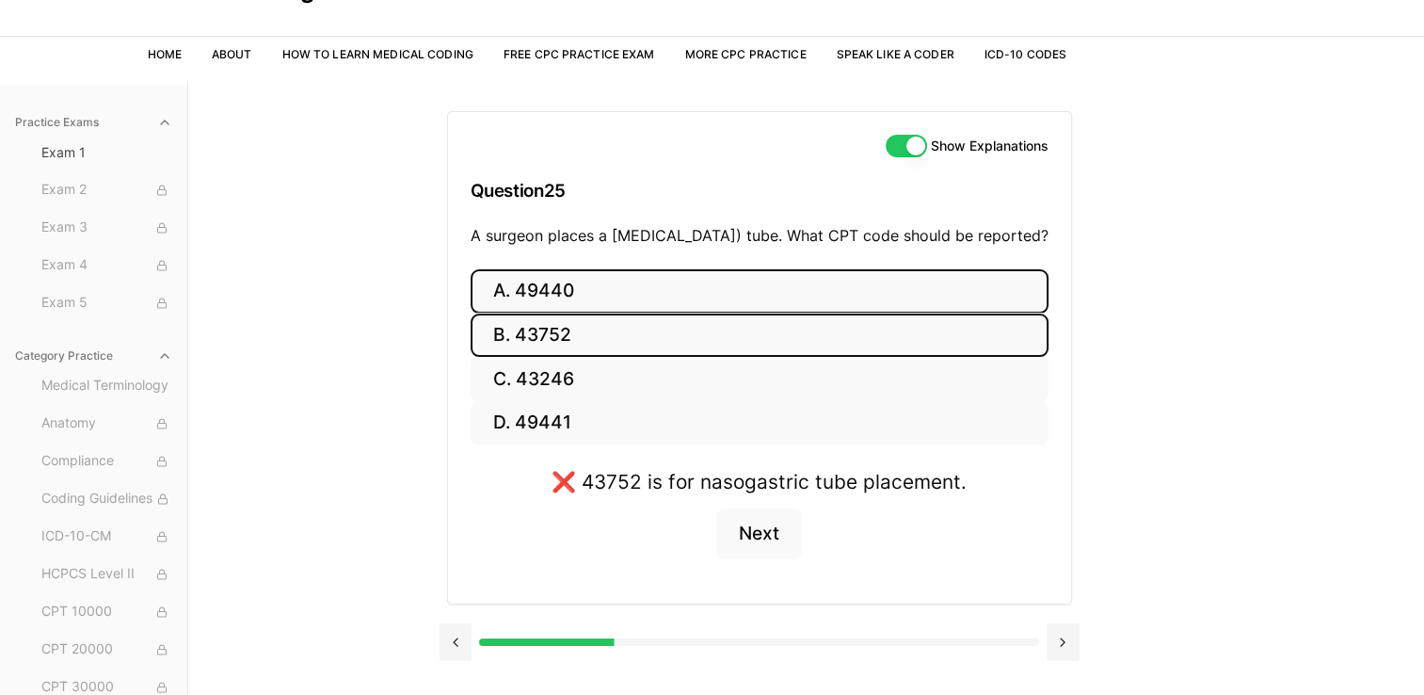
click at [569, 313] on button "A. 49440" at bounding box center [760, 291] width 578 height 44
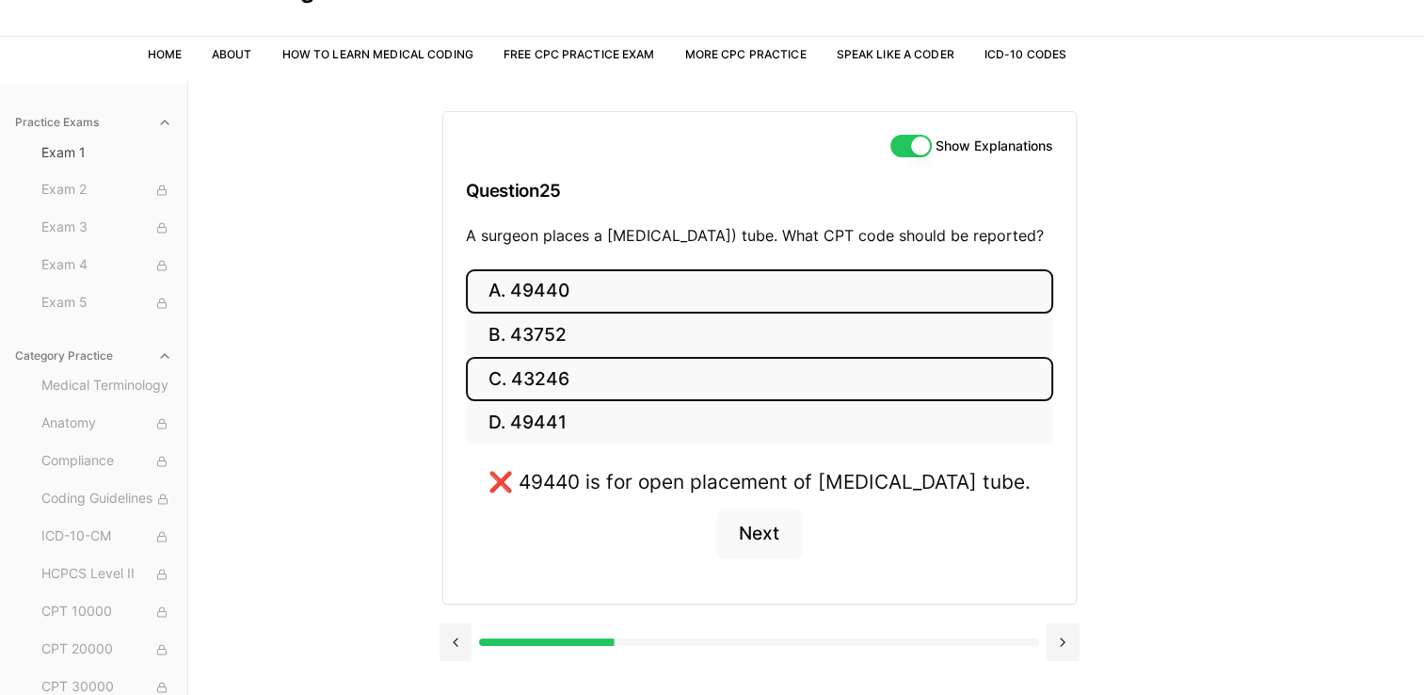
click at [574, 401] on button "C. 43246" at bounding box center [759, 379] width 587 height 44
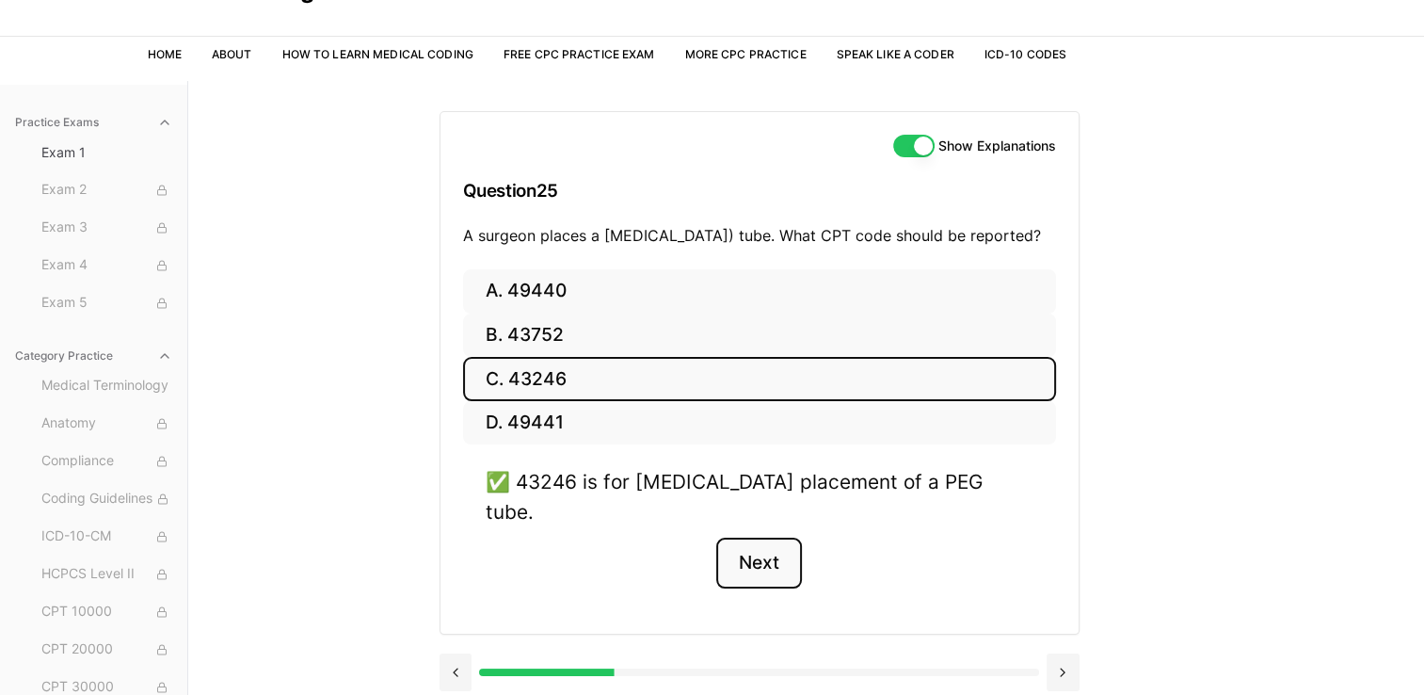
click at [778, 551] on button "Next" at bounding box center [759, 562] width 86 height 51
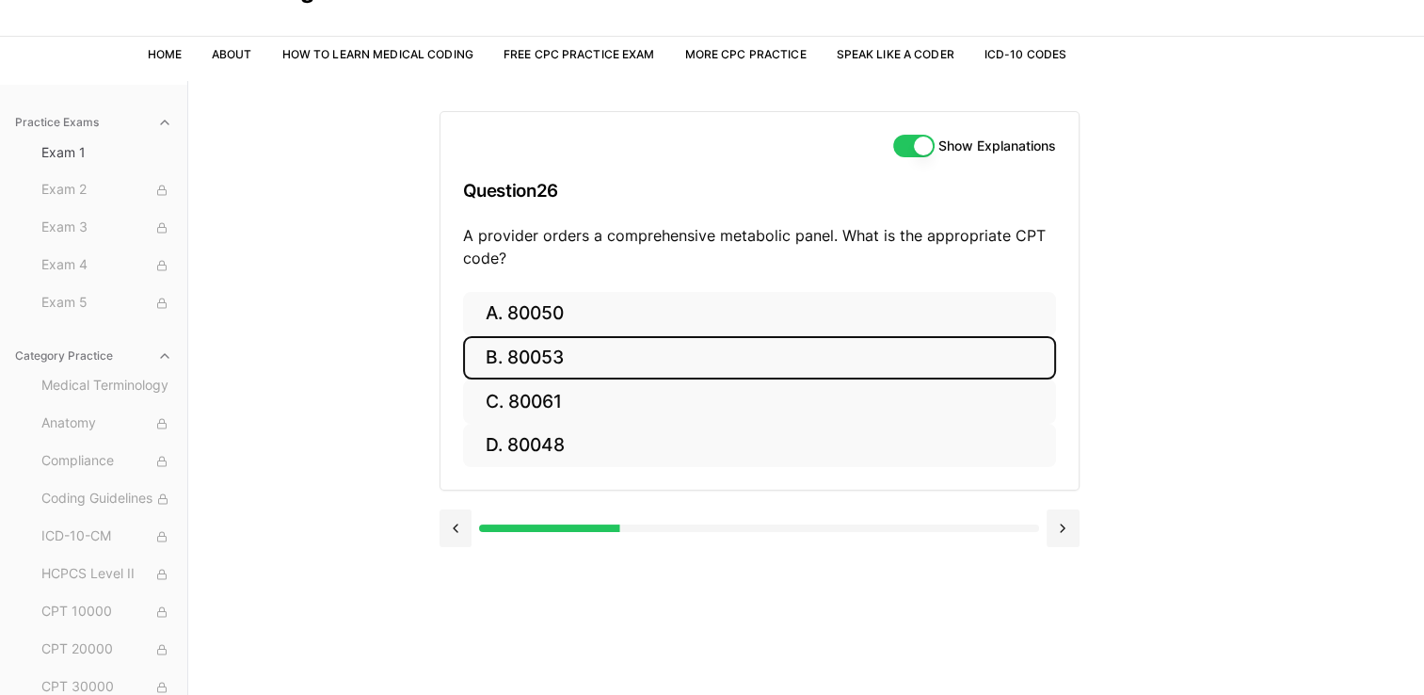
click at [645, 368] on button "B. 80053" at bounding box center [759, 358] width 593 height 44
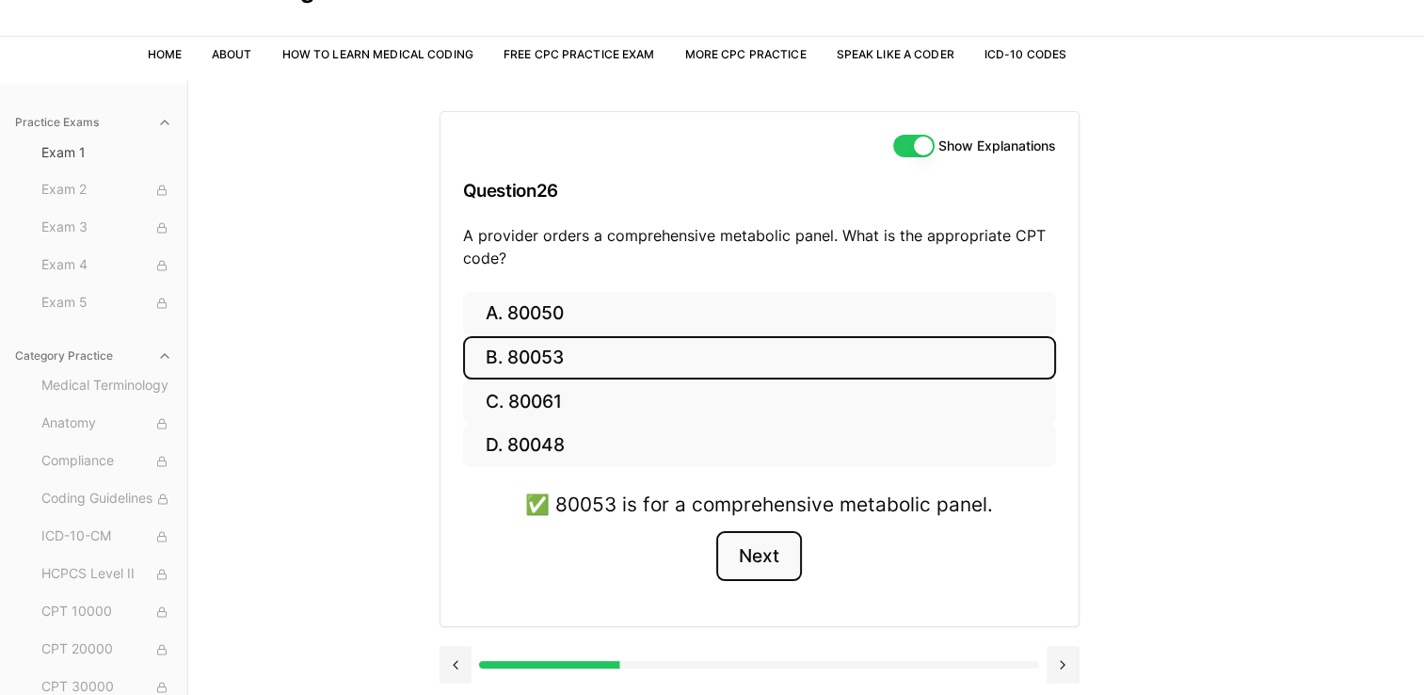
click at [797, 562] on button "Next" at bounding box center [759, 556] width 86 height 51
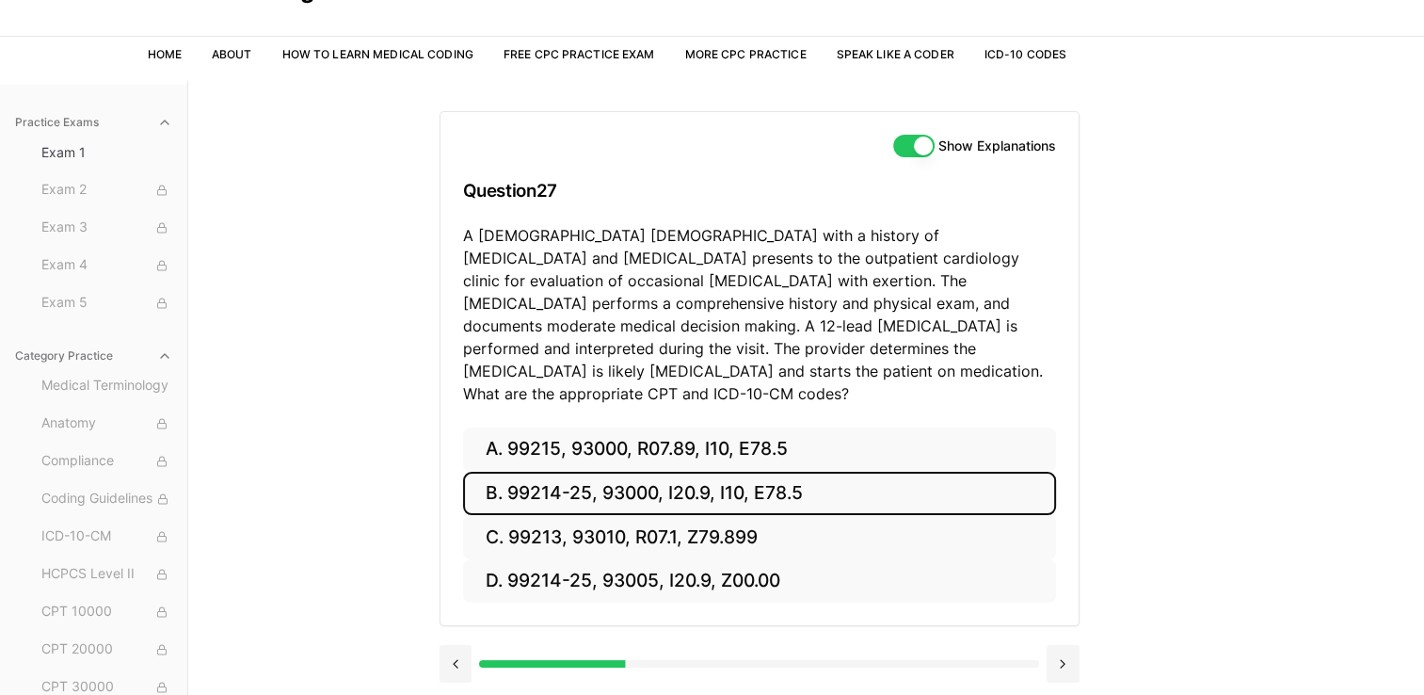
click at [781, 475] on button "B. 99214-25, 93000, I20.9, I10, E78.5" at bounding box center [759, 493] width 593 height 44
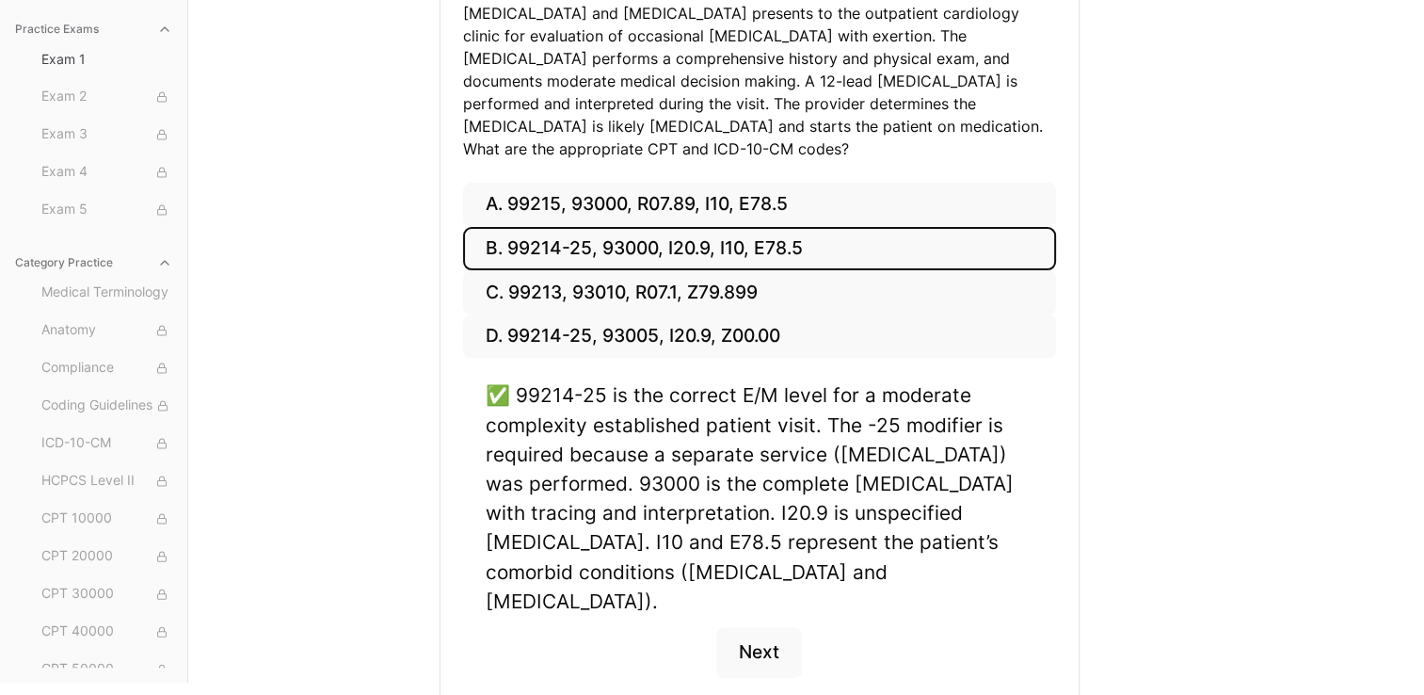
scroll to position [338, 0]
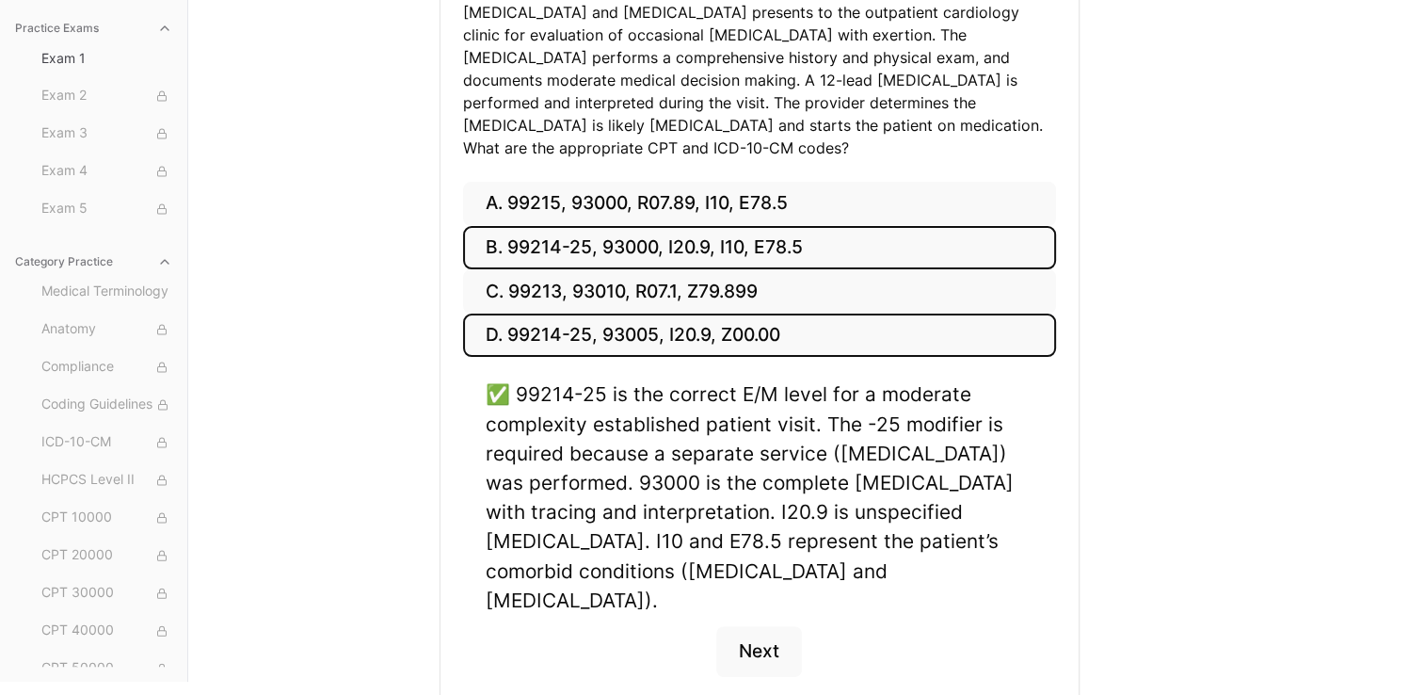
click at [737, 313] on button "D. 99214-25, 93005, I20.9, Z00.00" at bounding box center [759, 335] width 593 height 44
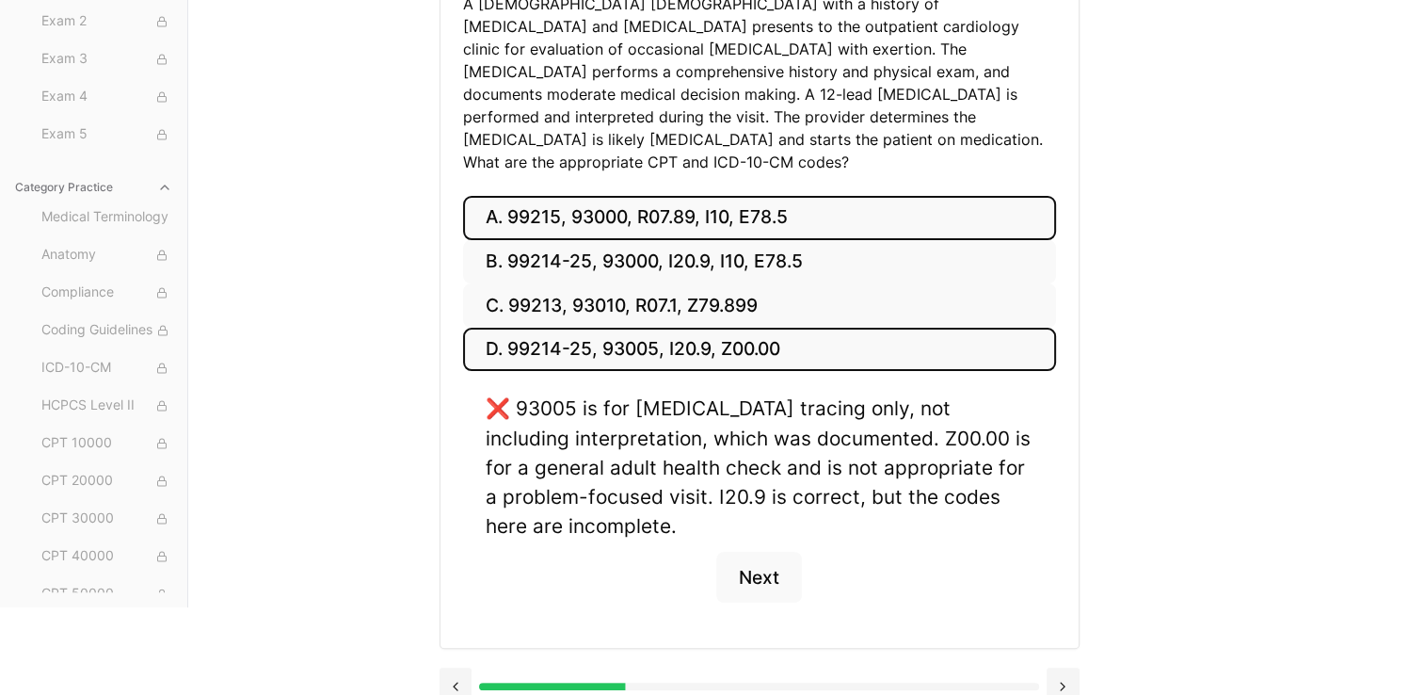
click at [769, 198] on button "A. 99215, 93000, R07.89, I10, E78.5" at bounding box center [759, 218] width 593 height 44
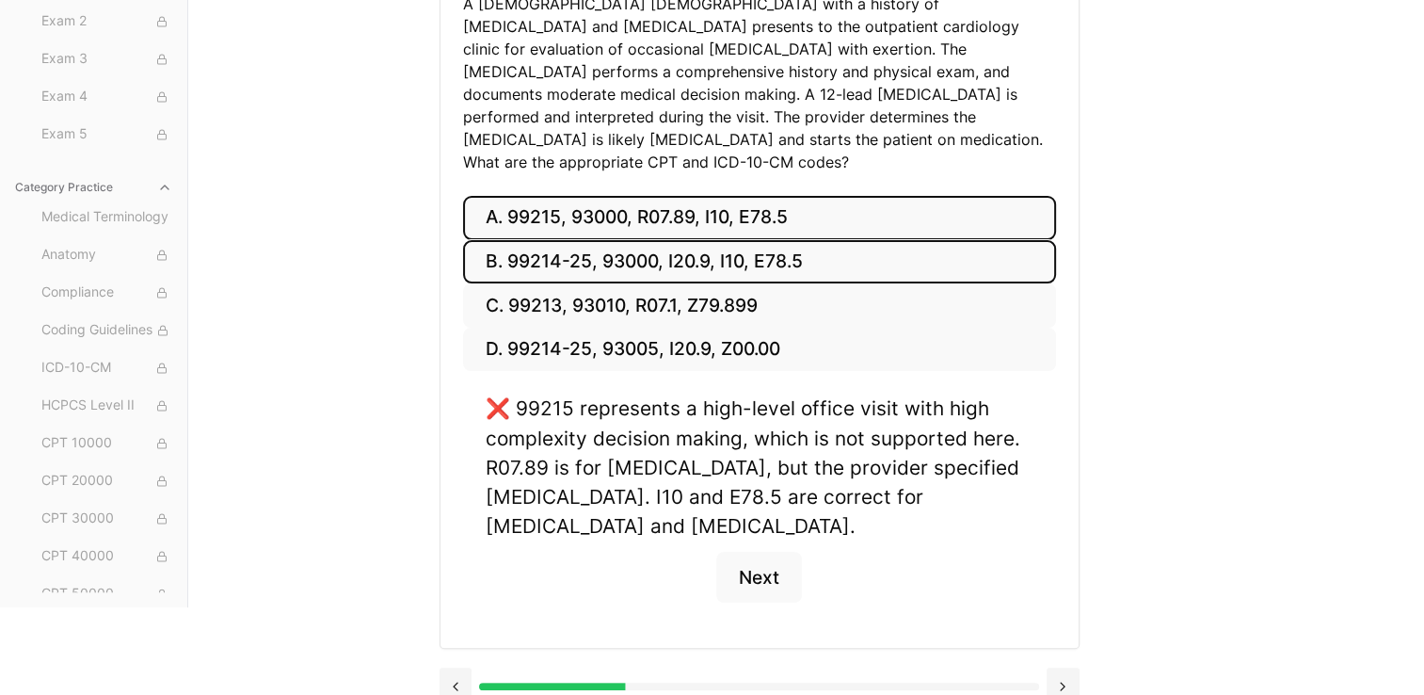
click at [765, 240] on button "B. 99214-25, 93000, I20.9, I10, E78.5" at bounding box center [759, 262] width 593 height 44
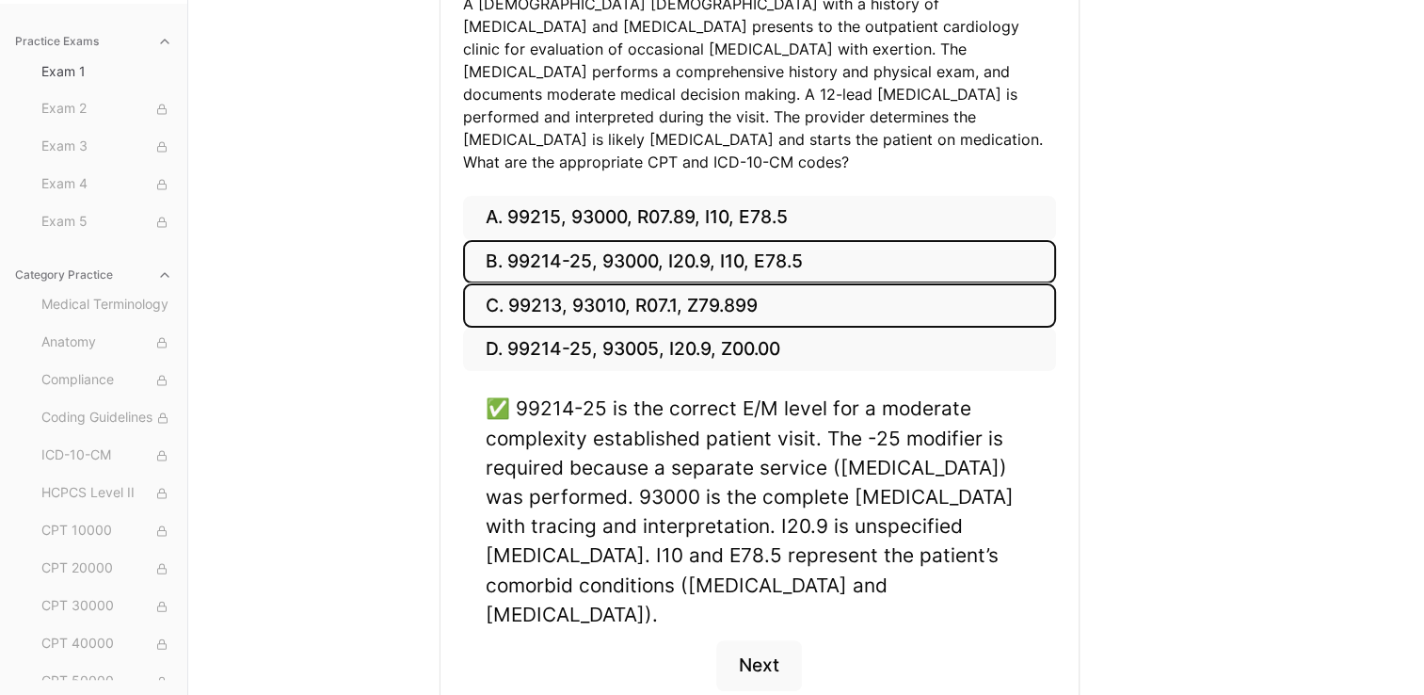
click at [753, 283] on button "C. 99213, 93010, R07.1, Z79.899" at bounding box center [759, 305] width 593 height 44
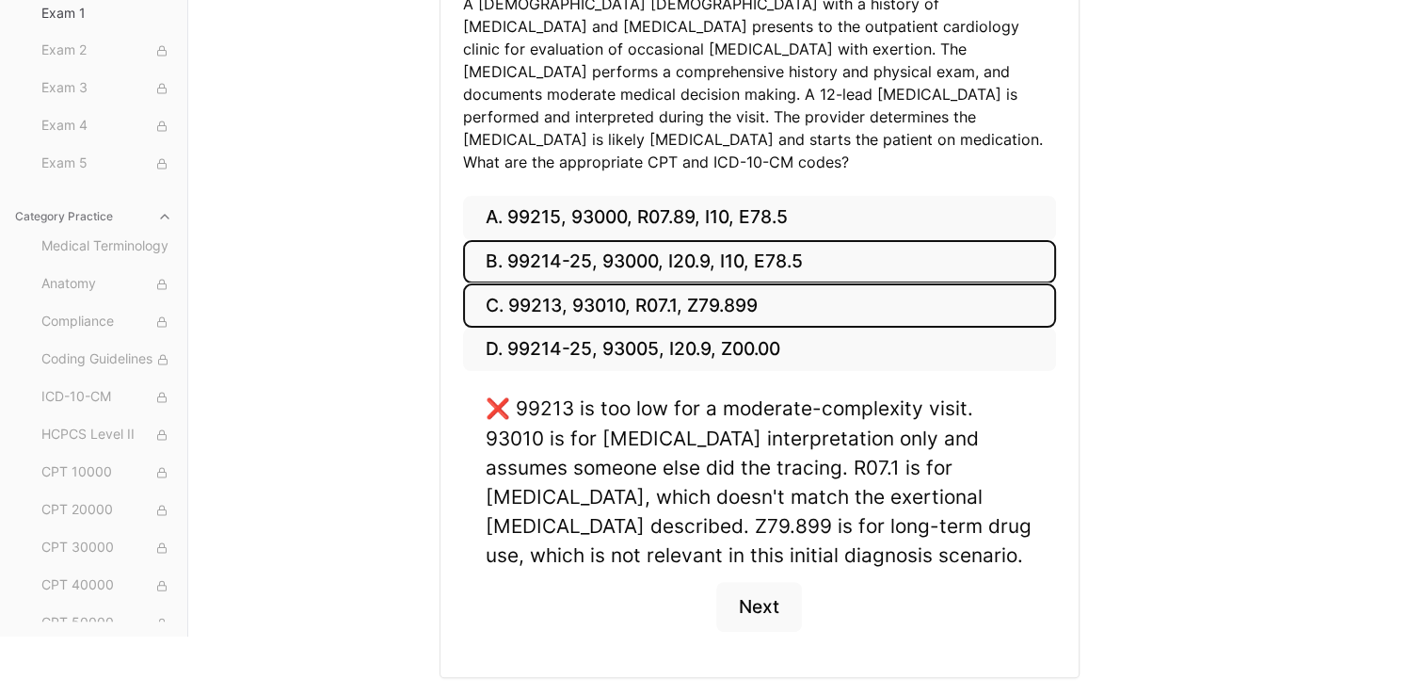
click at [761, 242] on button "B. 99214-25, 93000, I20.9, I10, E78.5" at bounding box center [759, 262] width 593 height 44
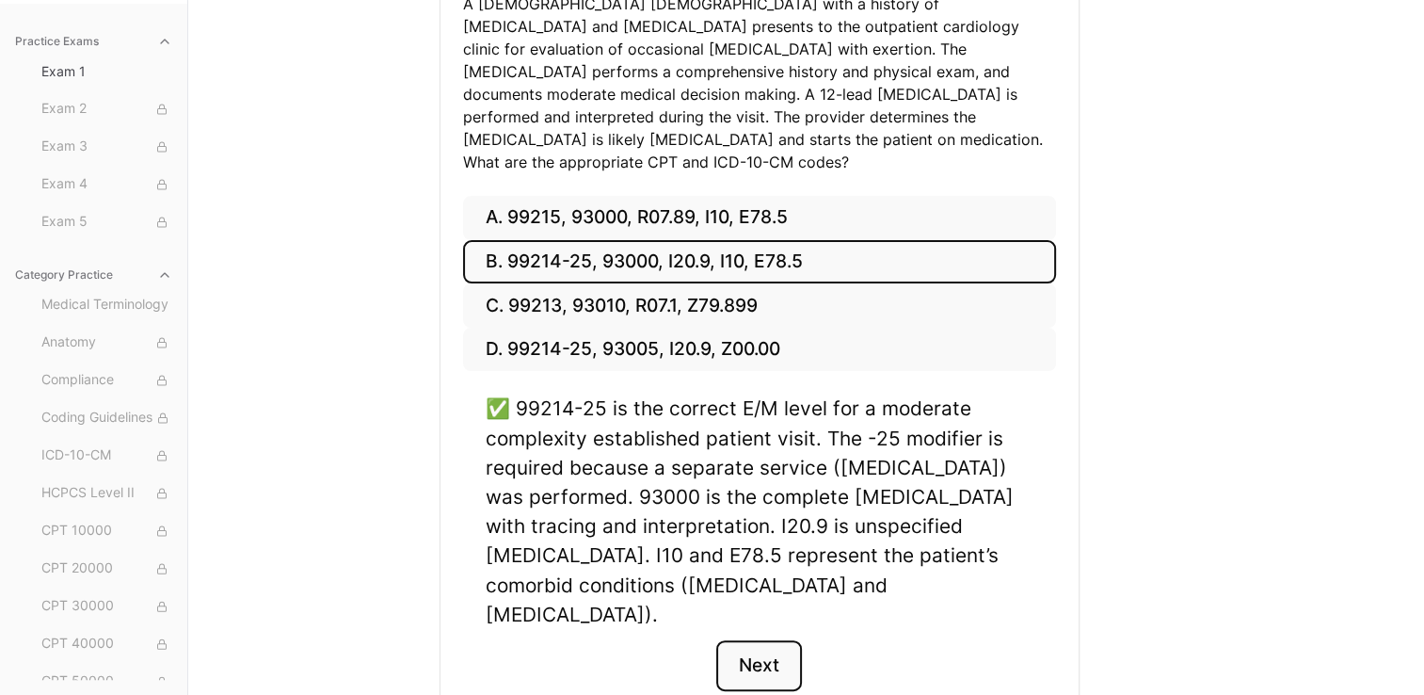
click at [766, 640] on button "Next" at bounding box center [759, 665] width 86 height 51
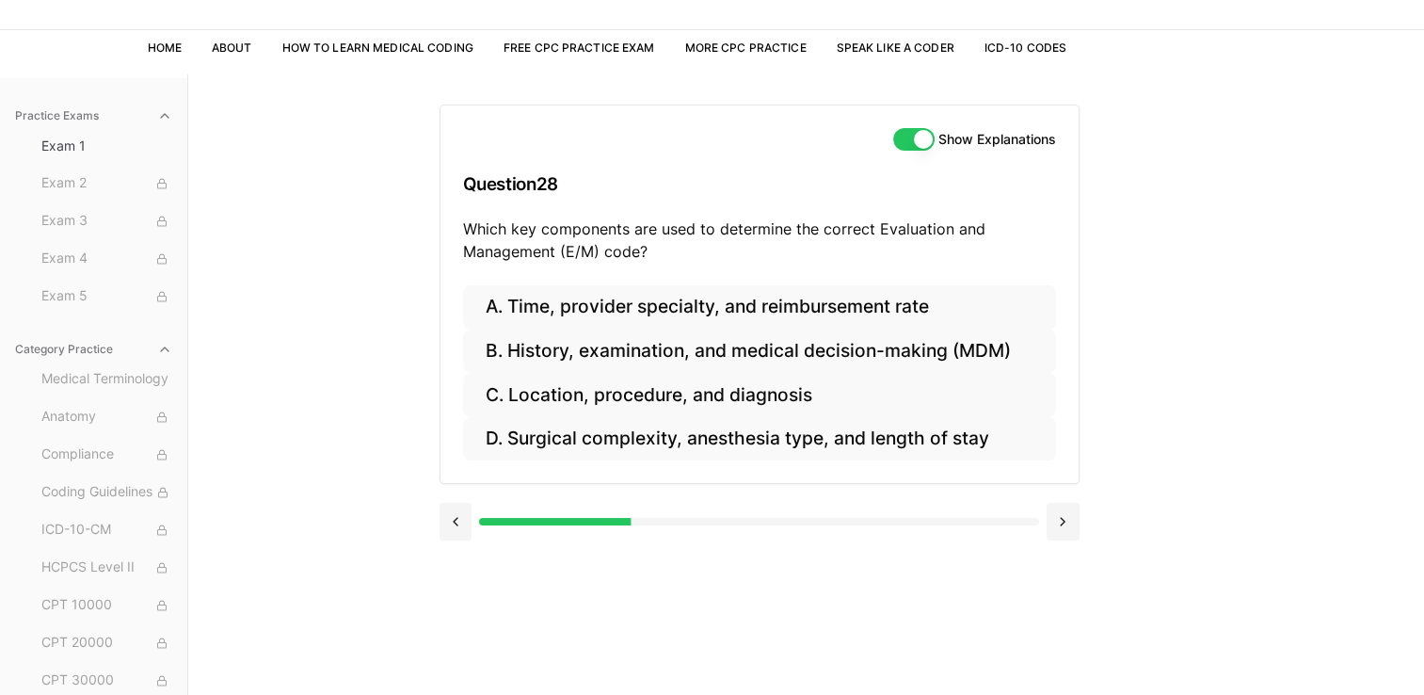
scroll to position [98, 0]
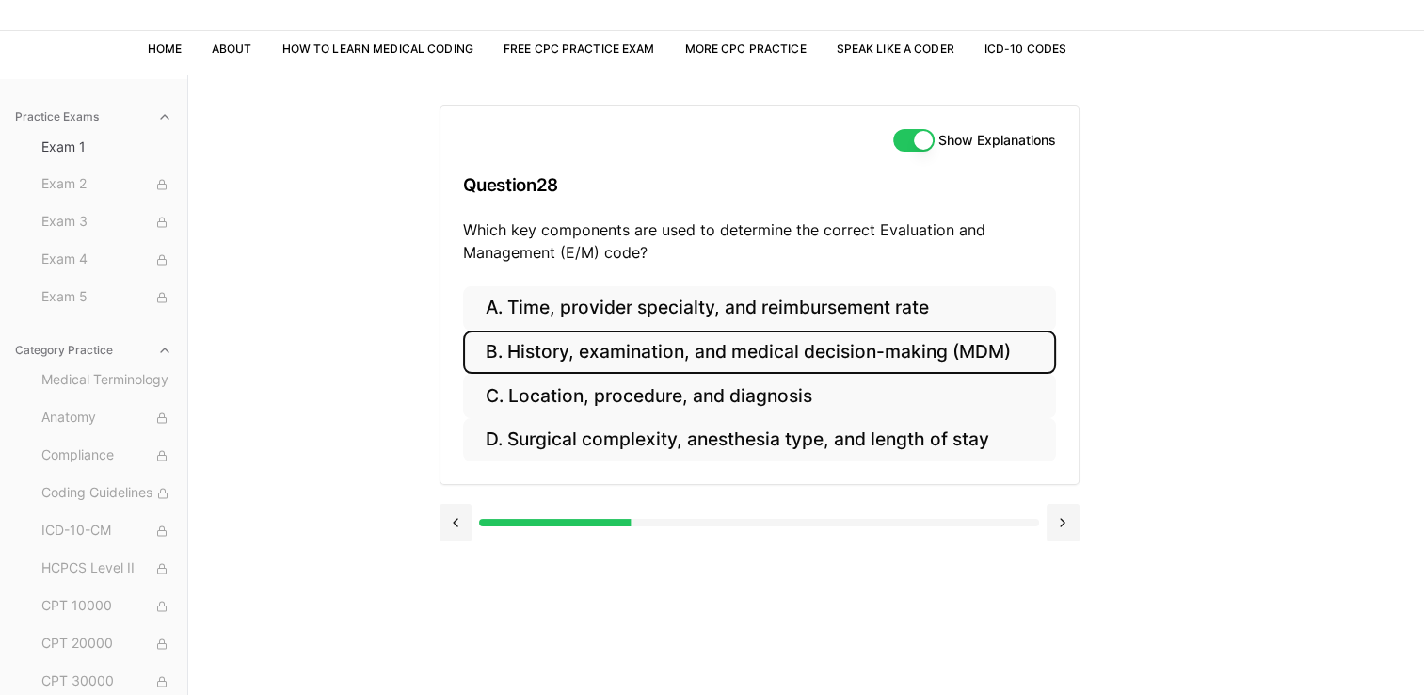
click at [640, 352] on button "B. History, examination, and medical decision-making (MDM)" at bounding box center [759, 352] width 593 height 44
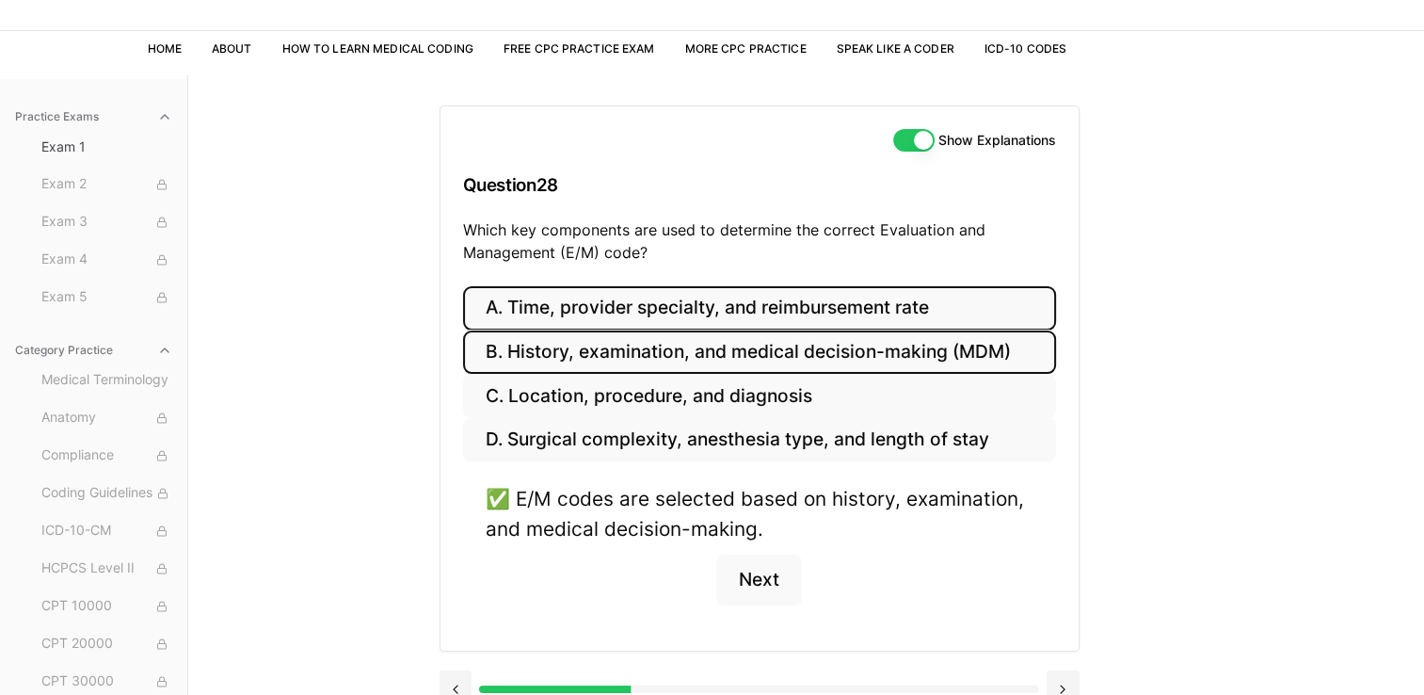
click at [791, 318] on button "A. Time, provider specialty, and reimbursement rate" at bounding box center [759, 308] width 593 height 44
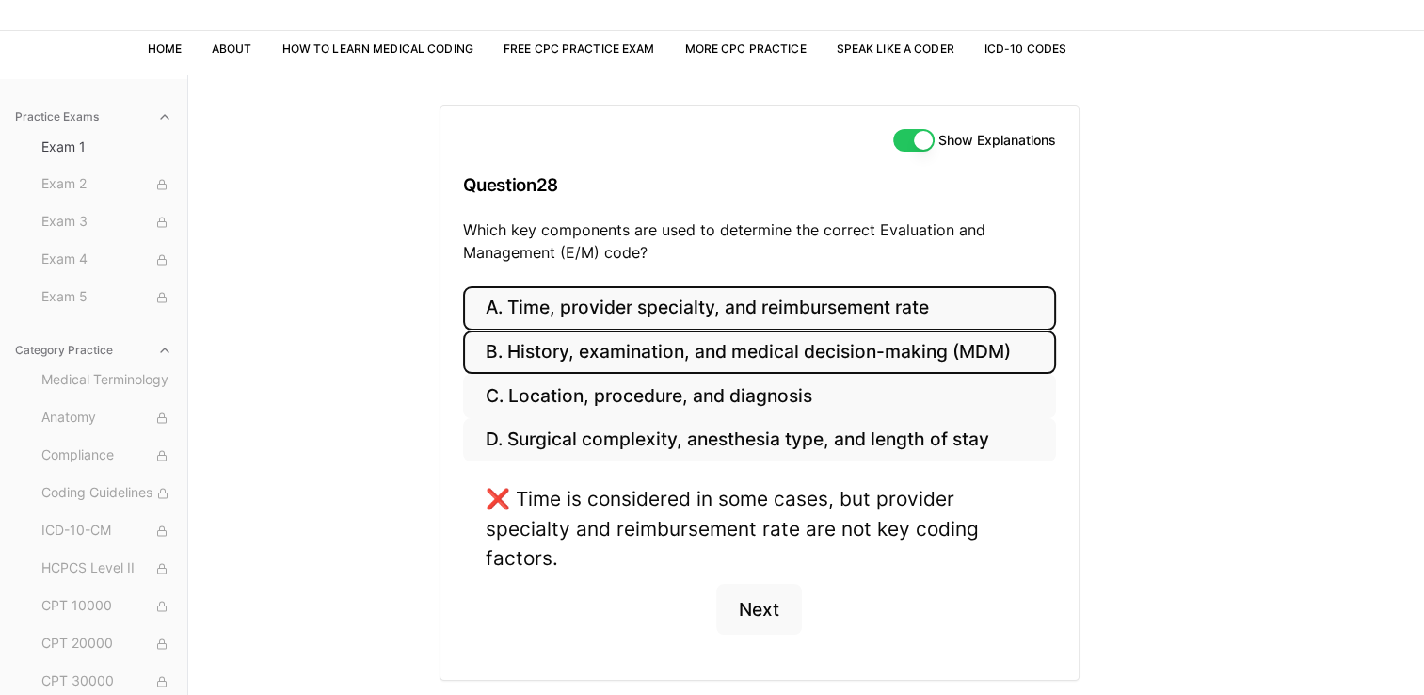
click at [772, 349] on button "B. History, examination, and medical decision-making (MDM)" at bounding box center [759, 352] width 593 height 44
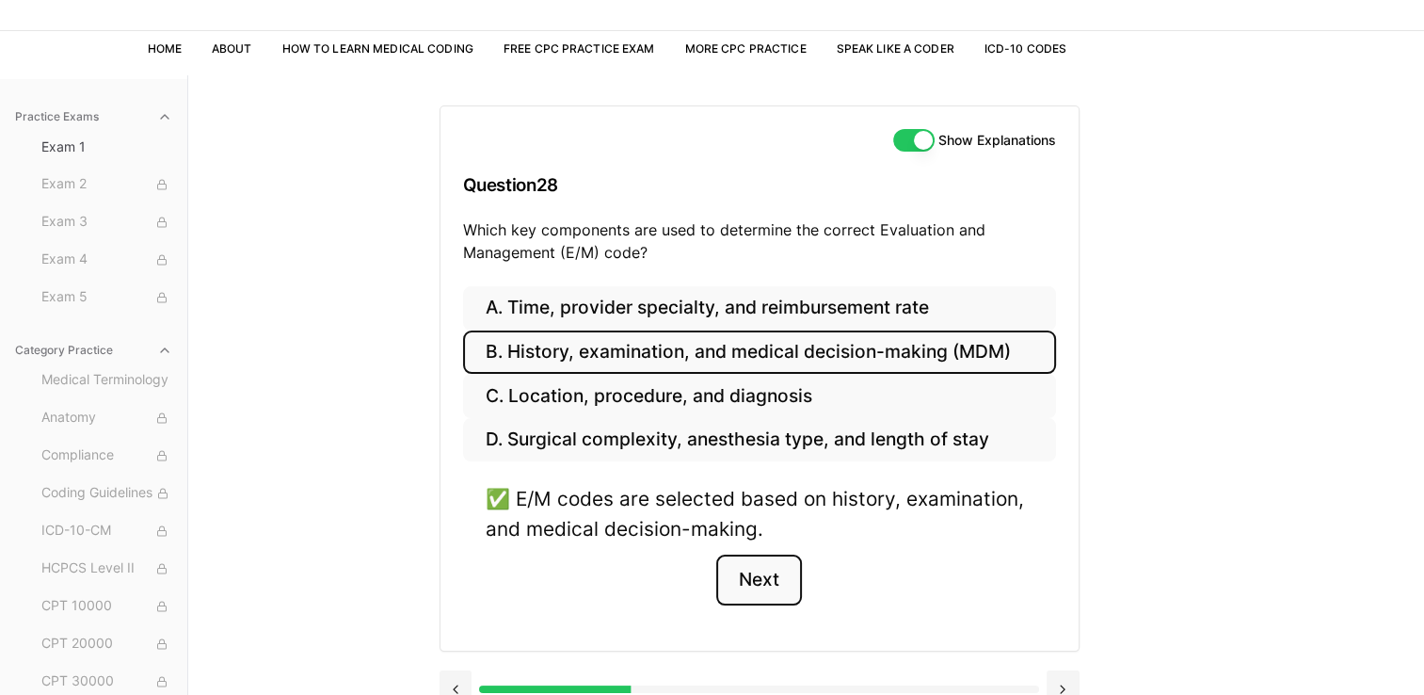
click at [767, 576] on button "Next" at bounding box center [759, 579] width 86 height 51
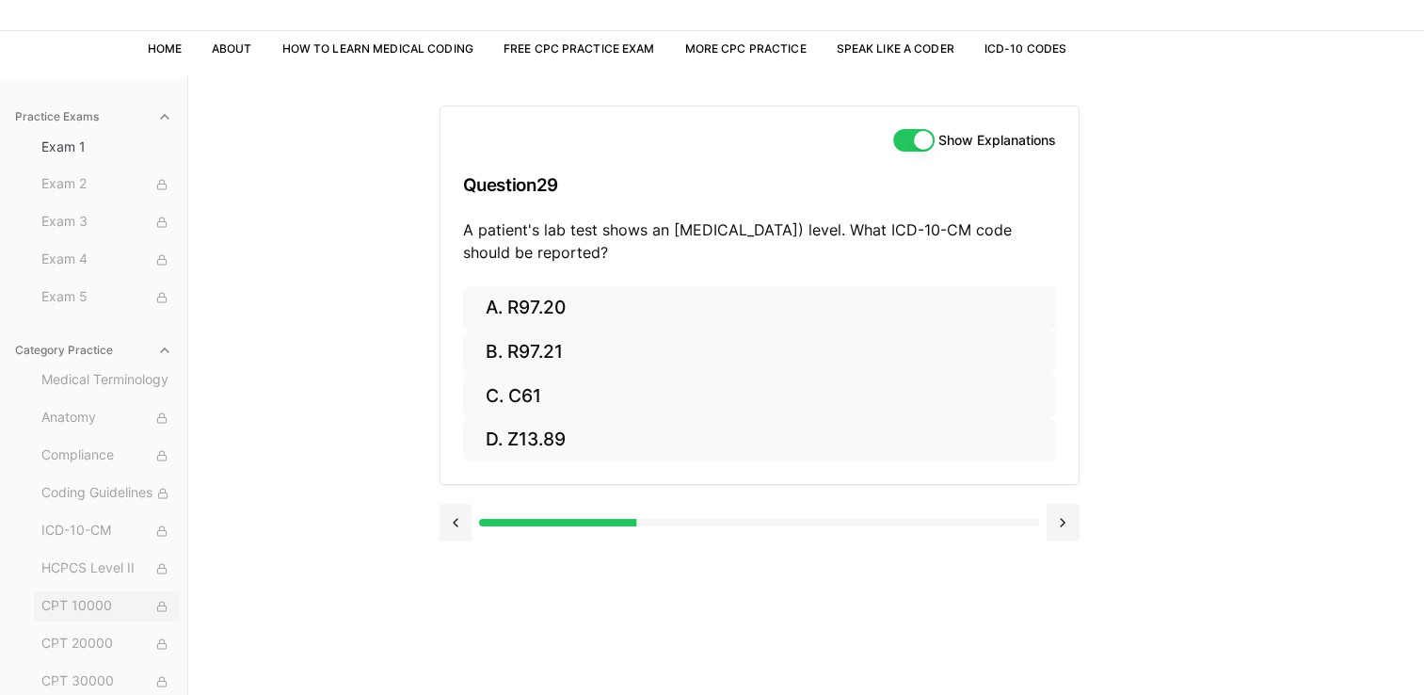
click at [60, 594] on button "CPT 10000" at bounding box center [107, 606] width 146 height 30
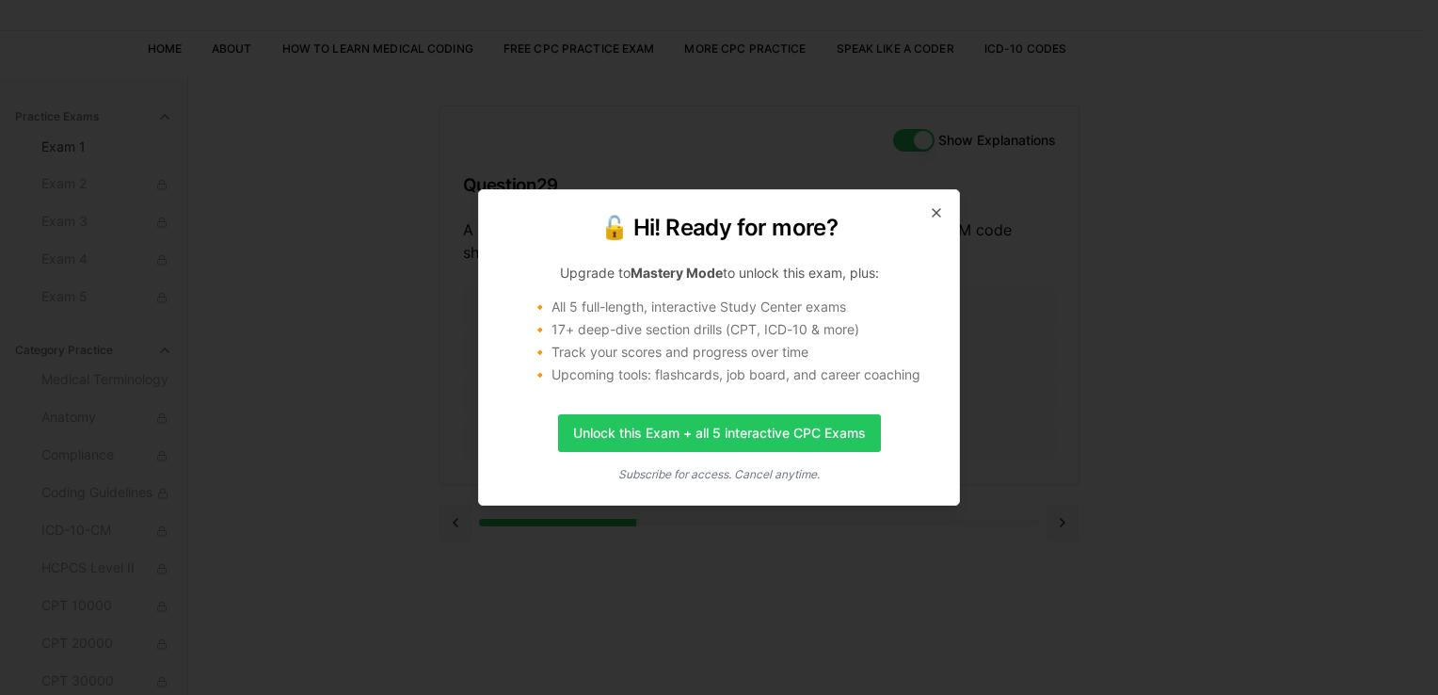
click at [926, 219] on h2 "🔓 Hi! Ready for more?" at bounding box center [719, 228] width 435 height 30
click at [934, 201] on div "🔓 Hi! Ready for more? Upgrade to Mastery Mode to unlock this exam, plus: 🔸 All …" at bounding box center [719, 347] width 482 height 316
click at [936, 209] on icon "button" at bounding box center [936, 212] width 15 height 15
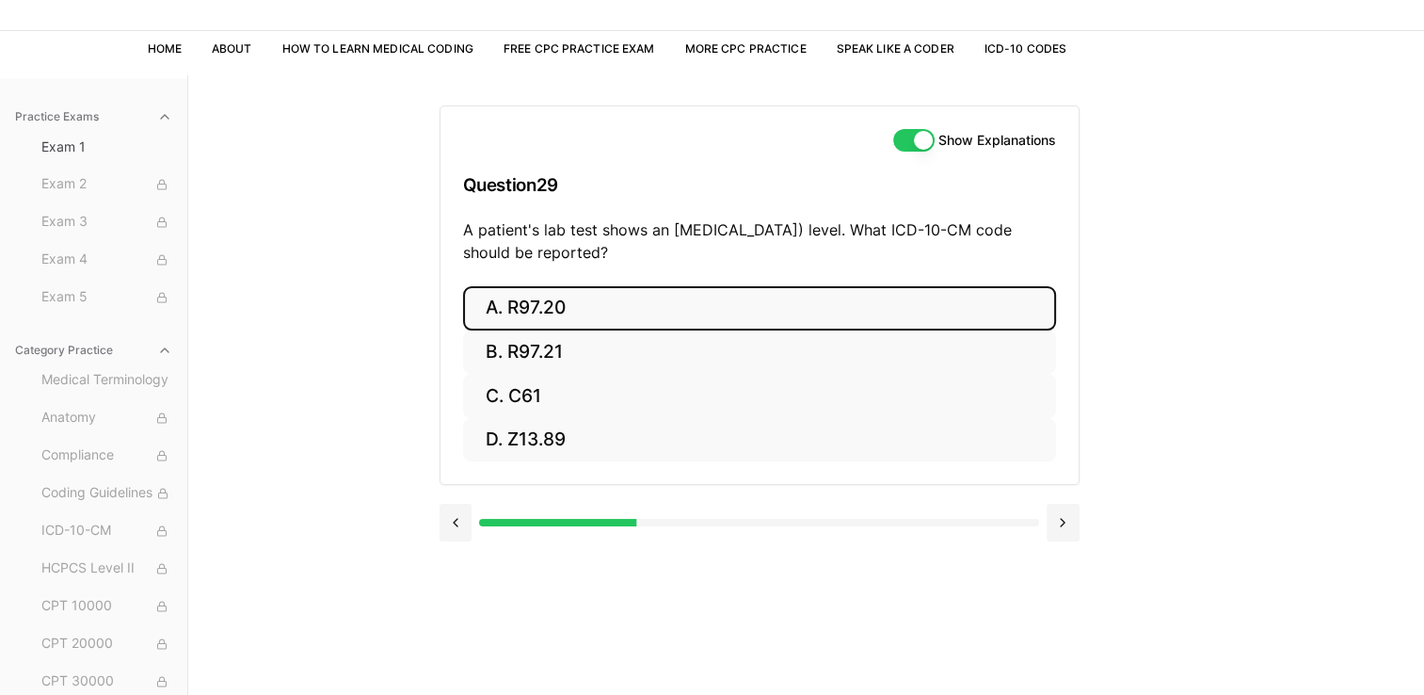
click at [750, 296] on button "A. R97.20" at bounding box center [759, 308] width 593 height 44
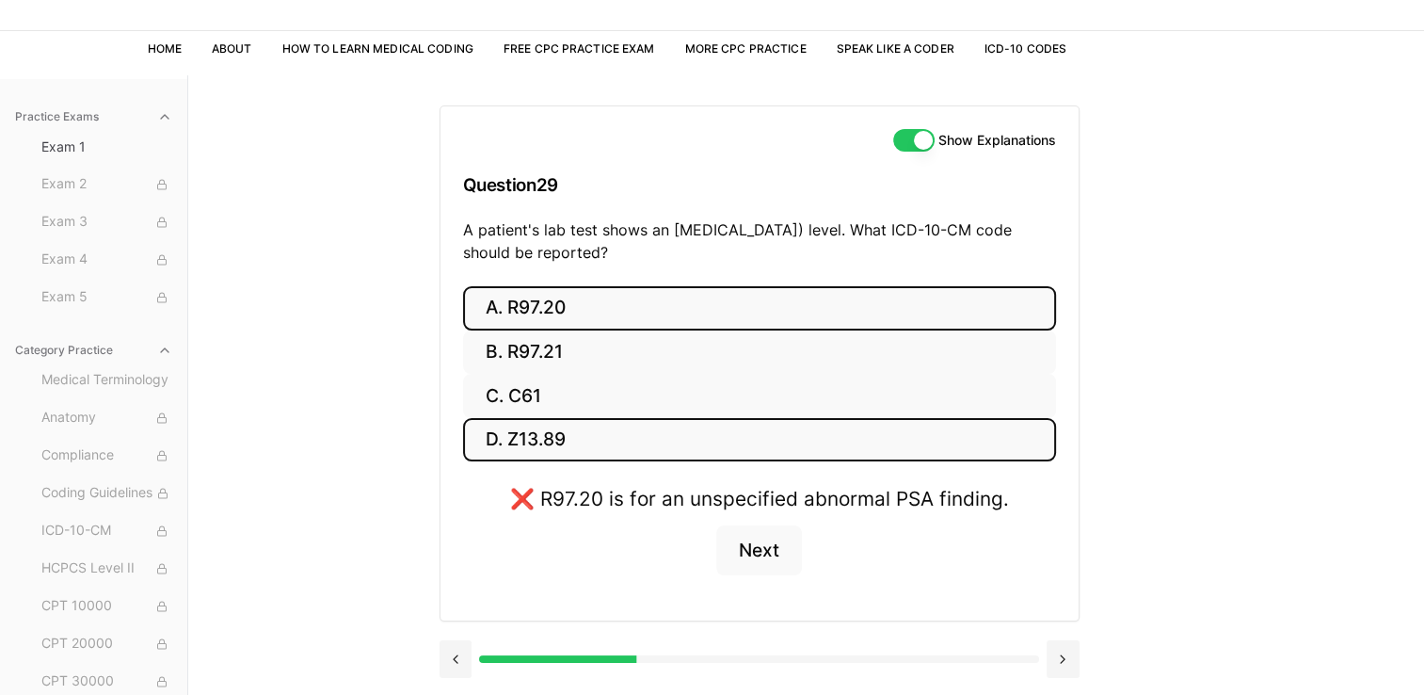
click at [774, 444] on button "D. Z13.89" at bounding box center [759, 440] width 593 height 44
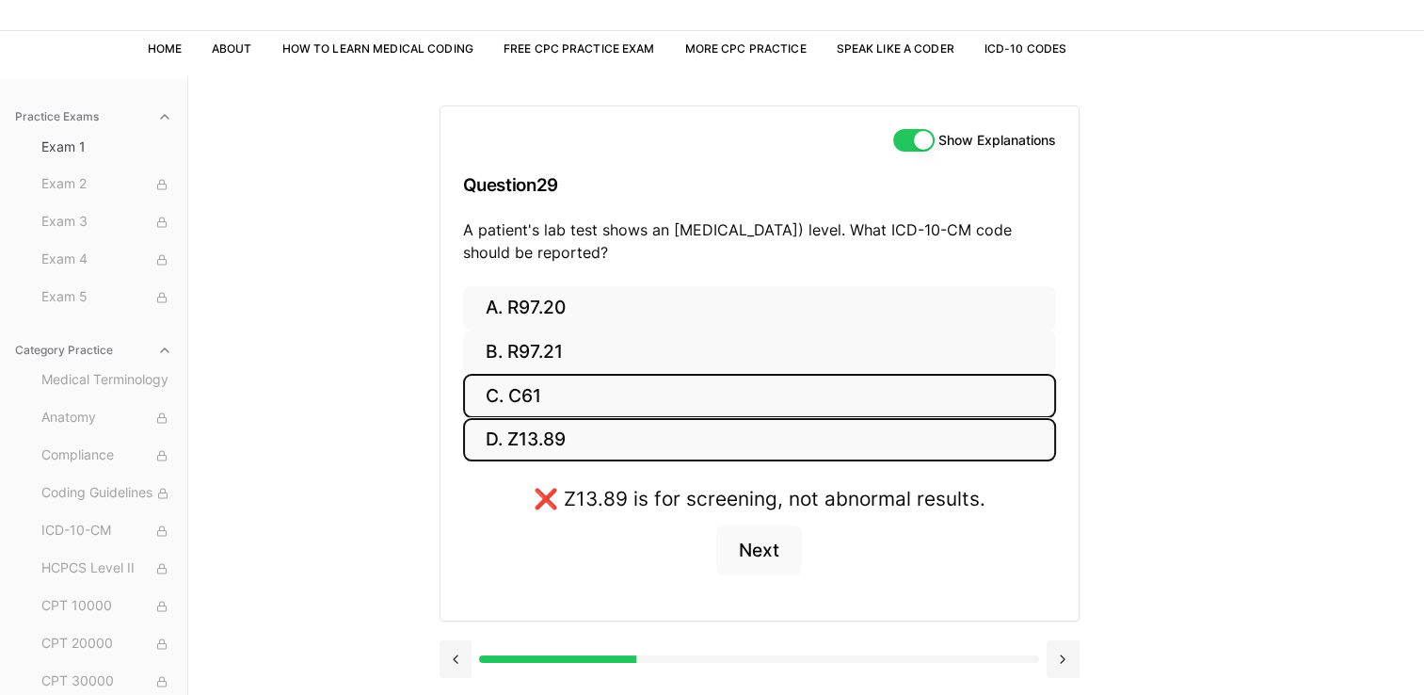
click at [726, 387] on button "C. C61" at bounding box center [759, 396] width 593 height 44
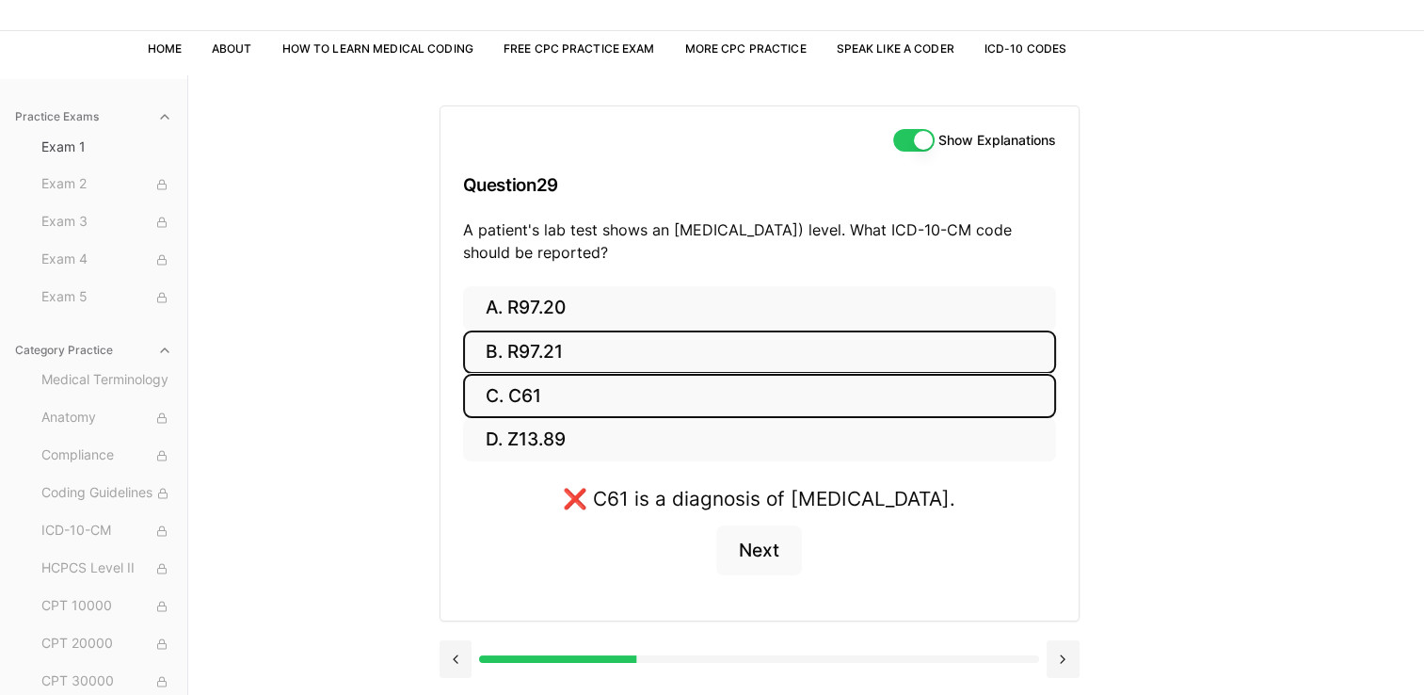
click at [706, 350] on button "B. R97.21" at bounding box center [759, 352] width 593 height 44
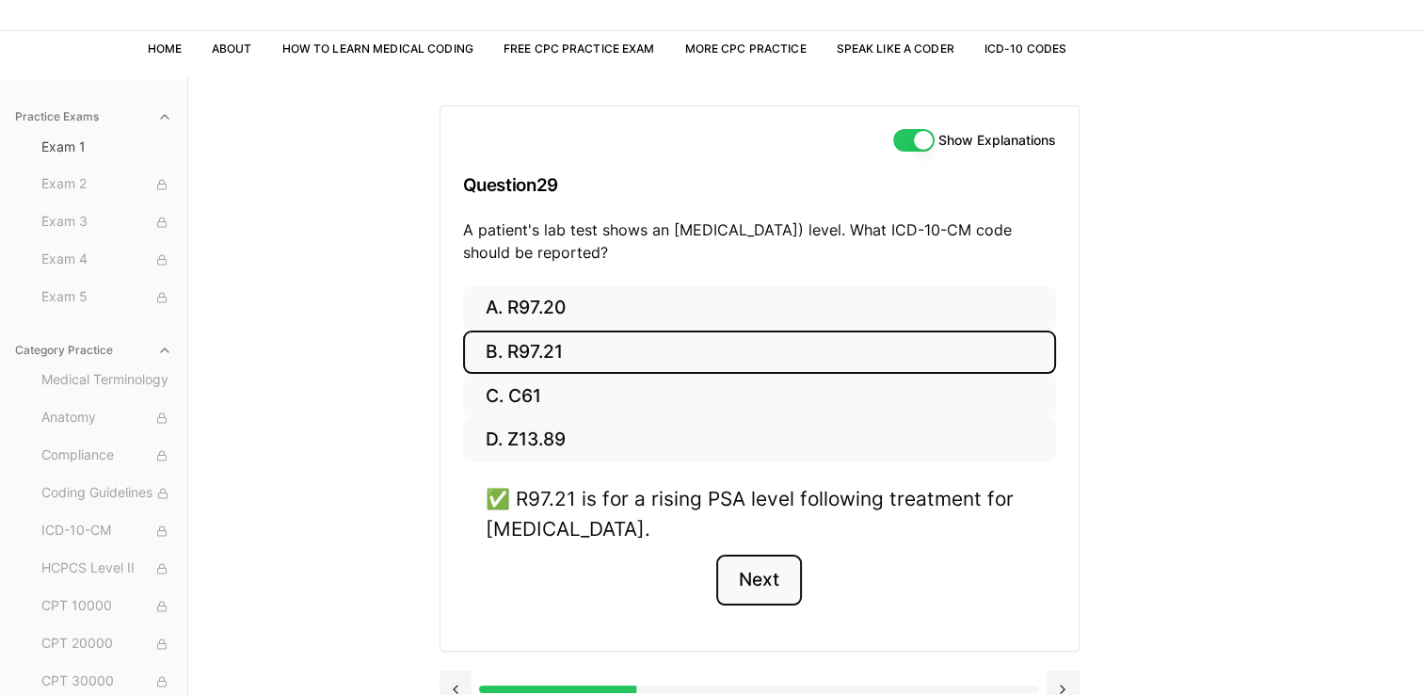
click at [784, 567] on button "Next" at bounding box center [759, 579] width 86 height 51
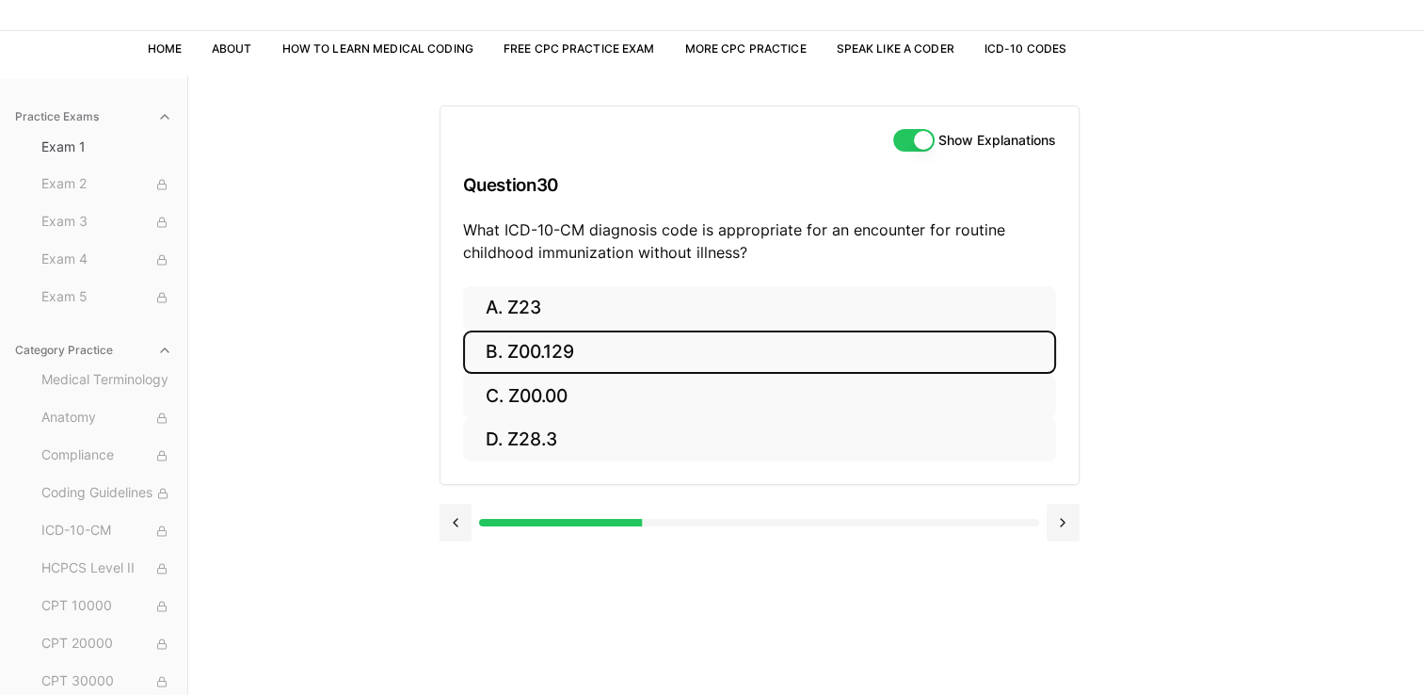
click at [574, 370] on button "B. Z00.129" at bounding box center [759, 352] width 593 height 44
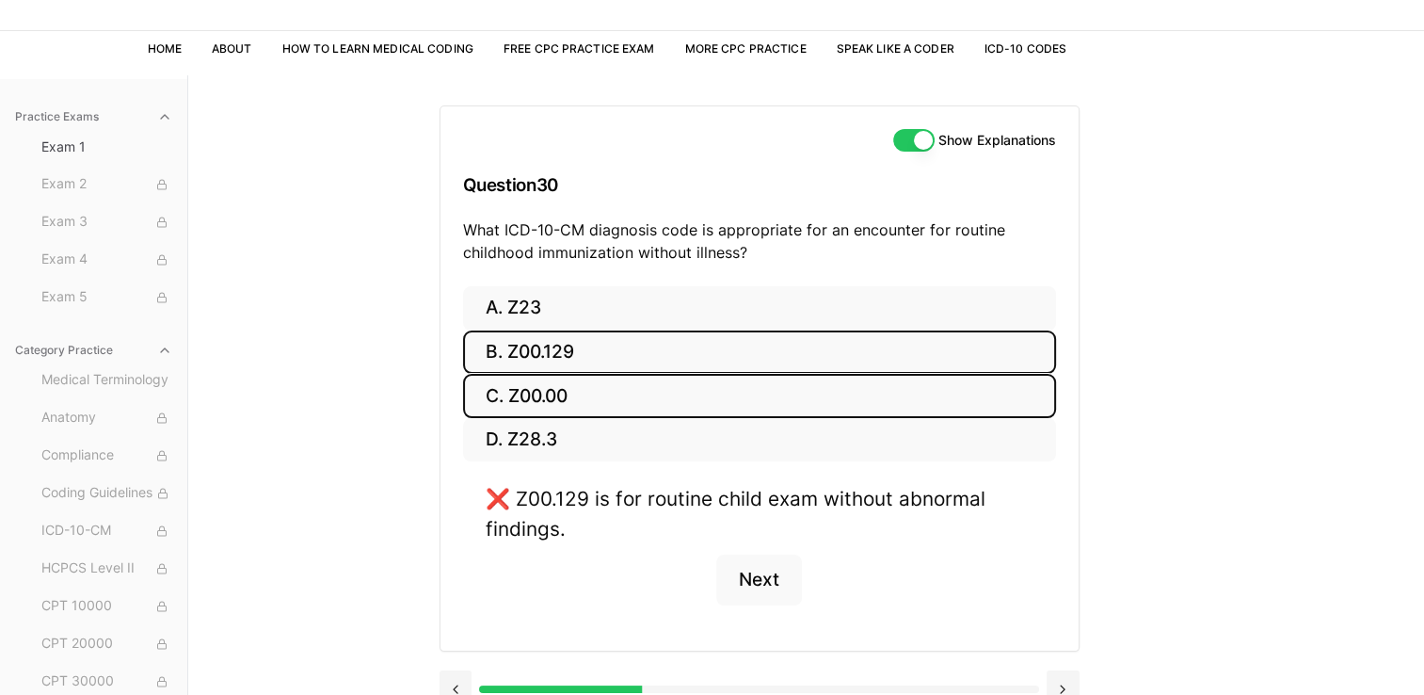
click at [573, 394] on button "C. Z00.00" at bounding box center [759, 396] width 593 height 44
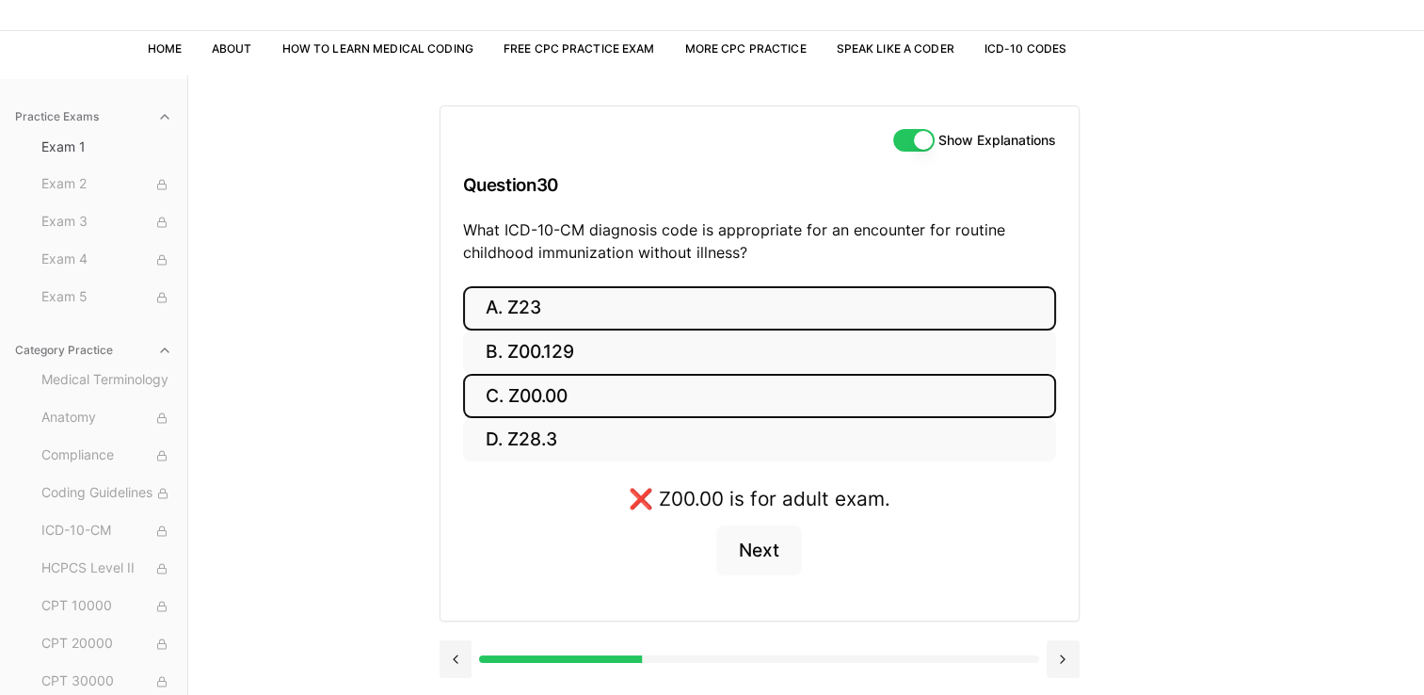
click at [575, 318] on button "A. Z23" at bounding box center [759, 308] width 593 height 44
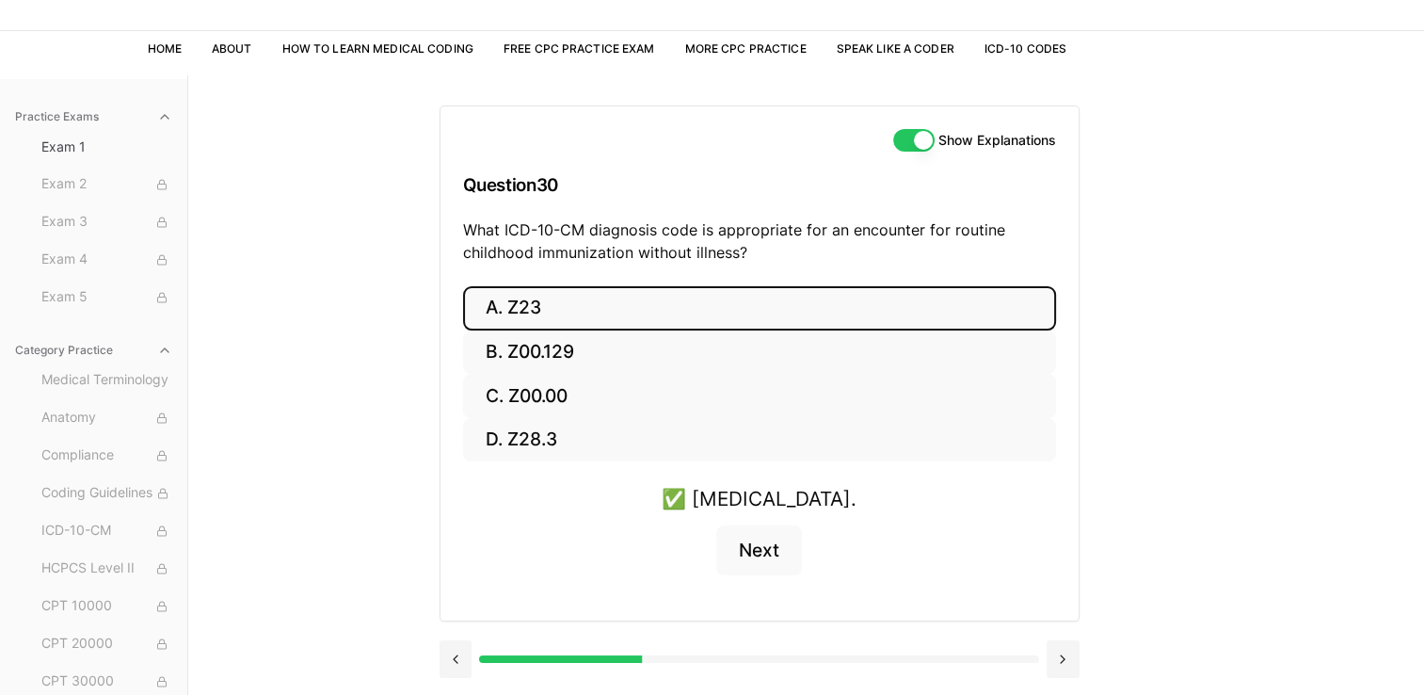
click at [912, 144] on button "Show Explanations" at bounding box center [913, 140] width 41 height 23
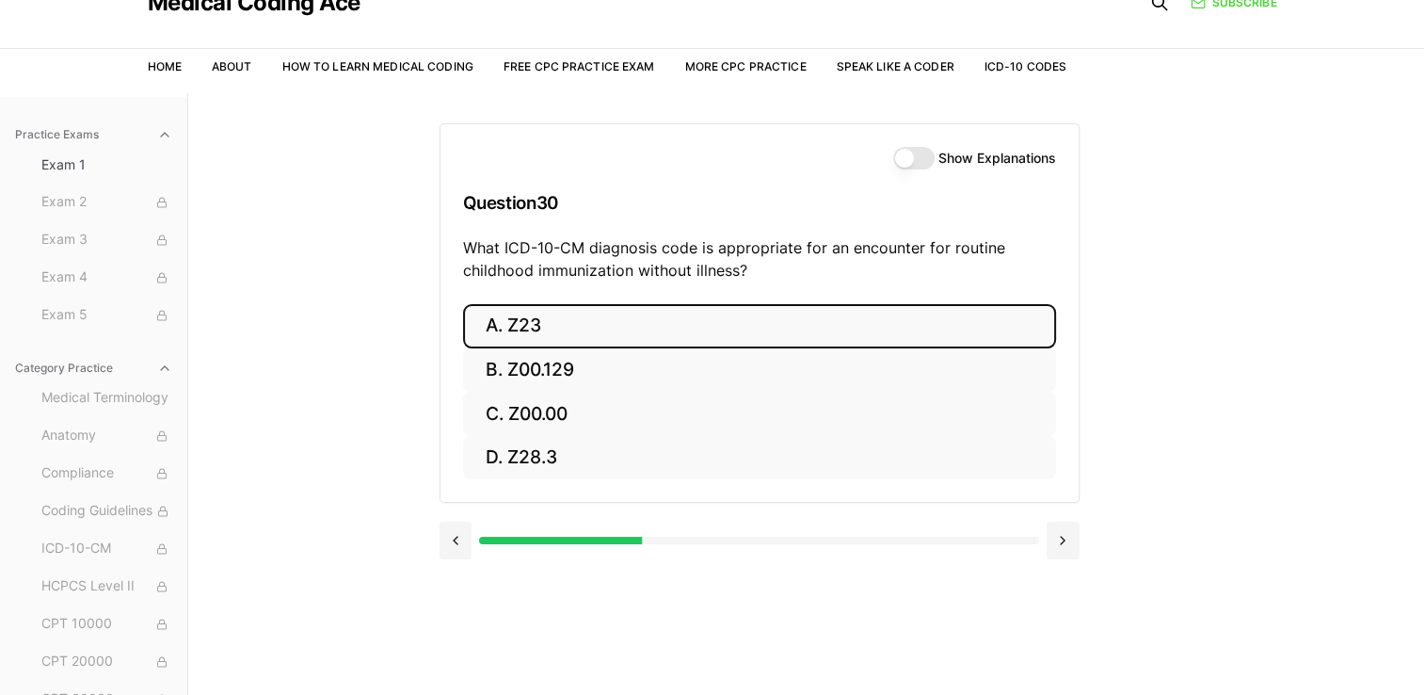
scroll to position [79, 0]
